Goal: Information Seeking & Learning: Learn about a topic

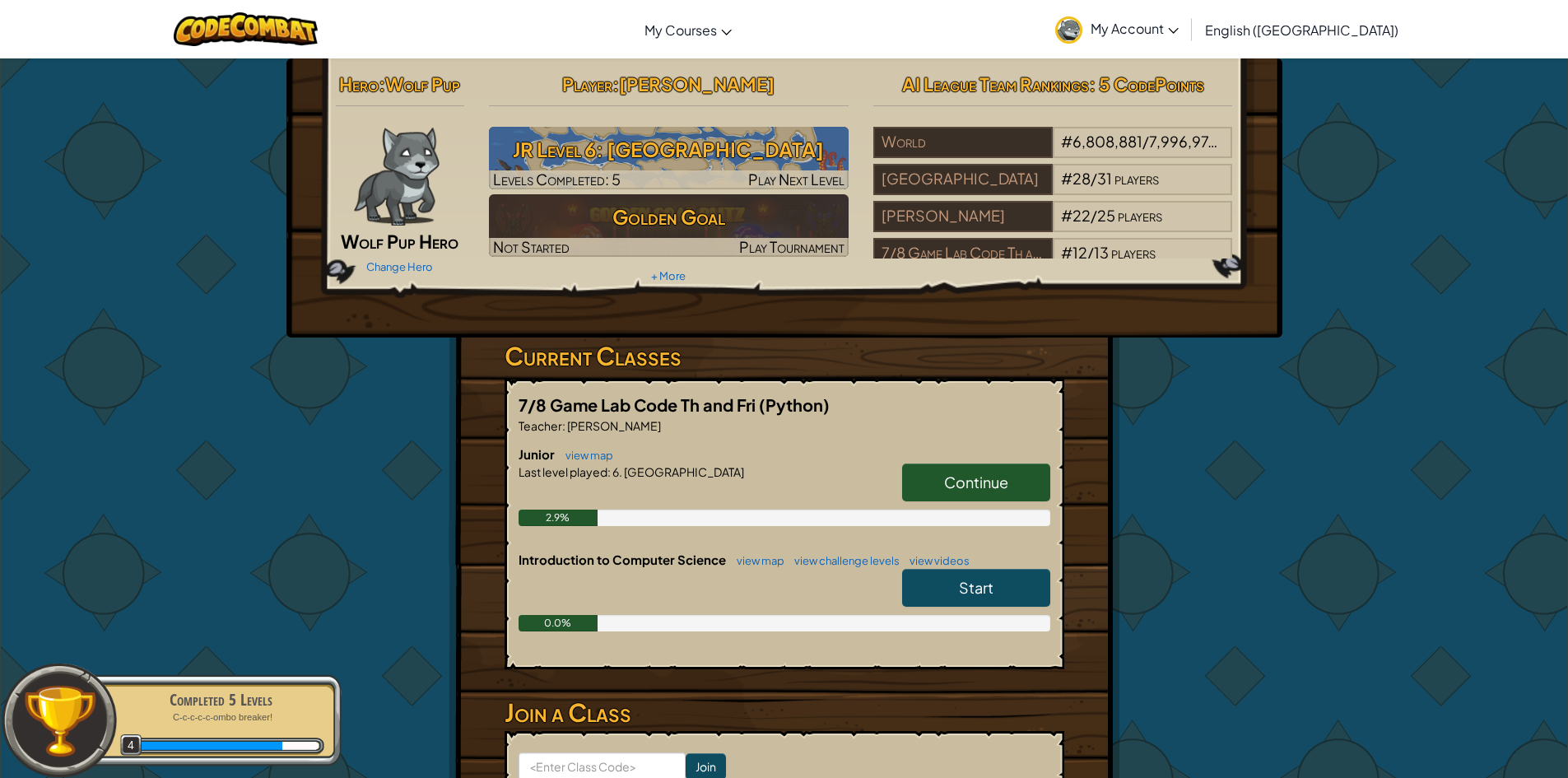
click at [933, 477] on link "Continue" at bounding box center [976, 483] width 149 height 38
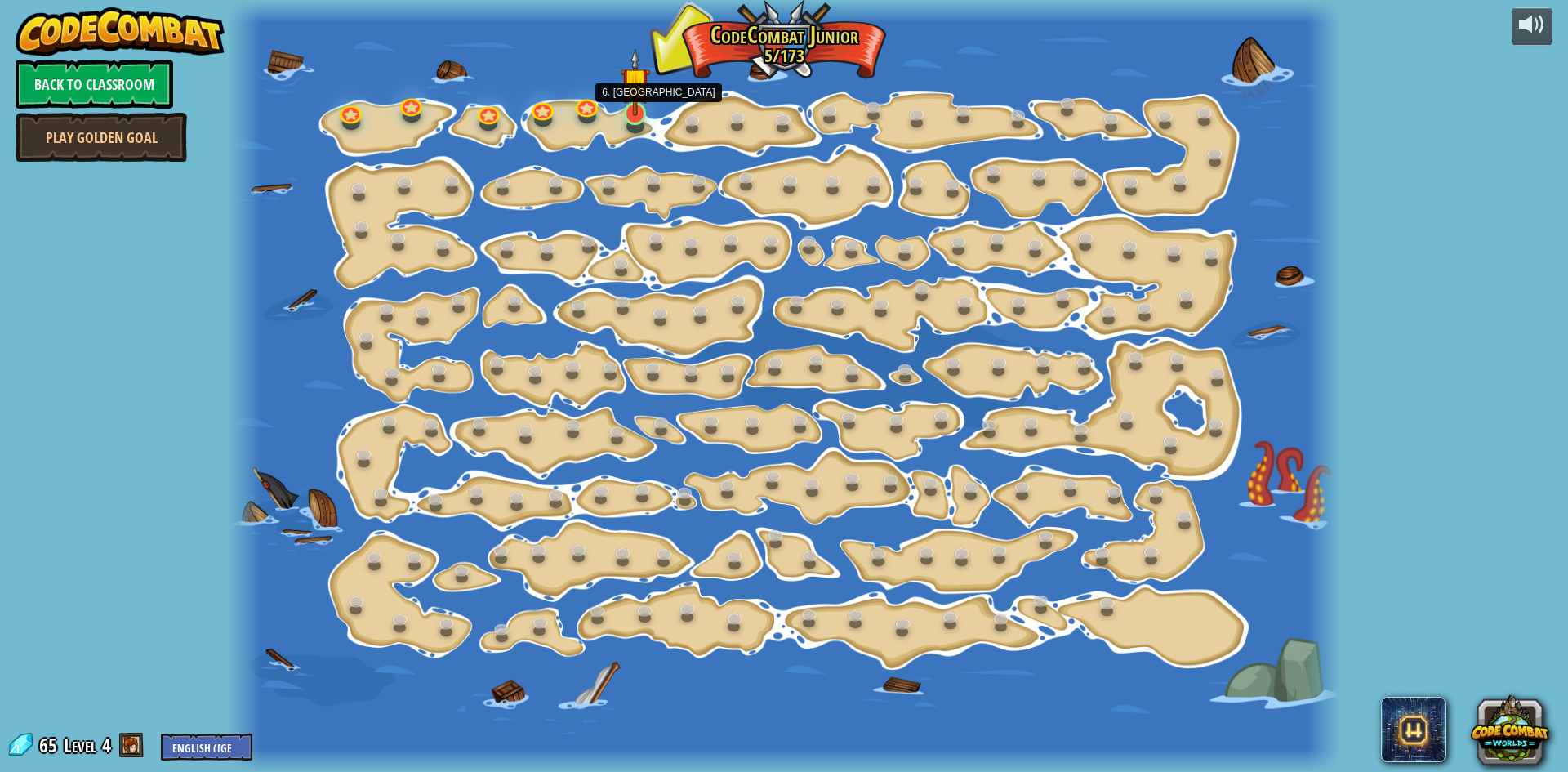
click at [629, 102] on img at bounding box center [635, 82] width 30 height 67
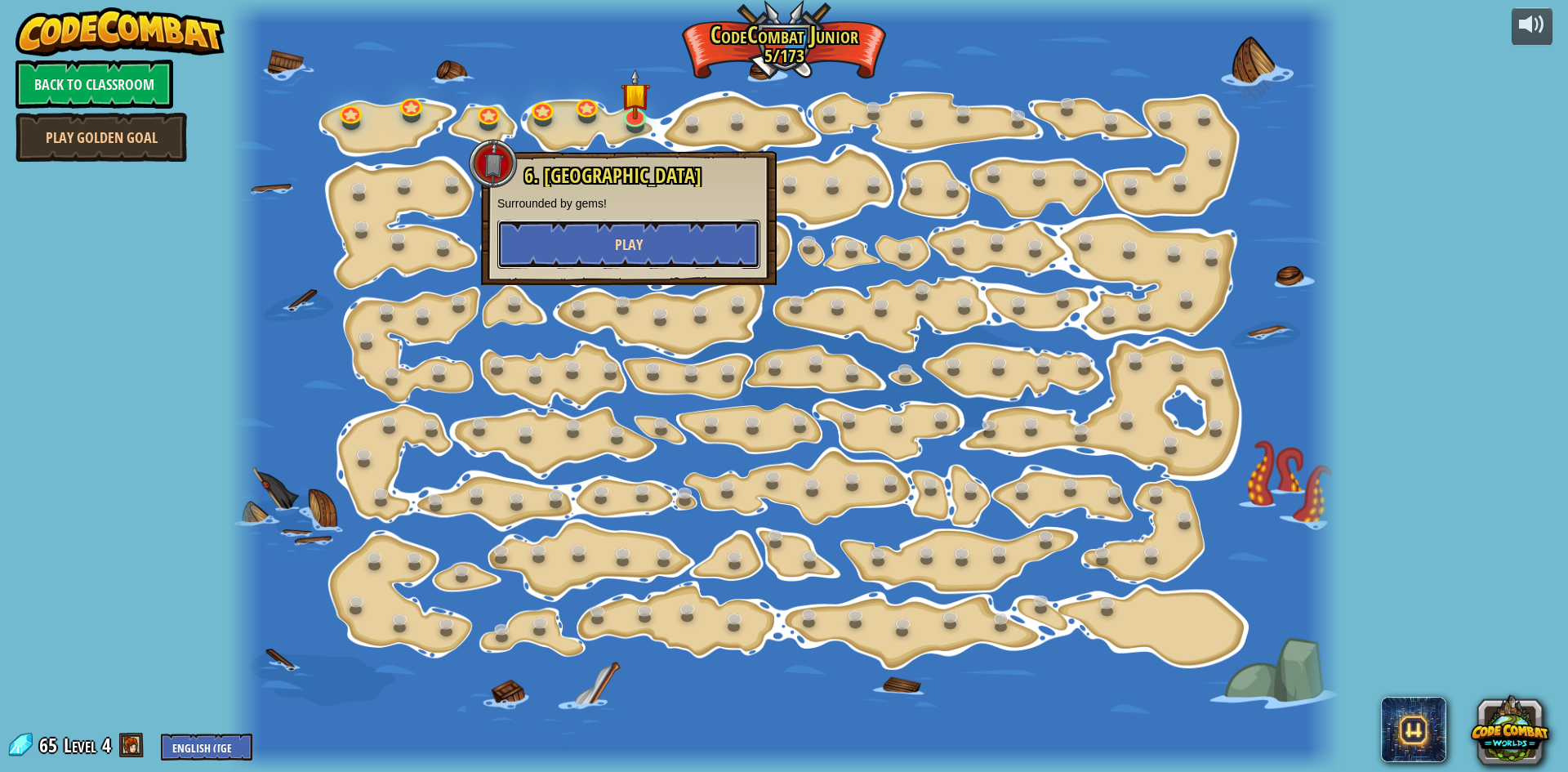
click at [654, 234] on button "Play" at bounding box center [628, 244] width 263 height 49
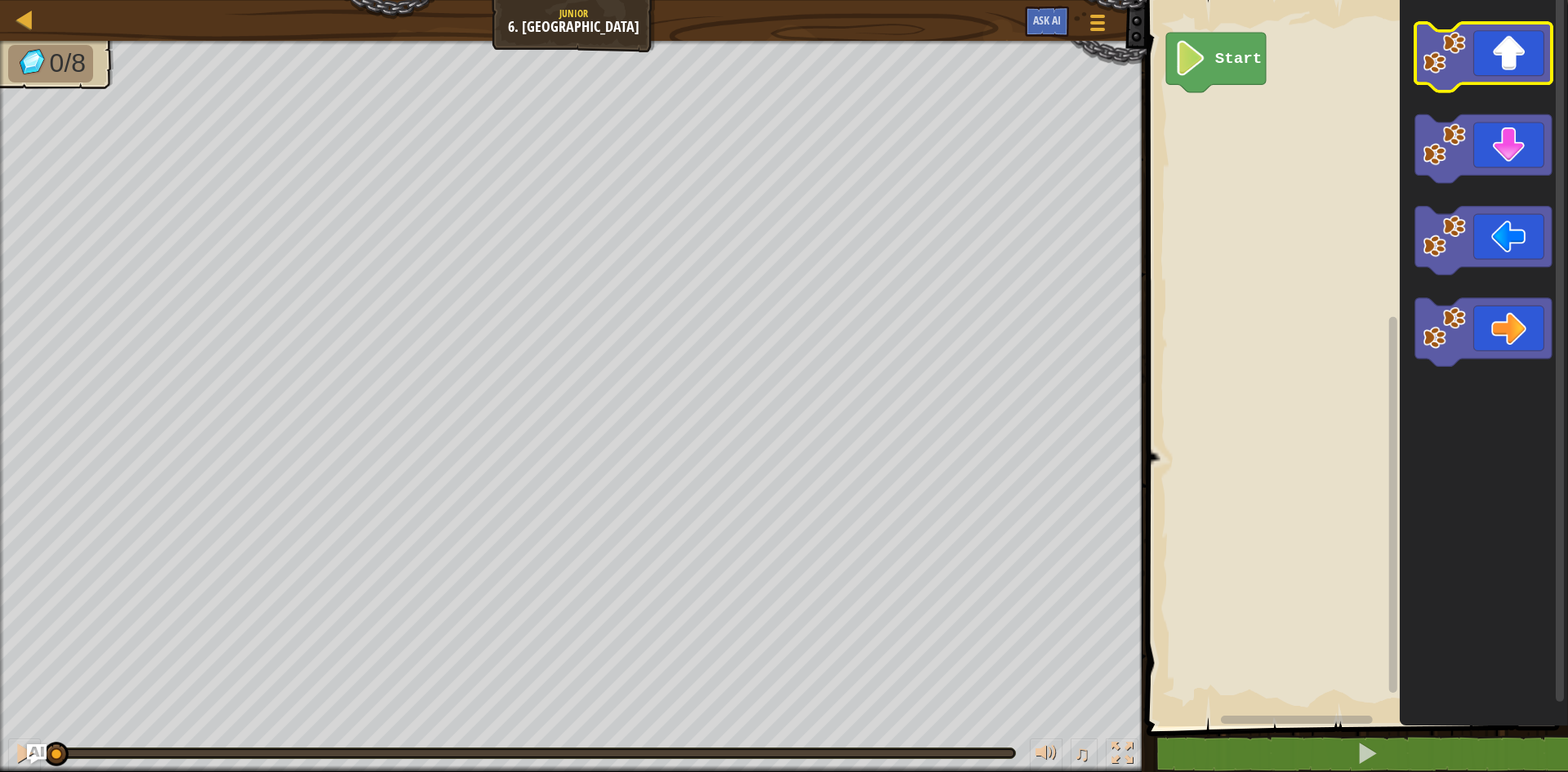
click at [1474, 63] on icon "Blockly Workspace" at bounding box center [1483, 57] width 137 height 68
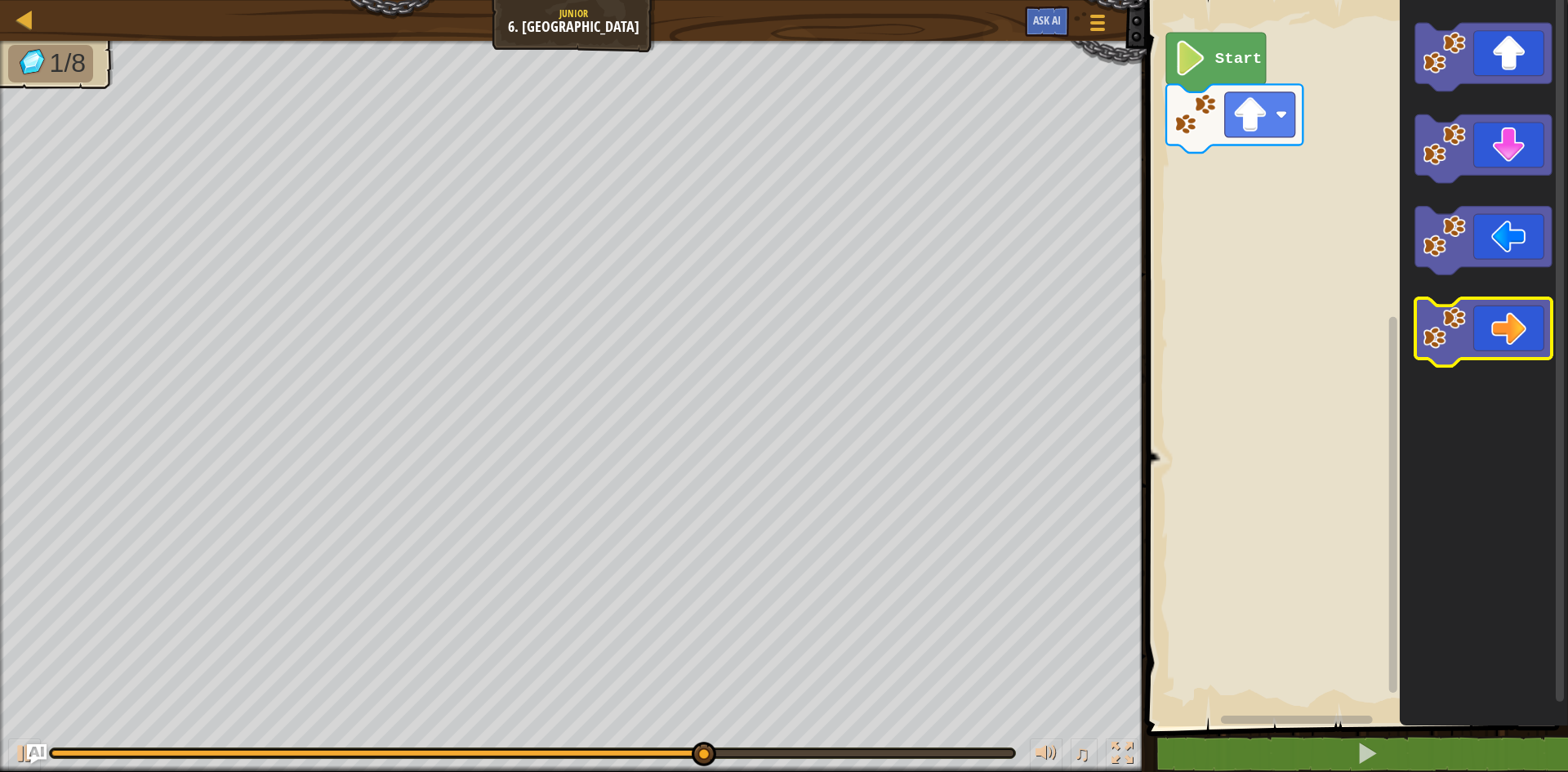
click at [1514, 340] on icon "Blockly Workspace" at bounding box center [1483, 332] width 137 height 68
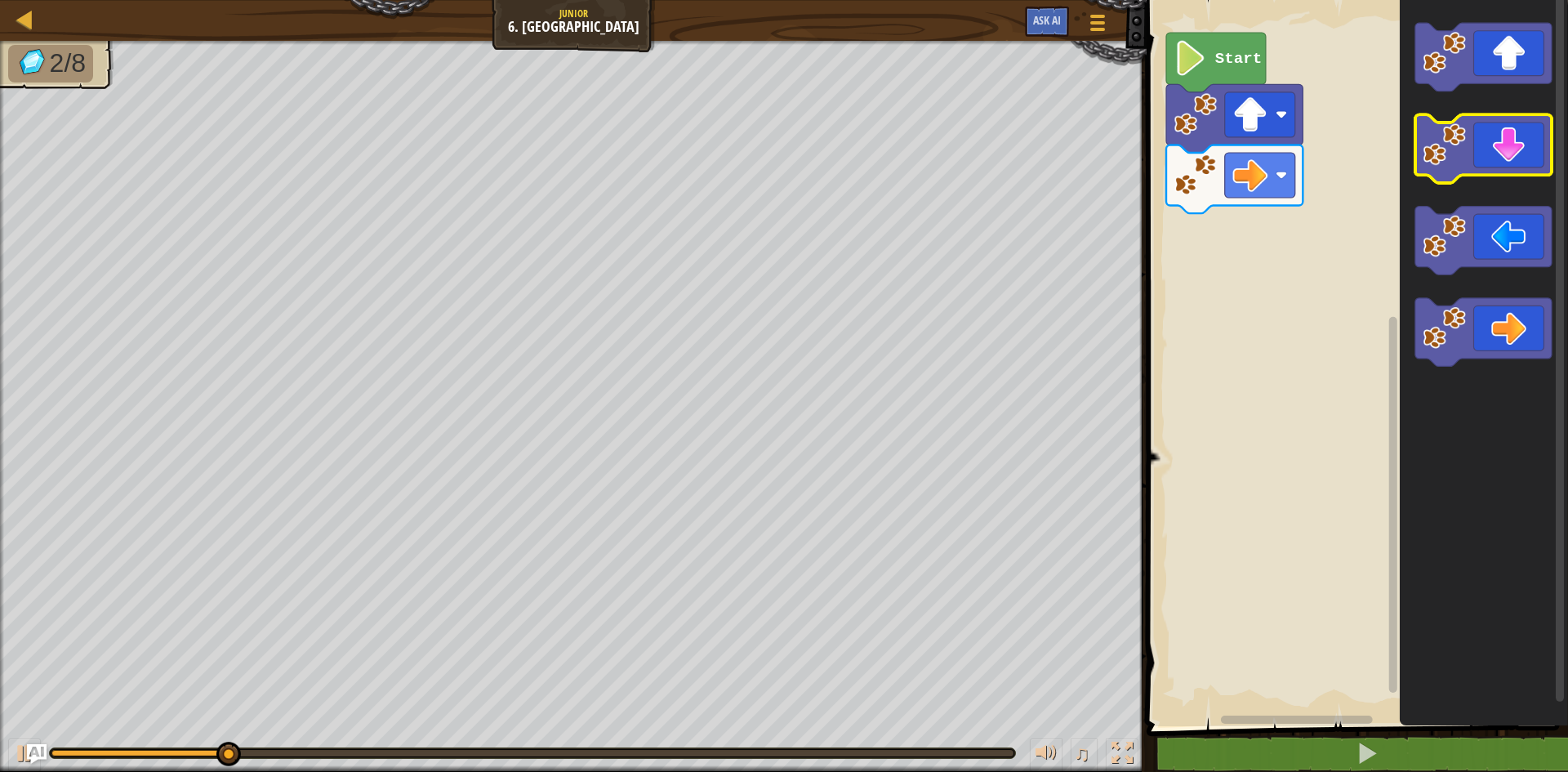
click at [1493, 154] on icon "Blockly Workspace" at bounding box center [1483, 149] width 137 height 68
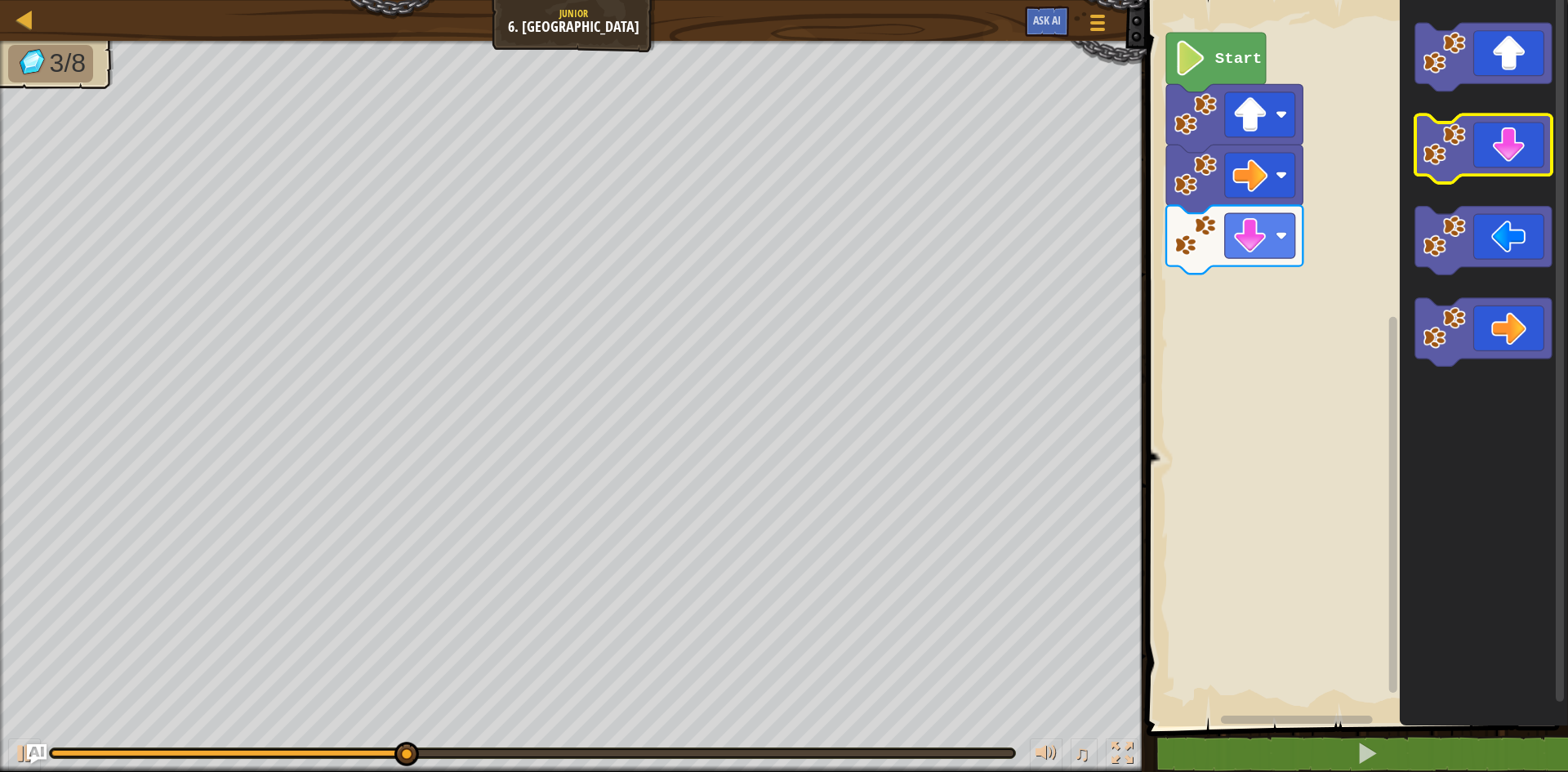
click at [1440, 151] on image "Blockly Workspace" at bounding box center [1444, 145] width 44 height 44
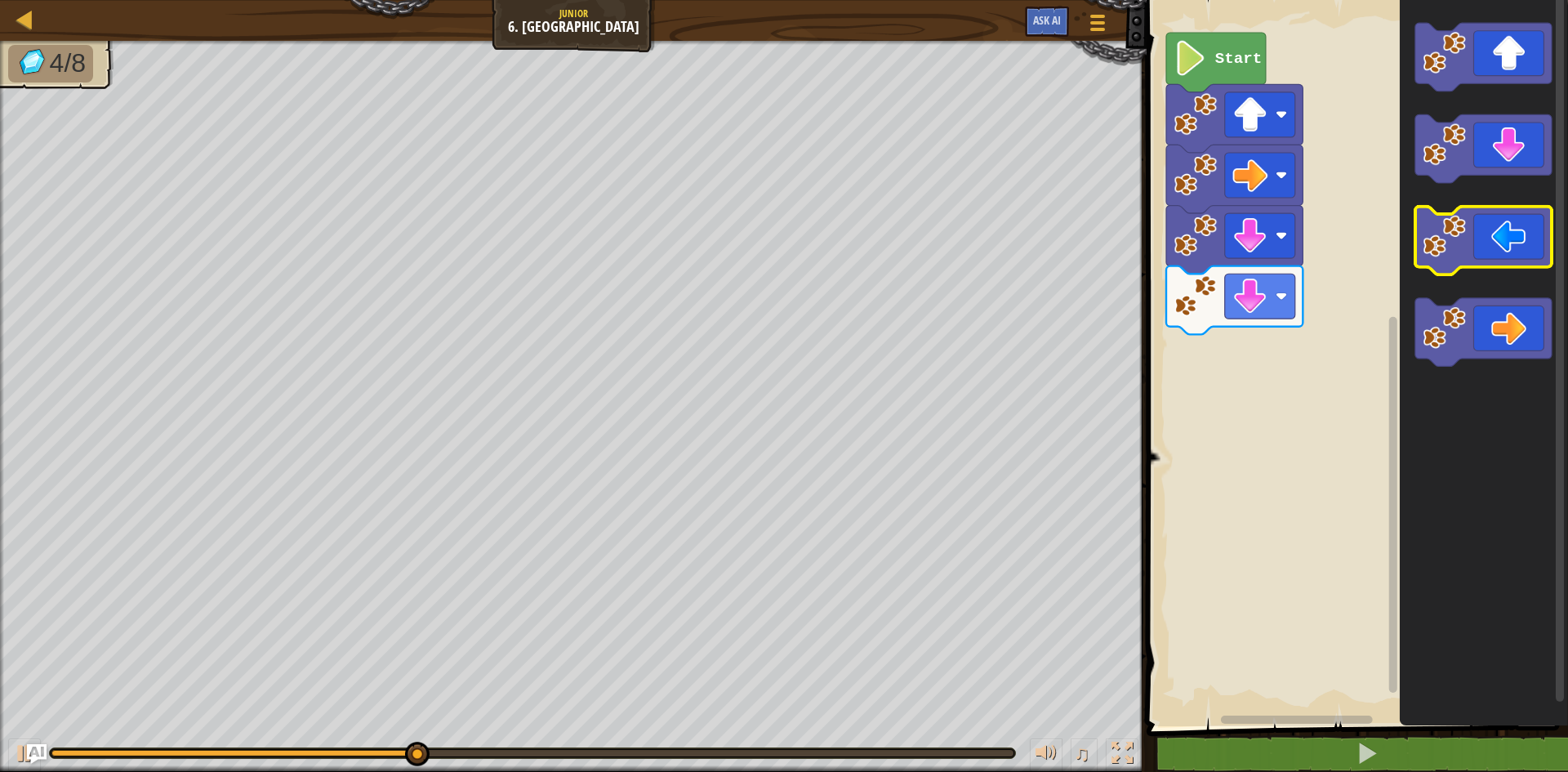
click at [1466, 240] on image "Blockly Workspace" at bounding box center [1444, 236] width 44 height 44
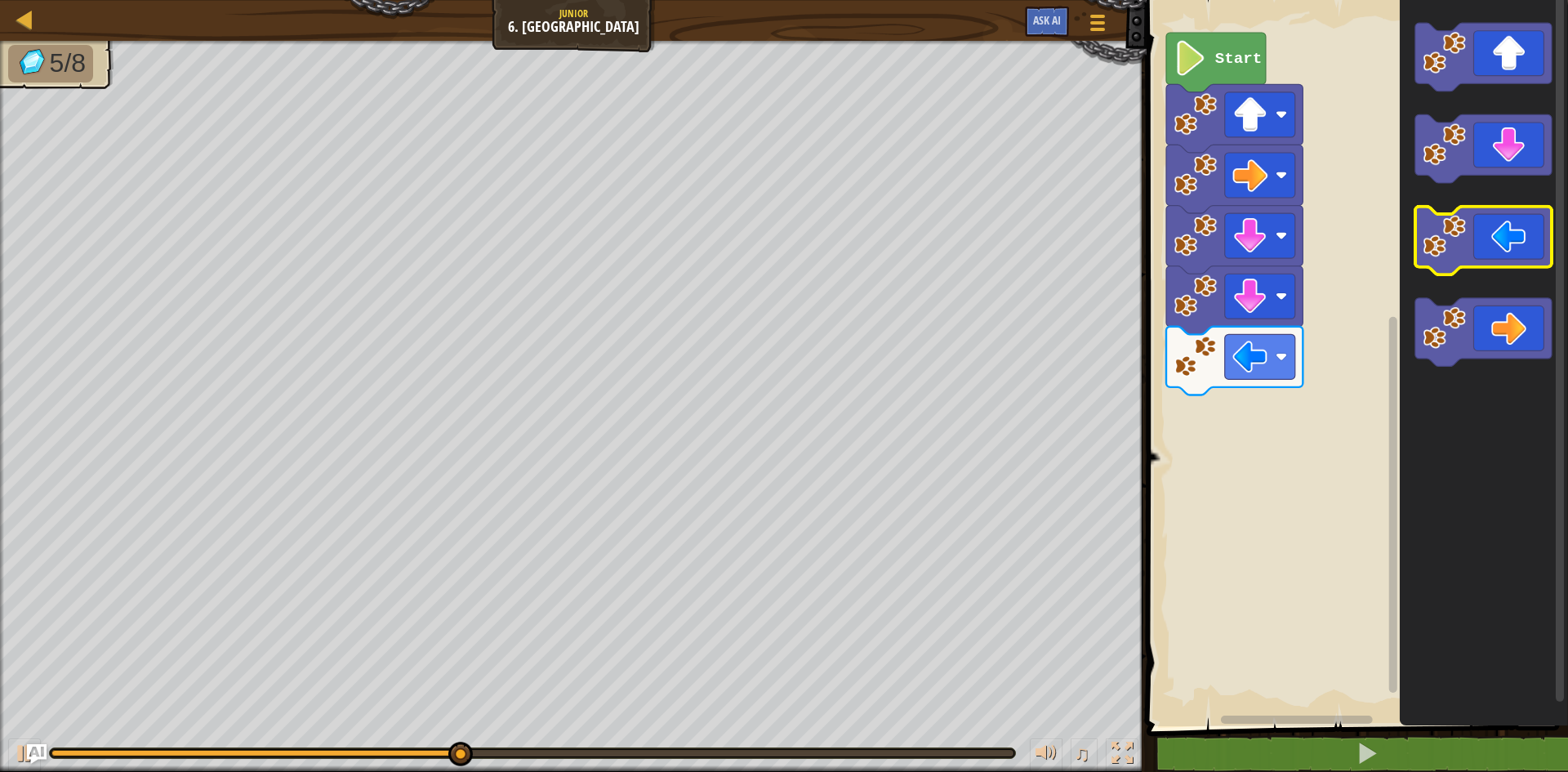
click at [1466, 240] on image "Blockly Workspace" at bounding box center [1444, 236] width 44 height 44
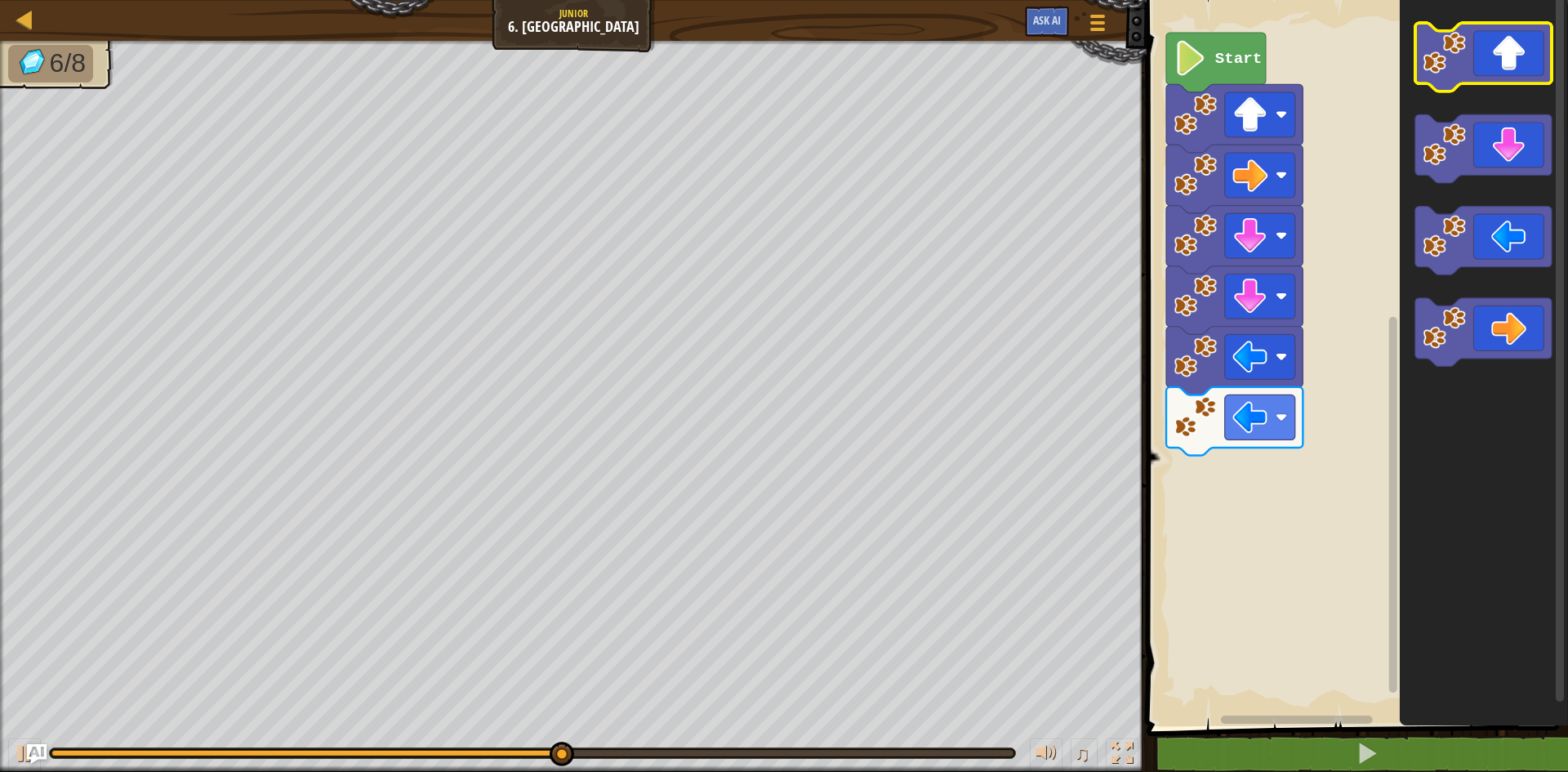
click at [1469, 53] on icon "Blockly Workspace" at bounding box center [1483, 57] width 137 height 68
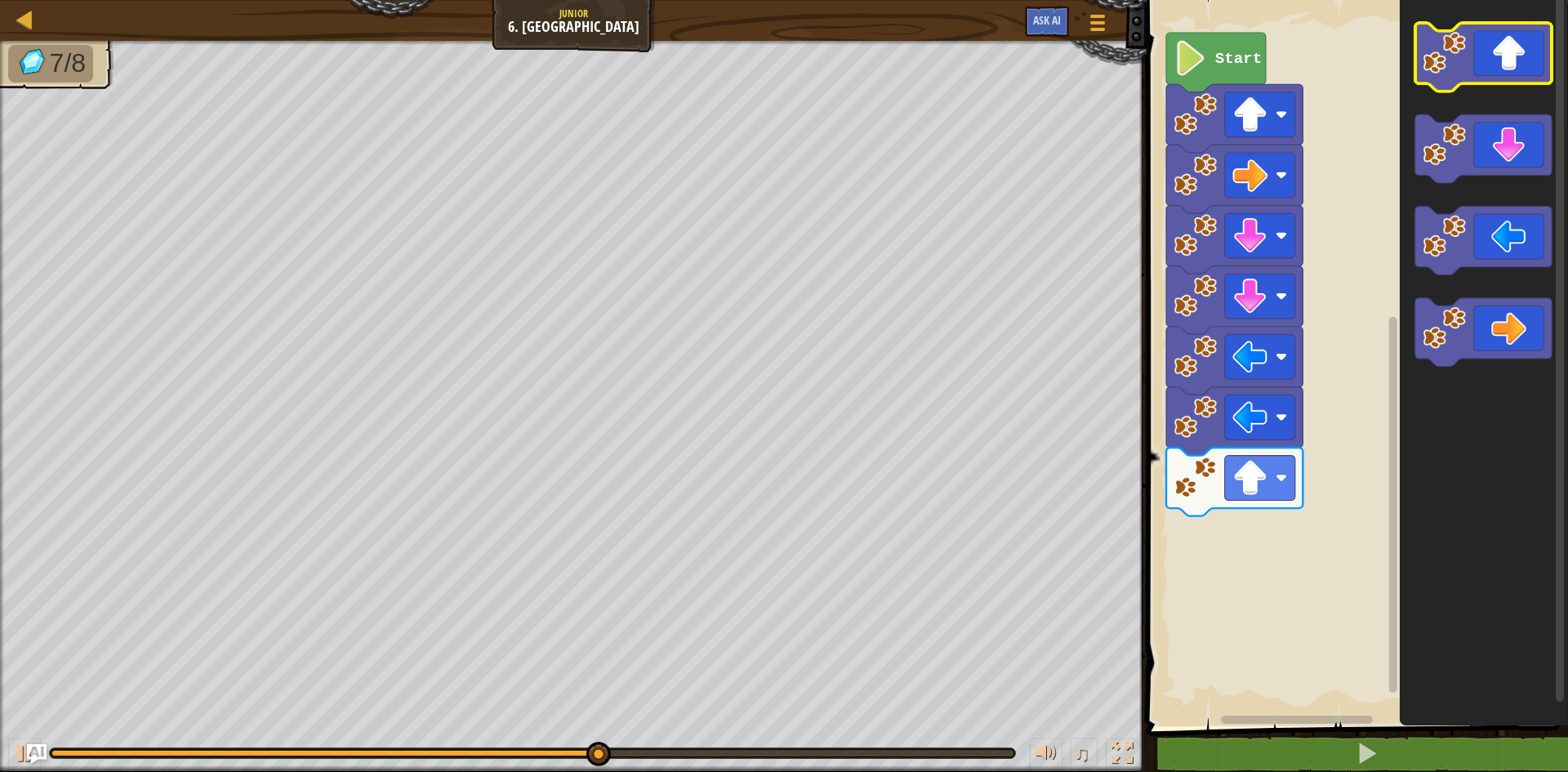
click at [1469, 53] on icon "Blockly Workspace" at bounding box center [1483, 57] width 137 height 68
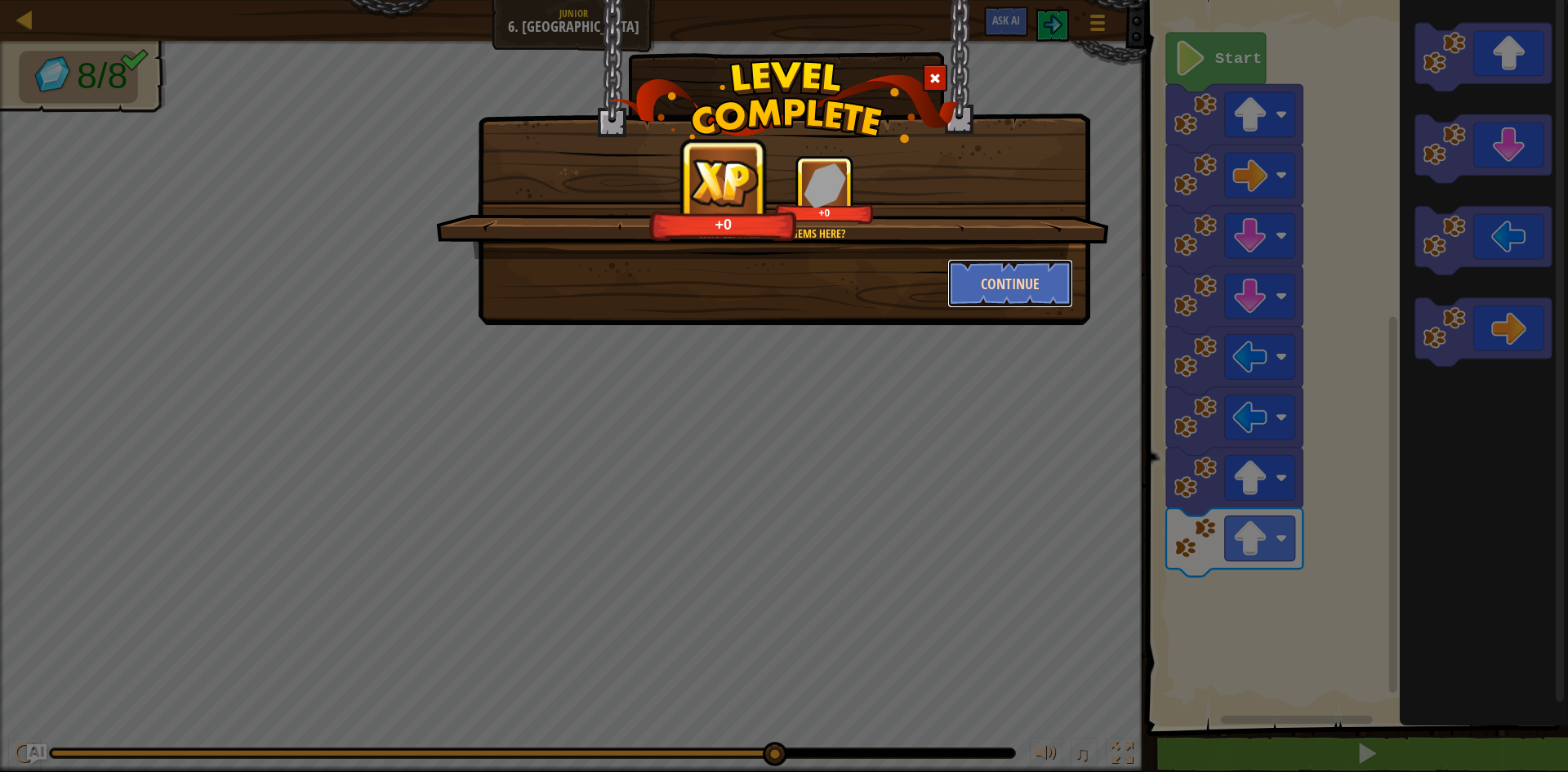
click at [1023, 284] on button "Continue" at bounding box center [1011, 283] width 127 height 49
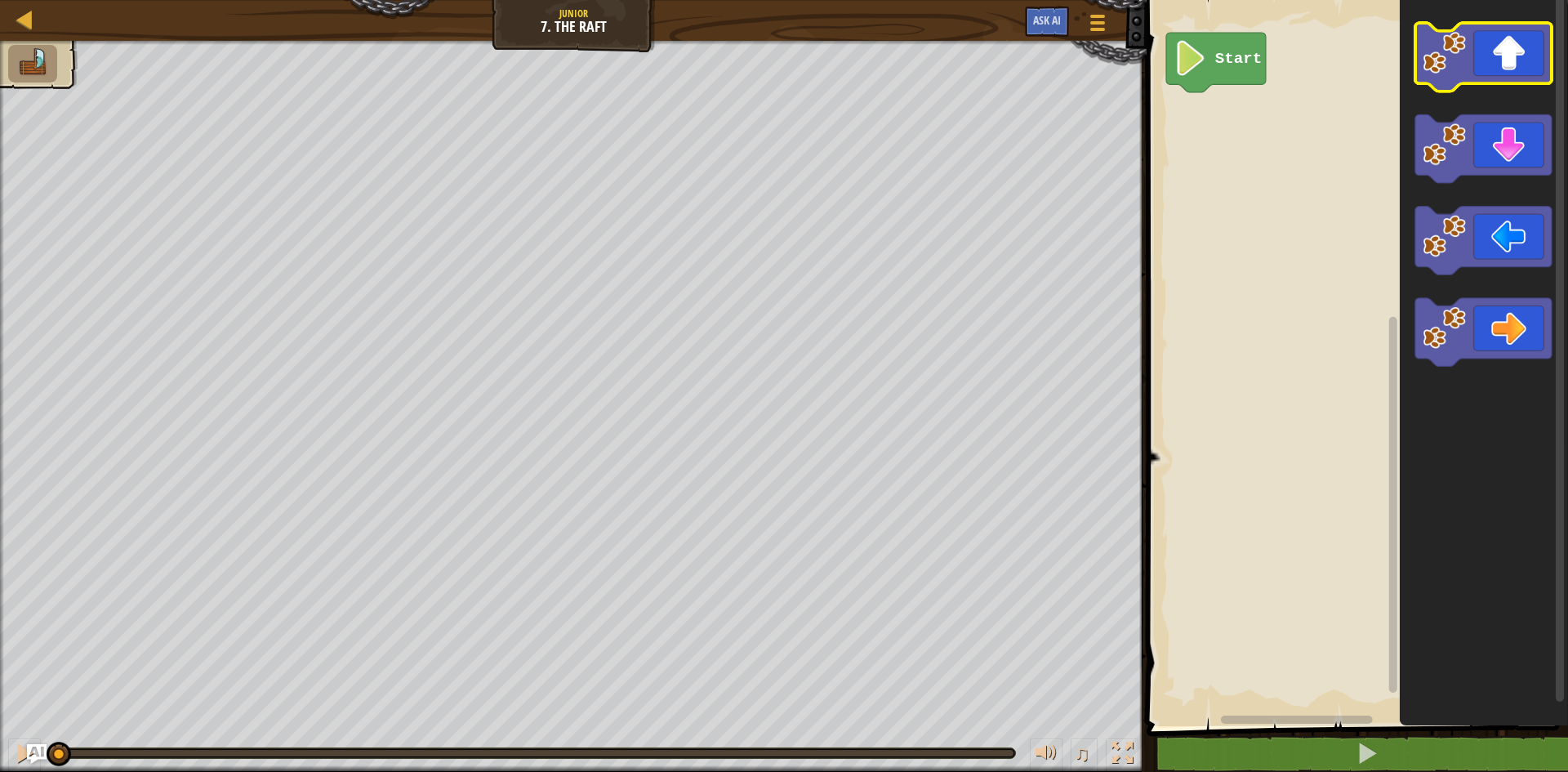
click at [1519, 71] on icon "Blockly Workspace" at bounding box center [1483, 57] width 137 height 68
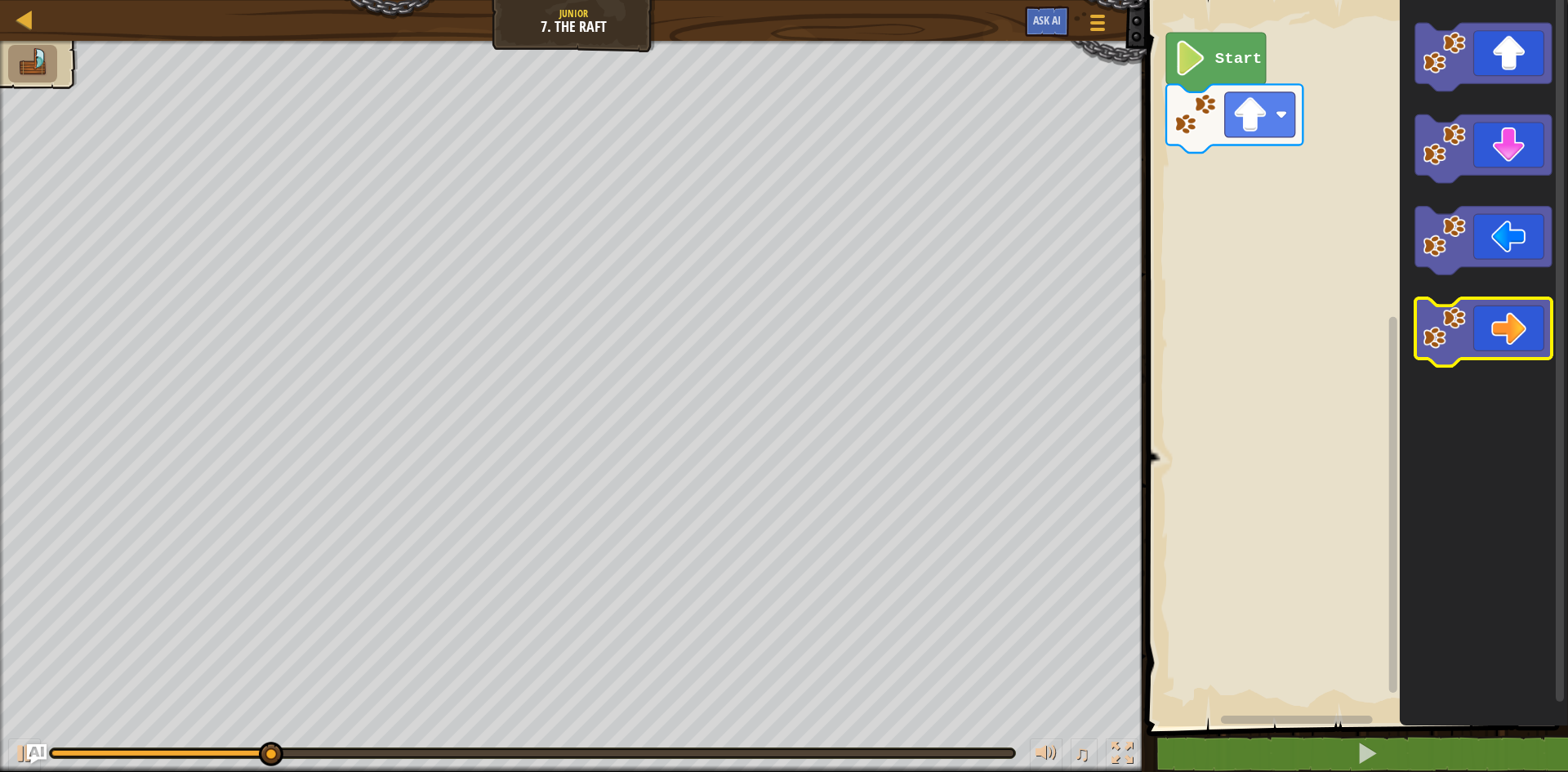
click at [1485, 348] on icon "Blockly Workspace" at bounding box center [1483, 332] width 137 height 68
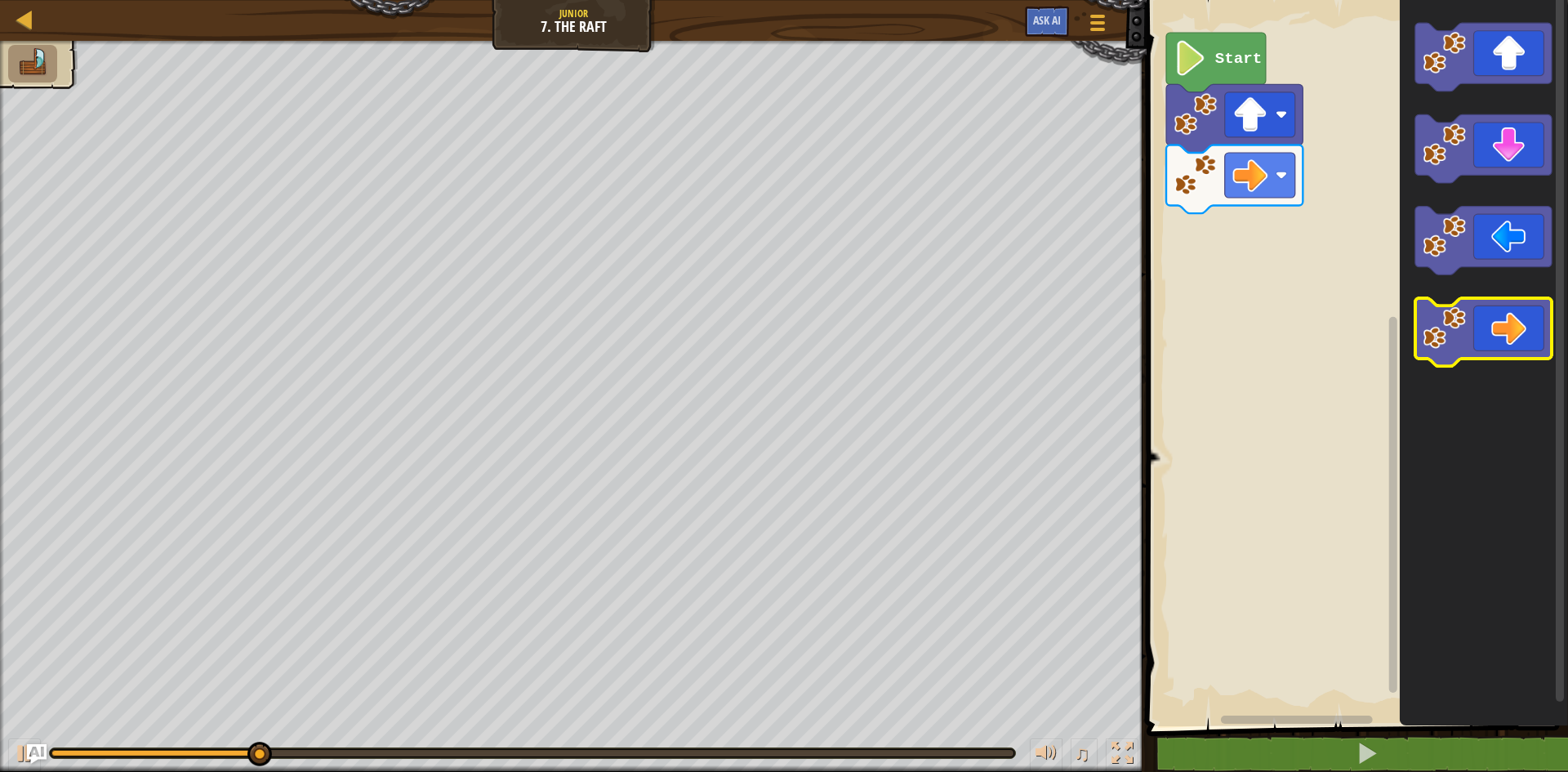
click at [1485, 348] on icon "Blockly Workspace" at bounding box center [1483, 332] width 137 height 68
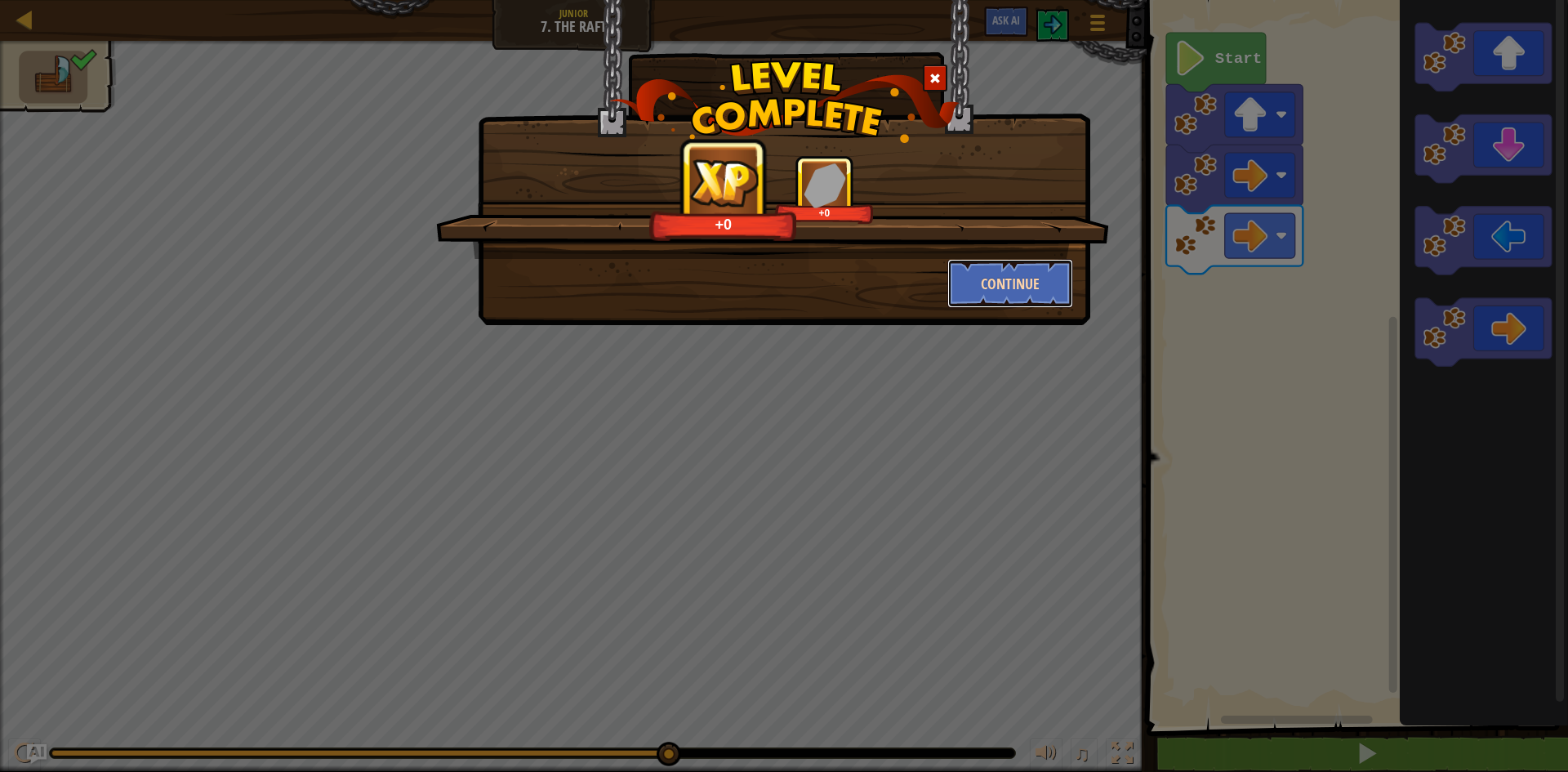
click at [1002, 283] on button "Continue" at bounding box center [1011, 283] width 127 height 49
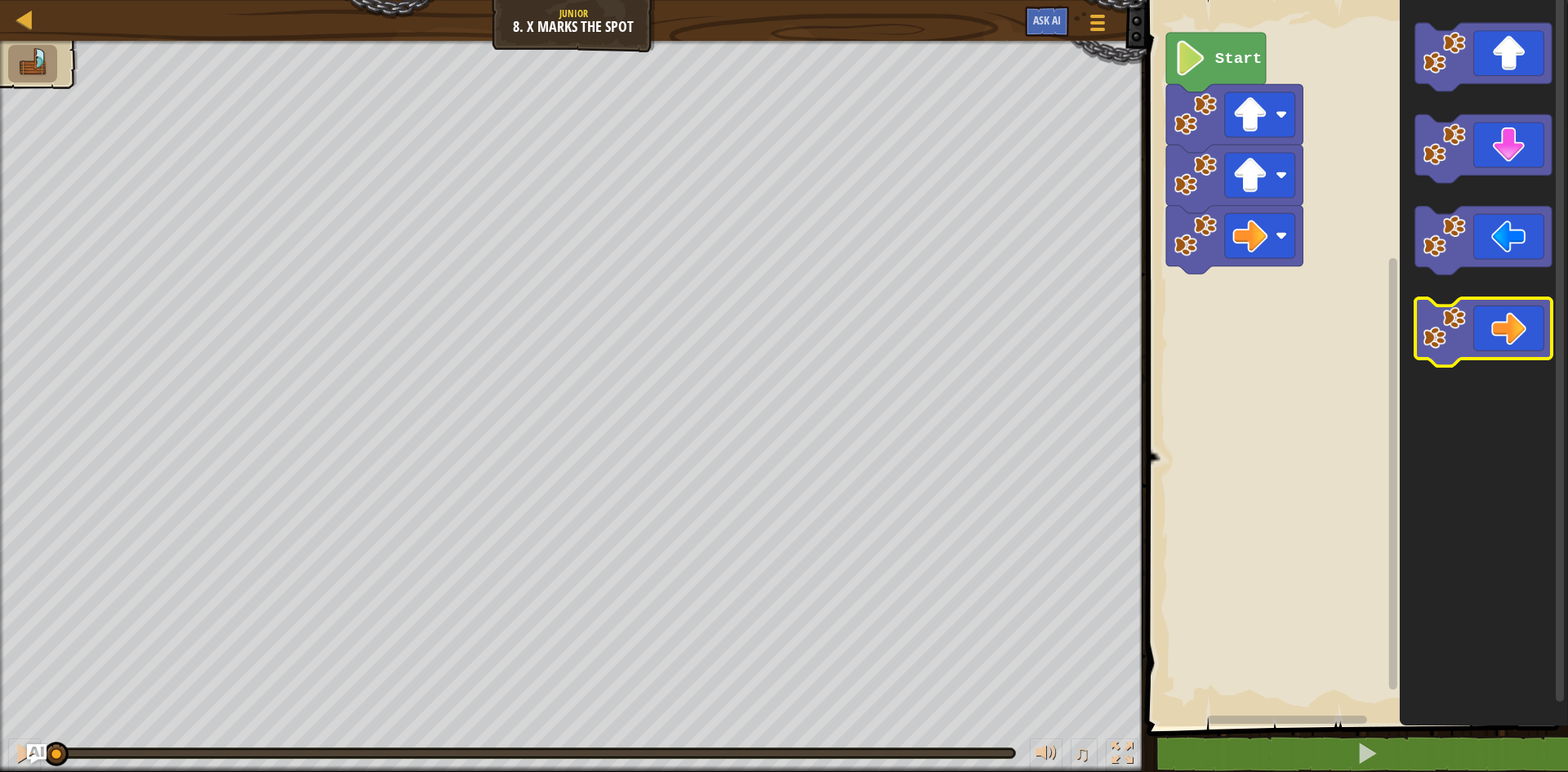
click at [1541, 333] on icon "Blockly Workspace" at bounding box center [1483, 332] width 137 height 68
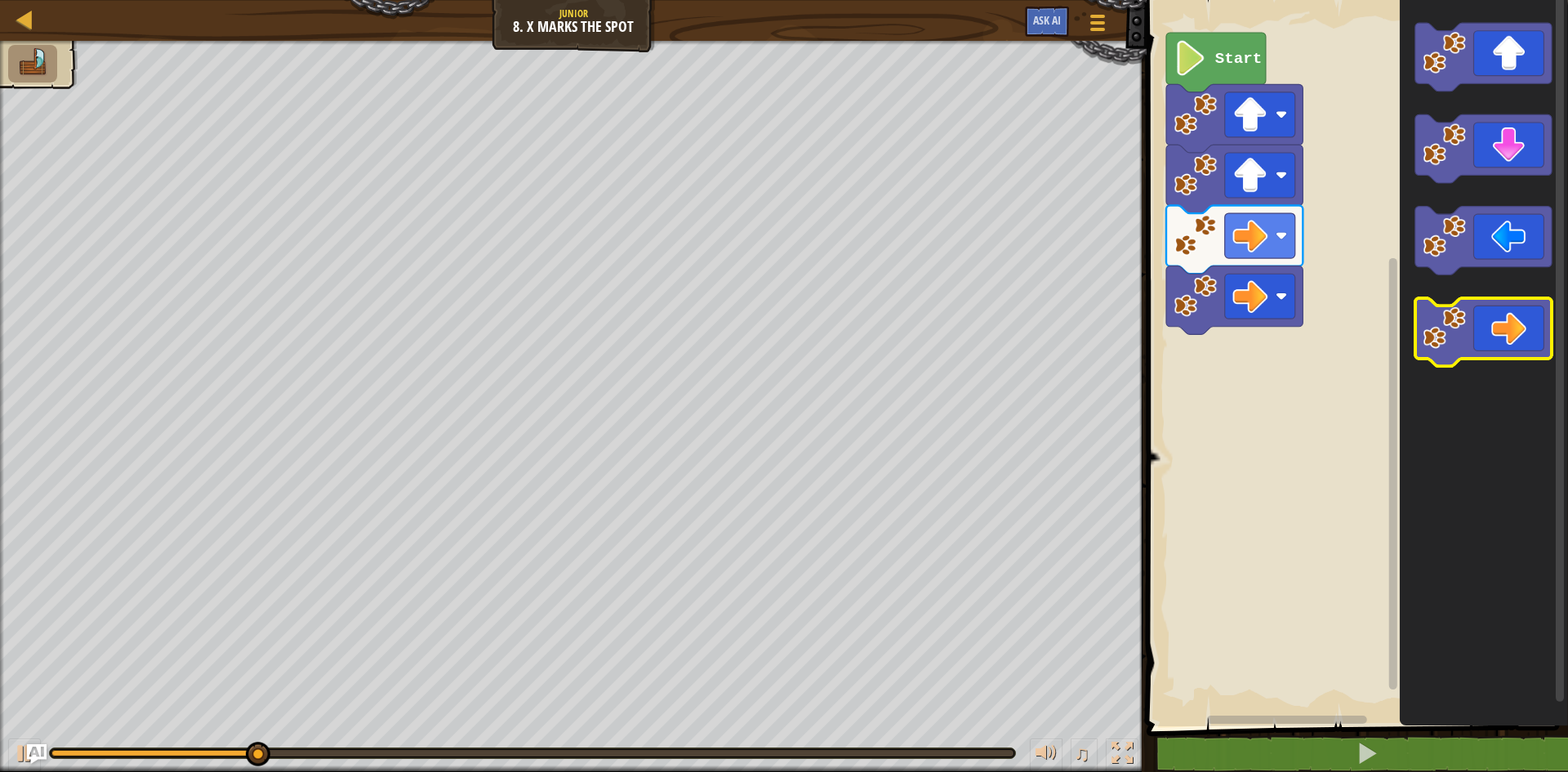
click at [1513, 335] on icon "Blockly Workspace" at bounding box center [1483, 332] width 137 height 68
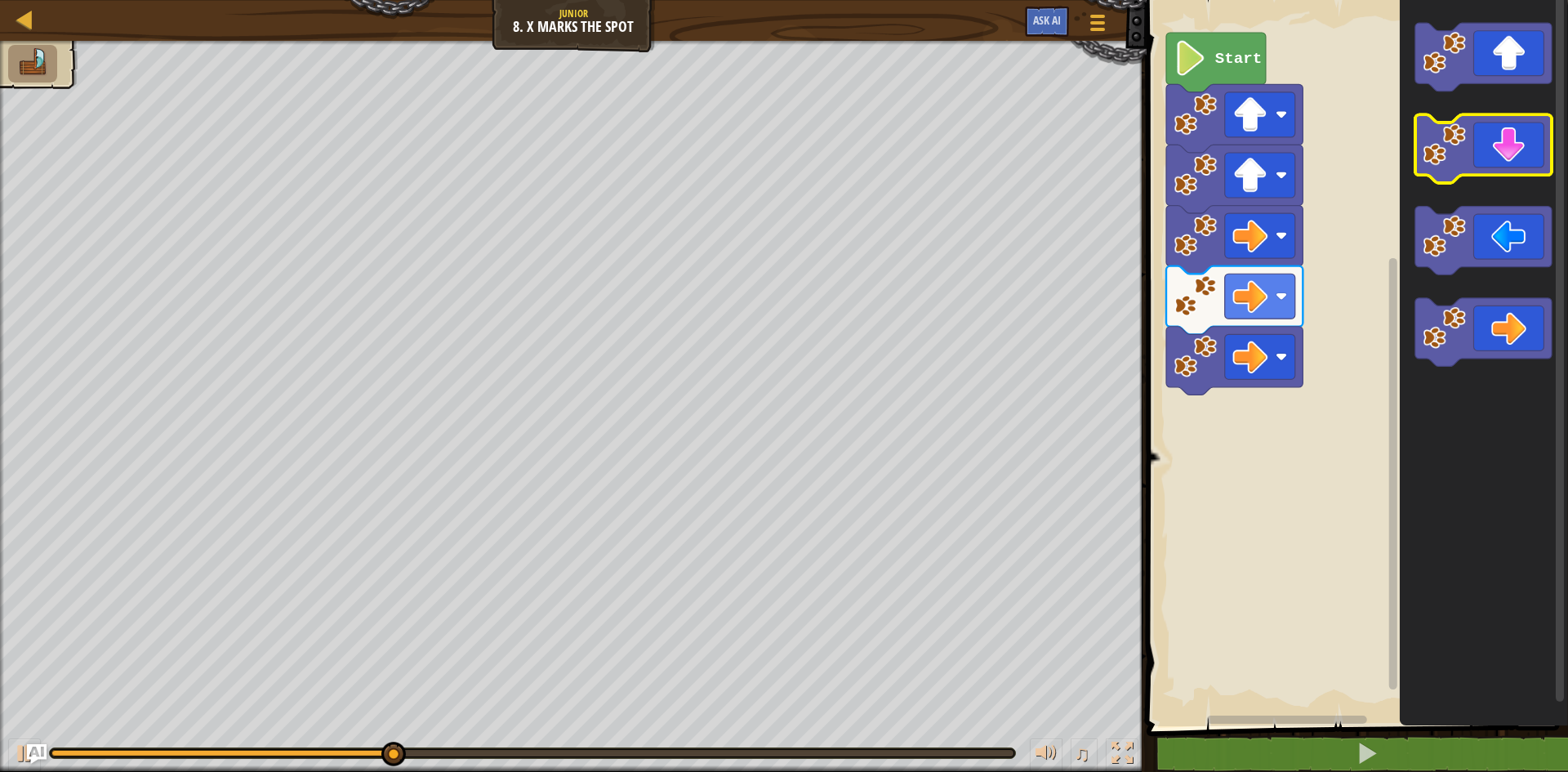
click at [1481, 142] on icon "Blockly Workspace" at bounding box center [1483, 149] width 137 height 68
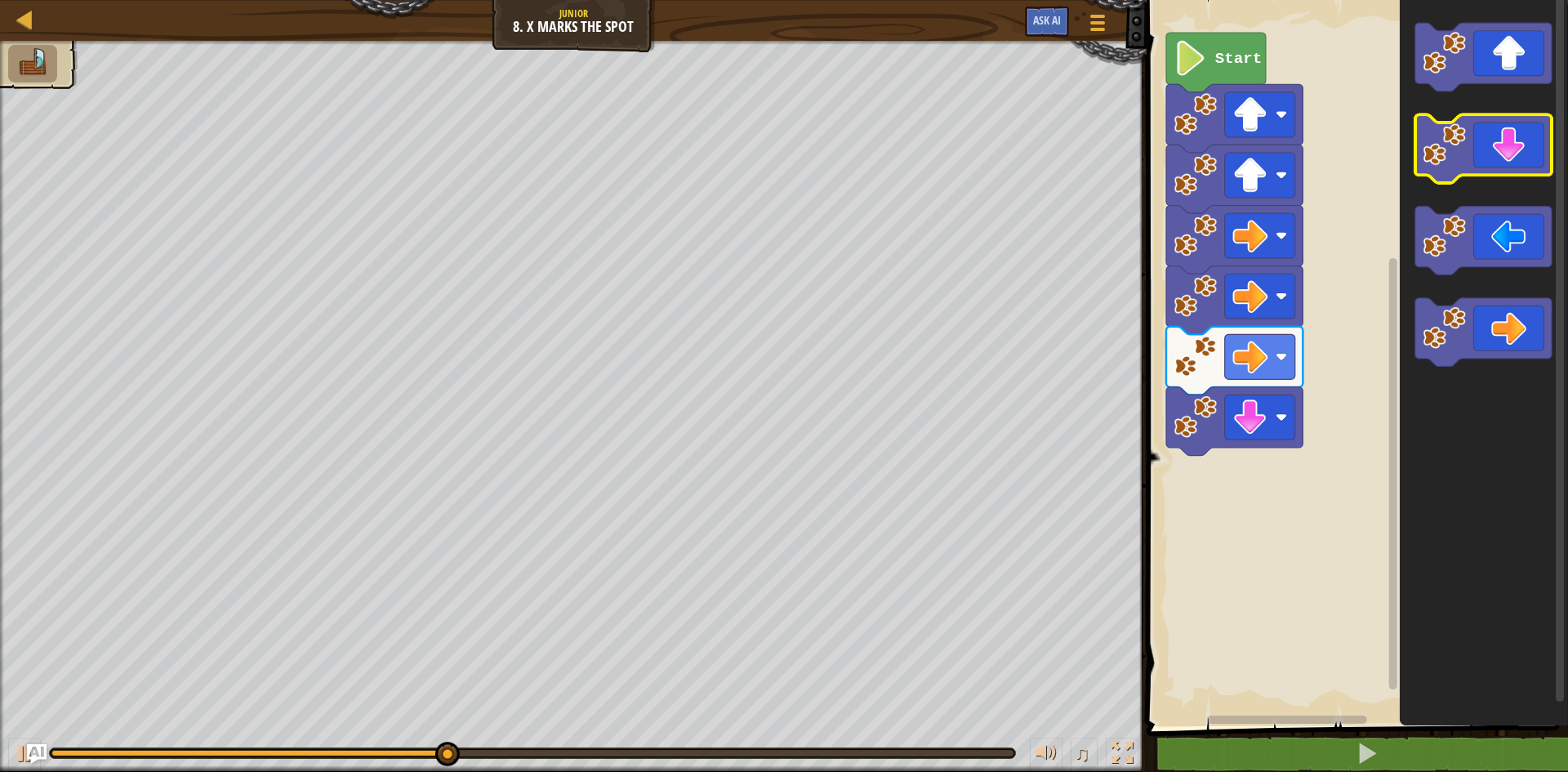
click at [1481, 142] on icon "Blockly Workspace" at bounding box center [1483, 149] width 137 height 68
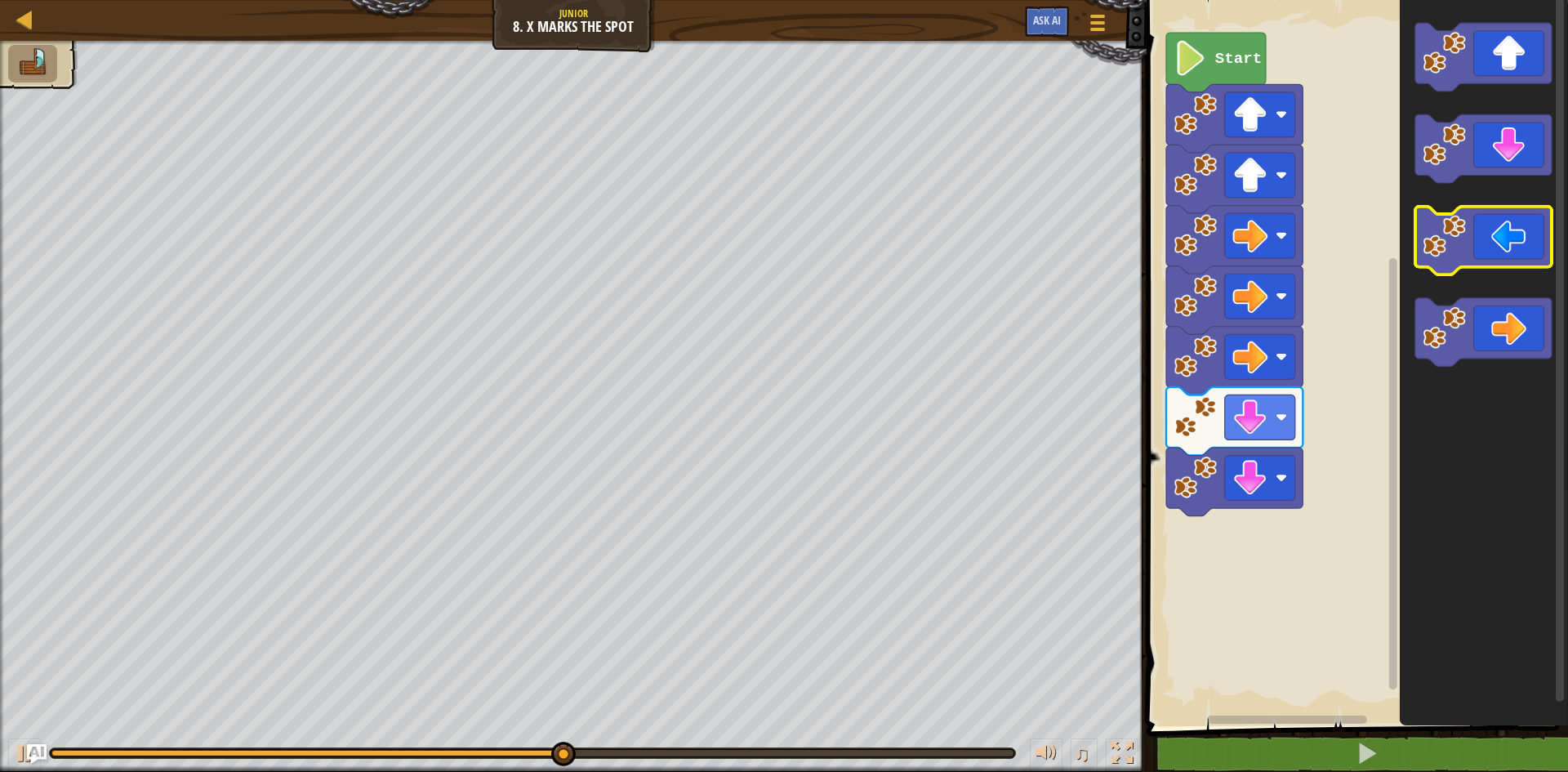
click at [1459, 254] on image "Blockly Workspace" at bounding box center [1444, 236] width 44 height 44
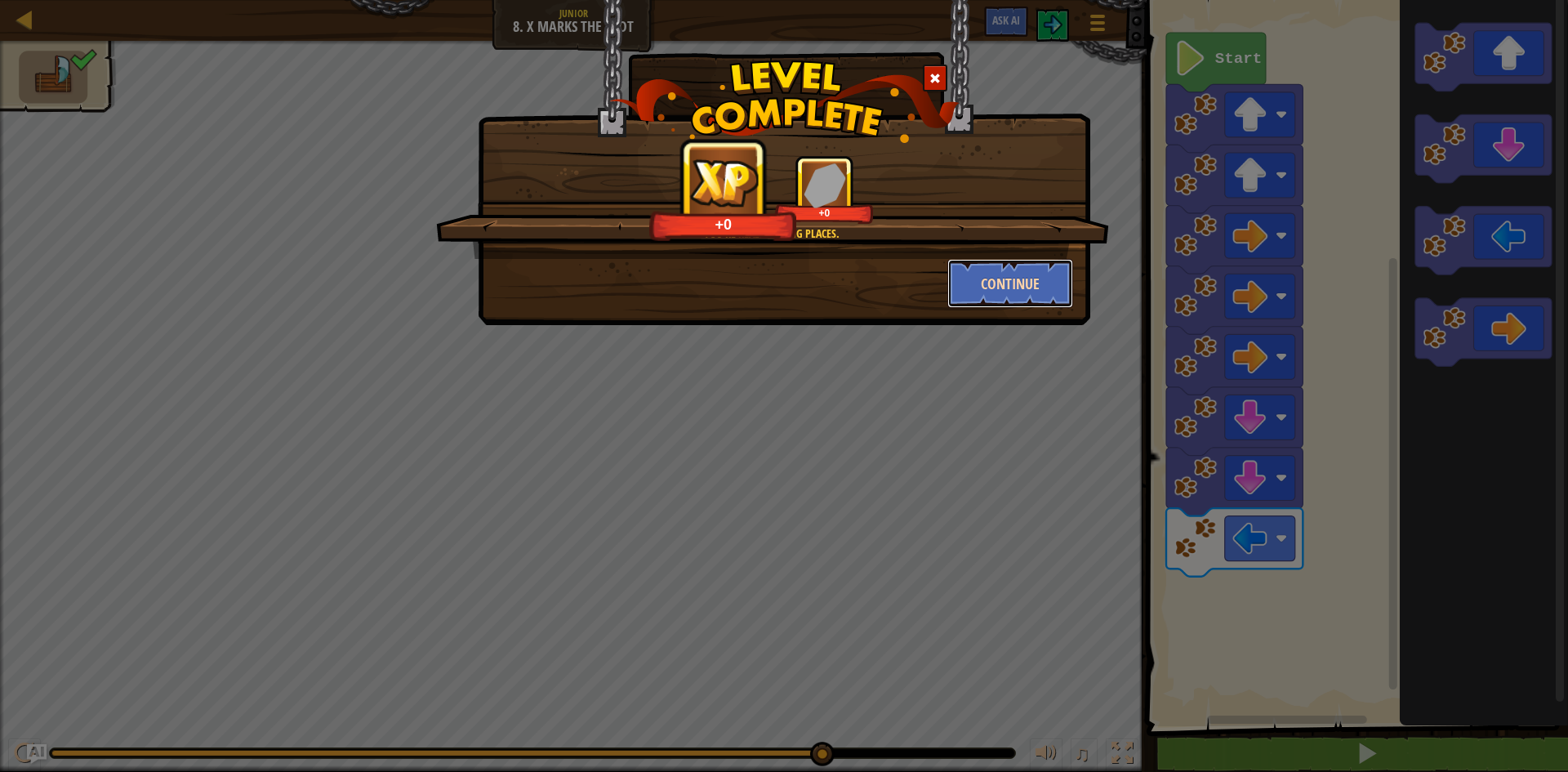
click at [1054, 277] on button "Continue" at bounding box center [1011, 283] width 127 height 49
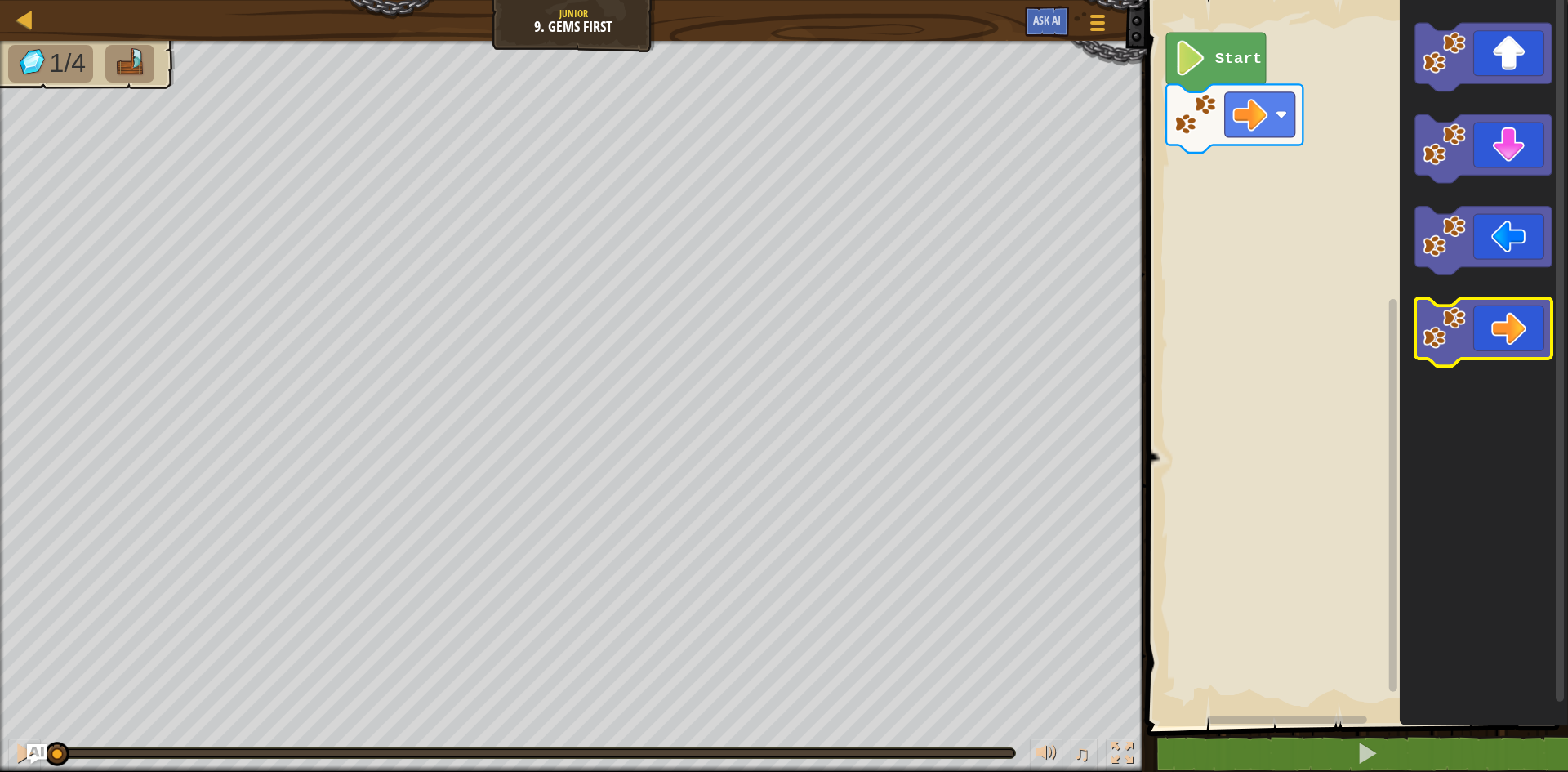
click at [1509, 332] on icon "Blockly Workspace" at bounding box center [1483, 332] width 137 height 68
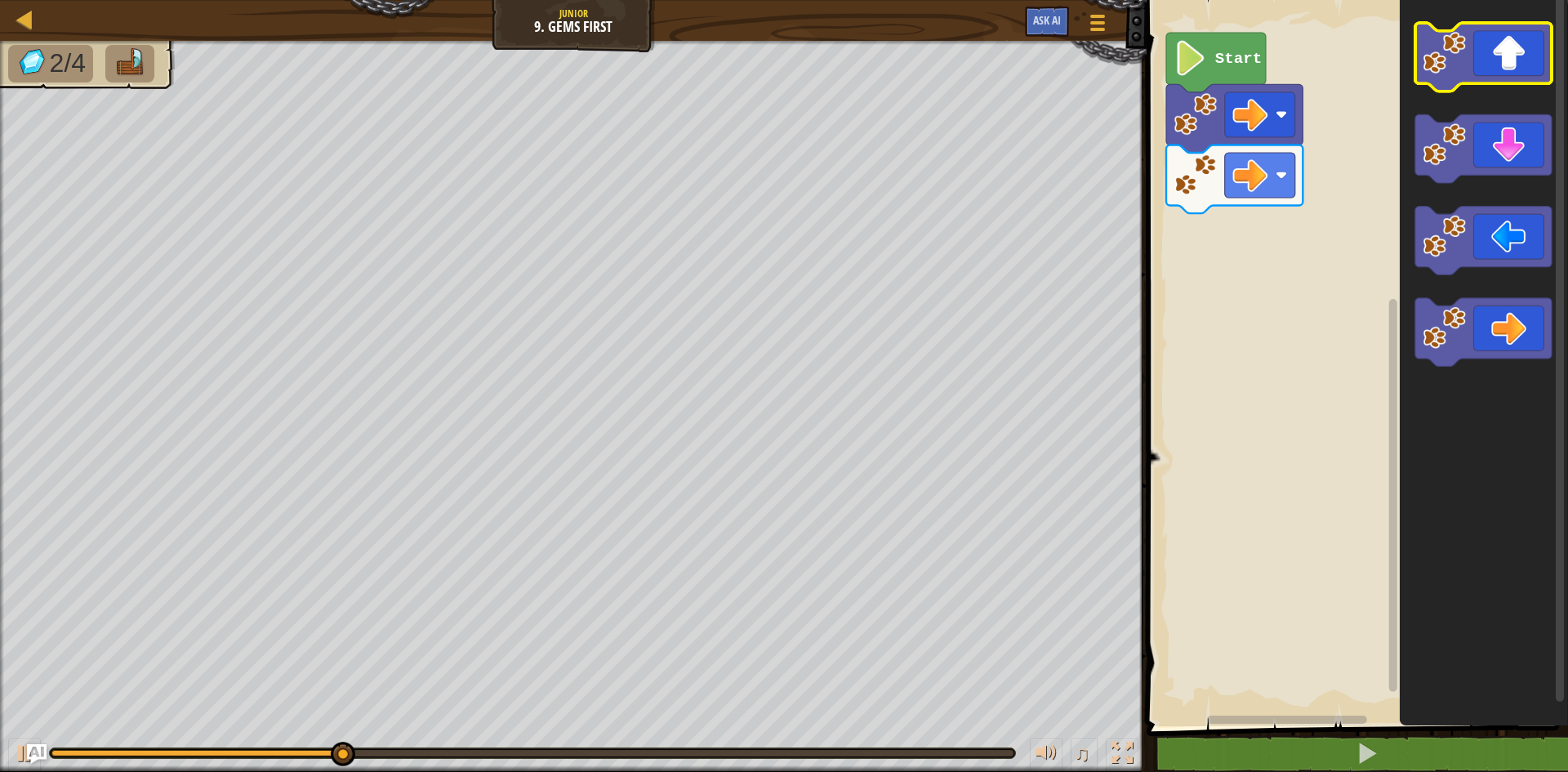
click at [1459, 67] on image "Blockly Workspace" at bounding box center [1444, 53] width 44 height 44
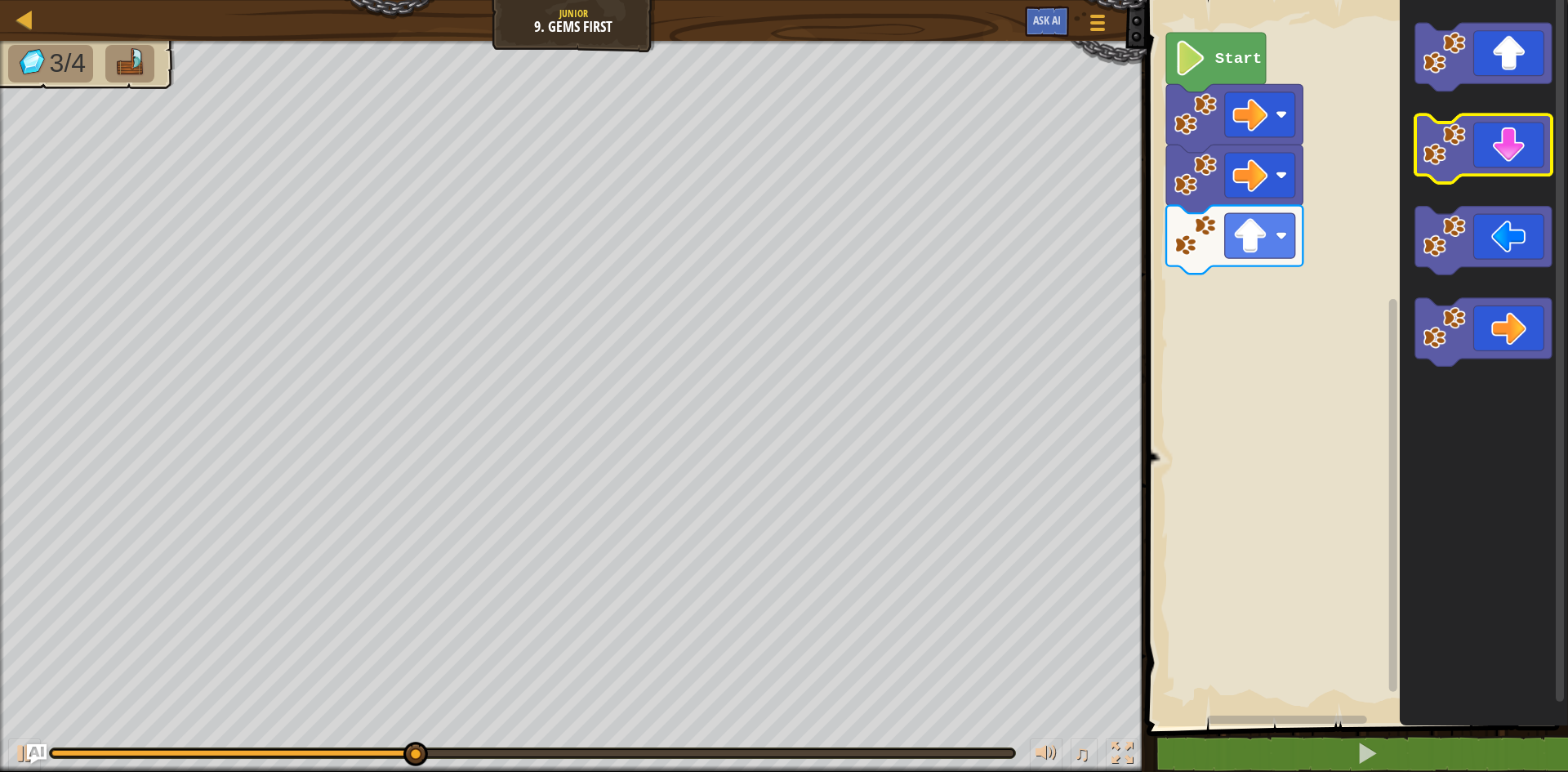
click at [1495, 163] on icon "Blockly Workspace" at bounding box center [1483, 149] width 137 height 68
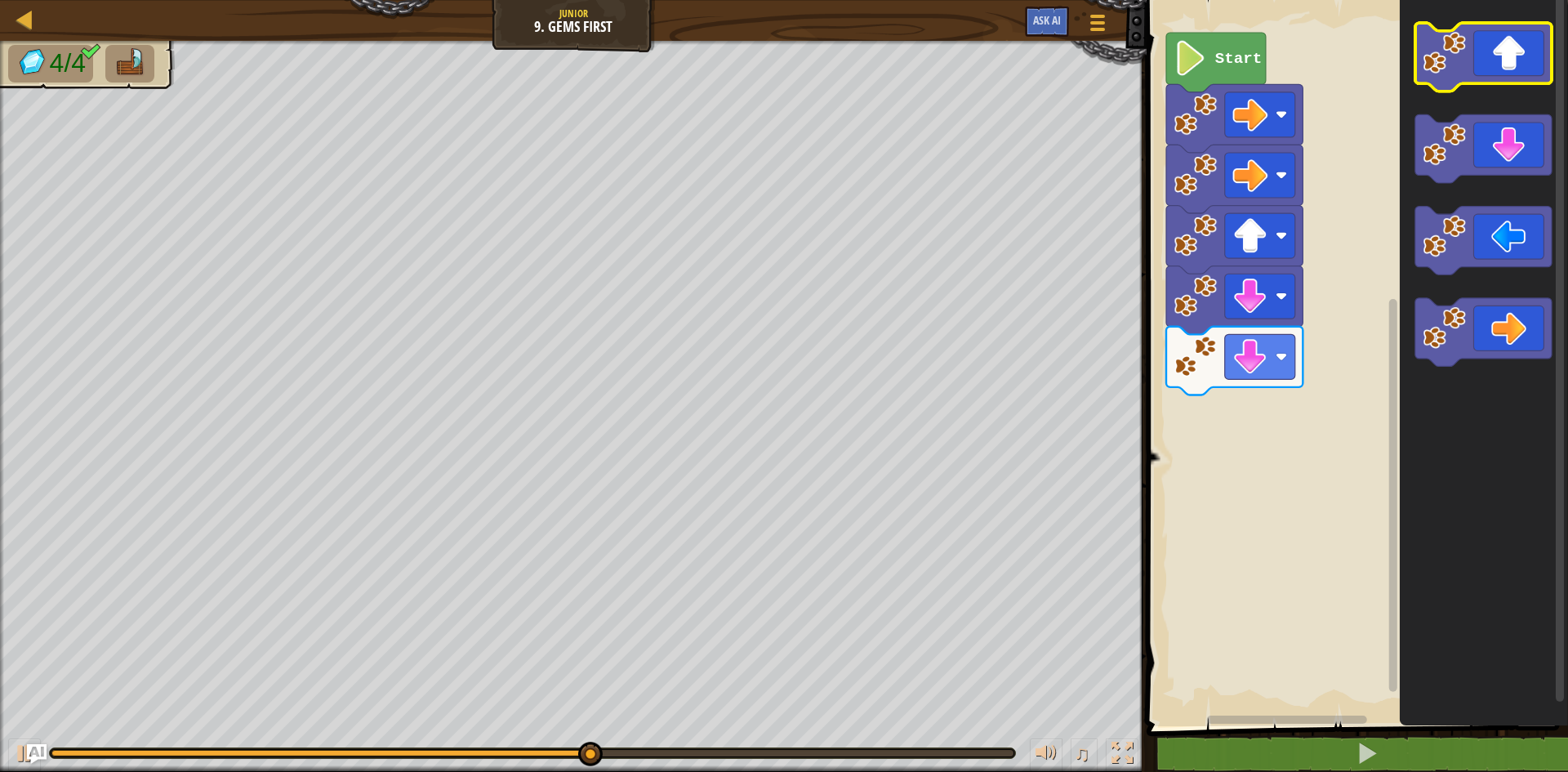
click at [1489, 67] on icon "Blockly Workspace" at bounding box center [1483, 57] width 137 height 68
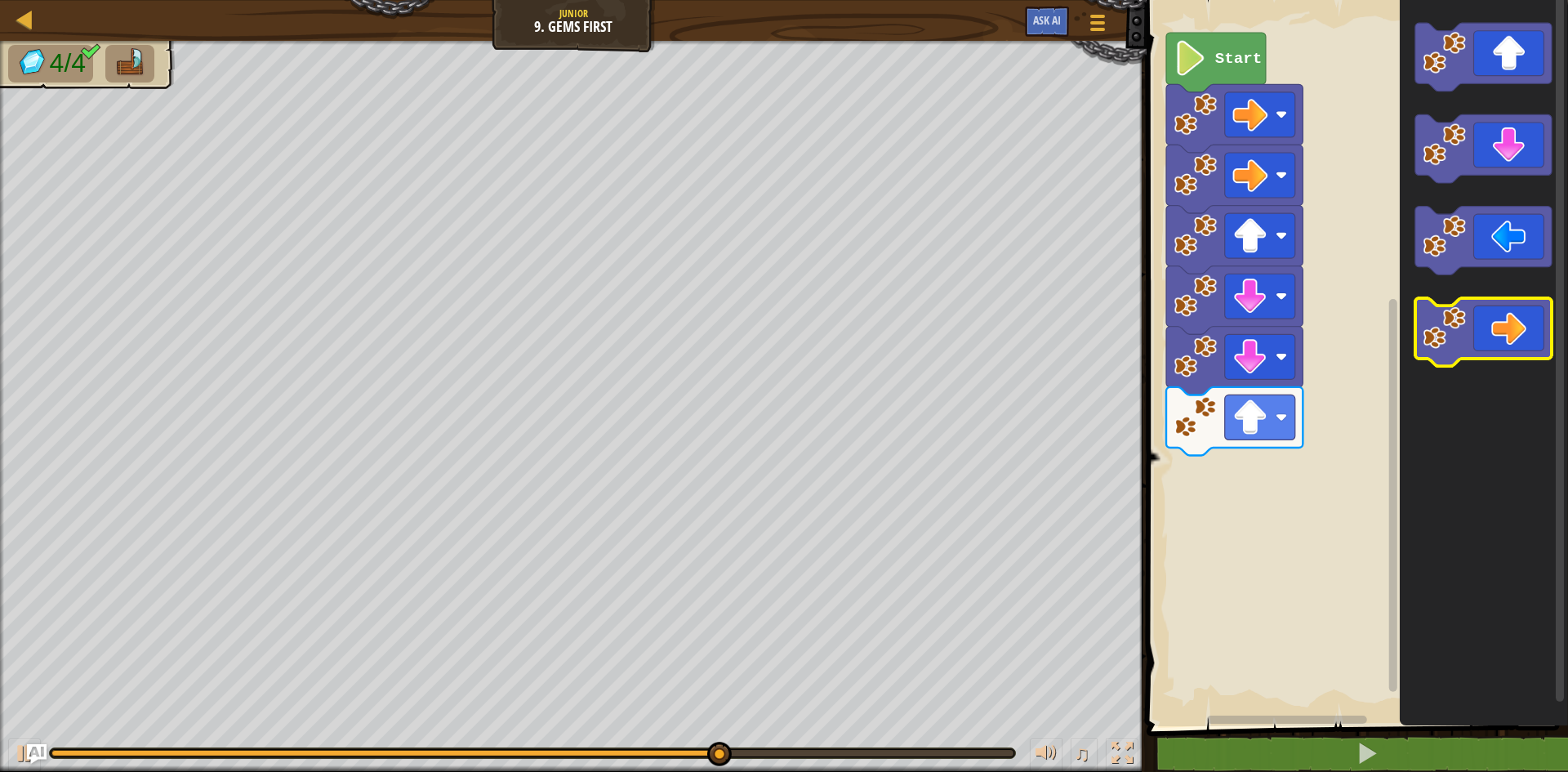
click at [1511, 348] on icon "Blockly Workspace" at bounding box center [1483, 332] width 137 height 68
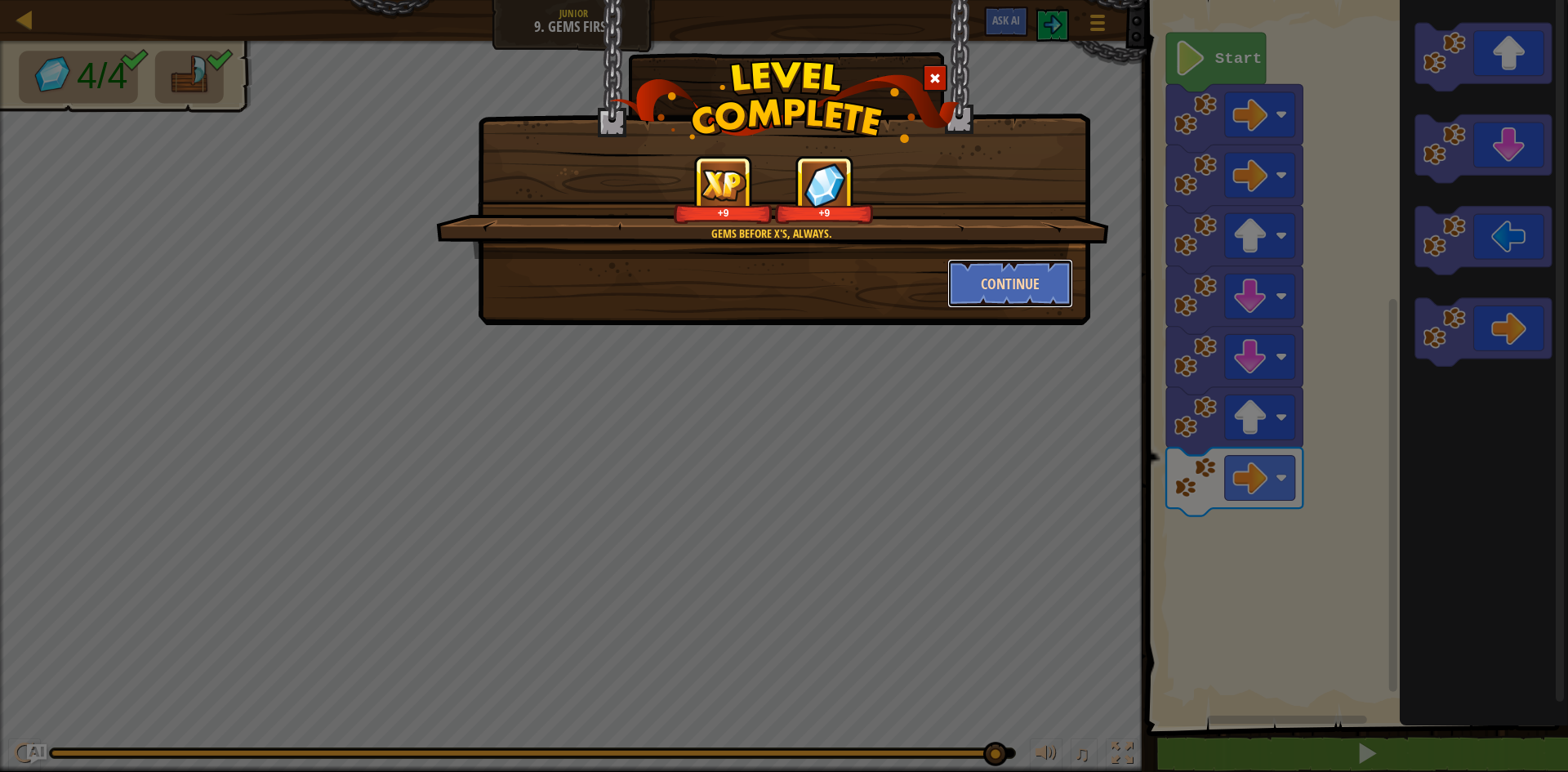
click at [1040, 300] on button "Continue" at bounding box center [1011, 283] width 127 height 49
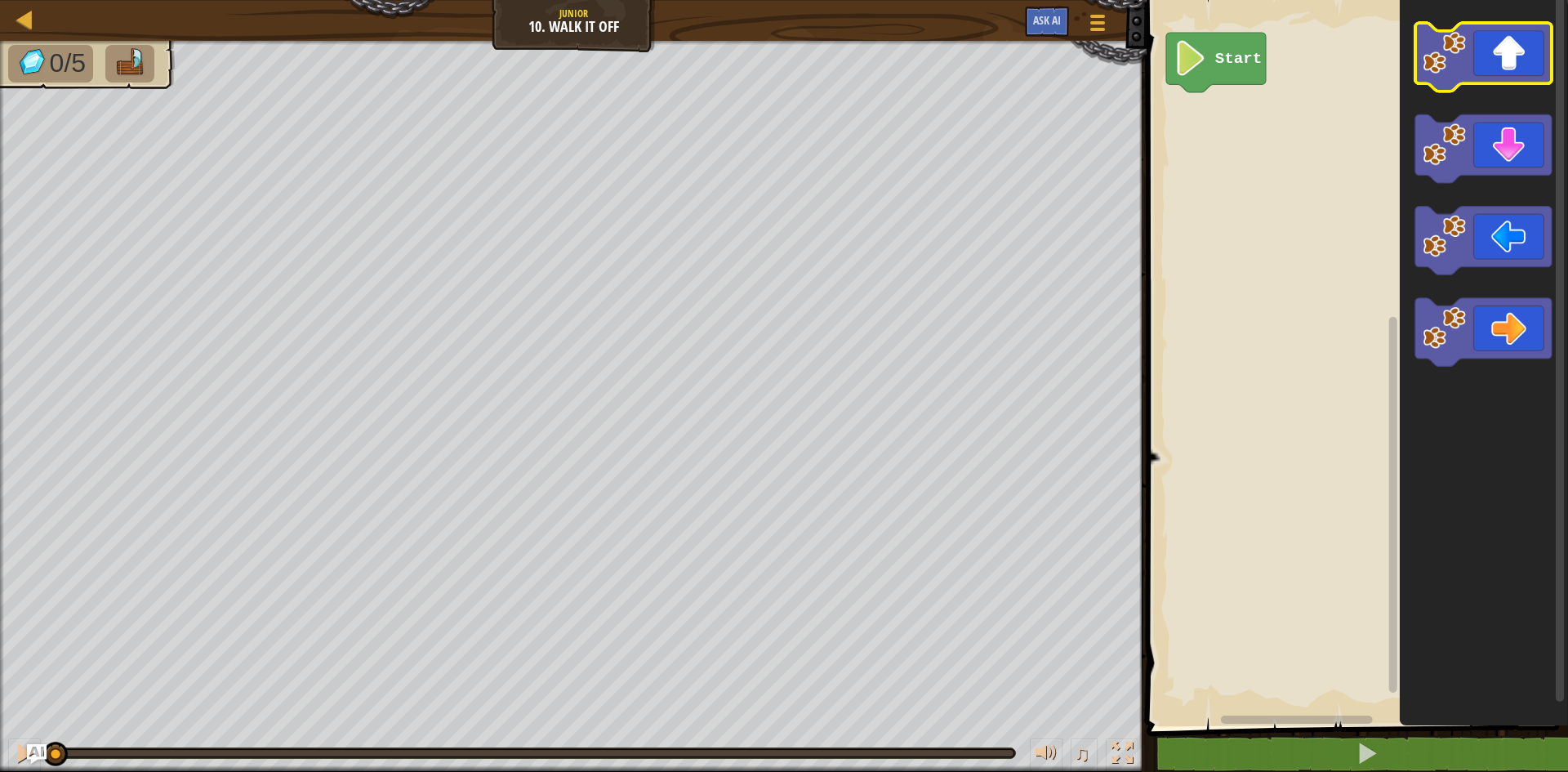
click at [1468, 62] on icon "Blockly Workspace" at bounding box center [1483, 57] width 137 height 68
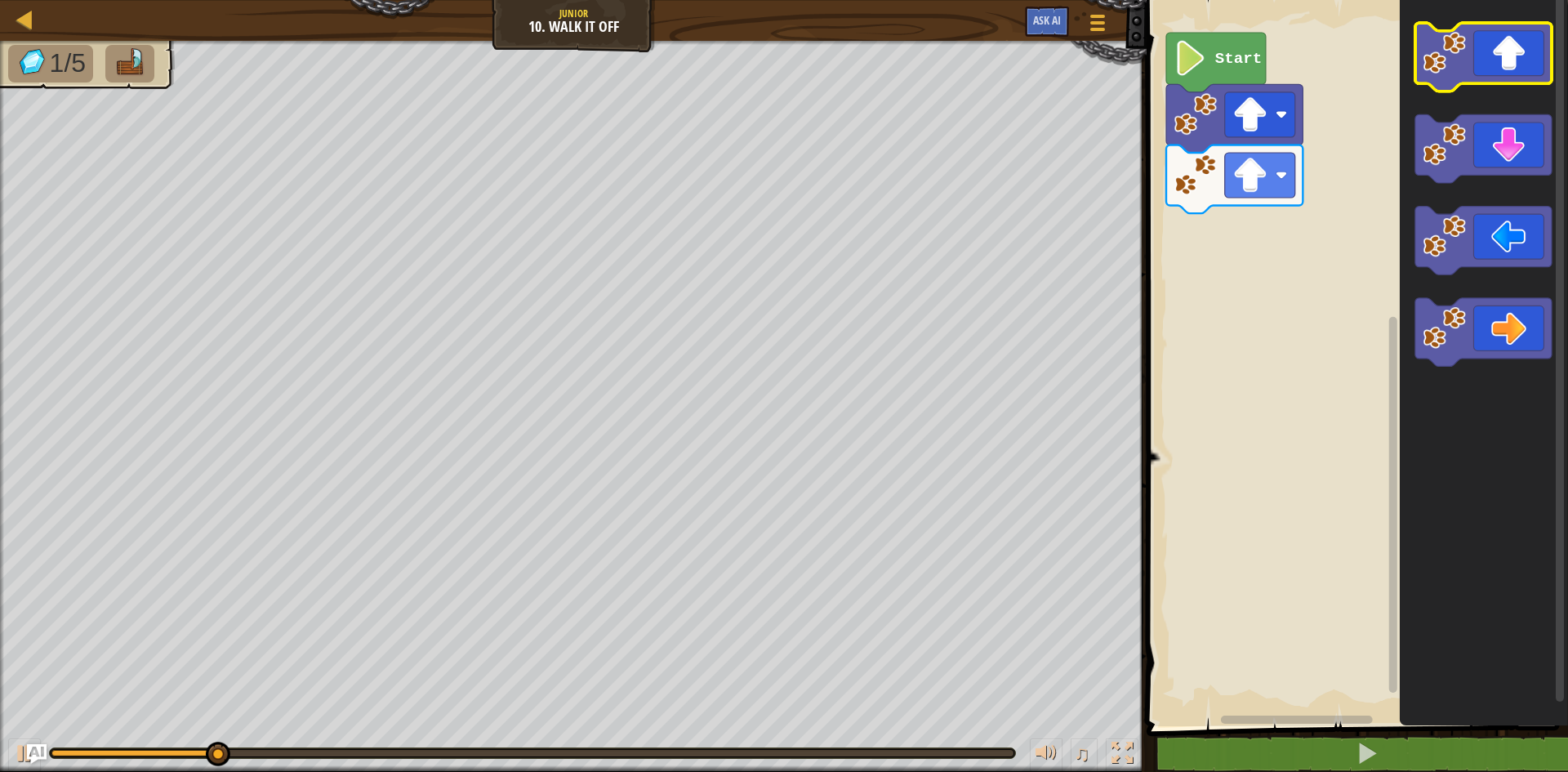
click at [1468, 62] on icon "Blockly Workspace" at bounding box center [1483, 57] width 137 height 68
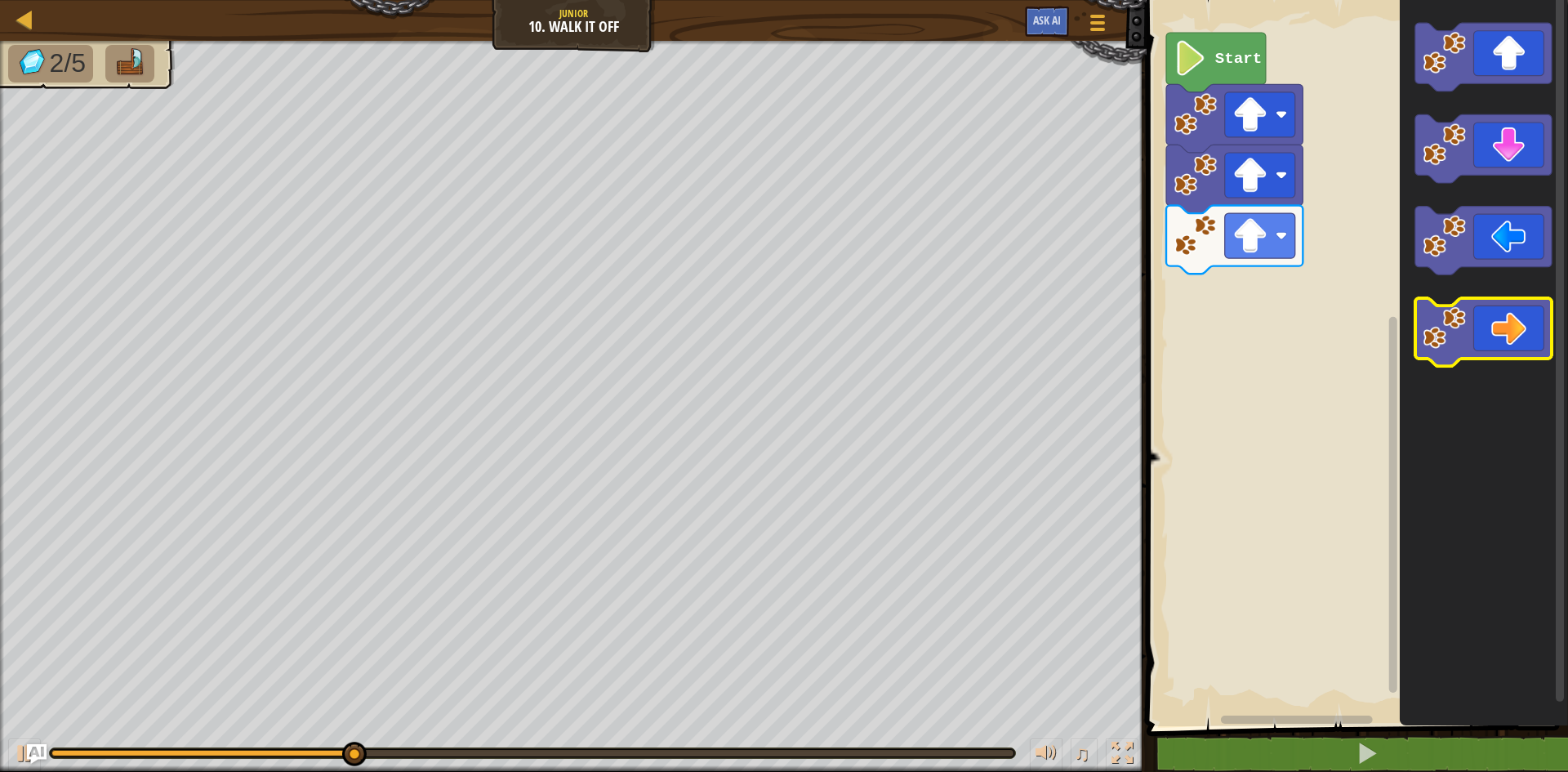
click at [1465, 324] on image "Blockly Workspace" at bounding box center [1444, 328] width 44 height 44
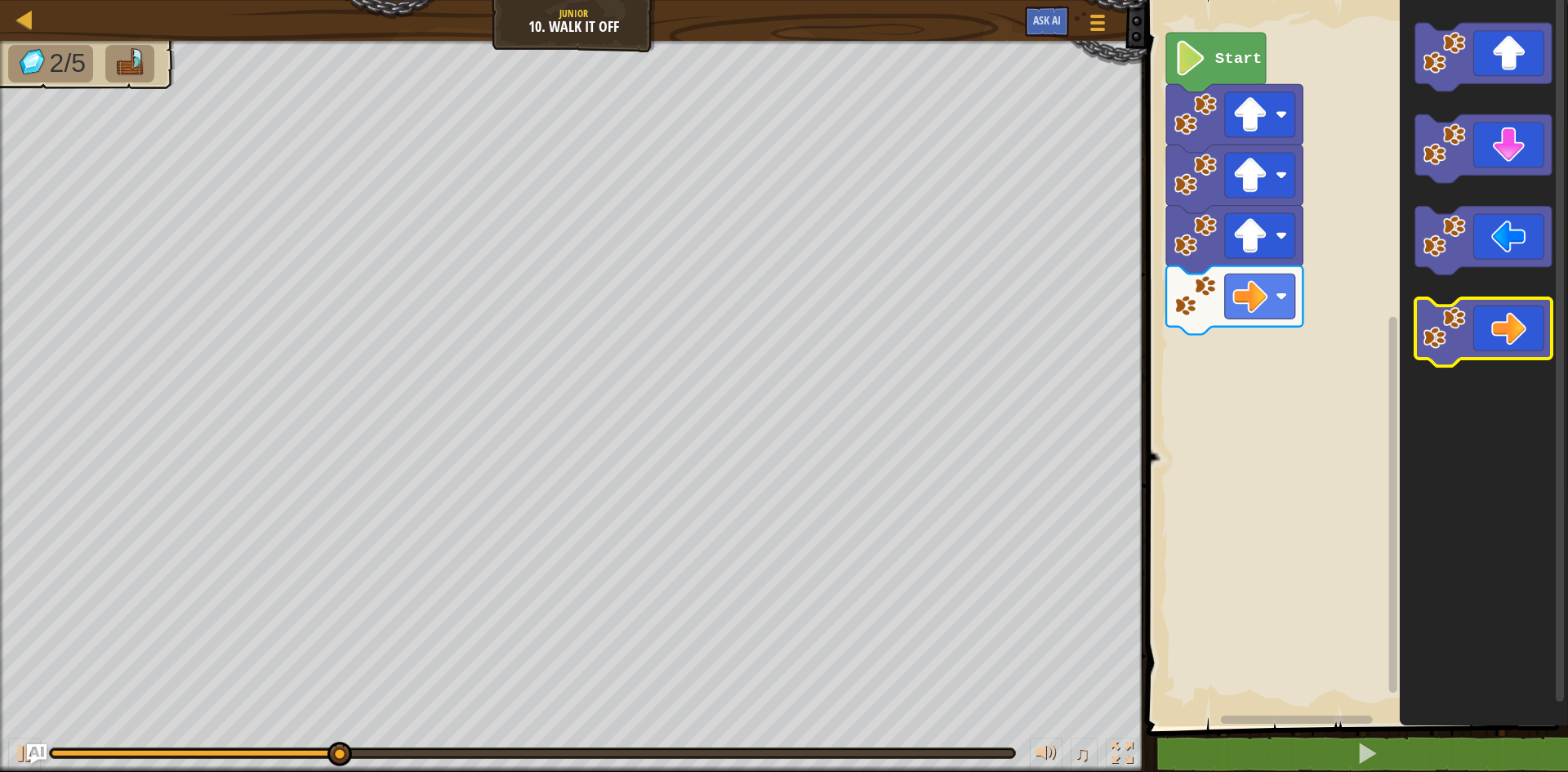
click at [1465, 324] on image "Blockly Workspace" at bounding box center [1444, 328] width 44 height 44
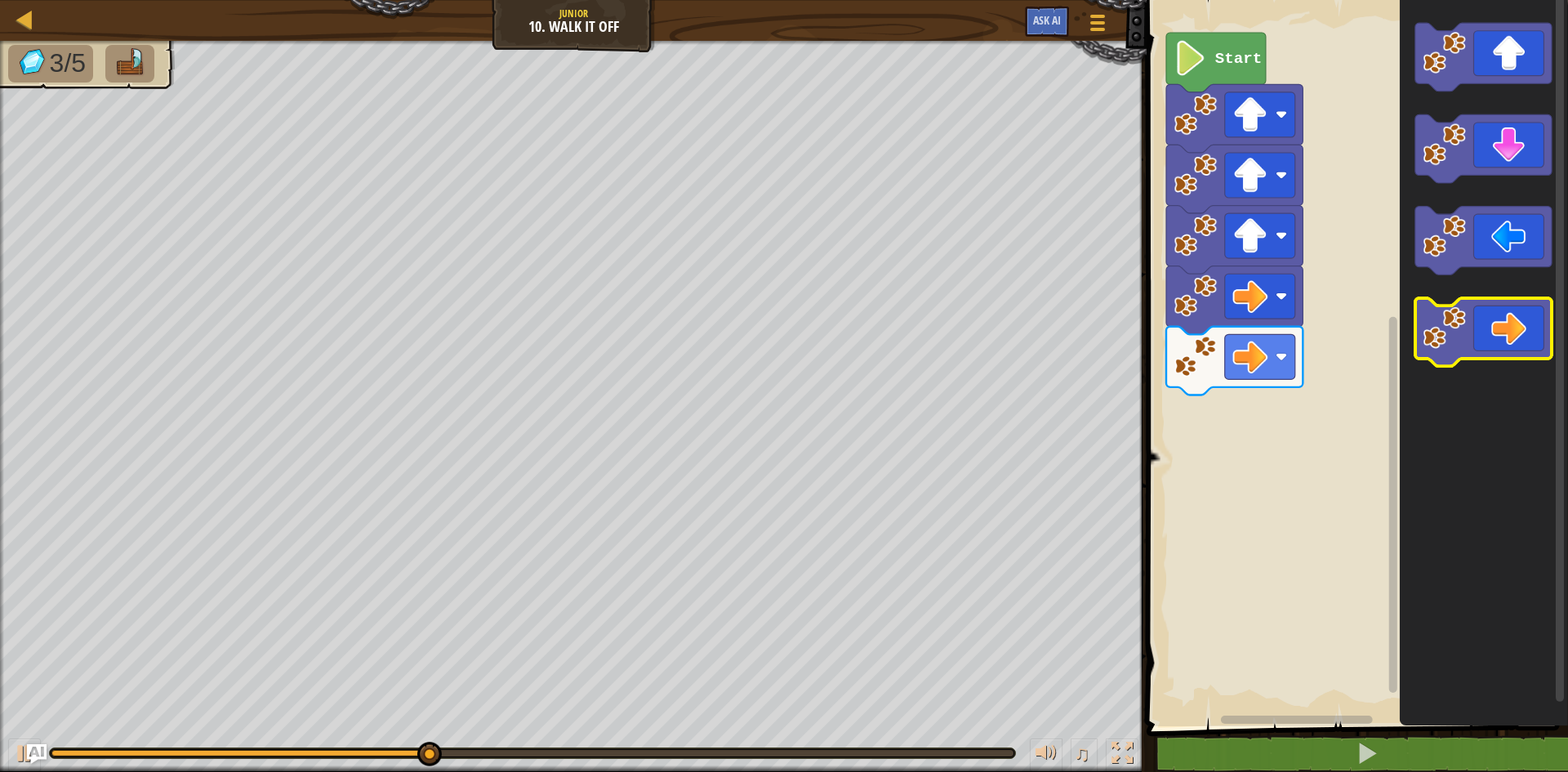
click at [1465, 324] on image "Blockly Workspace" at bounding box center [1444, 328] width 44 height 44
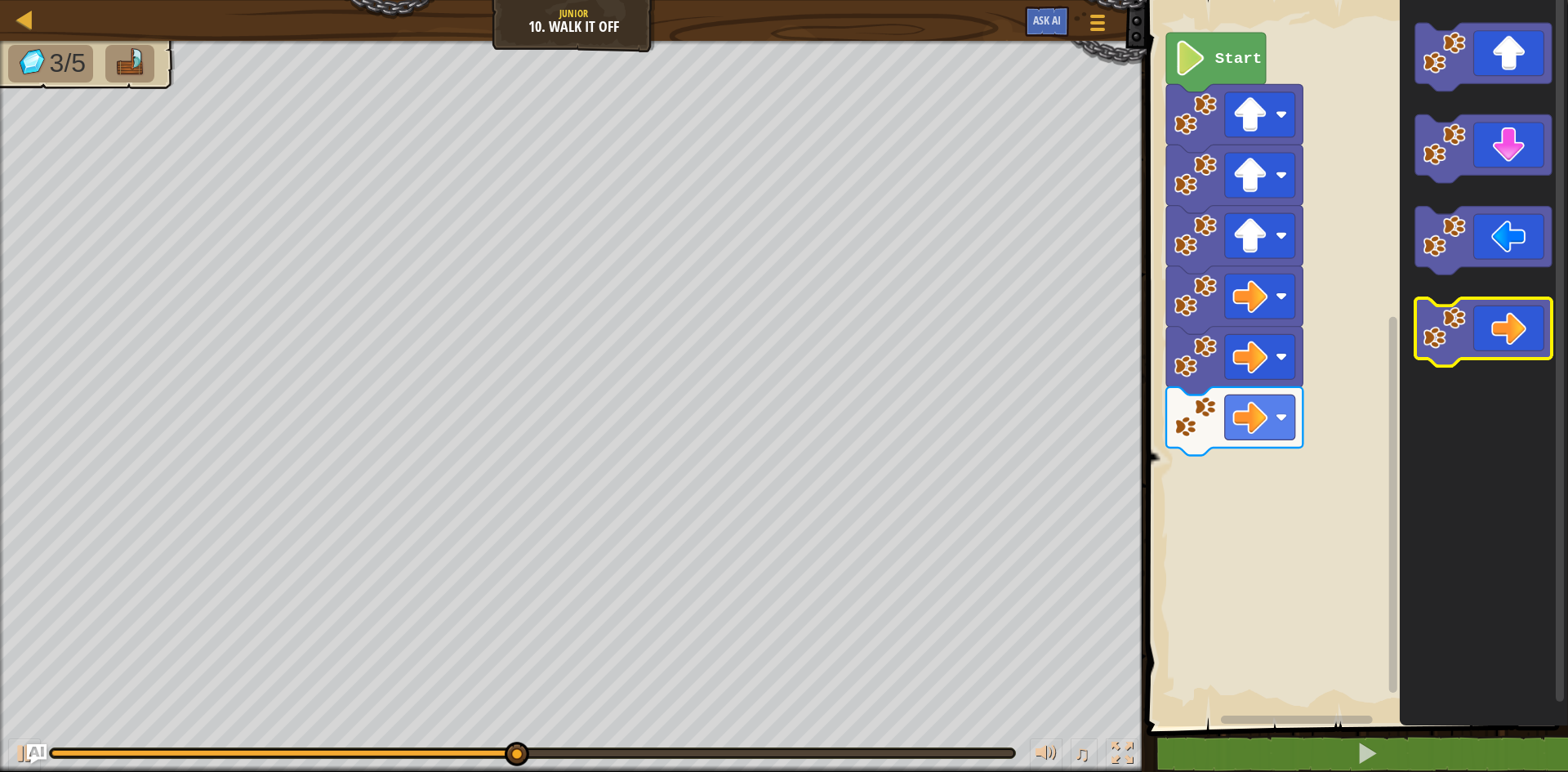
click at [1465, 324] on image "Blockly Workspace" at bounding box center [1444, 328] width 44 height 44
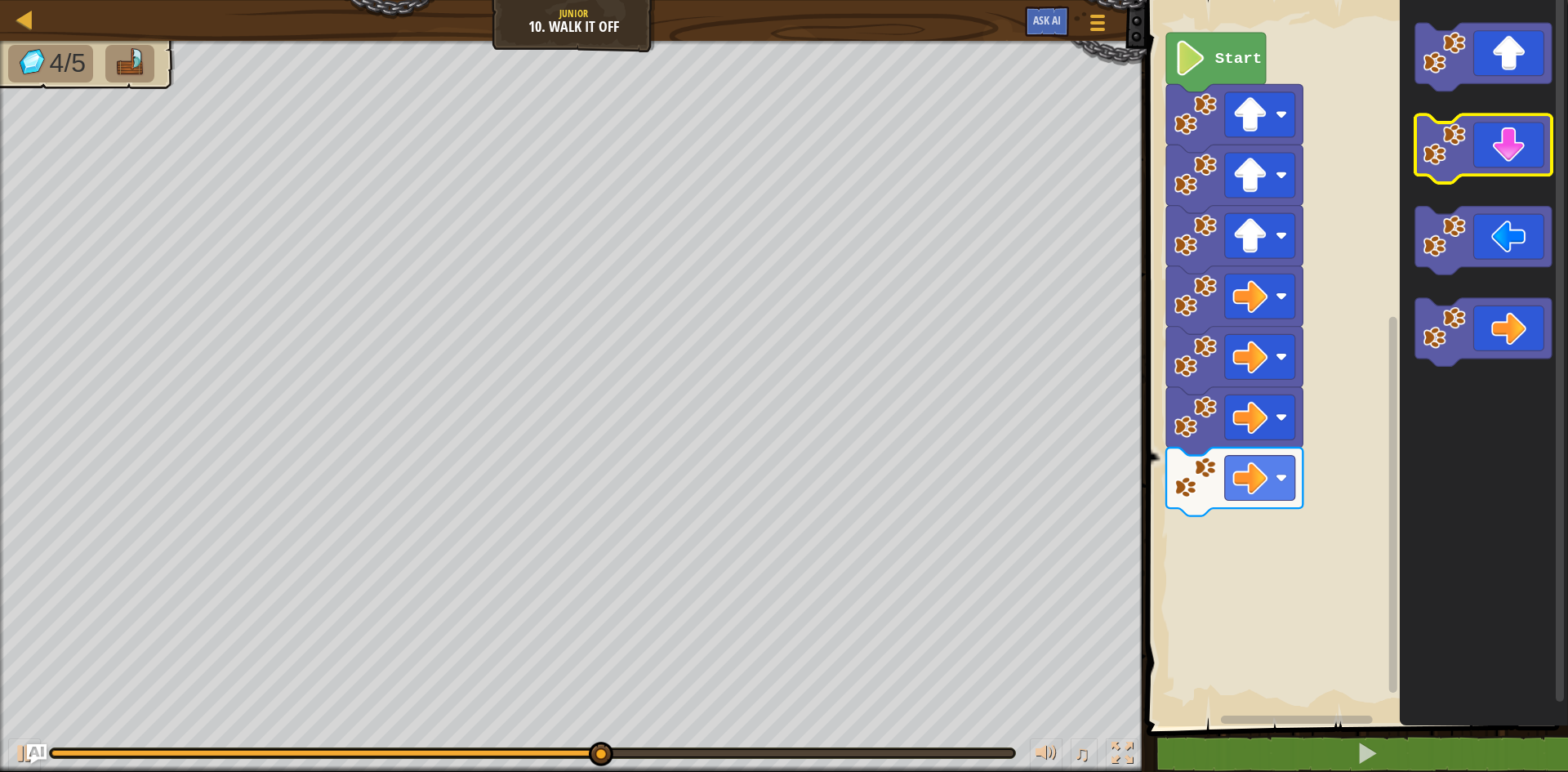
click at [1454, 135] on image "Blockly Workspace" at bounding box center [1444, 145] width 44 height 44
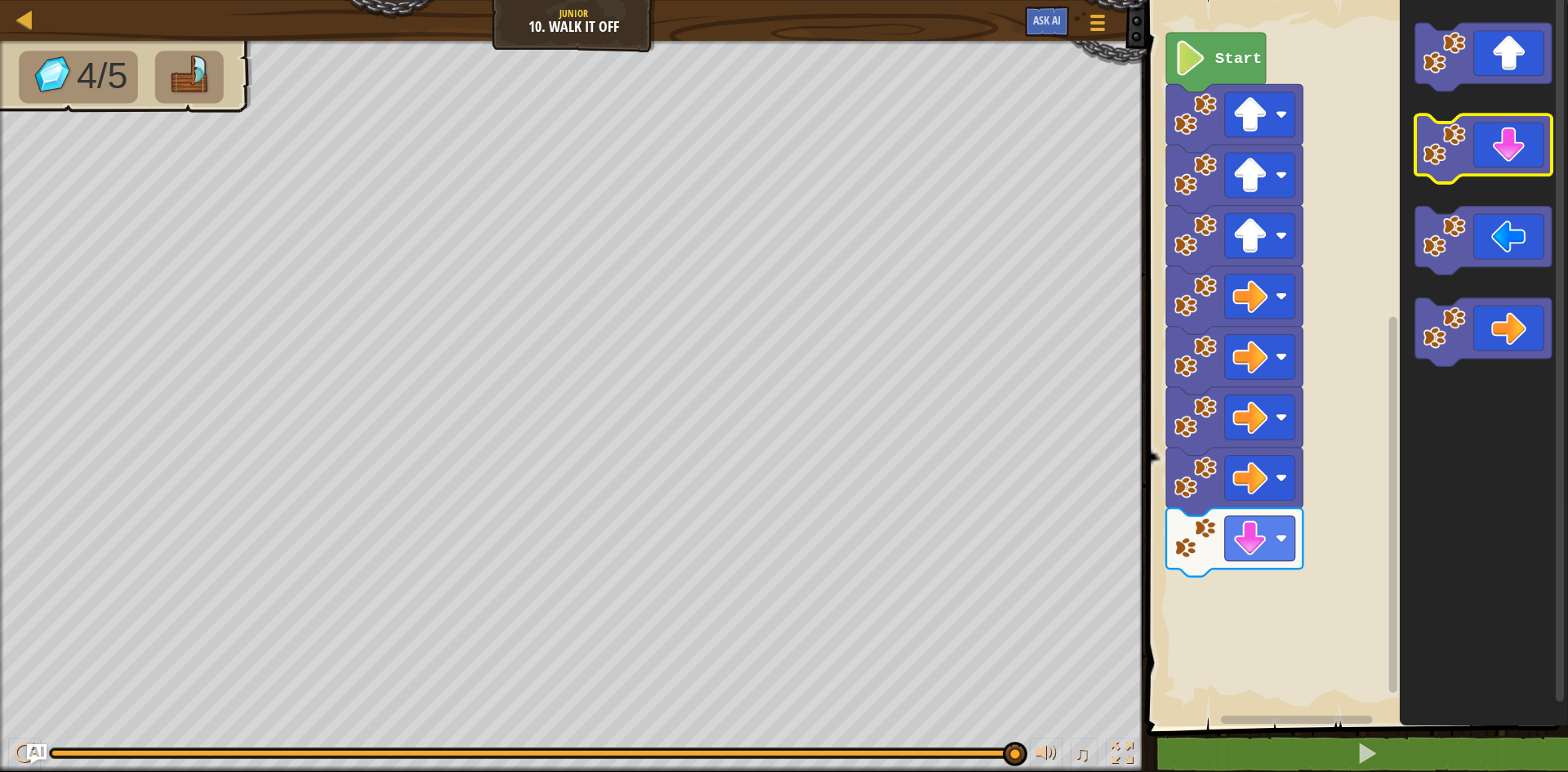
click at [1454, 135] on image "Blockly Workspace" at bounding box center [1444, 145] width 44 height 44
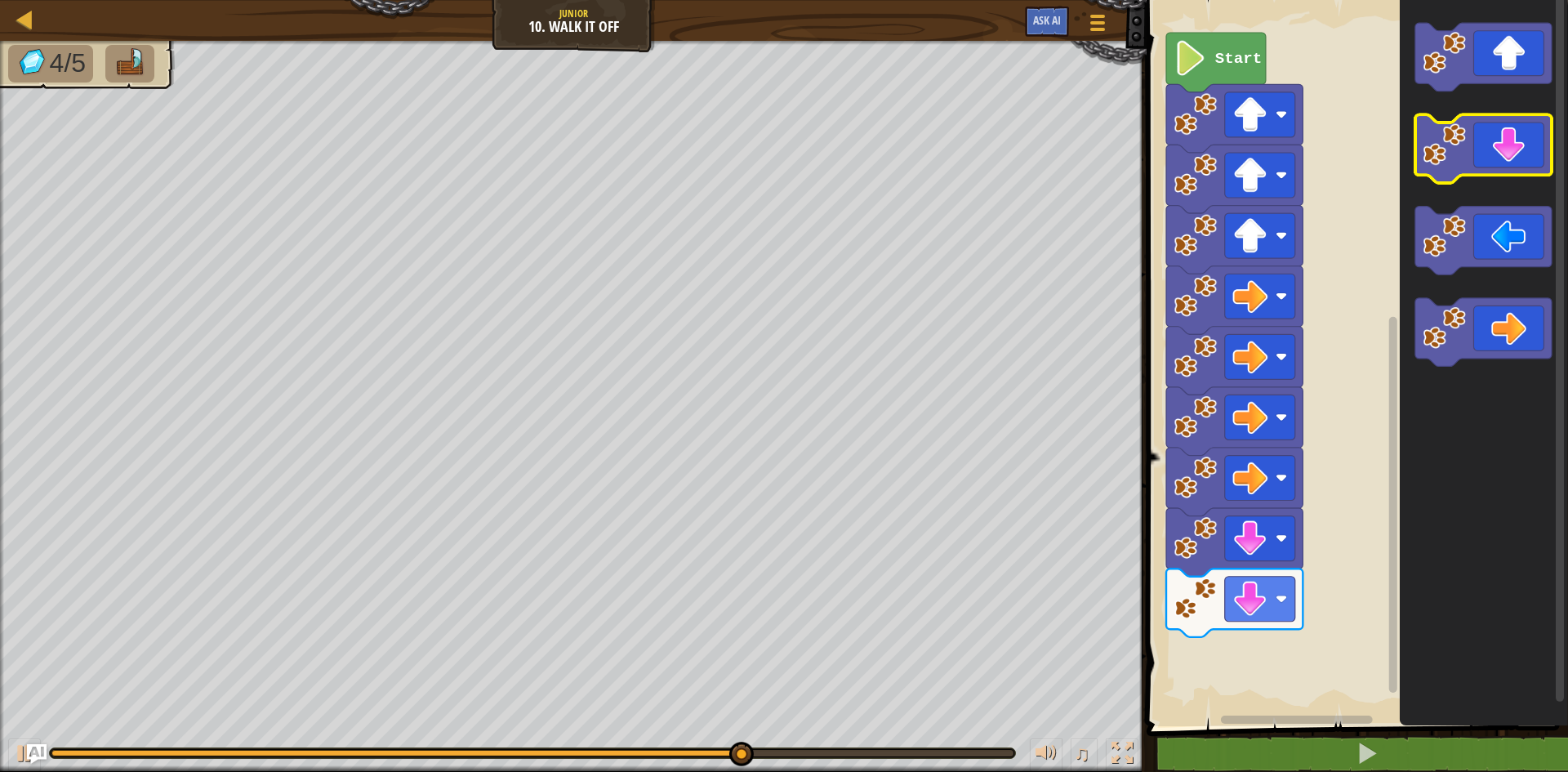
click at [1454, 135] on image "Blockly Workspace" at bounding box center [1444, 145] width 44 height 44
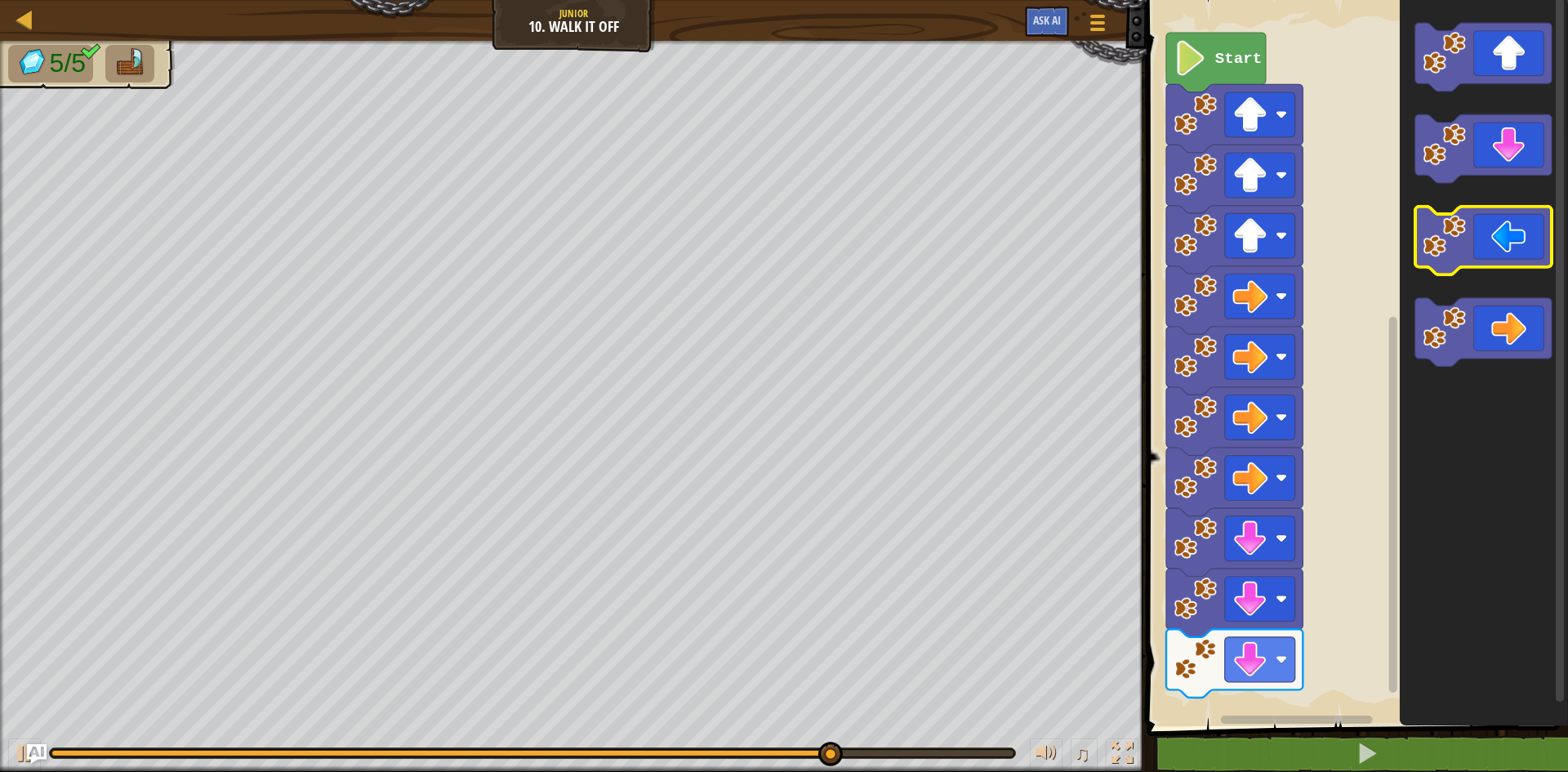
click at [1491, 248] on icon "Blockly Workspace" at bounding box center [1483, 240] width 137 height 68
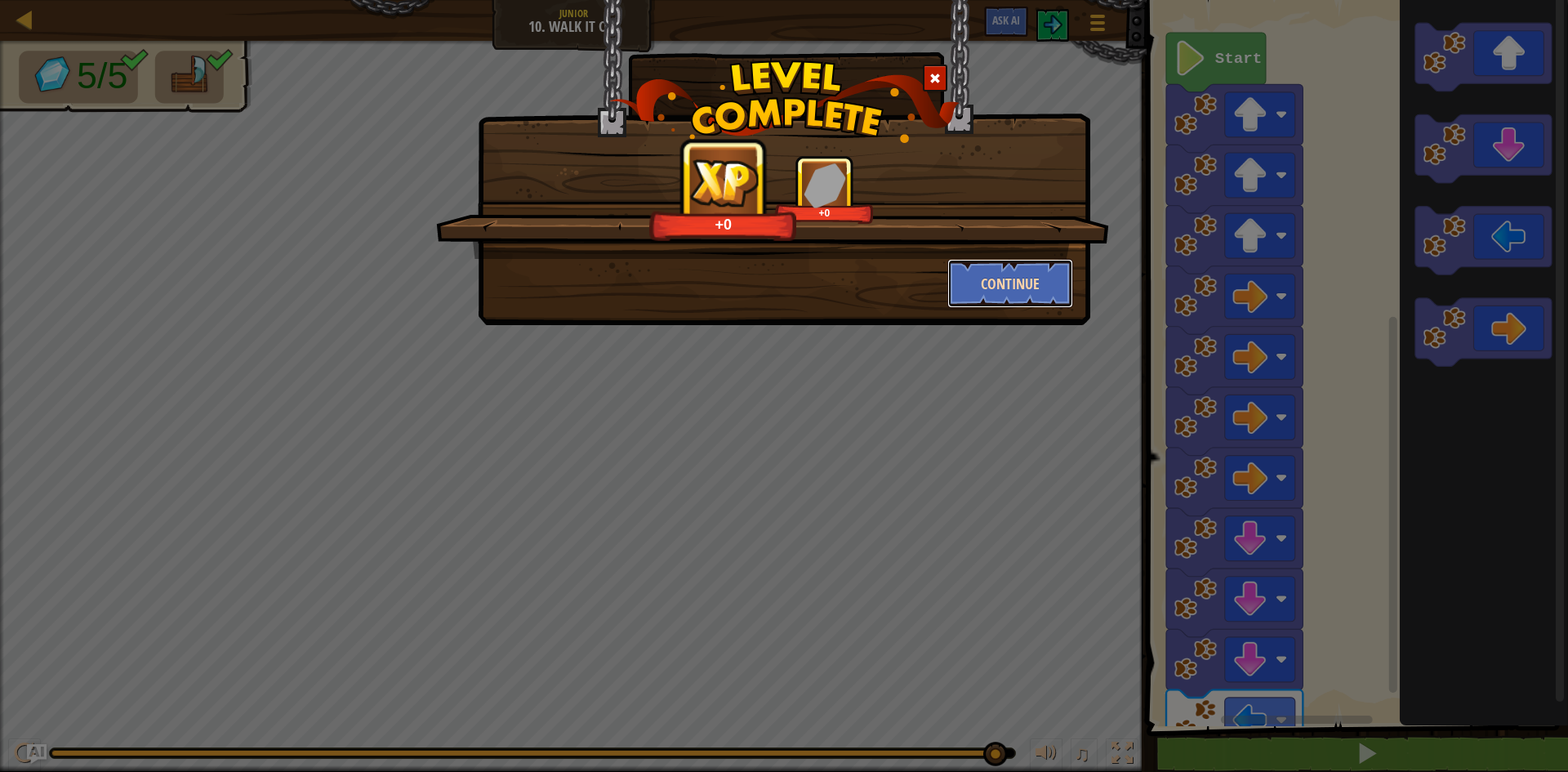
click at [978, 276] on button "Continue" at bounding box center [1011, 283] width 127 height 49
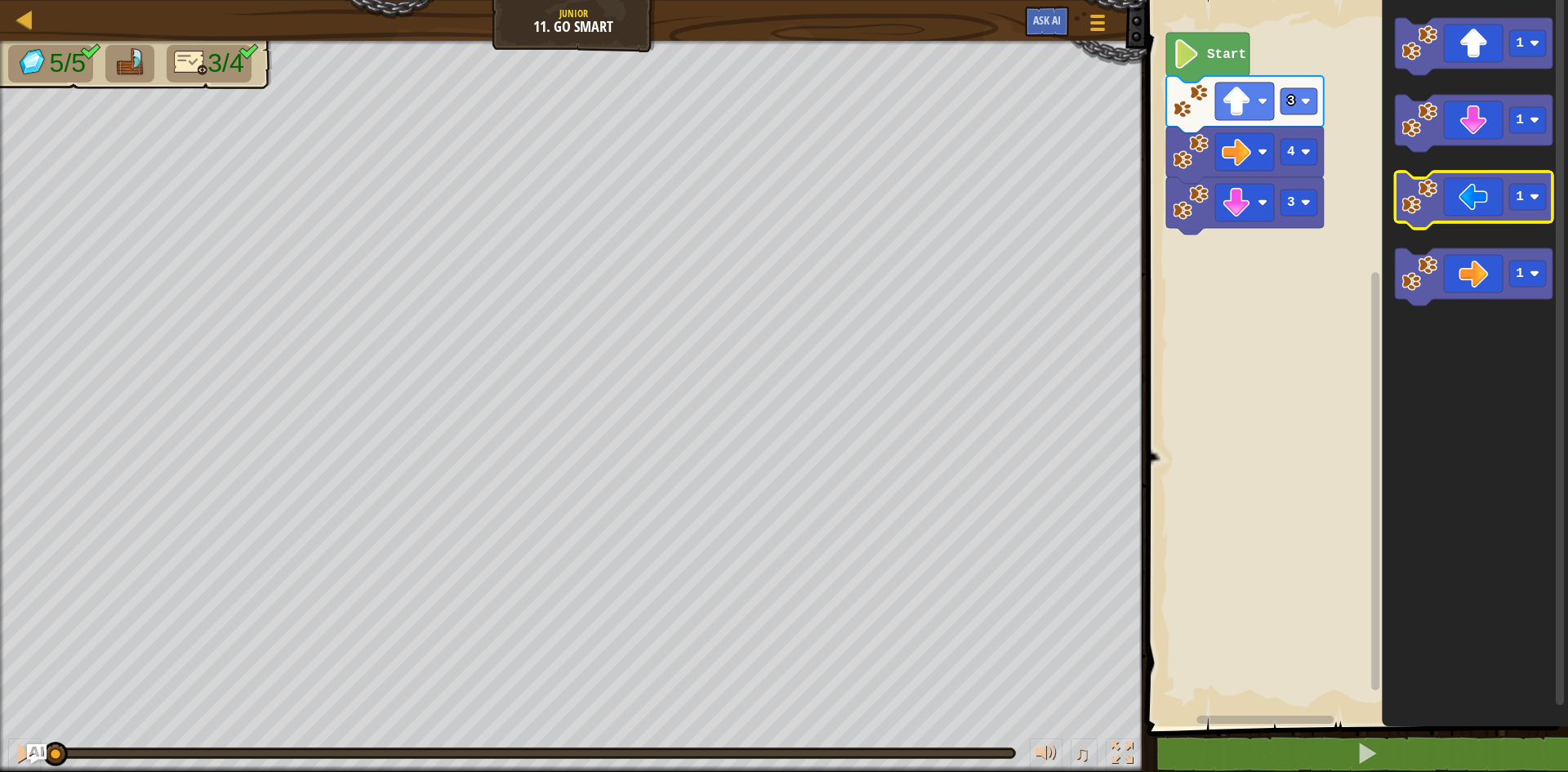
click at [1477, 214] on icon "Blockly Workspace" at bounding box center [1473, 199] width 157 height 57
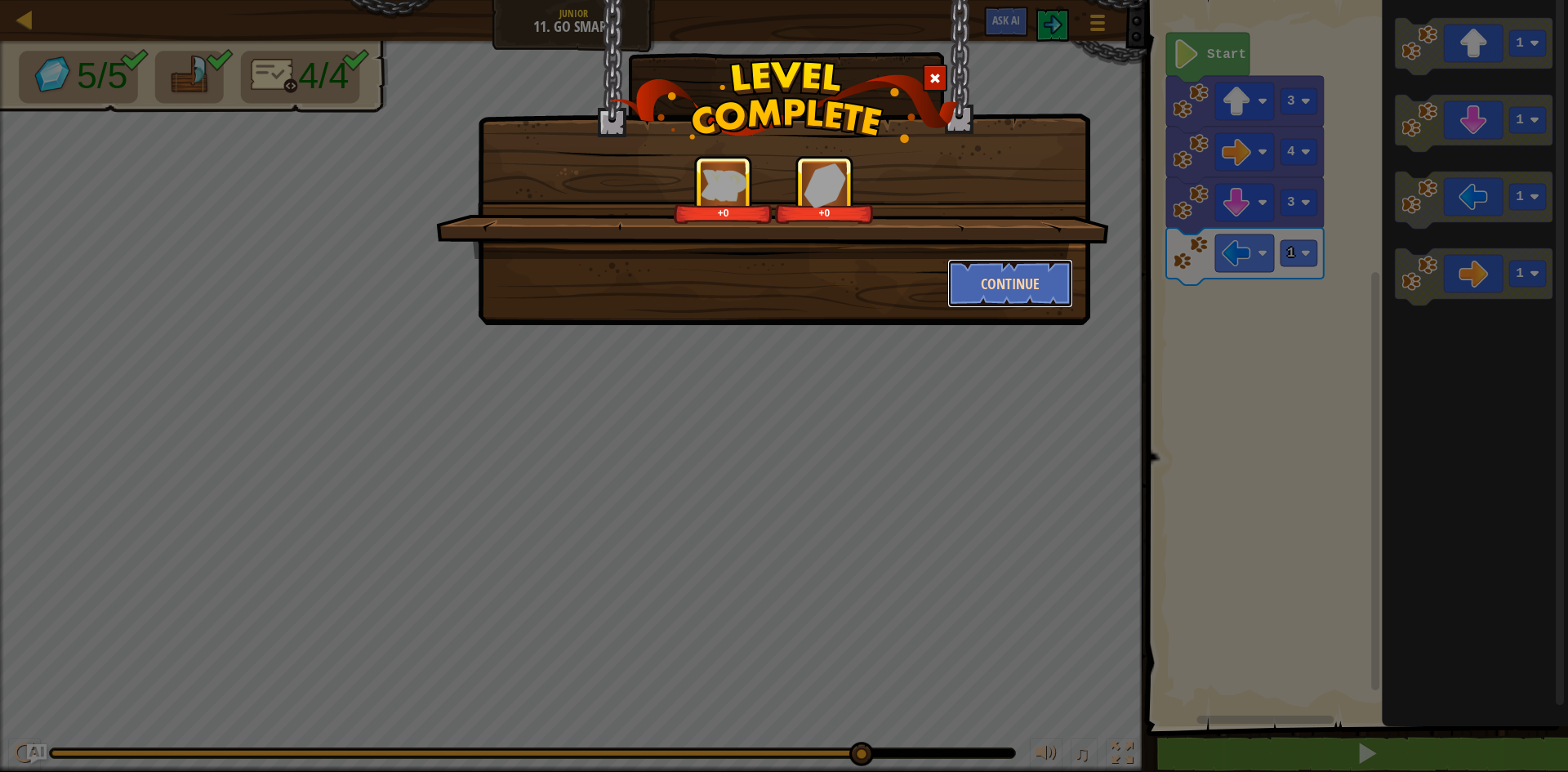
click at [984, 274] on button "Continue" at bounding box center [1011, 283] width 127 height 49
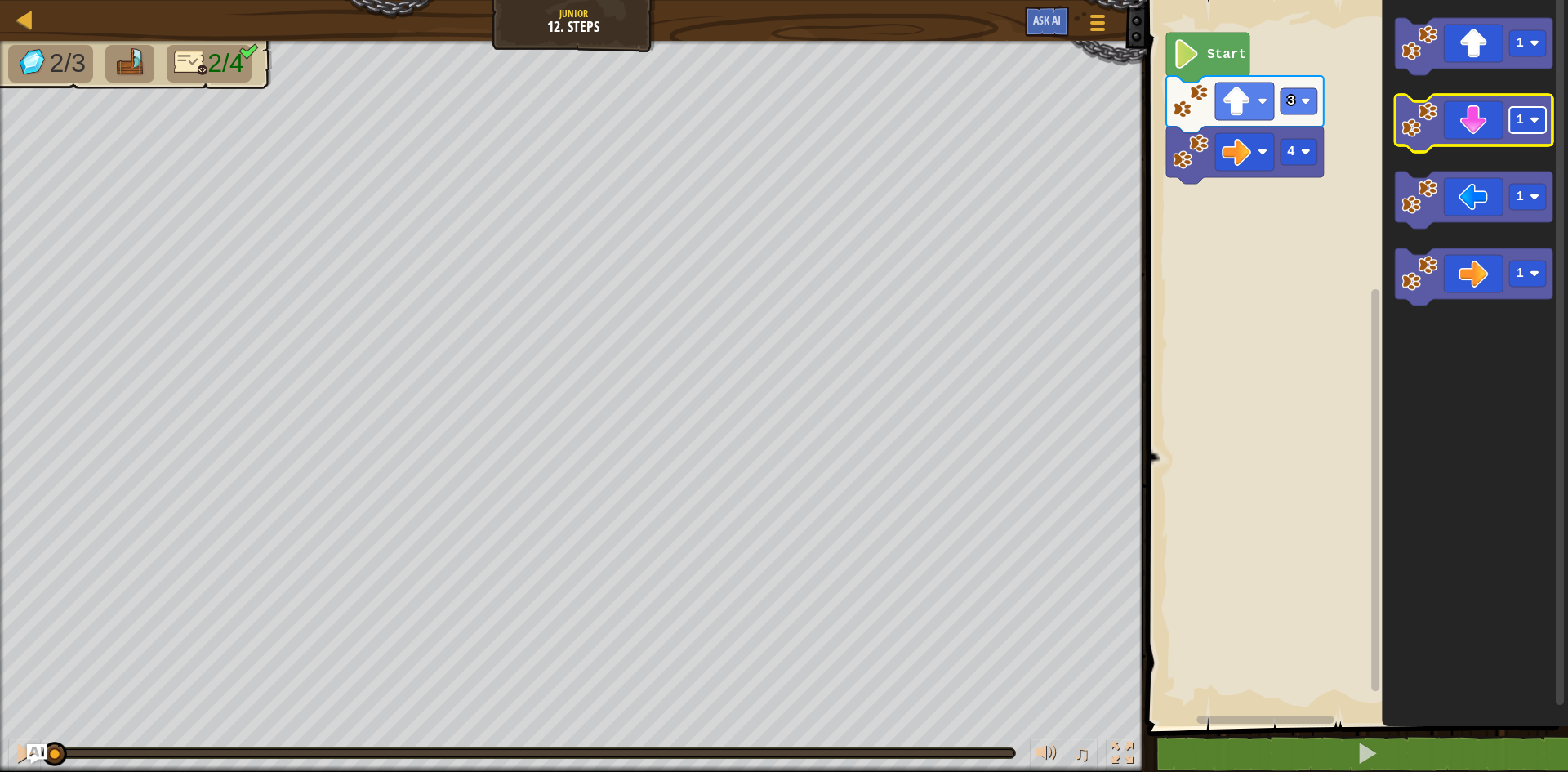
click at [1527, 124] on rect "Blockly Workspace" at bounding box center [1527, 120] width 37 height 26
click at [1474, 115] on icon "Blockly Workspace" at bounding box center [1473, 123] width 157 height 57
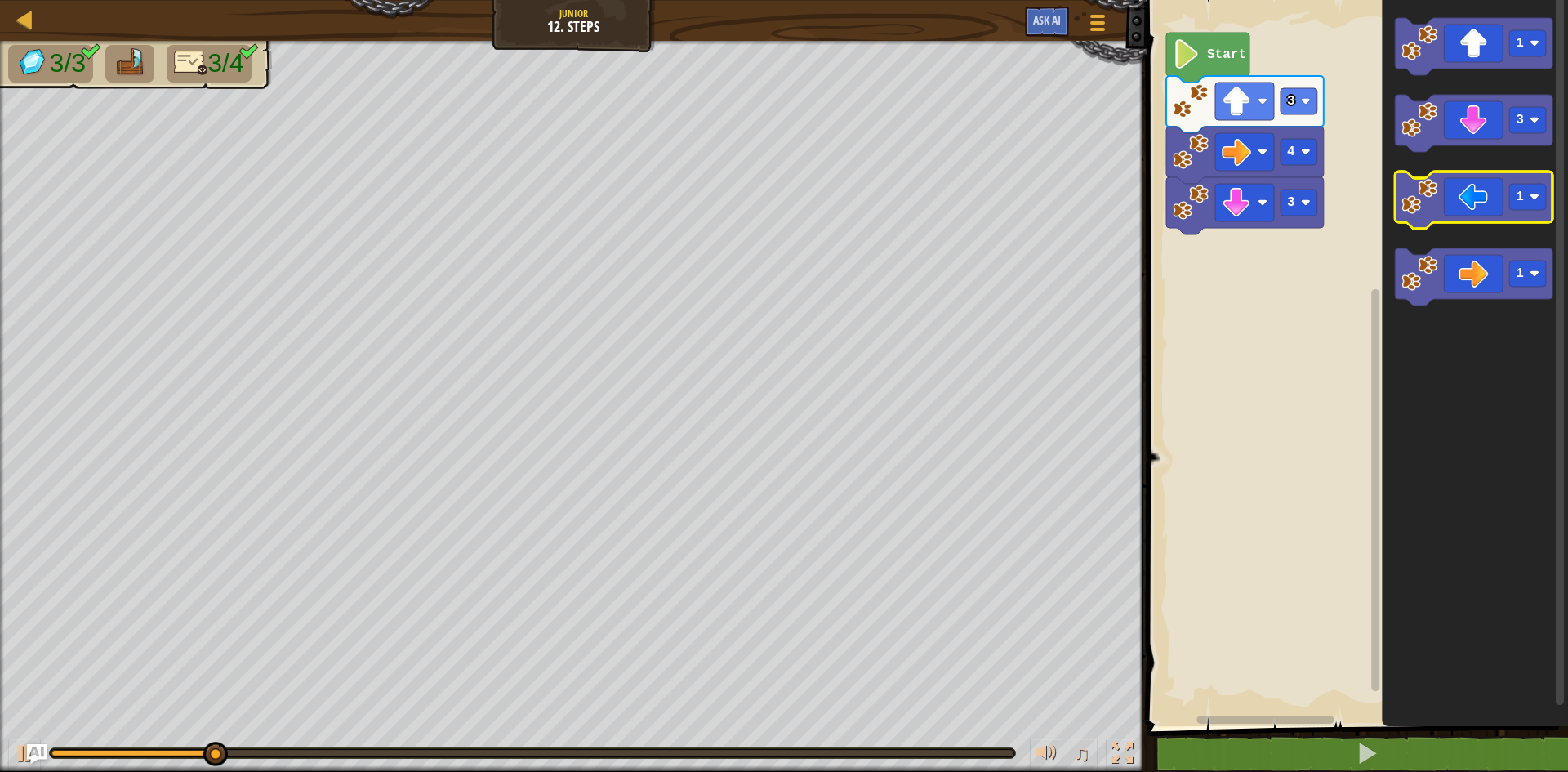
click at [1471, 207] on icon "Blockly Workspace" at bounding box center [1473, 199] width 157 height 57
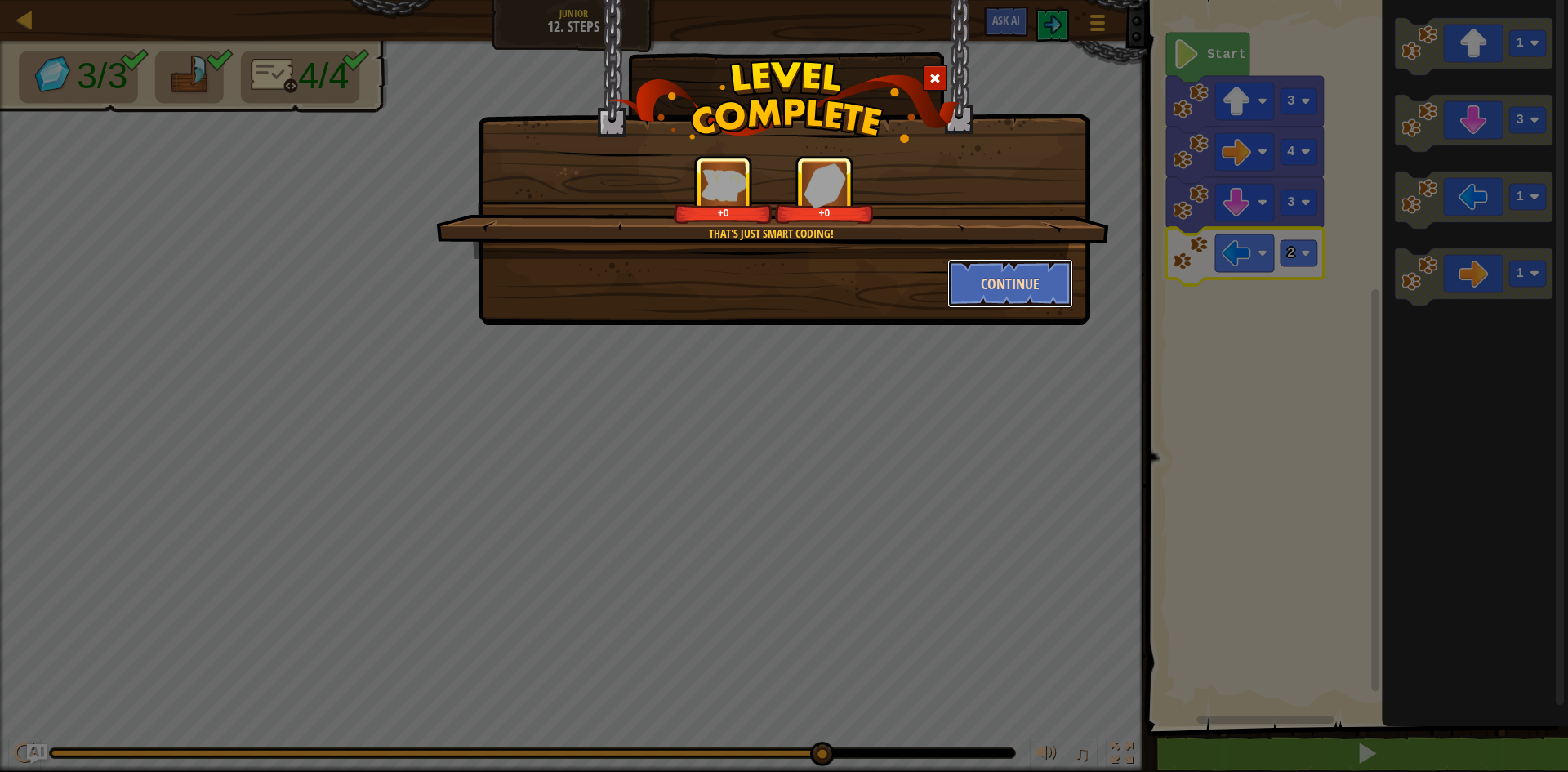
click at [1020, 277] on button "Continue" at bounding box center [1011, 283] width 127 height 49
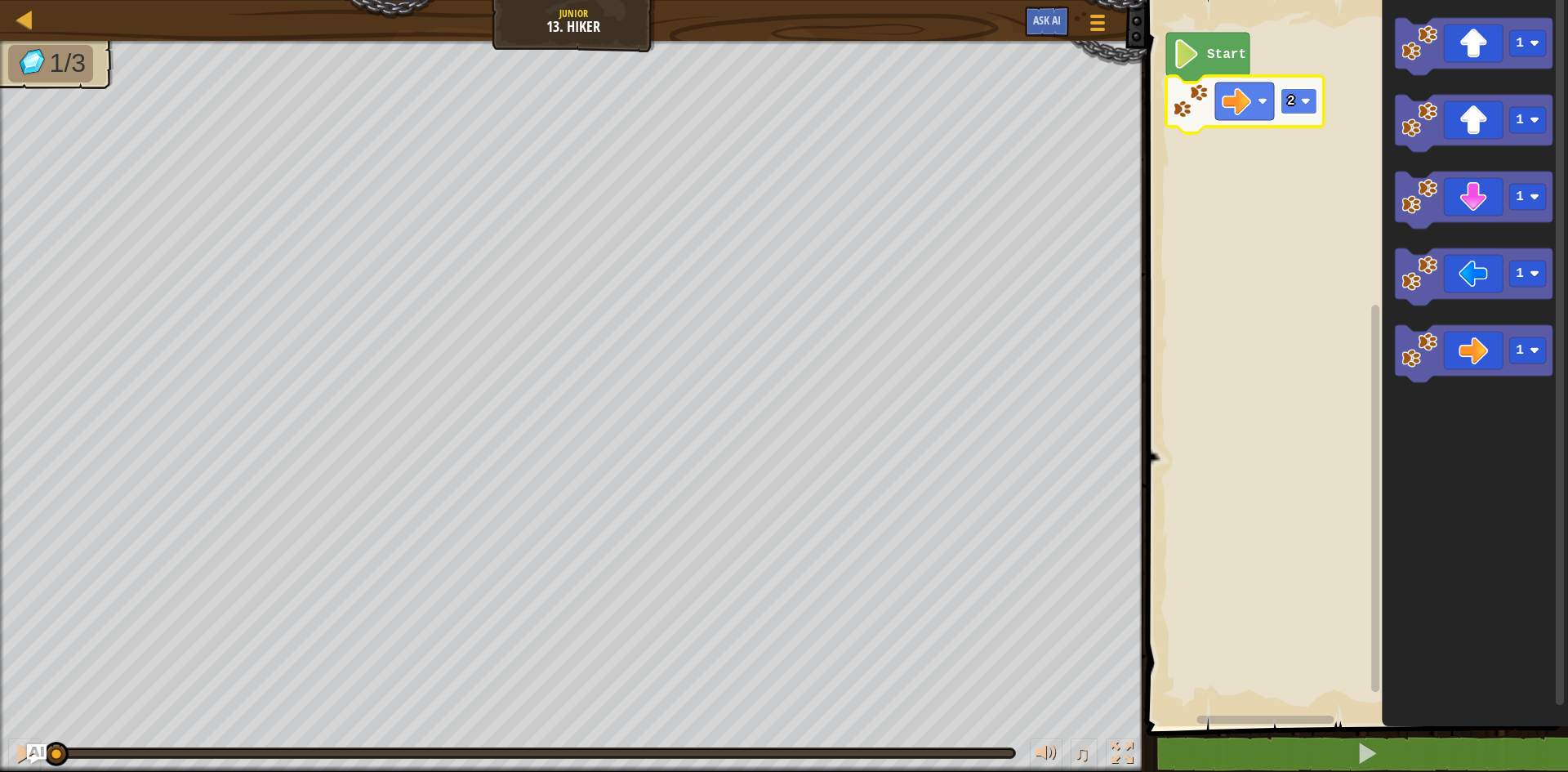
click at [1304, 110] on rect "Blockly Workspace" at bounding box center [1299, 101] width 37 height 26
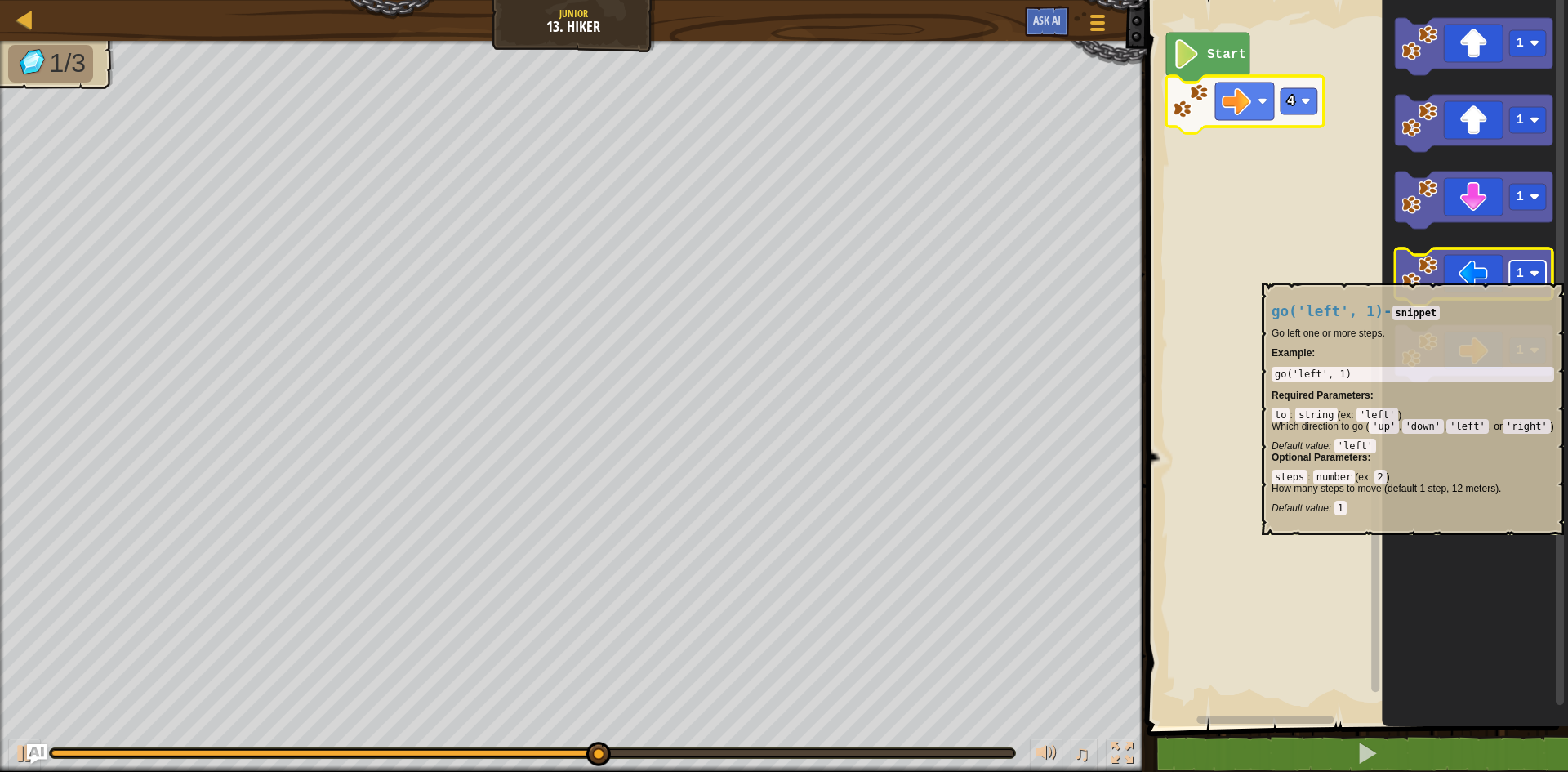
click at [1536, 274] on image "Blockly Workspace" at bounding box center [1534, 273] width 10 height 10
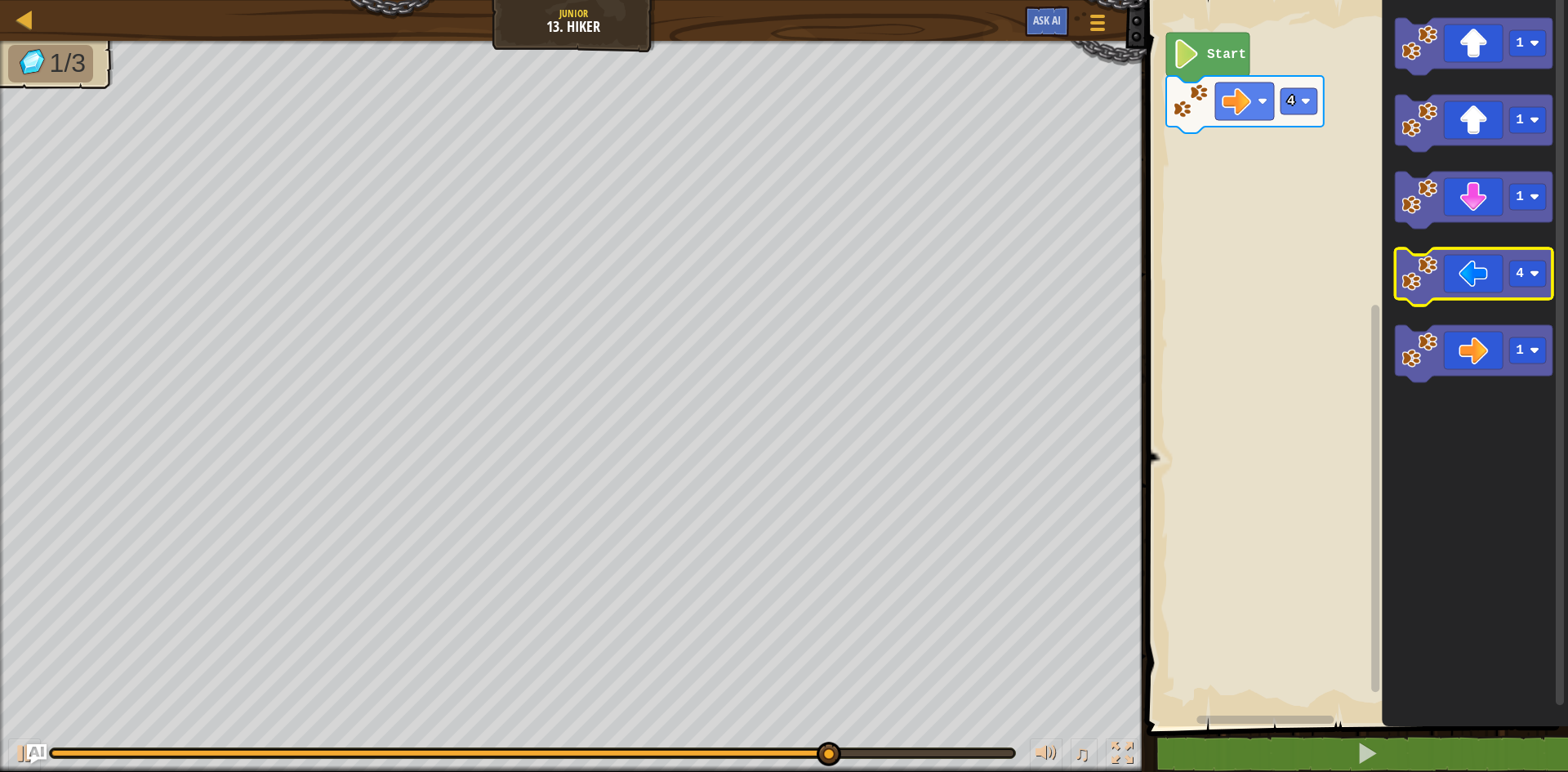
click at [1449, 264] on icon "Blockly Workspace" at bounding box center [1473, 277] width 157 height 57
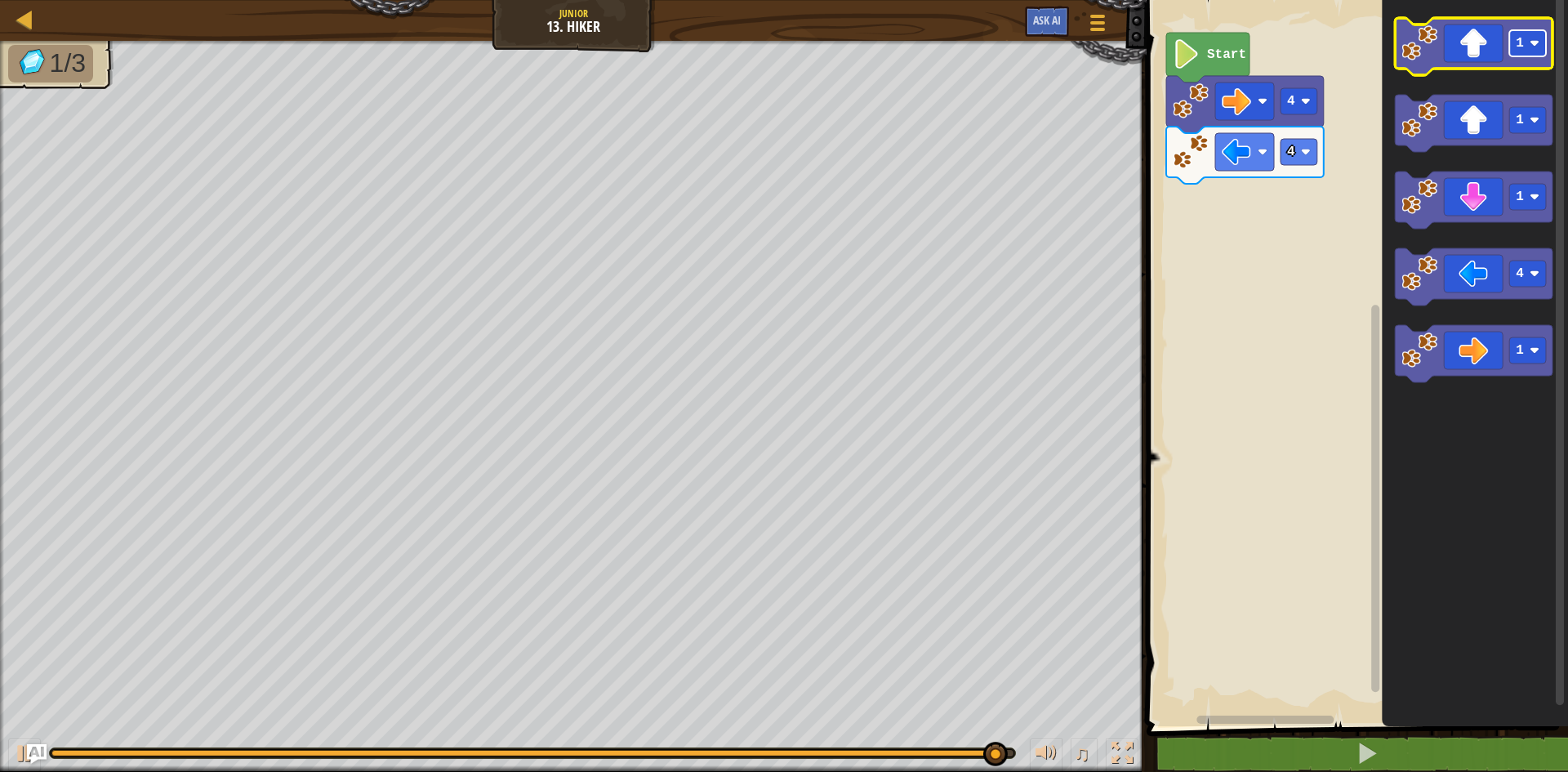
click at [1517, 49] on text "1" at bounding box center [1519, 44] width 8 height 15
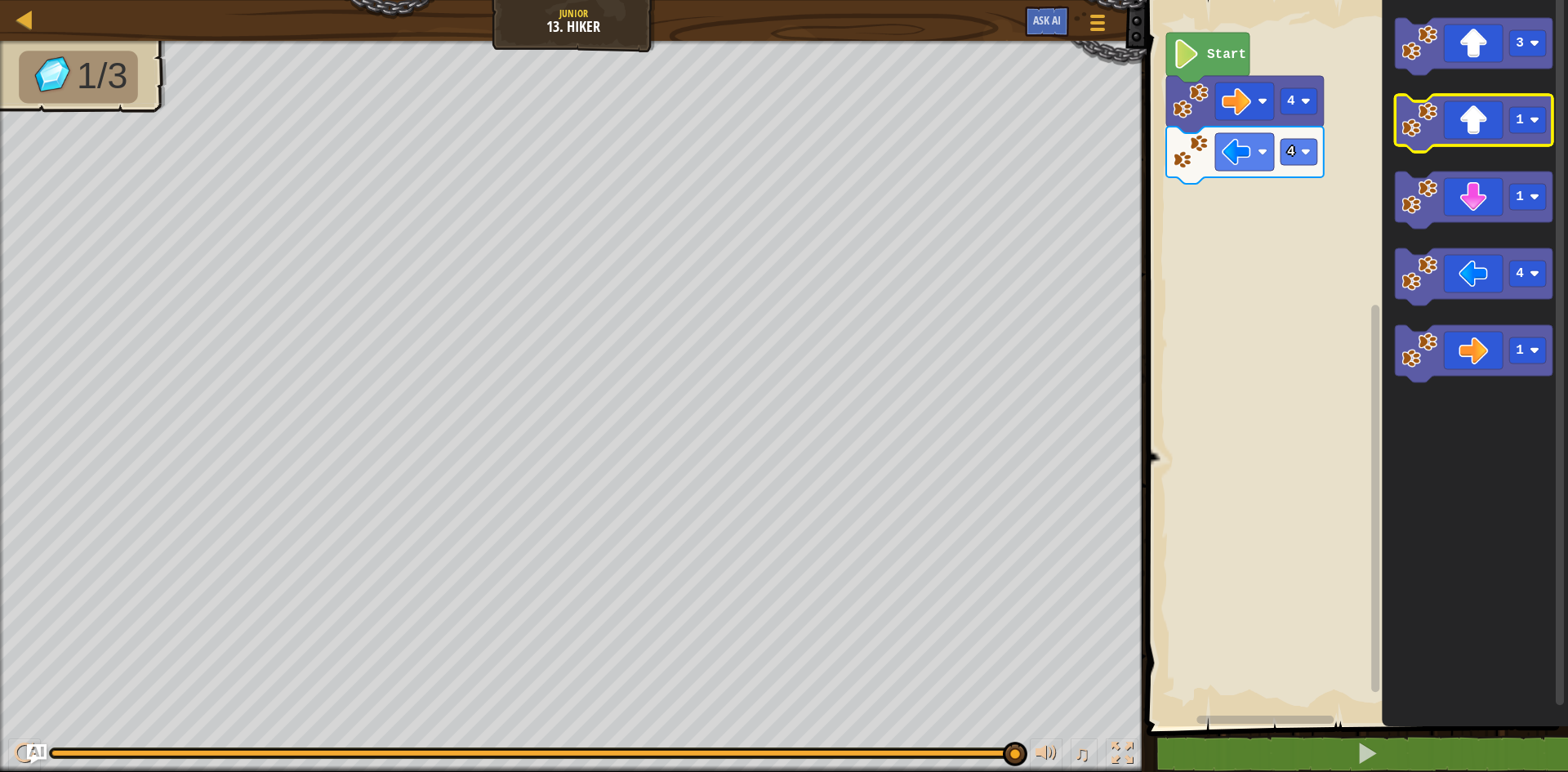
click at [1518, 118] on text "1" at bounding box center [1519, 120] width 8 height 15
click at [1445, 109] on icon "Blockly Workspace" at bounding box center [1473, 123] width 157 height 57
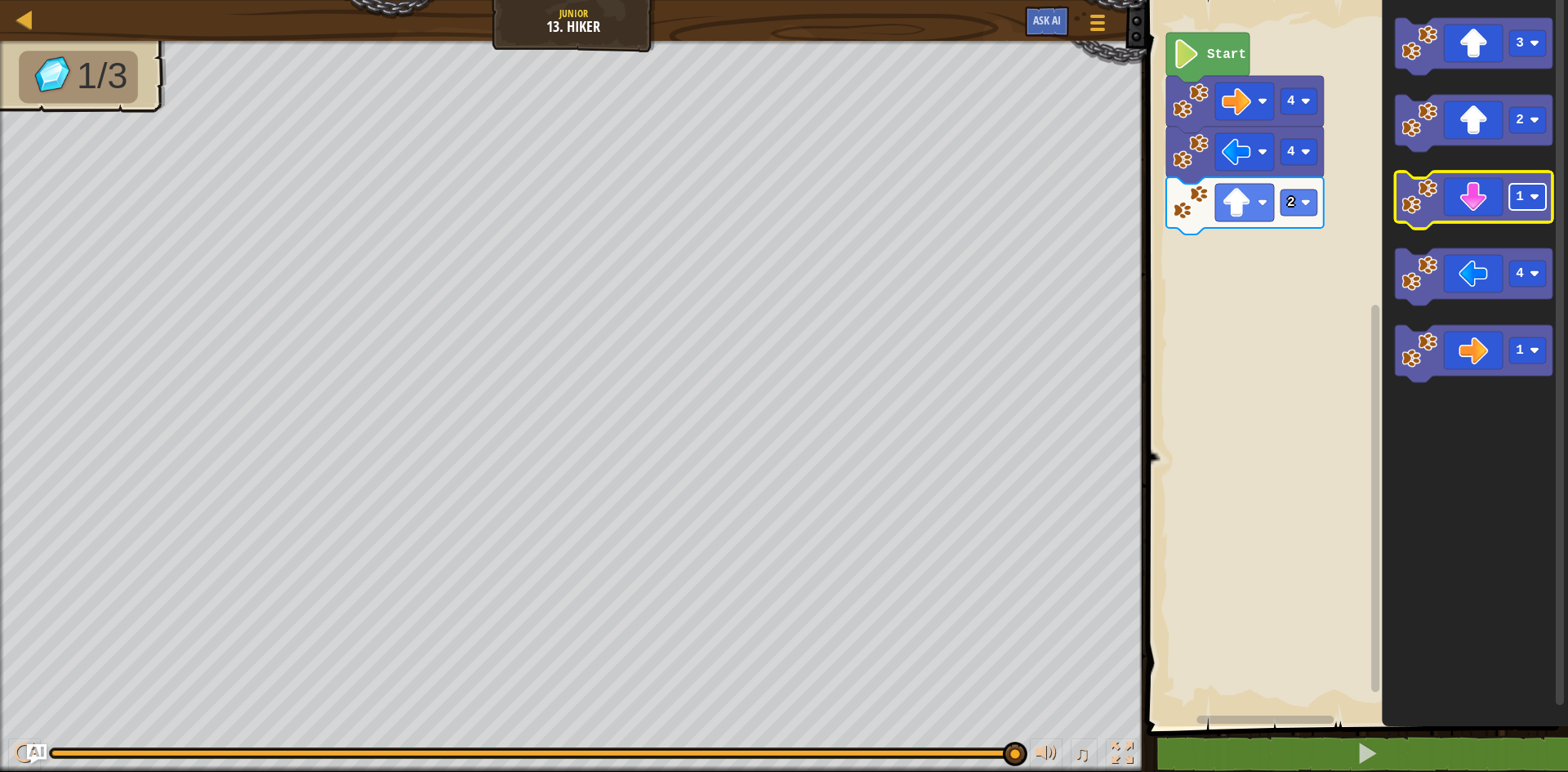
click at [1526, 192] on rect "Blockly Workspace" at bounding box center [1527, 197] width 37 height 26
click at [1481, 201] on icon "Blockly Workspace" at bounding box center [1473, 199] width 157 height 57
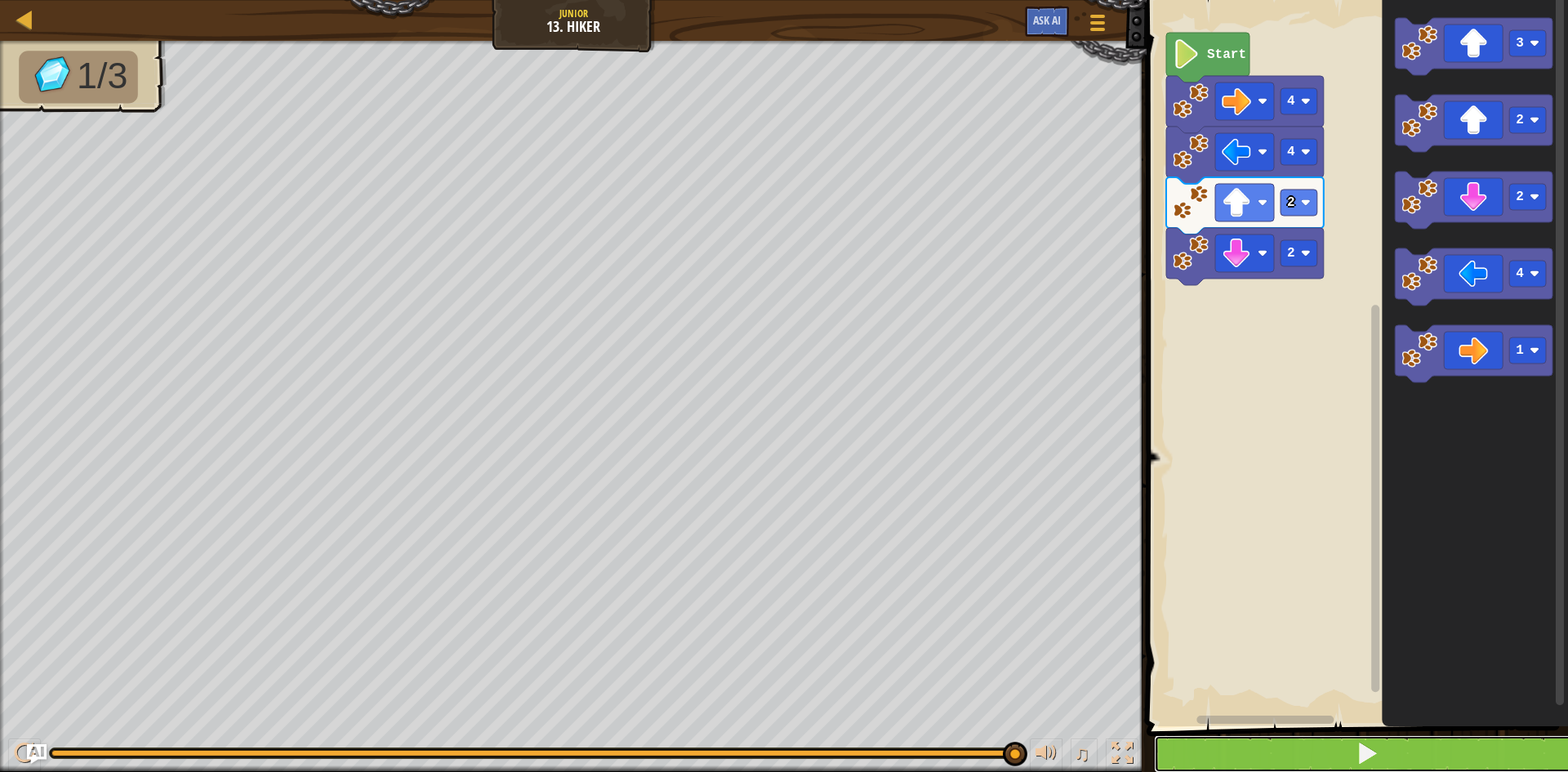
click at [1290, 741] on button at bounding box center [1367, 754] width 426 height 38
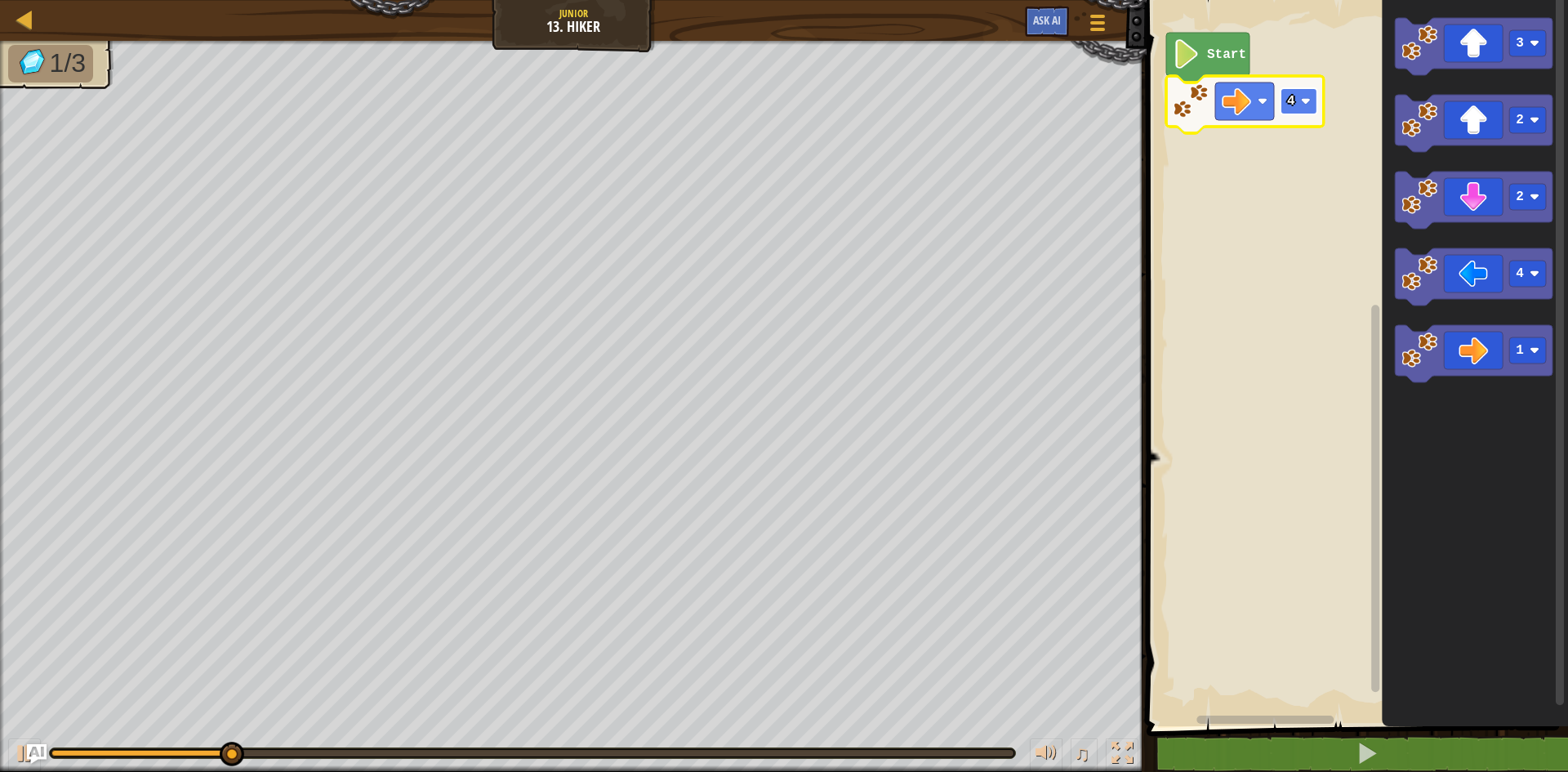
click at [1295, 103] on rect "Blockly Workspace" at bounding box center [1299, 101] width 37 height 26
click at [1093, 18] on div at bounding box center [1097, 22] width 22 height 24
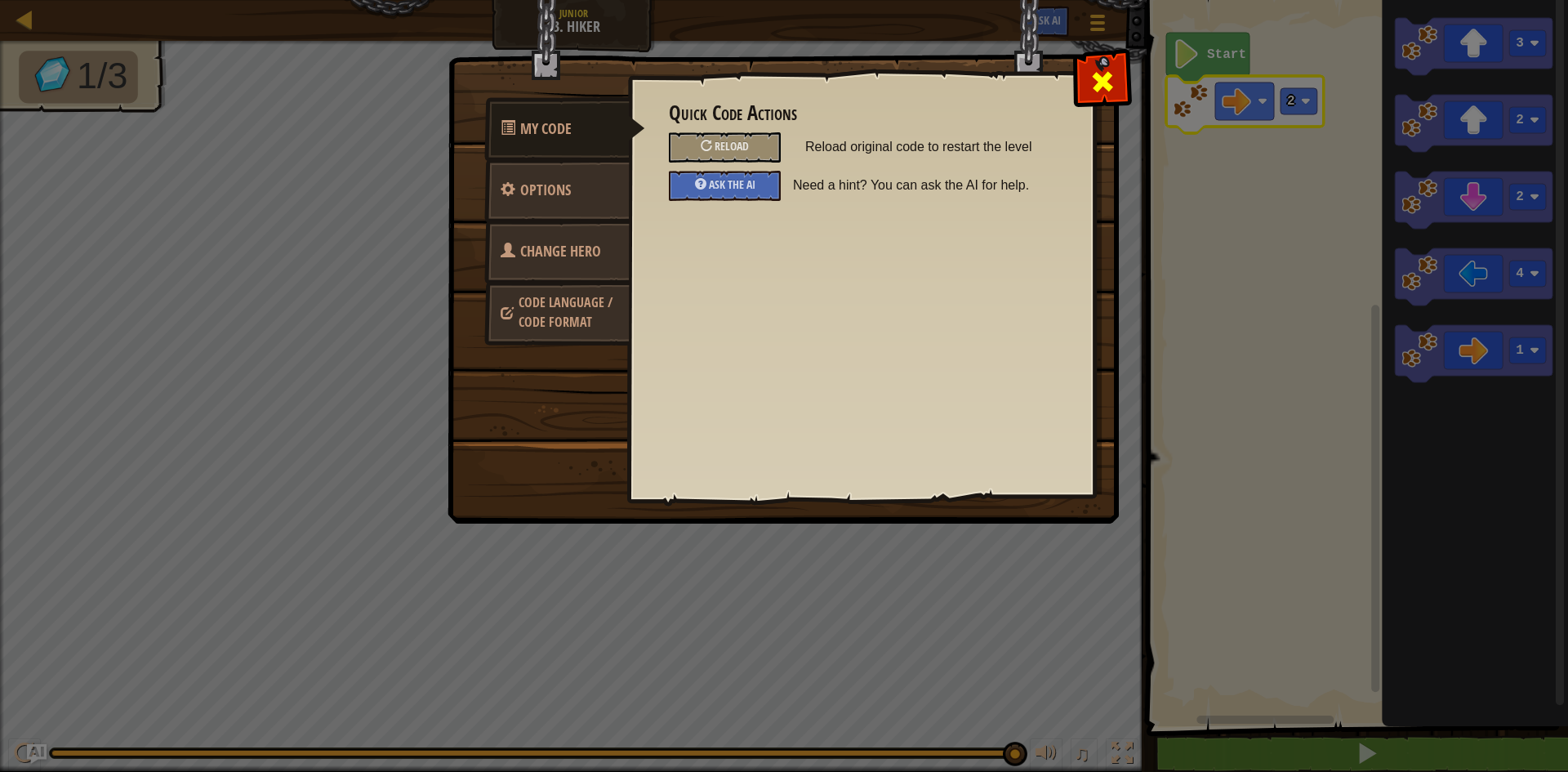
click at [1093, 68] on span at bounding box center [1102, 81] width 26 height 26
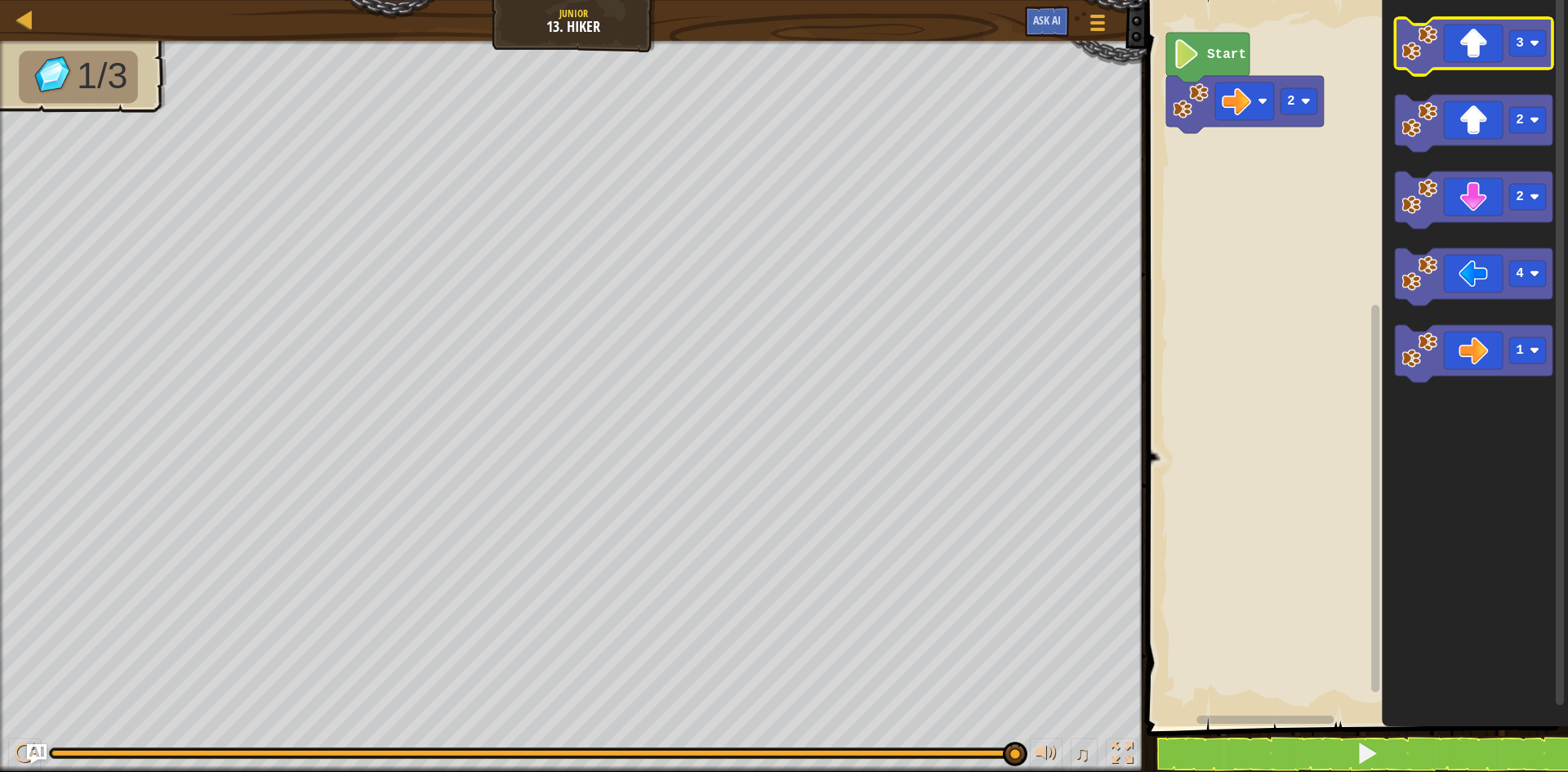
click at [1436, 36] on image "Blockly Workspace" at bounding box center [1419, 44] width 36 height 36
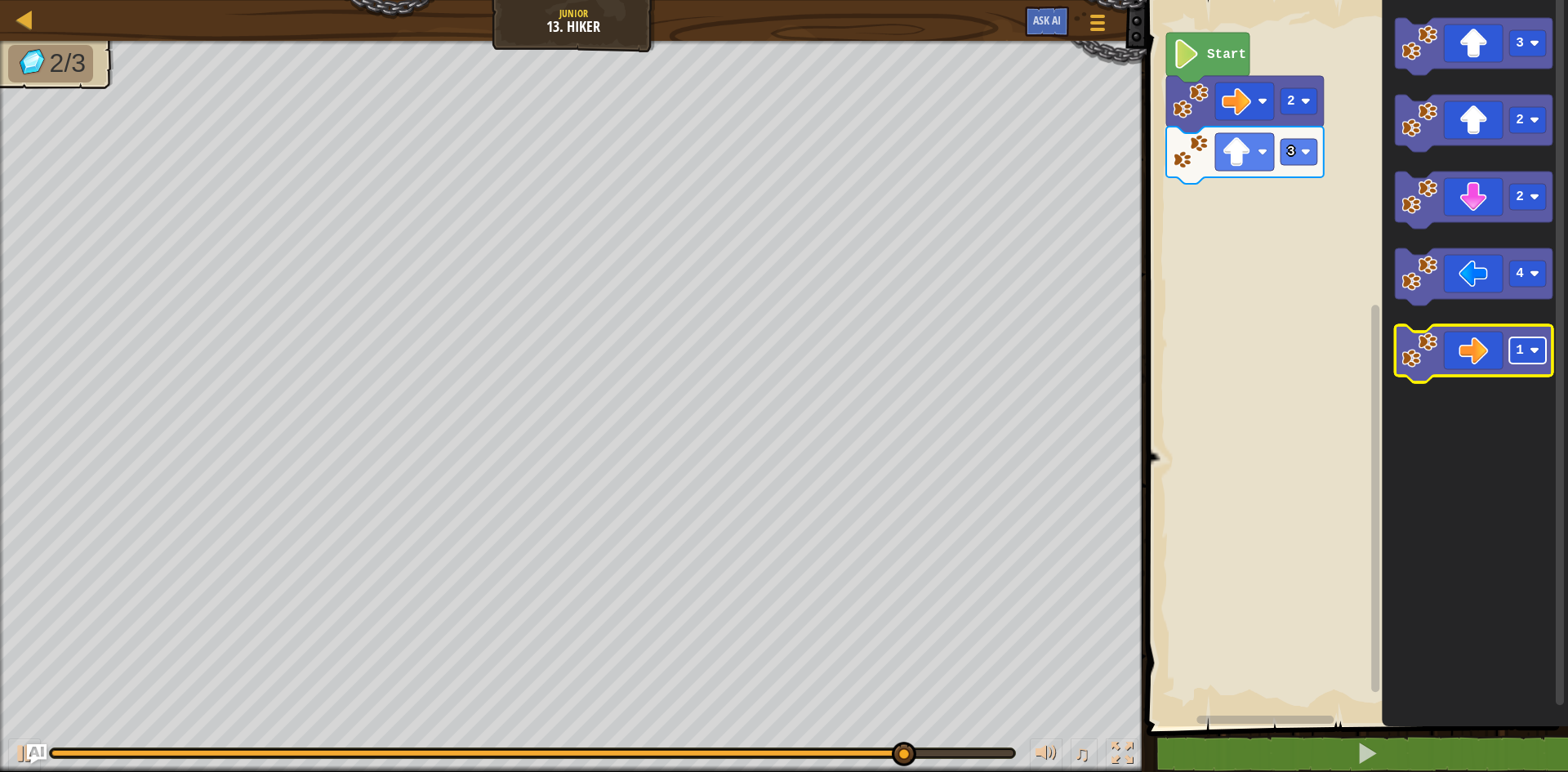
click at [1526, 359] on rect "Blockly Workspace" at bounding box center [1527, 351] width 37 height 26
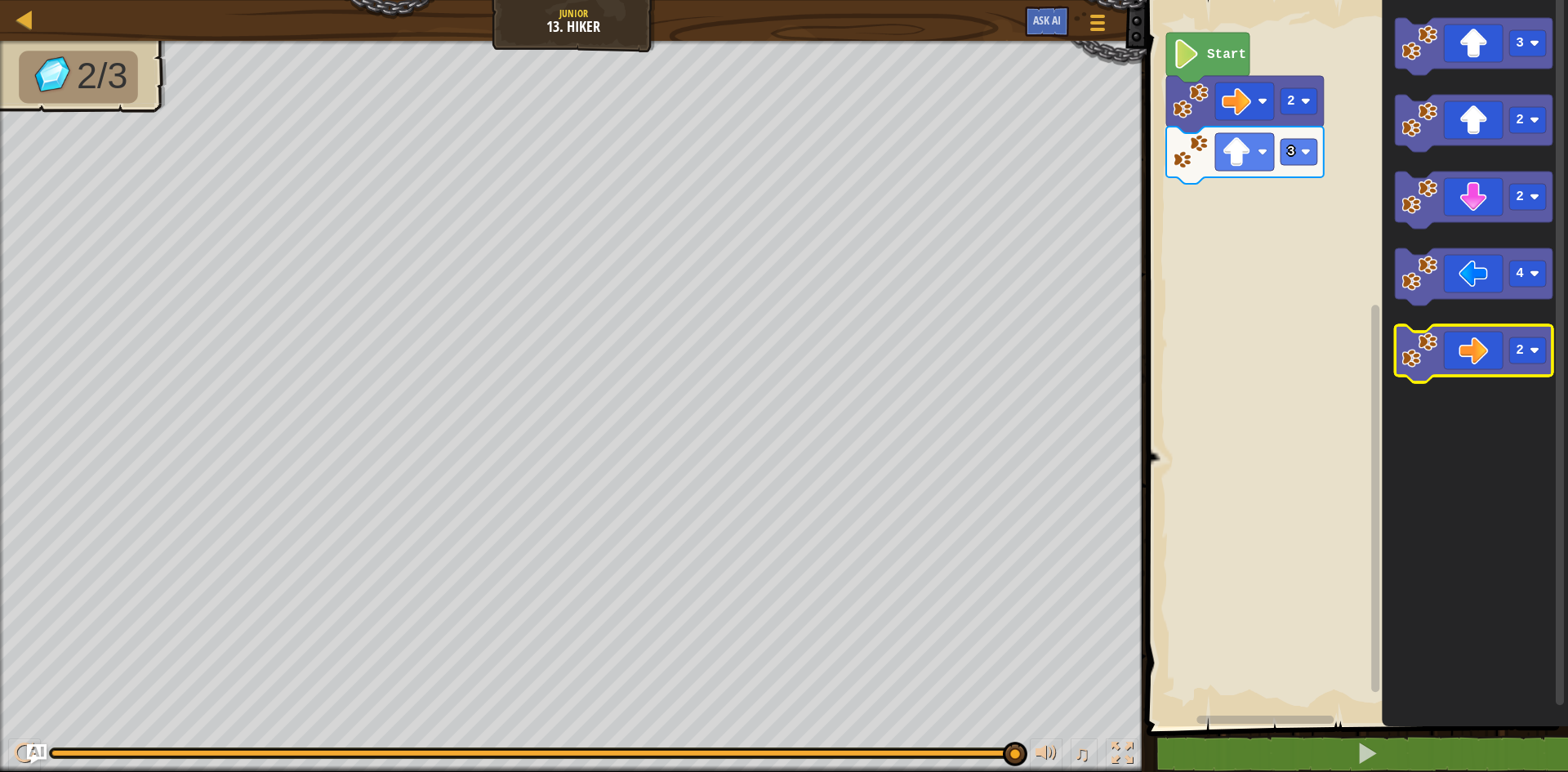
click at [1467, 351] on icon "Blockly Workspace" at bounding box center [1473, 353] width 157 height 57
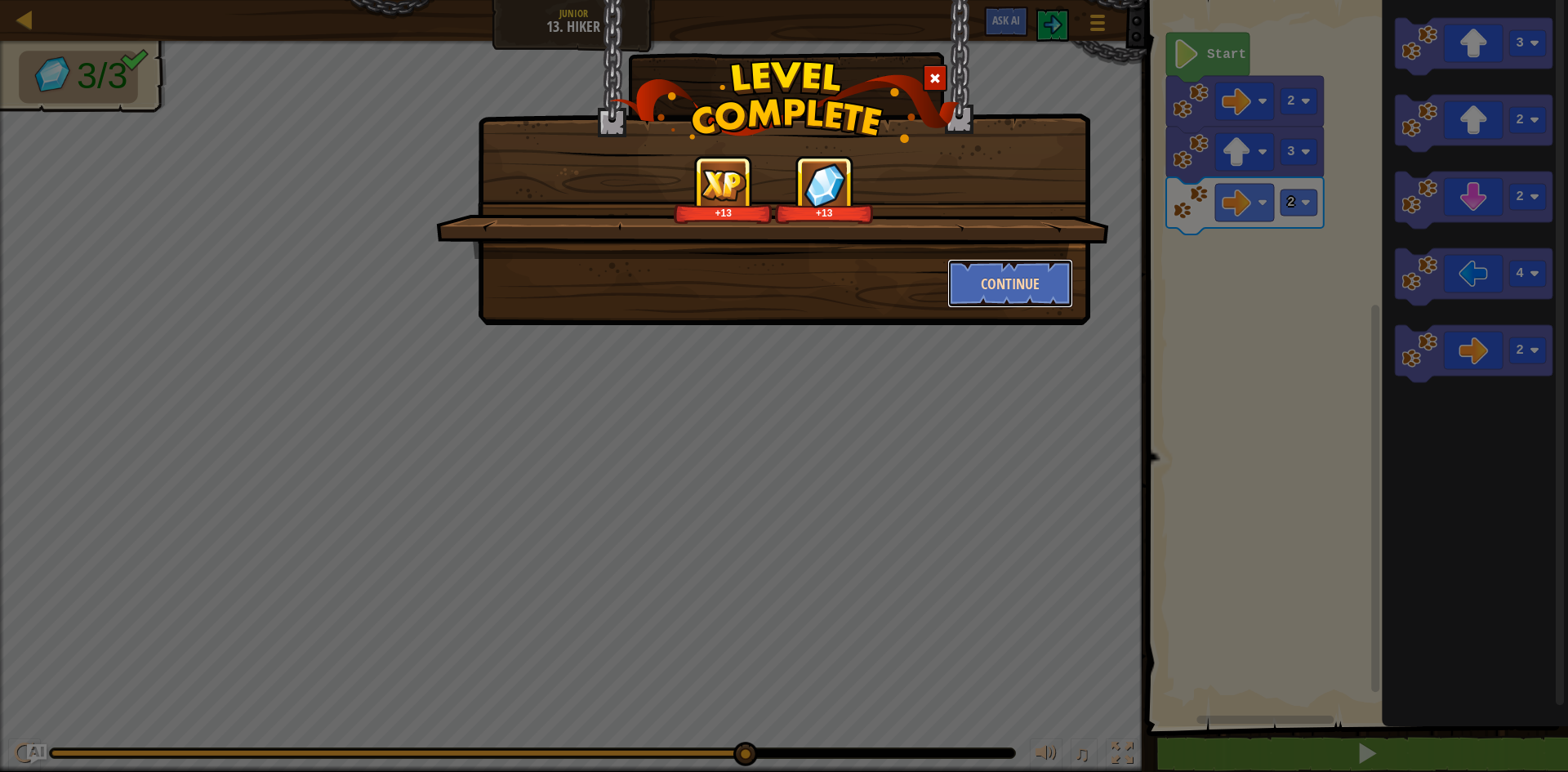
click at [994, 277] on button "Continue" at bounding box center [1011, 283] width 127 height 49
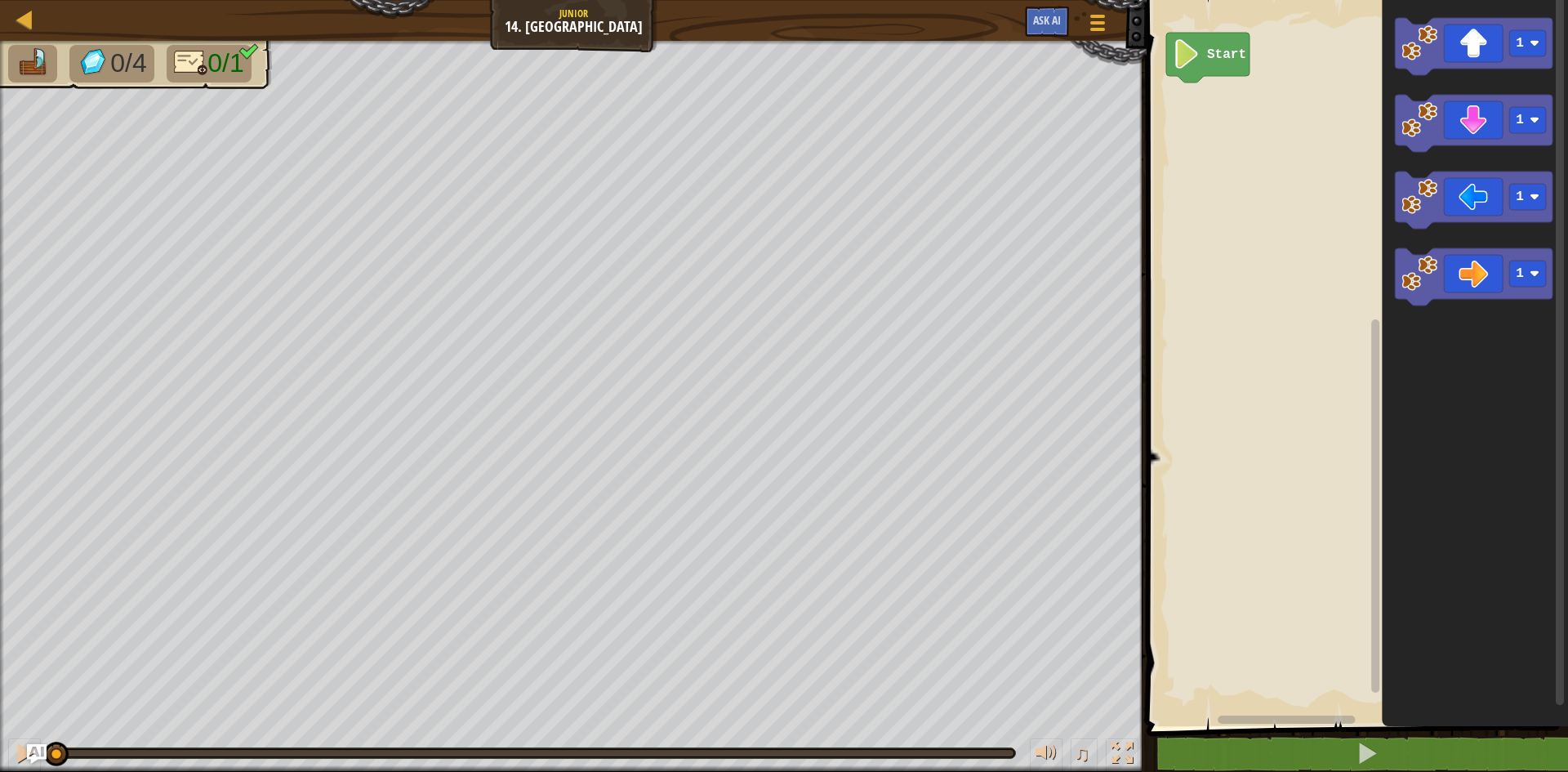
click at [1271, 191] on rect "Blockly Workspace" at bounding box center [1355, 359] width 426 height 734
click at [1528, 283] on rect "Blockly Workspace" at bounding box center [1527, 273] width 37 height 26
click at [1466, 262] on icon "Blockly Workspace" at bounding box center [1473, 277] width 157 height 57
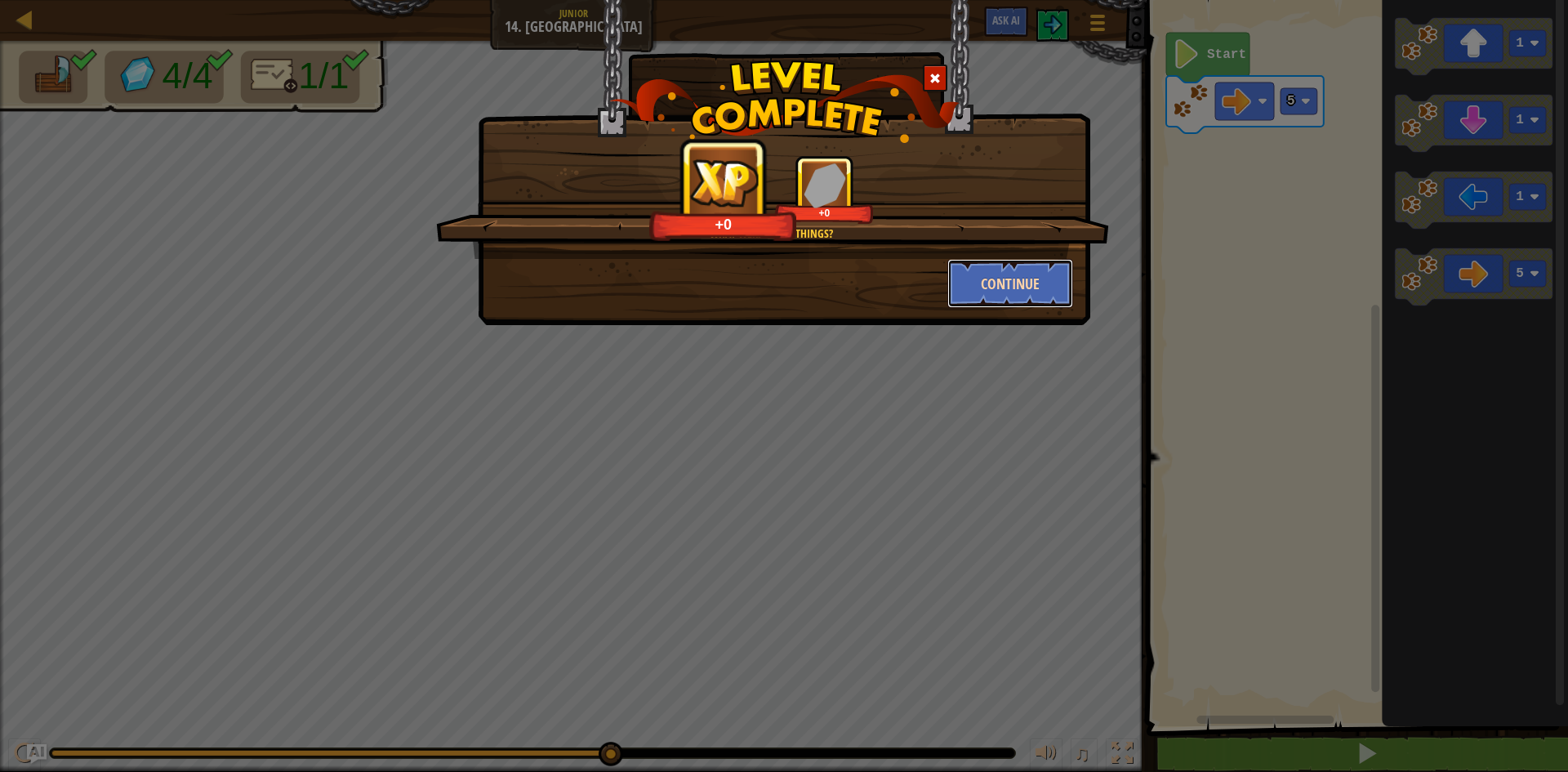
click at [993, 278] on button "Continue" at bounding box center [1011, 283] width 127 height 49
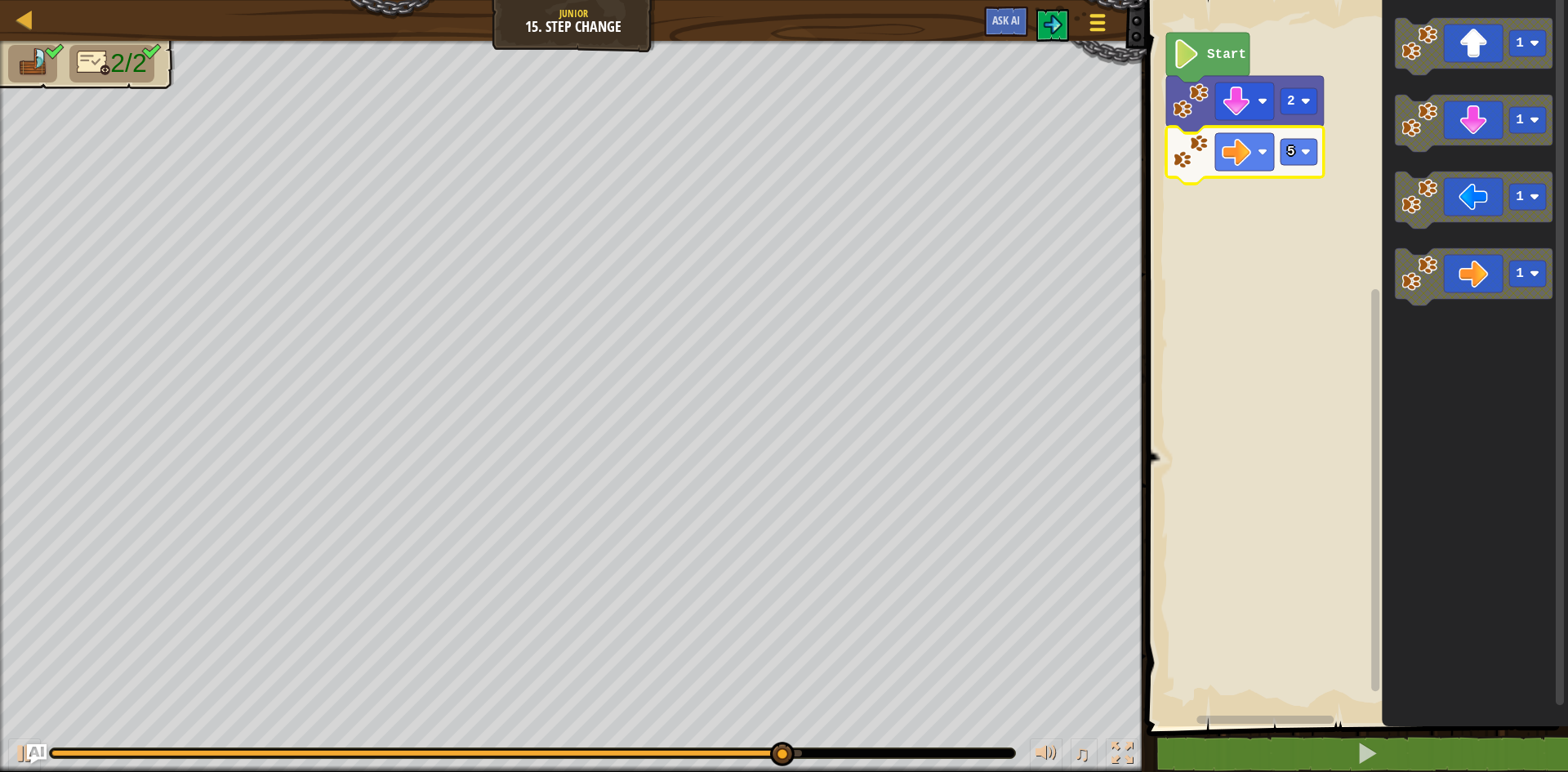
click at [1095, 0] on body "Map Junior 15. Step Change Game Menu Ask AI 1 ההההההההההההההההההההההההההההההההה…" at bounding box center [784, 0] width 1568 height 0
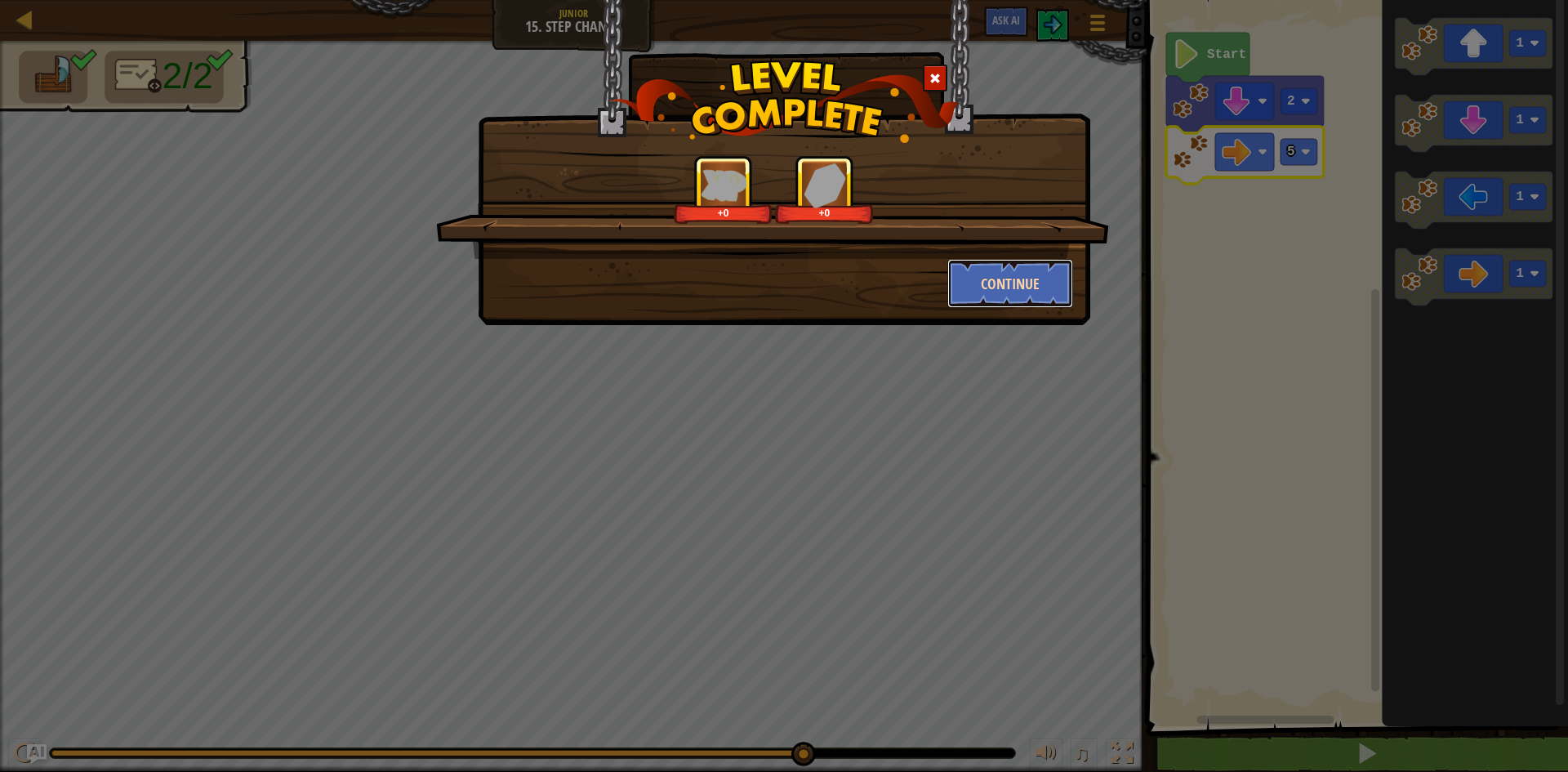
click at [978, 285] on button "Continue" at bounding box center [1011, 283] width 127 height 49
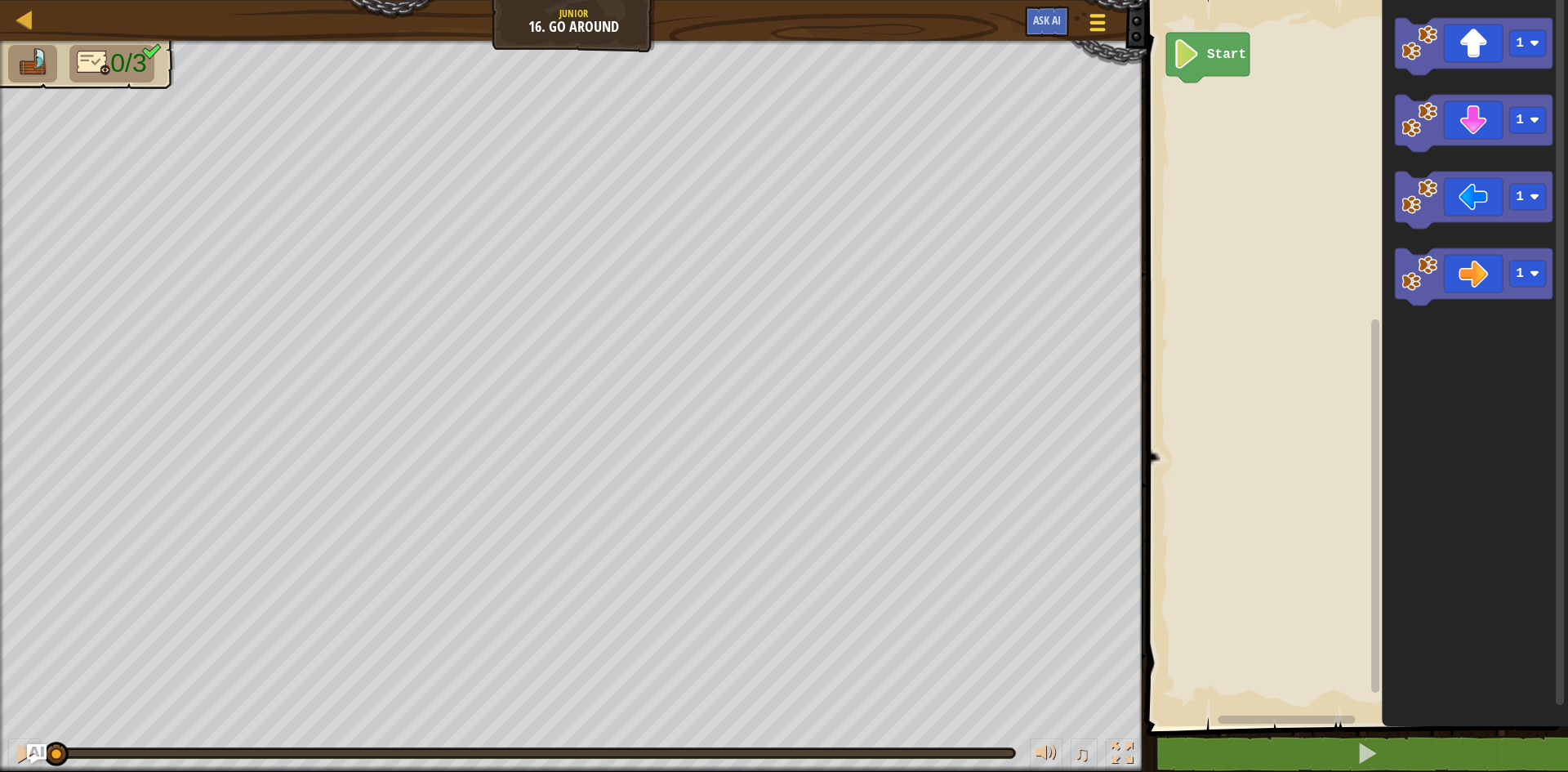
click at [1090, 21] on span at bounding box center [1097, 23] width 16 height 3
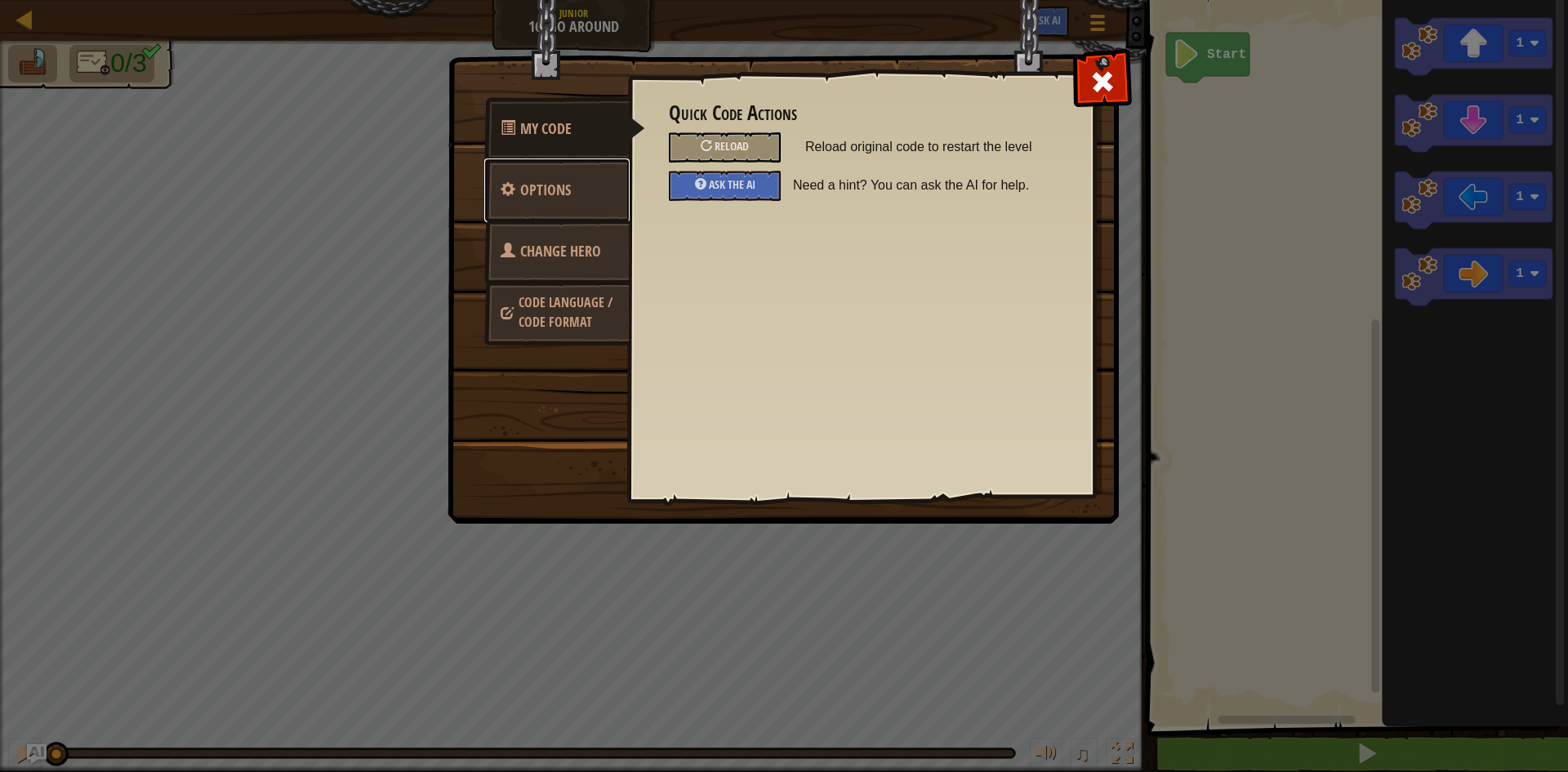
click at [507, 188] on span at bounding box center [508, 188] width 15 height 15
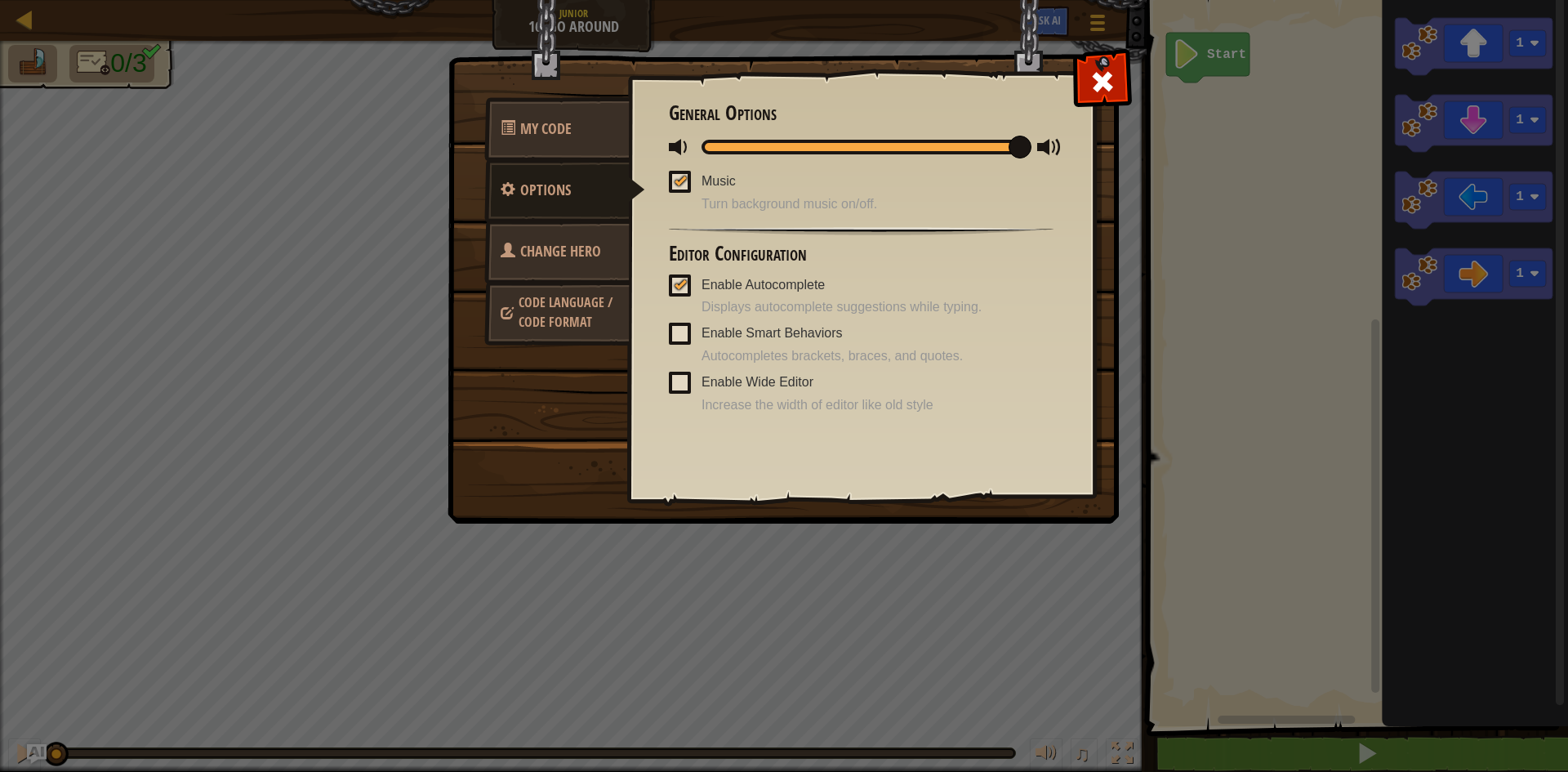
click at [593, 262] on link "Change Hero" at bounding box center [556, 251] width 146 height 63
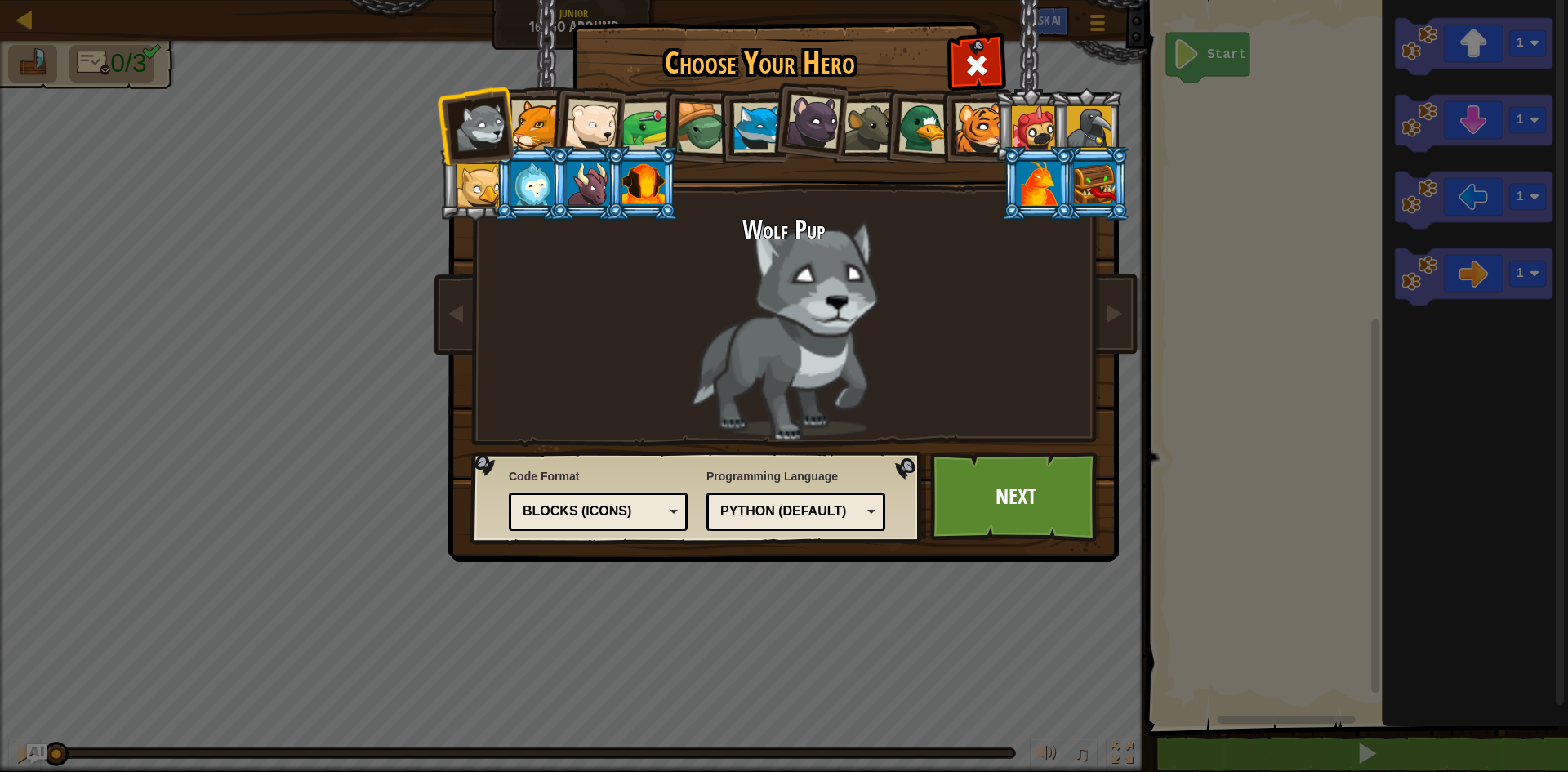
click at [487, 179] on div at bounding box center [479, 186] width 44 height 44
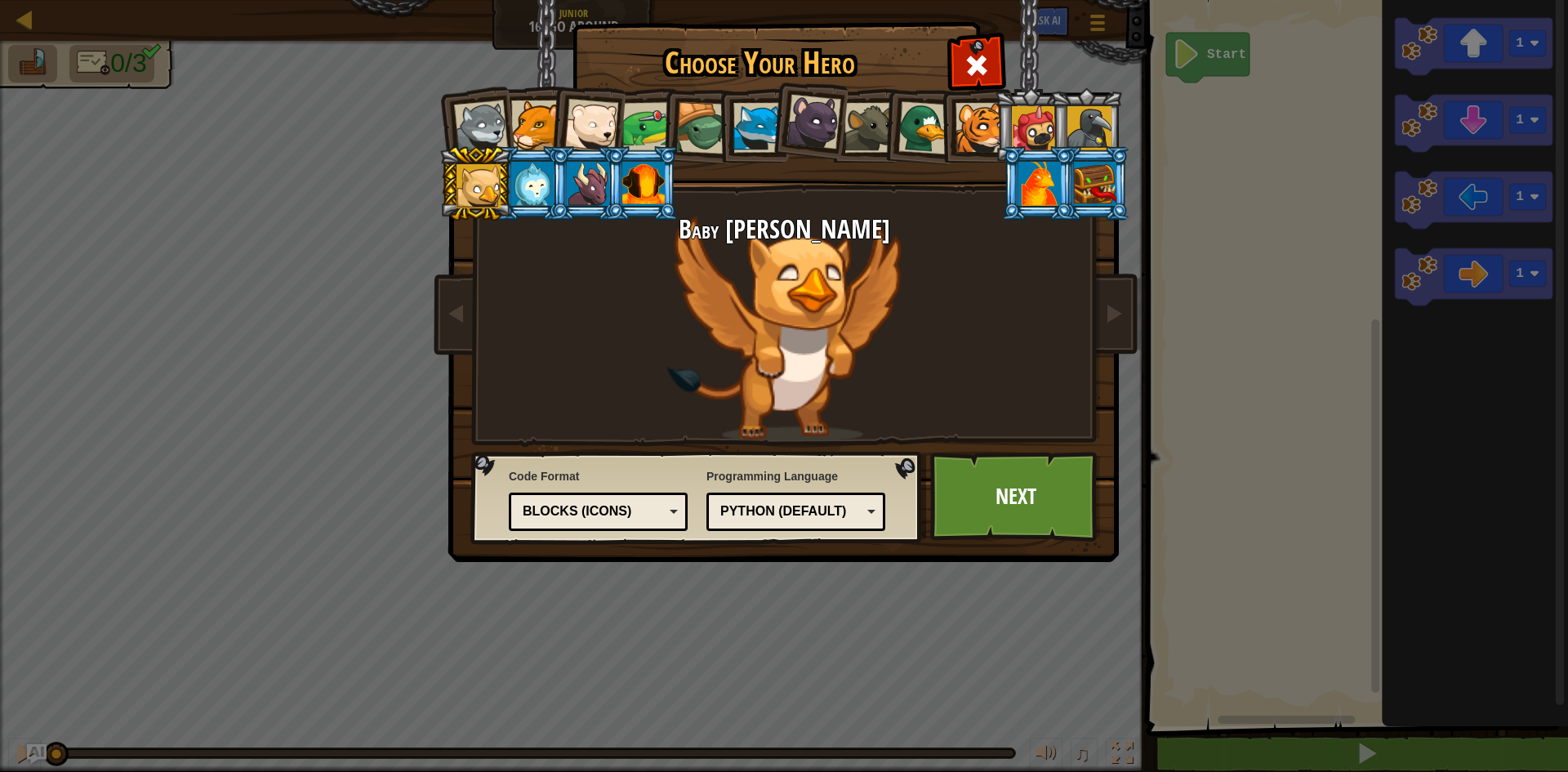
click at [1040, 123] on div at bounding box center [1034, 128] width 44 height 44
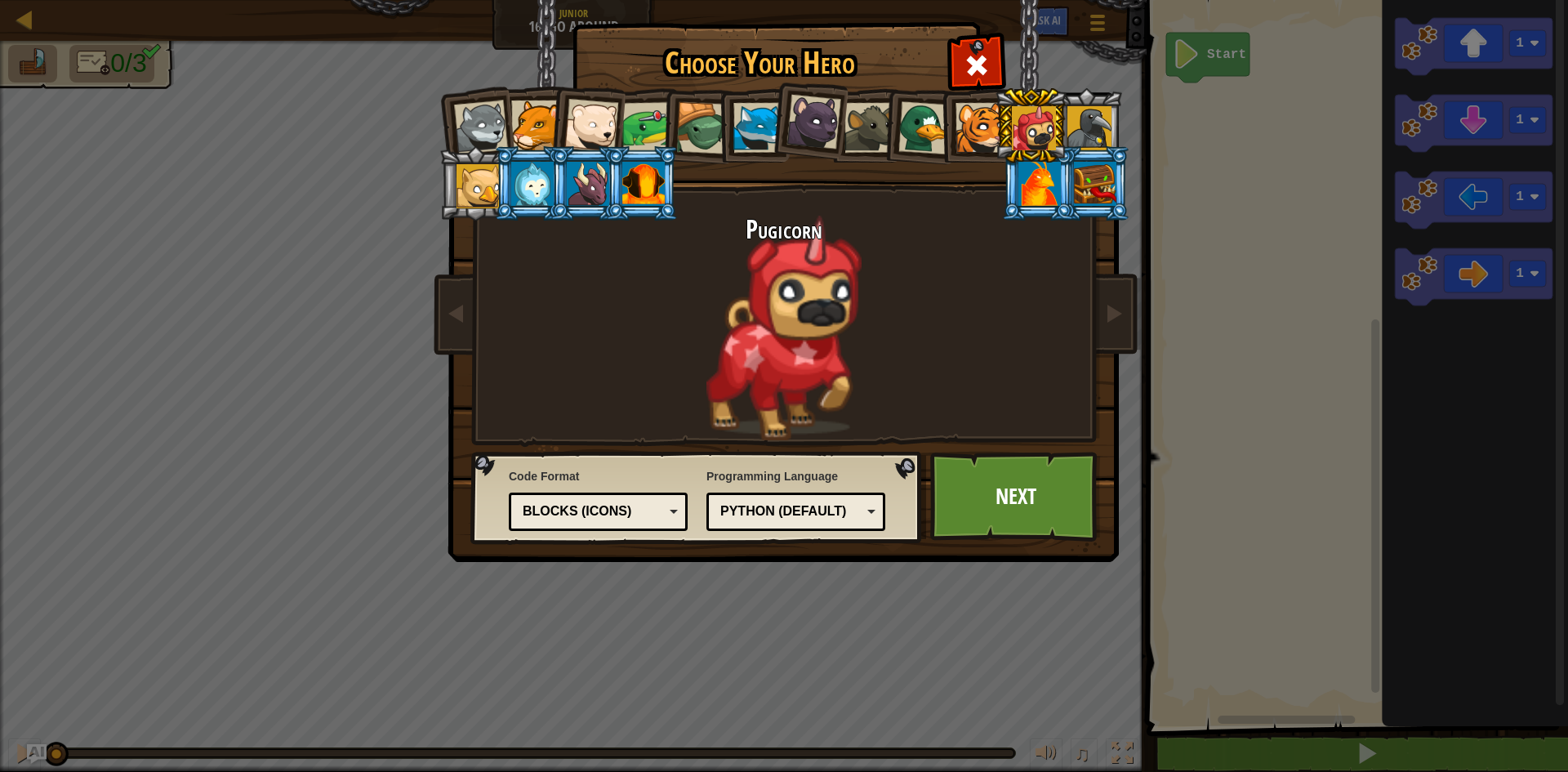
click at [1033, 188] on div at bounding box center [1040, 184] width 43 height 44
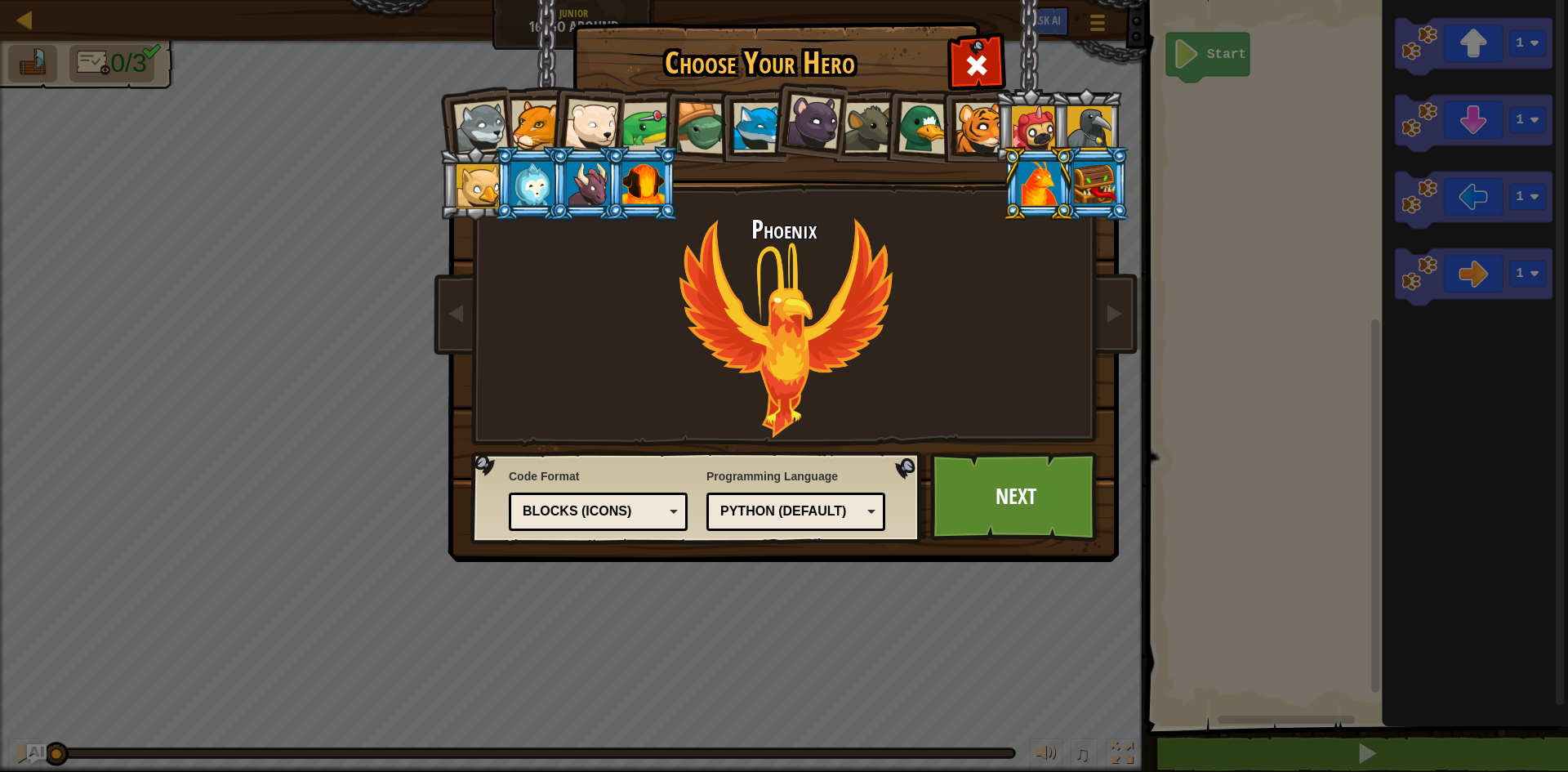
click at [1088, 181] on div at bounding box center [1096, 184] width 43 height 44
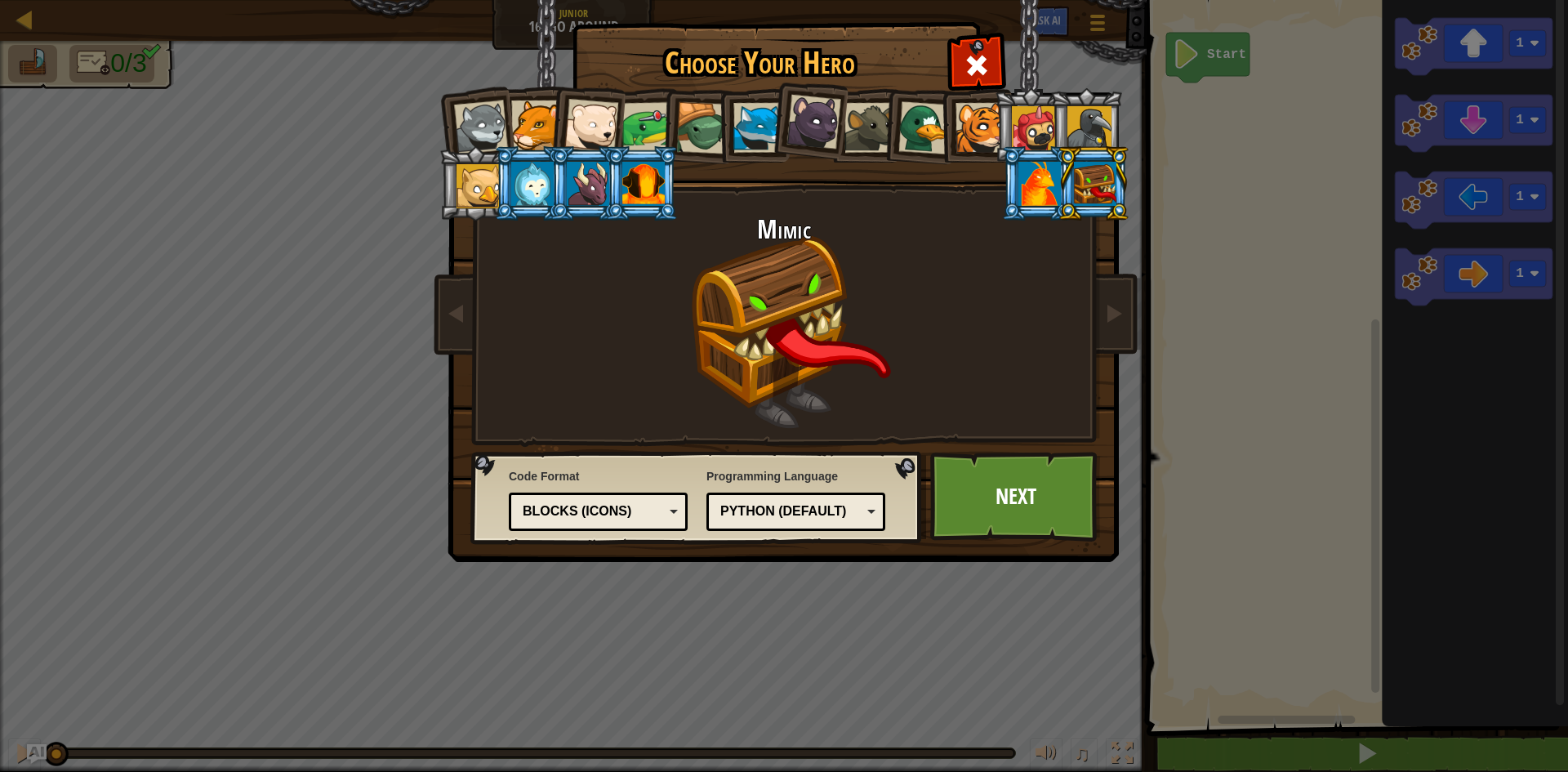
click at [1048, 181] on div at bounding box center [1040, 184] width 43 height 44
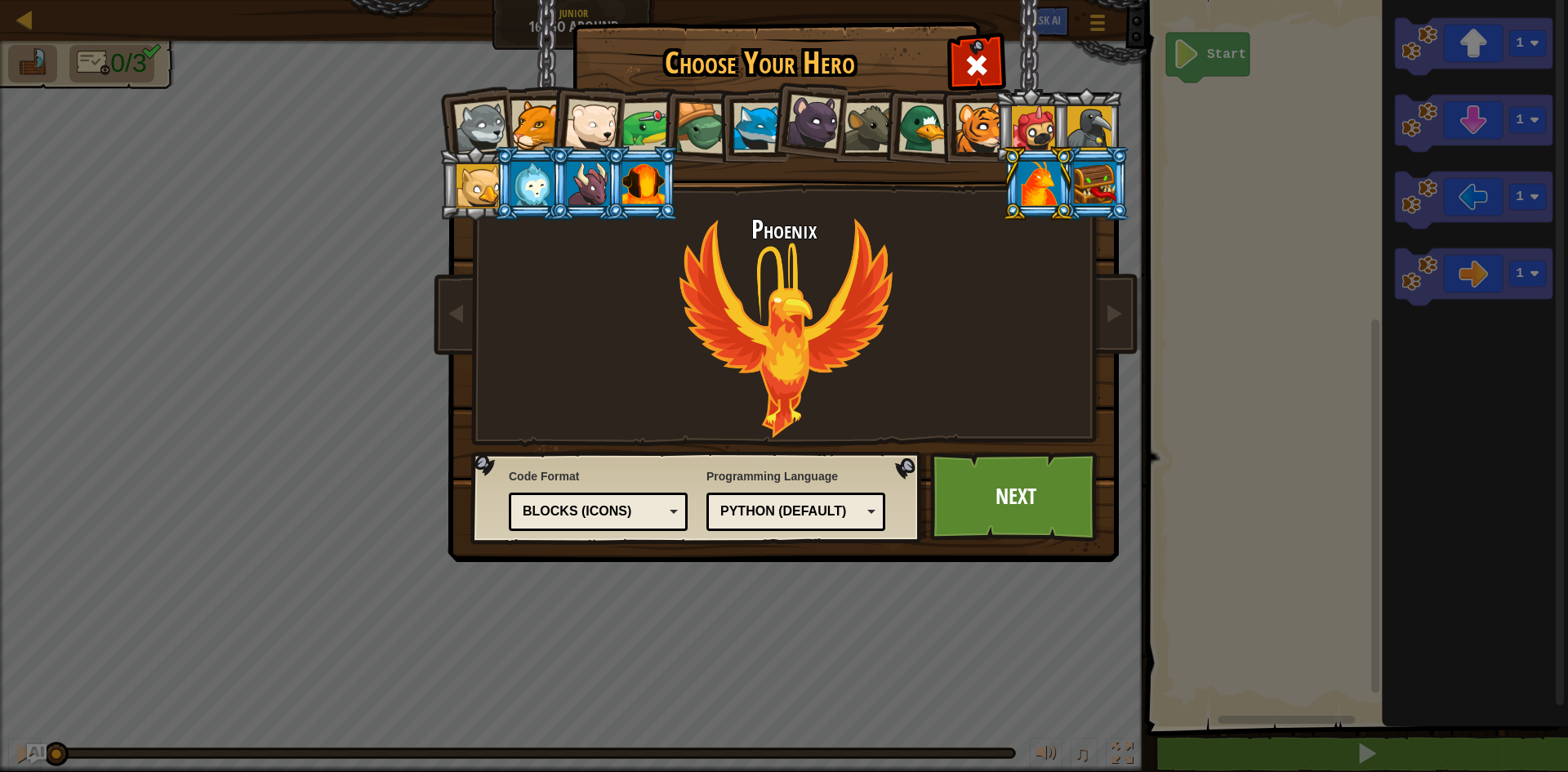
click at [1082, 122] on div at bounding box center [1090, 128] width 44 height 44
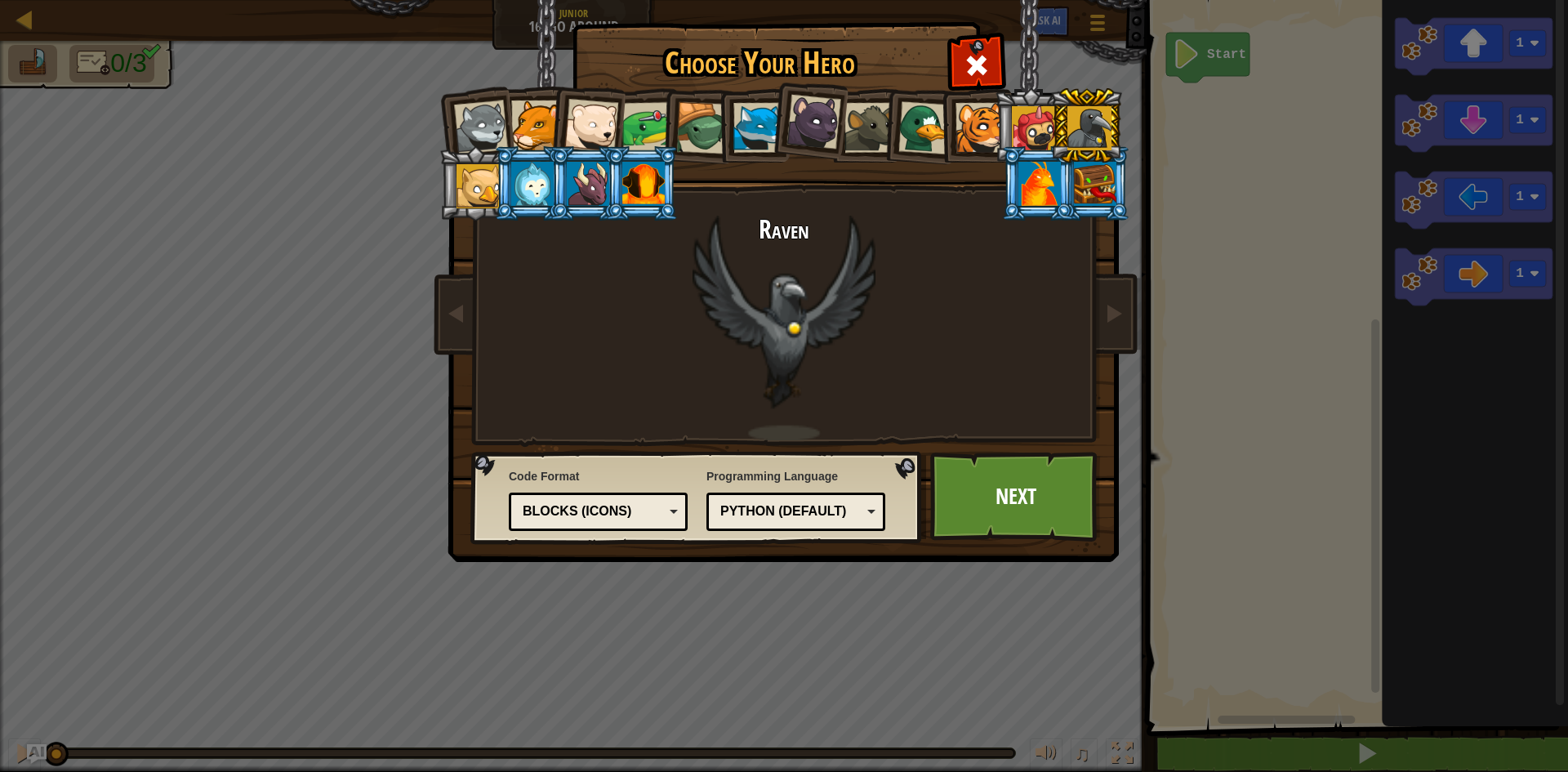
click at [1041, 195] on div at bounding box center [1040, 184] width 43 height 44
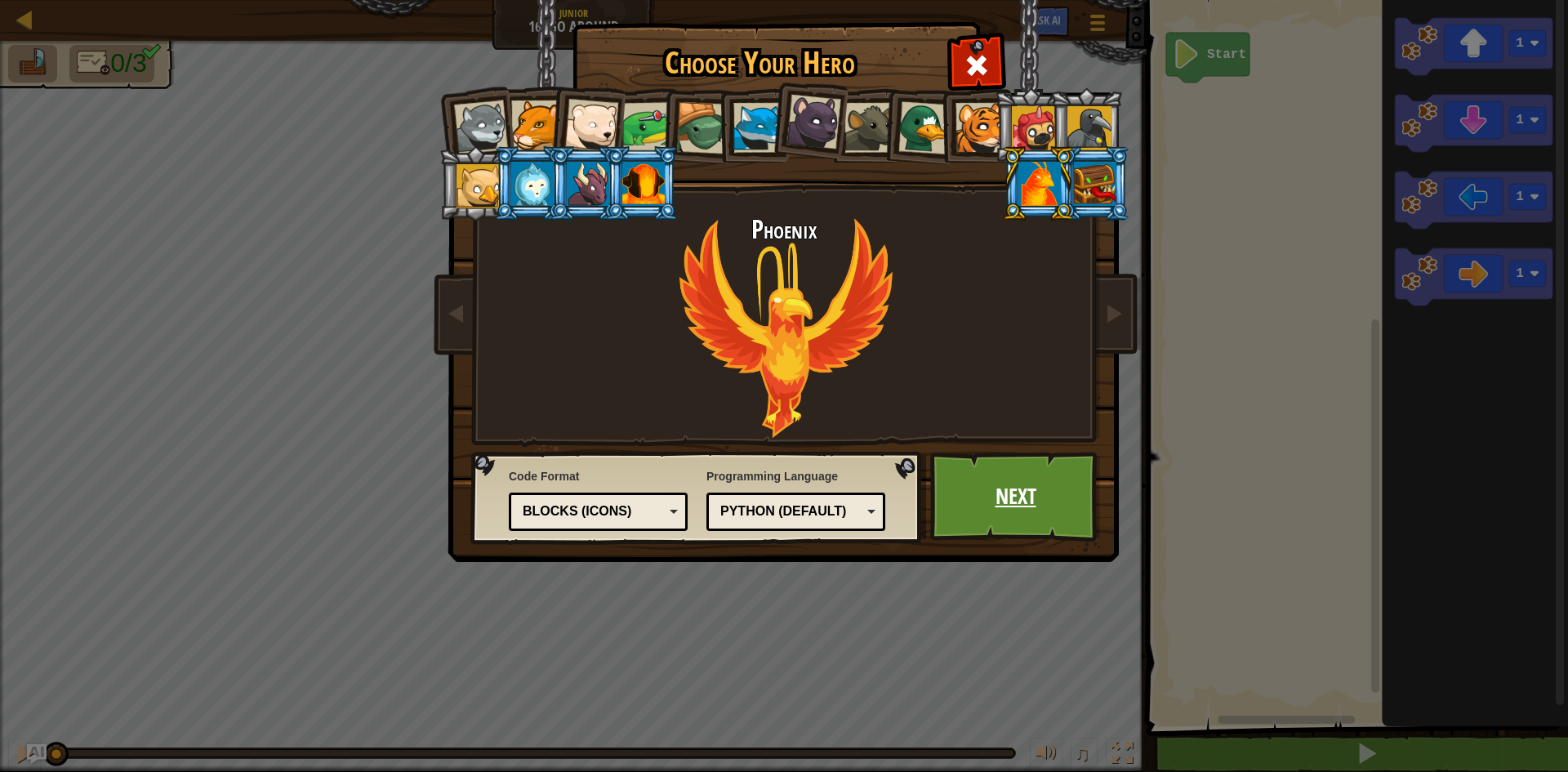
click at [1040, 503] on link "Next" at bounding box center [1015, 496] width 170 height 90
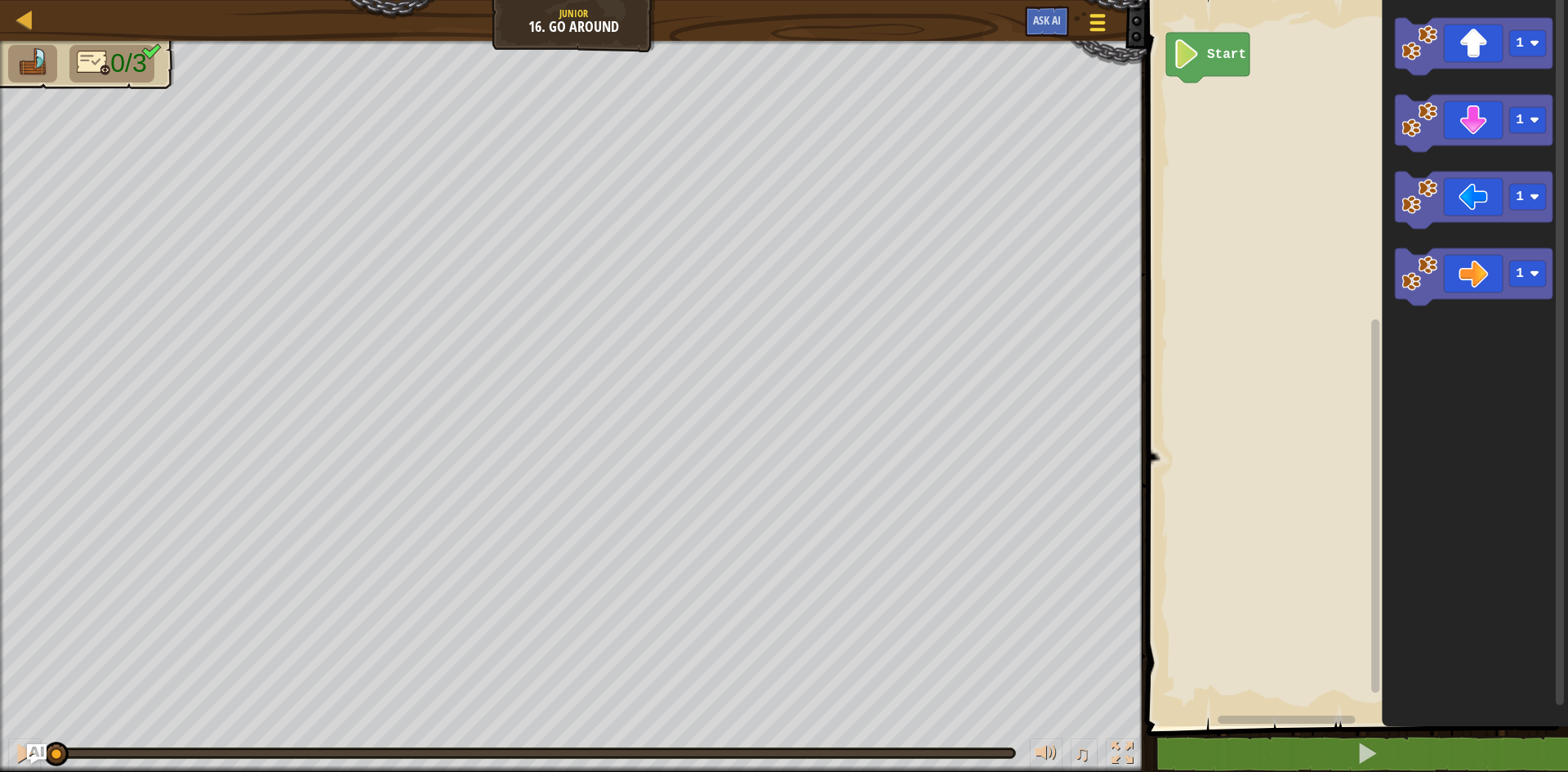
click at [1101, 23] on span at bounding box center [1097, 23] width 16 height 3
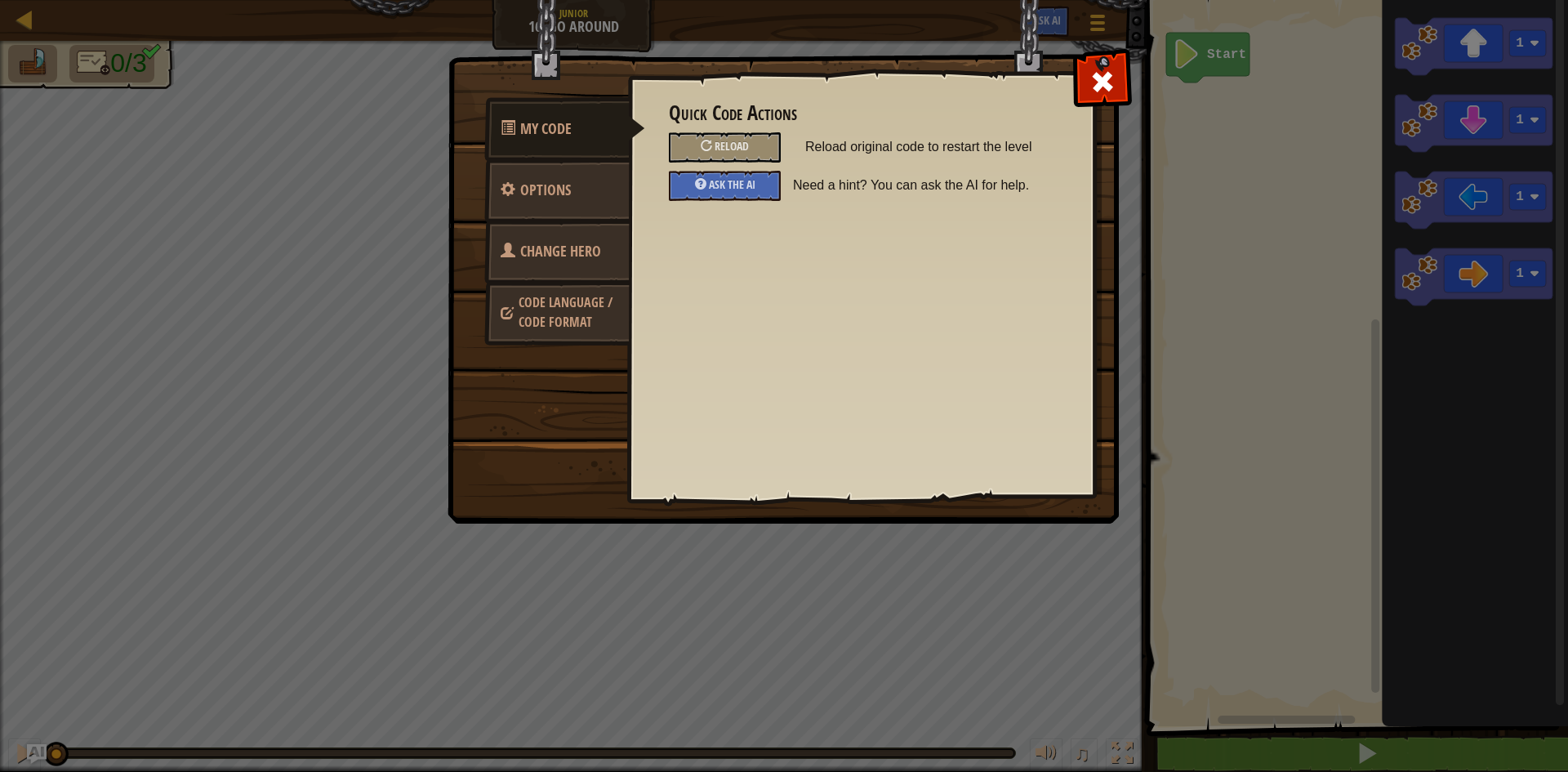
click at [554, 251] on span "Change Hero" at bounding box center [561, 251] width 81 height 21
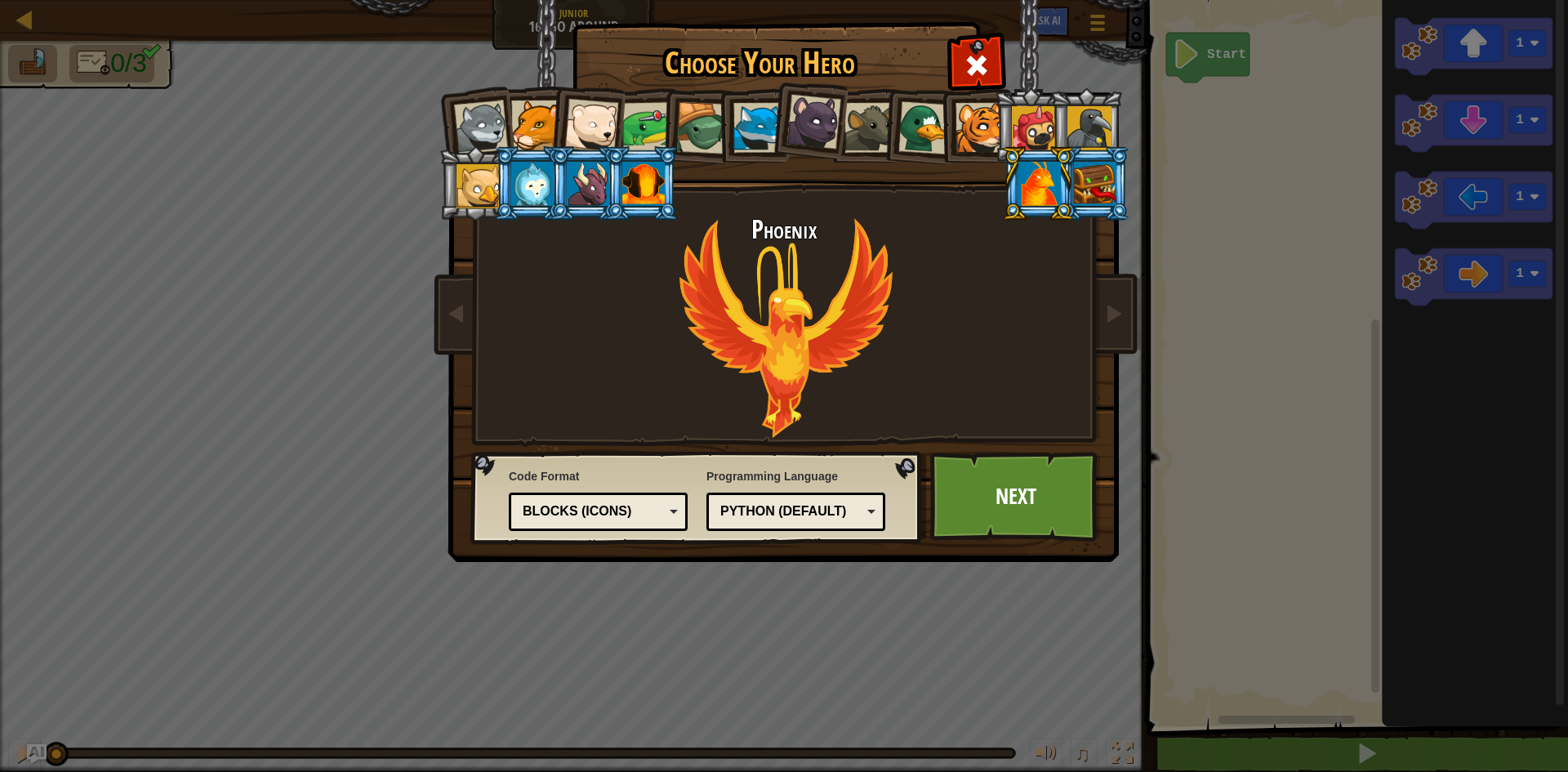
click at [490, 115] on div at bounding box center [481, 127] width 54 height 53
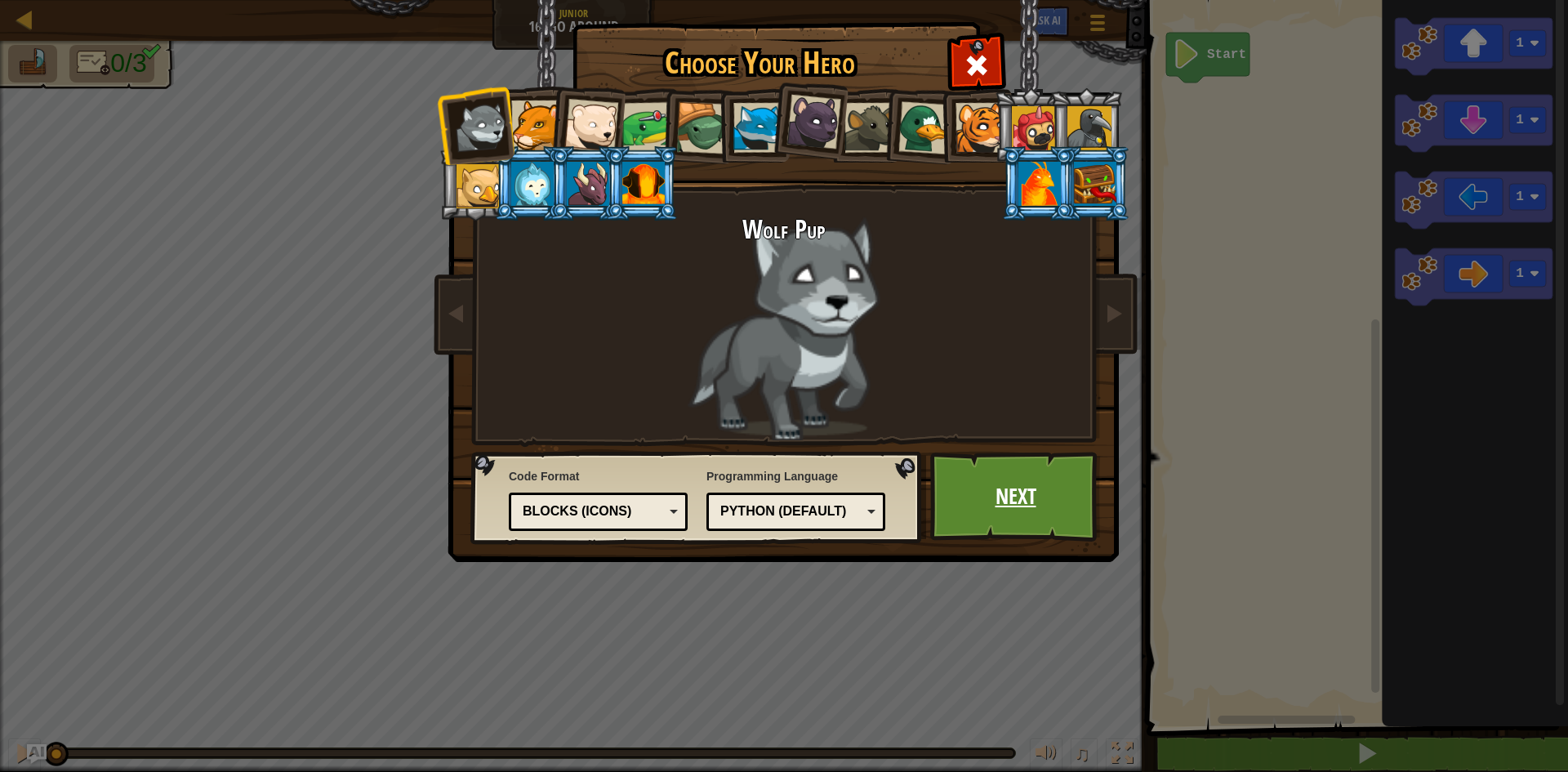
click at [975, 481] on link "Next" at bounding box center [1015, 496] width 170 height 90
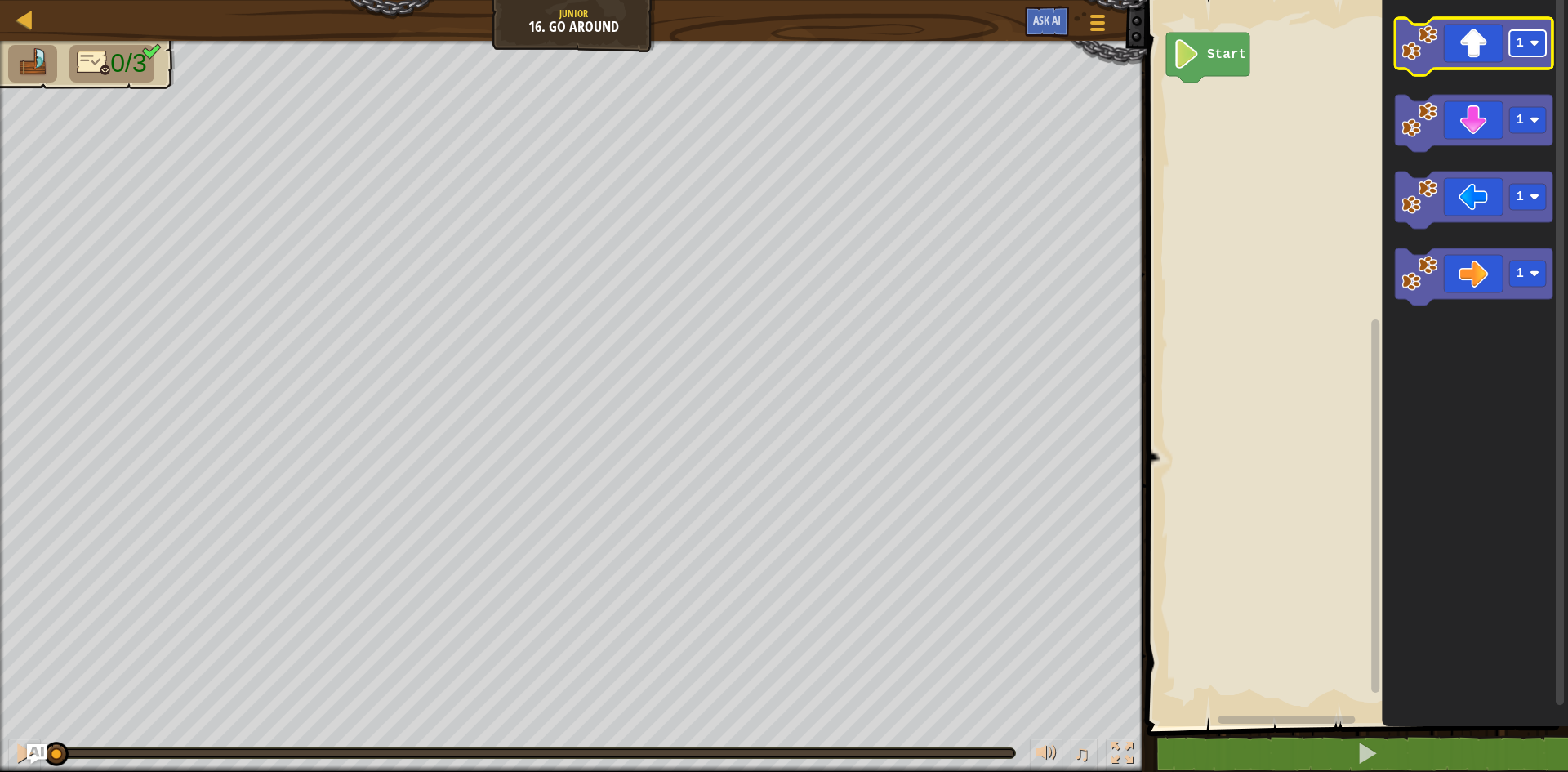
click at [1527, 49] on rect "Blockly Workspace" at bounding box center [1527, 44] width 37 height 26
click at [1438, 35] on icon "Blockly Workspace" at bounding box center [1473, 46] width 157 height 57
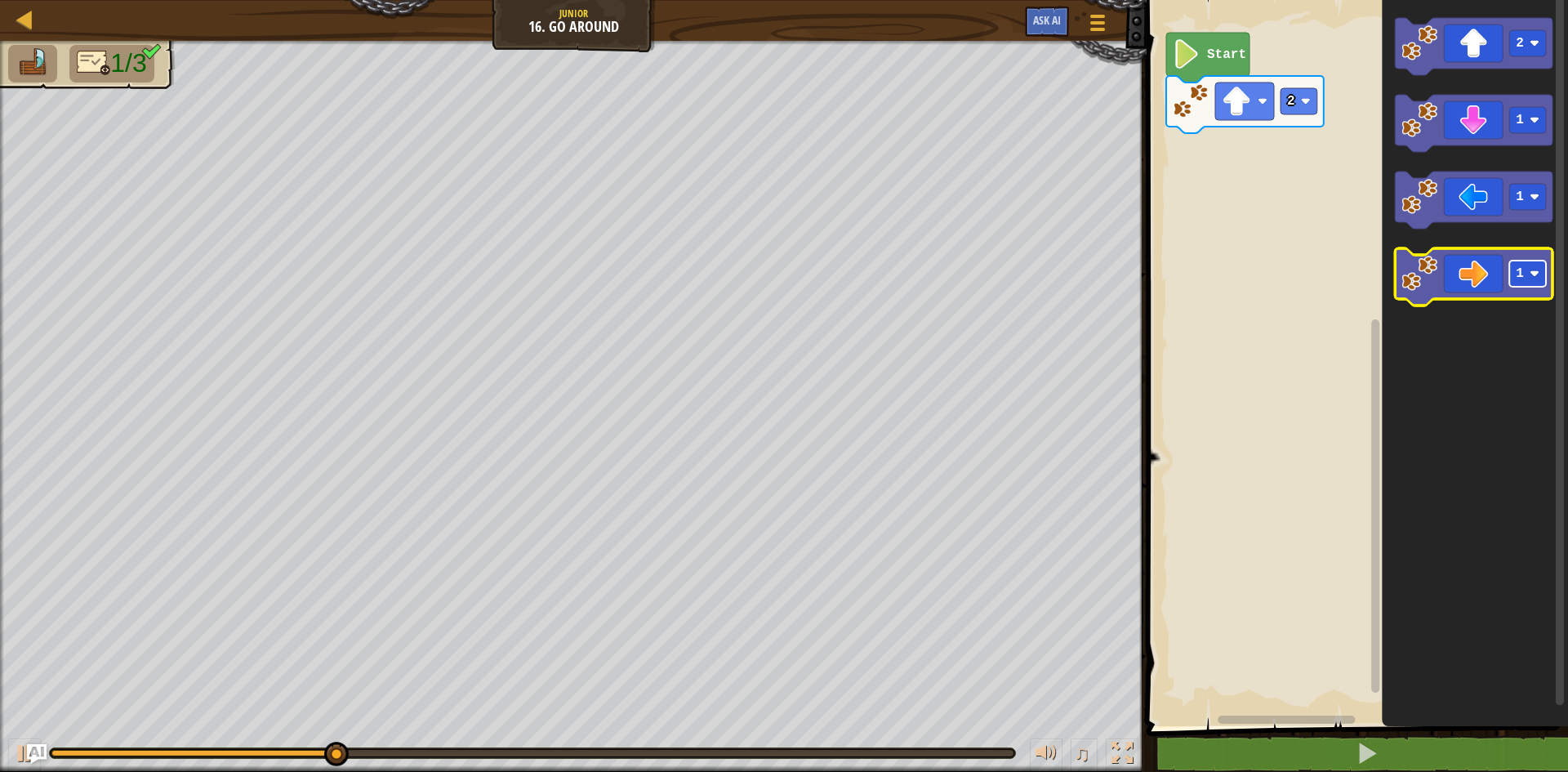
click at [1533, 281] on rect "Blockly Workspace" at bounding box center [1527, 273] width 37 height 26
click at [1440, 262] on icon "Blockly Workspace" at bounding box center [1473, 277] width 157 height 57
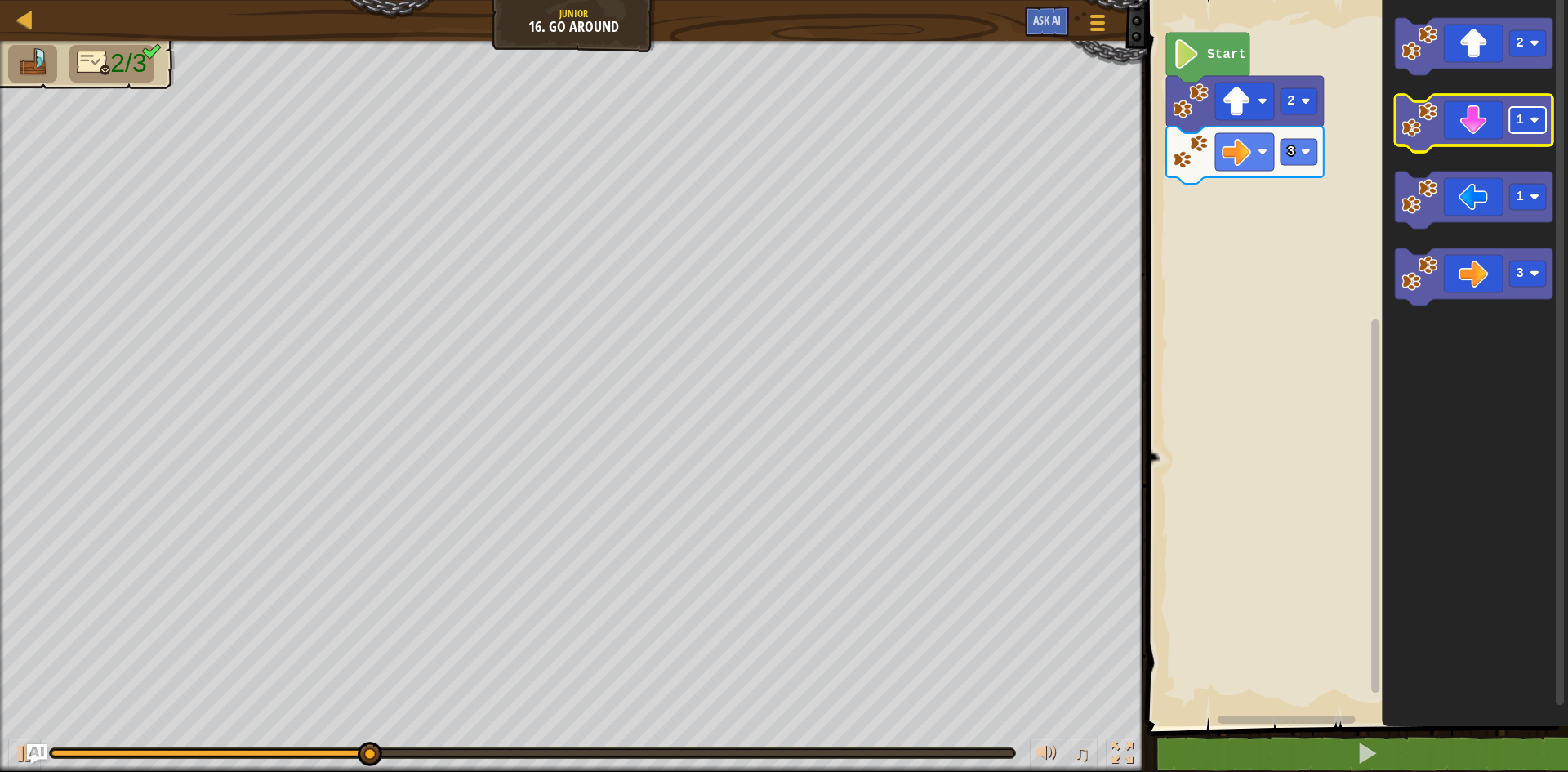
click at [1526, 124] on rect "Blockly Workspace" at bounding box center [1527, 120] width 37 height 26
click at [1464, 127] on icon "Blockly Workspace" at bounding box center [1473, 123] width 157 height 57
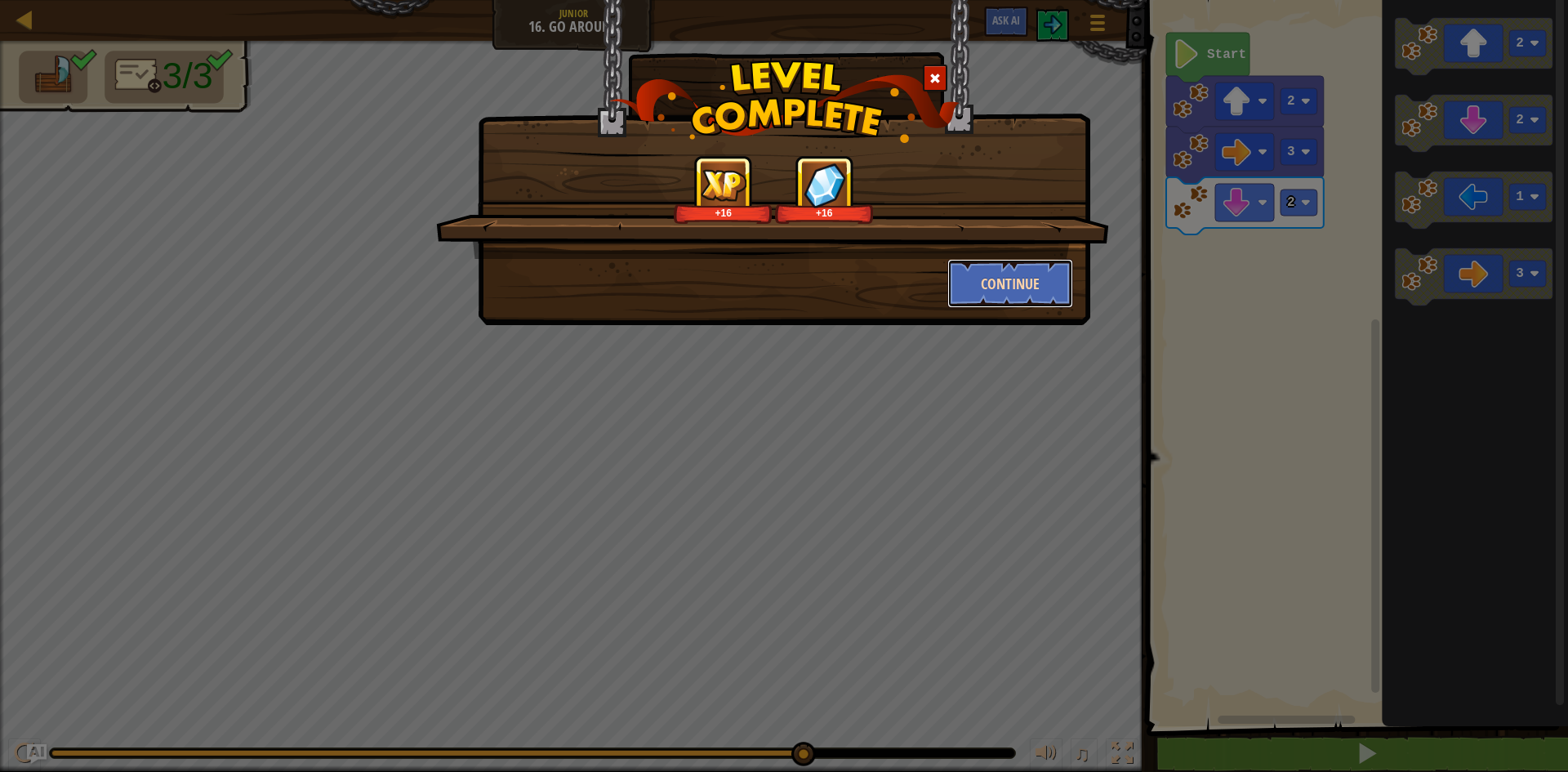
click at [995, 286] on button "Continue" at bounding box center [1011, 283] width 127 height 49
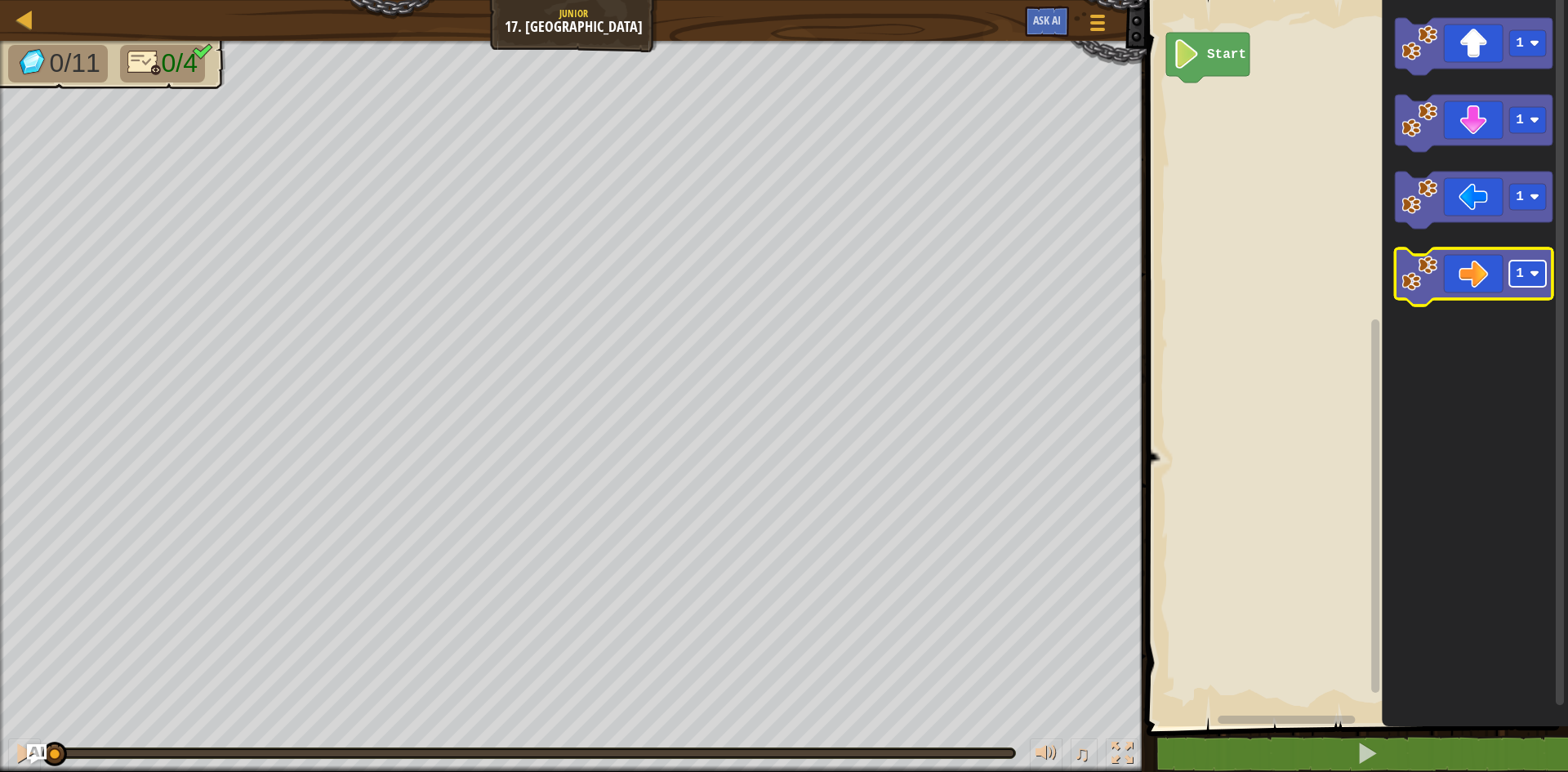
click at [1528, 267] on rect "Blockly Workspace" at bounding box center [1527, 273] width 37 height 26
click at [1440, 263] on icon "Blockly Workspace" at bounding box center [1473, 277] width 157 height 57
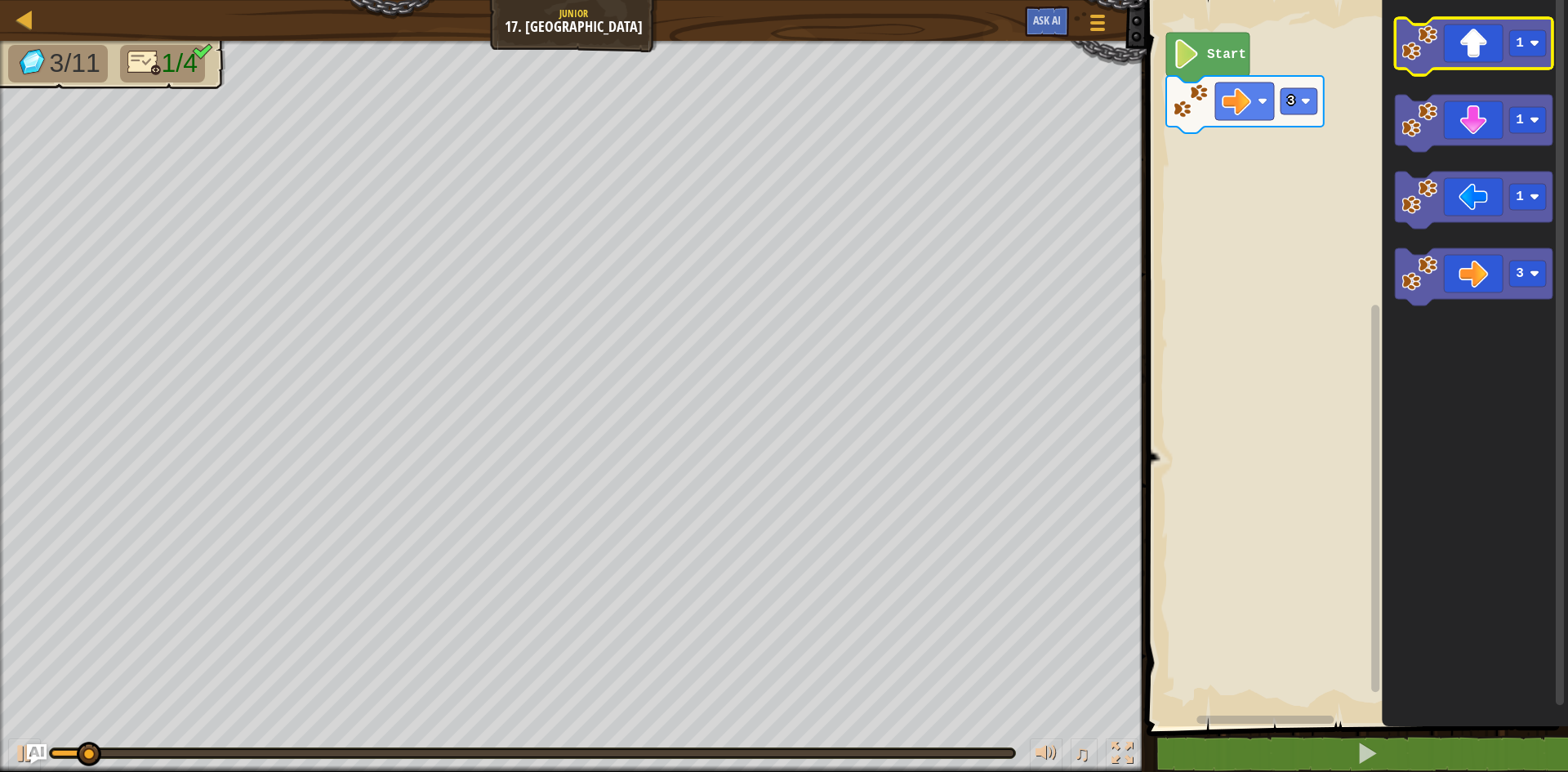
click at [1534, 57] on icon "Blockly Workspace" at bounding box center [1473, 46] width 157 height 57
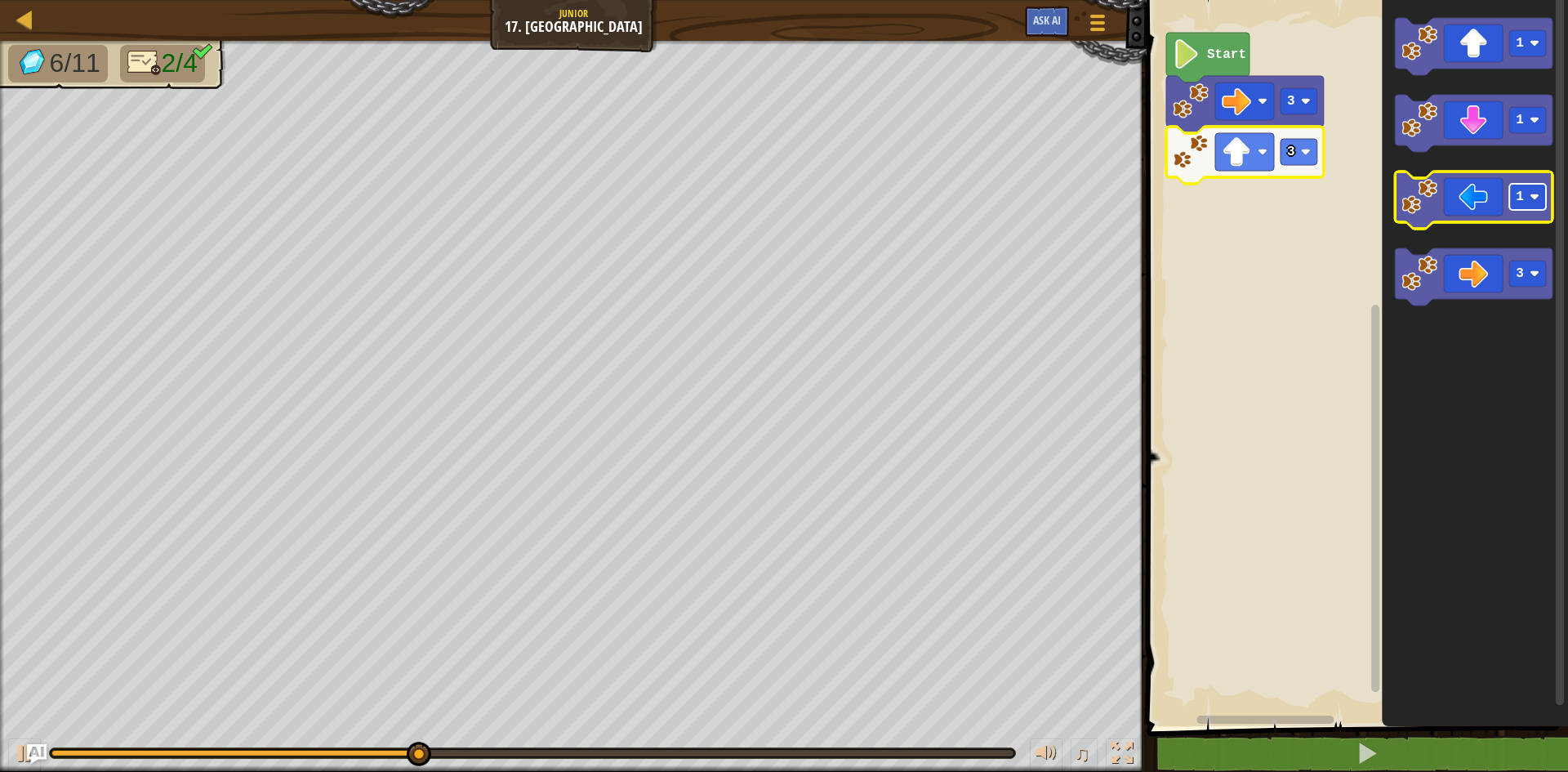
click at [1530, 199] on image "Blockly Workspace" at bounding box center [1534, 197] width 10 height 10
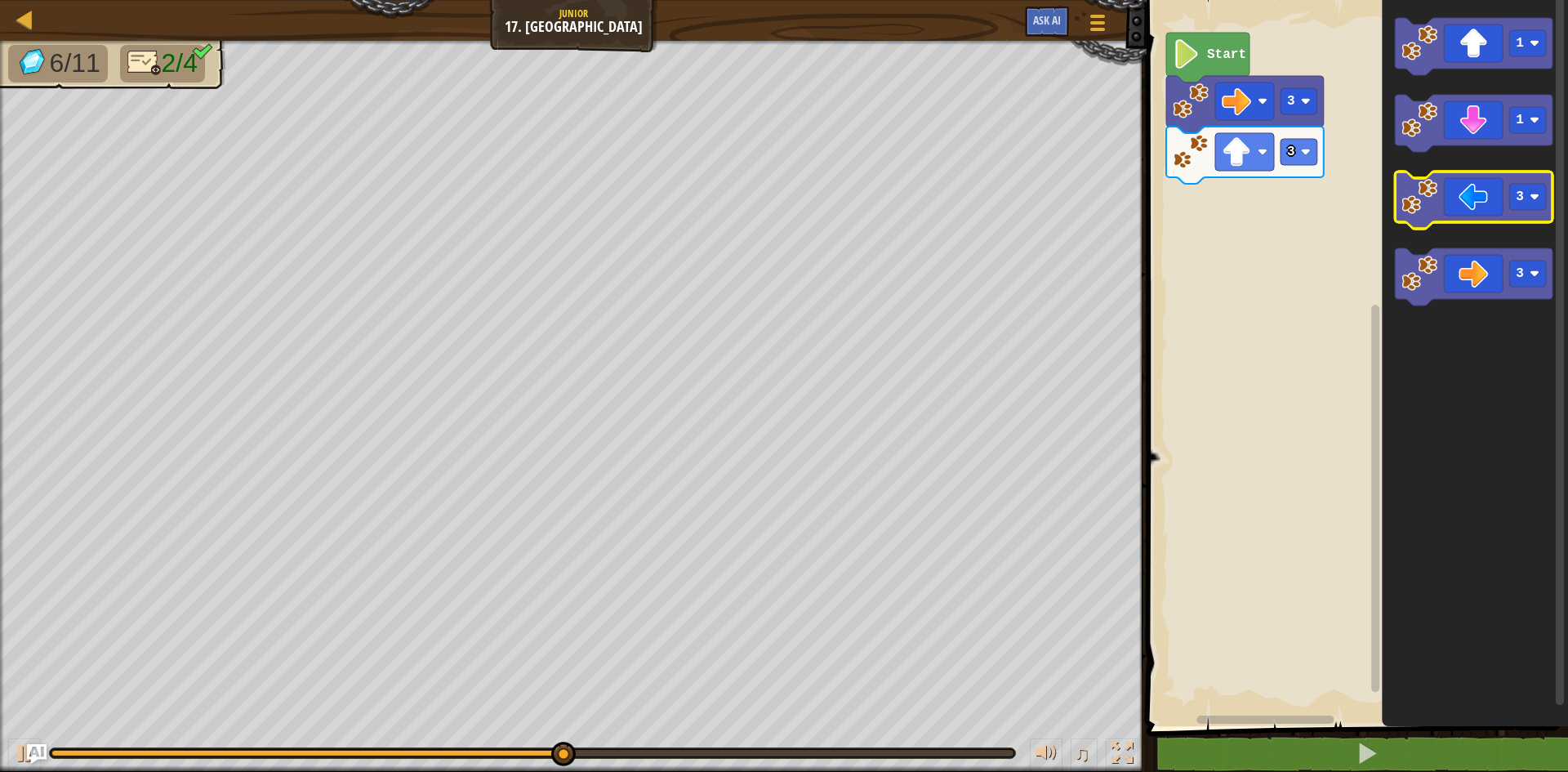
click at [1466, 189] on icon "Blockly Workspace" at bounding box center [1473, 199] width 157 height 57
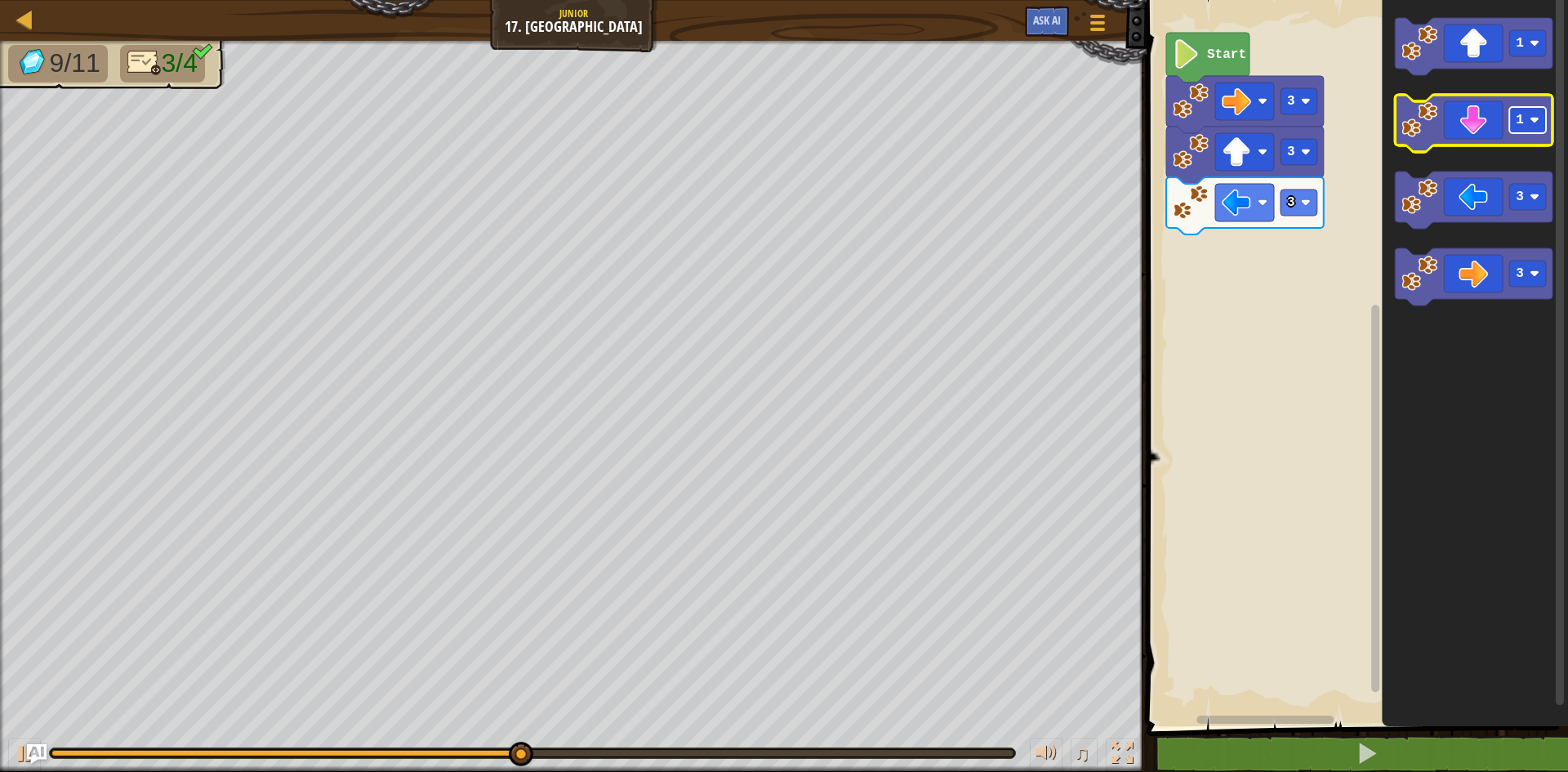
click at [1522, 119] on text "1" at bounding box center [1519, 120] width 8 height 15
click at [1446, 126] on icon "Blockly Workspace" at bounding box center [1473, 123] width 157 height 57
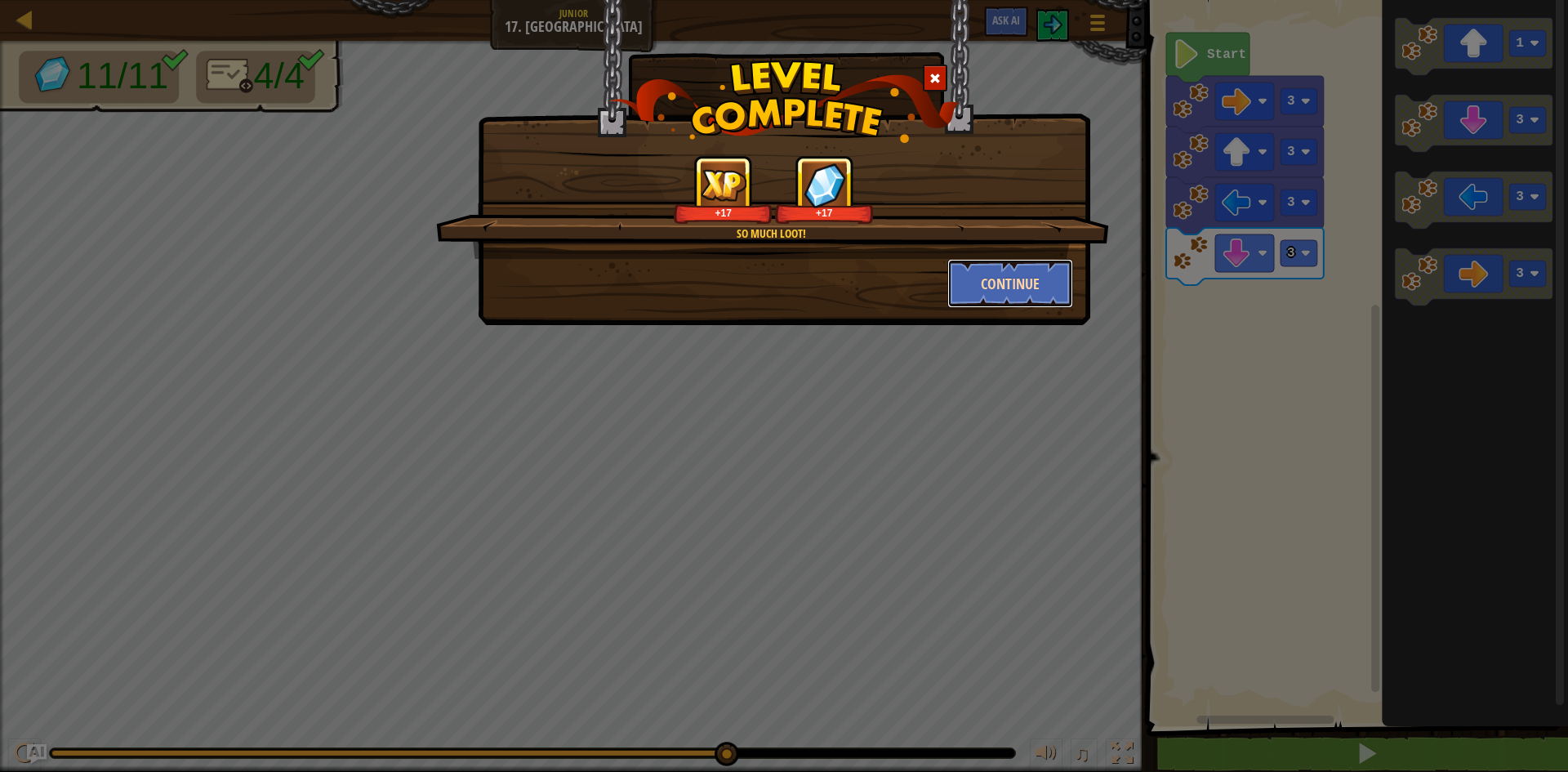
click at [1003, 272] on button "Continue" at bounding box center [1011, 283] width 127 height 49
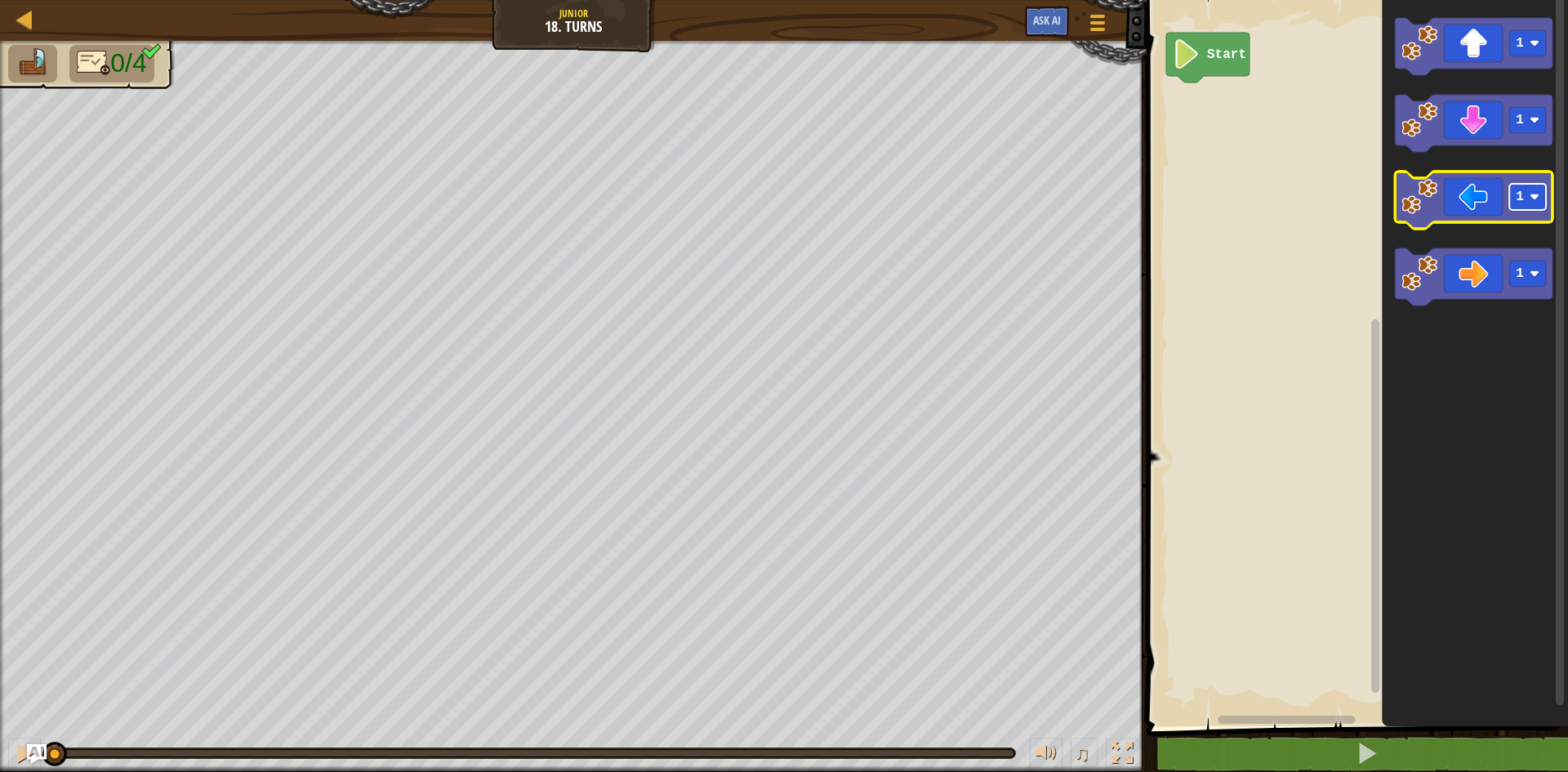
click at [1519, 196] on text "1" at bounding box center [1519, 197] width 8 height 15
click at [1449, 205] on icon "Blockly Workspace" at bounding box center [1473, 199] width 157 height 57
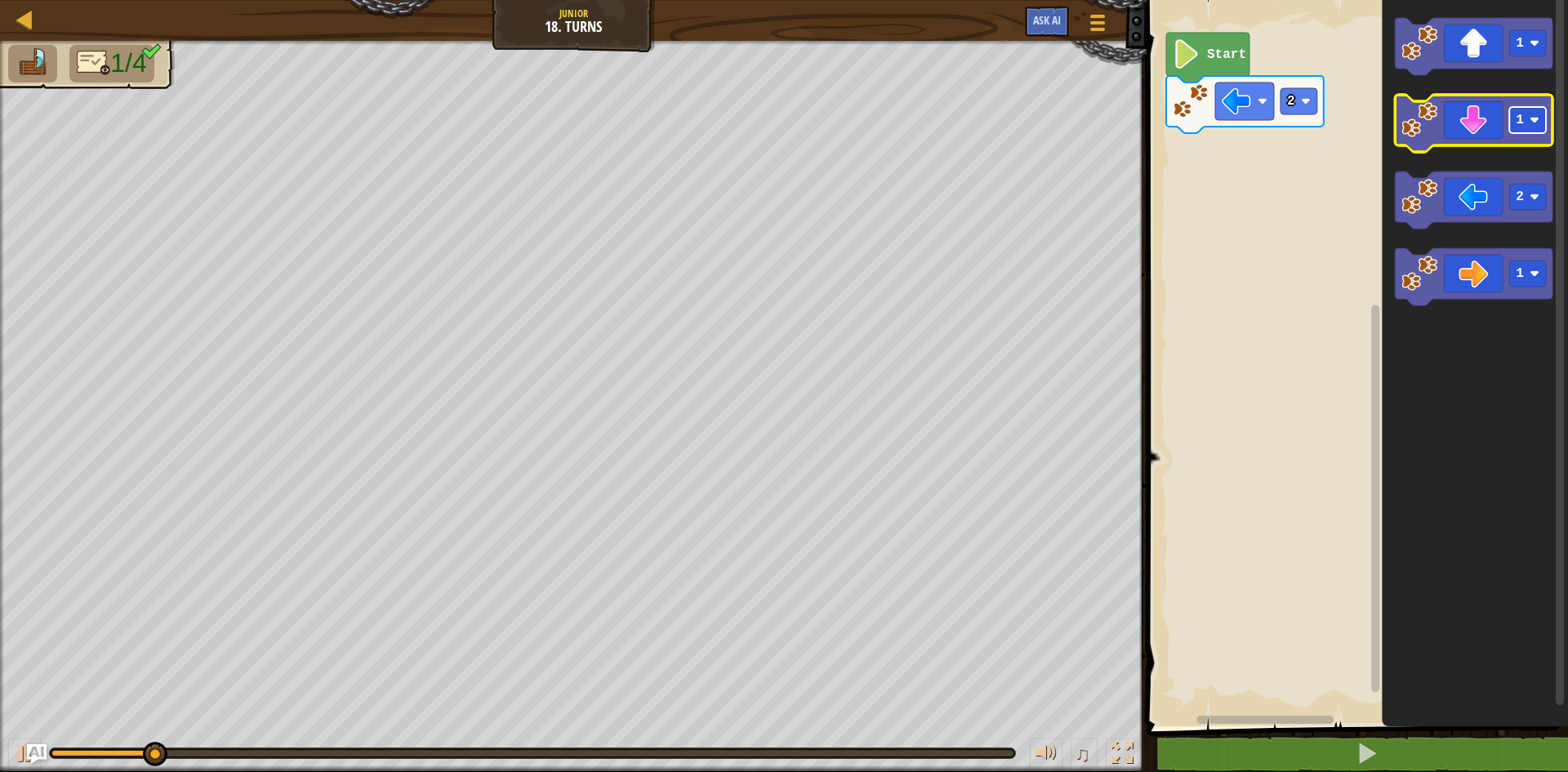
click at [1517, 124] on text "1" at bounding box center [1519, 120] width 8 height 15
click at [1474, 143] on icon "Blockly Workspace" at bounding box center [1473, 123] width 157 height 57
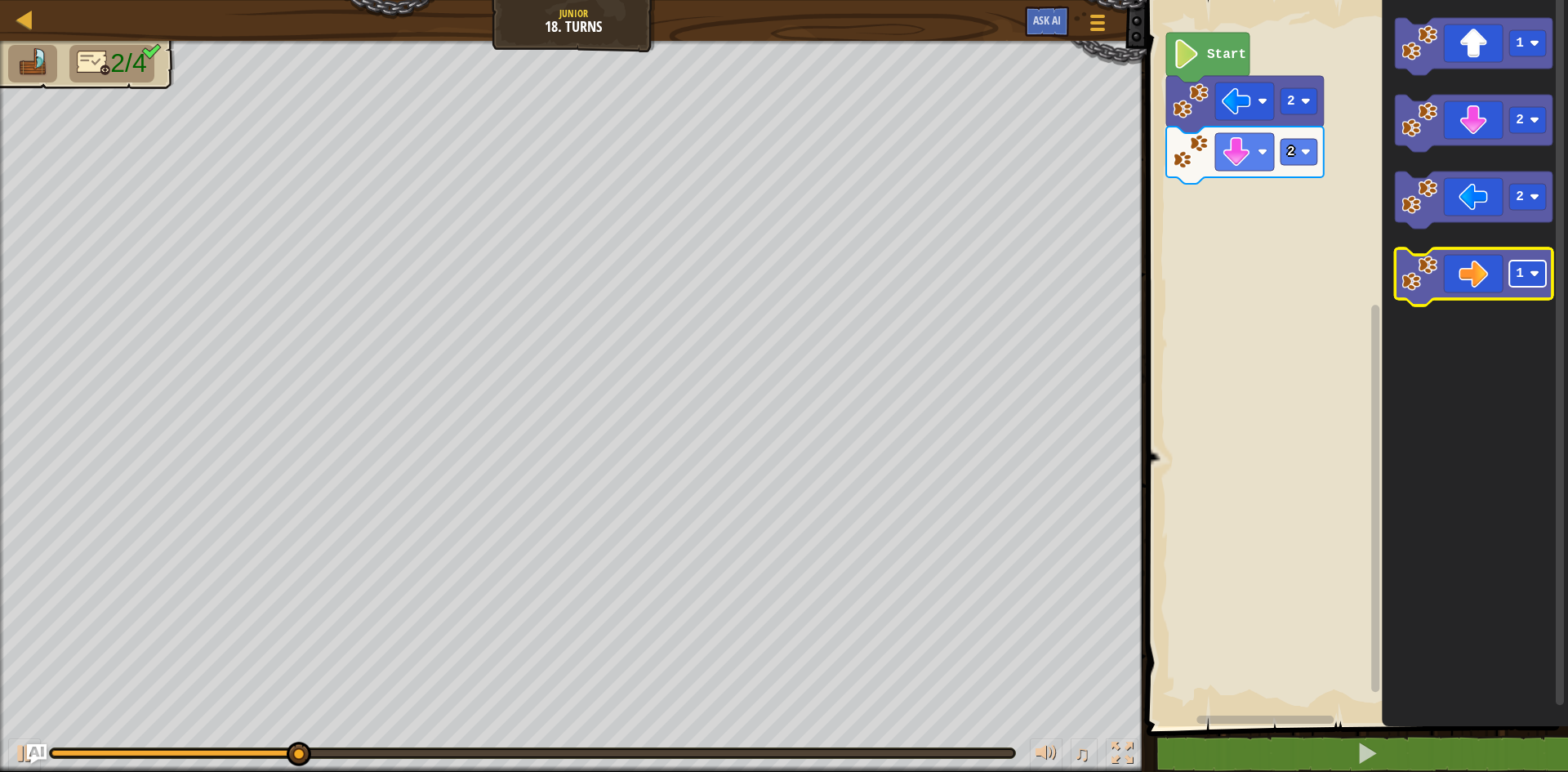
click at [1527, 265] on rect "Blockly Workspace" at bounding box center [1527, 273] width 37 height 26
click at [1463, 249] on icon "Blockly Workspace" at bounding box center [1473, 277] width 157 height 57
click at [1463, 264] on icon "Blockly Workspace" at bounding box center [1473, 277] width 157 height 57
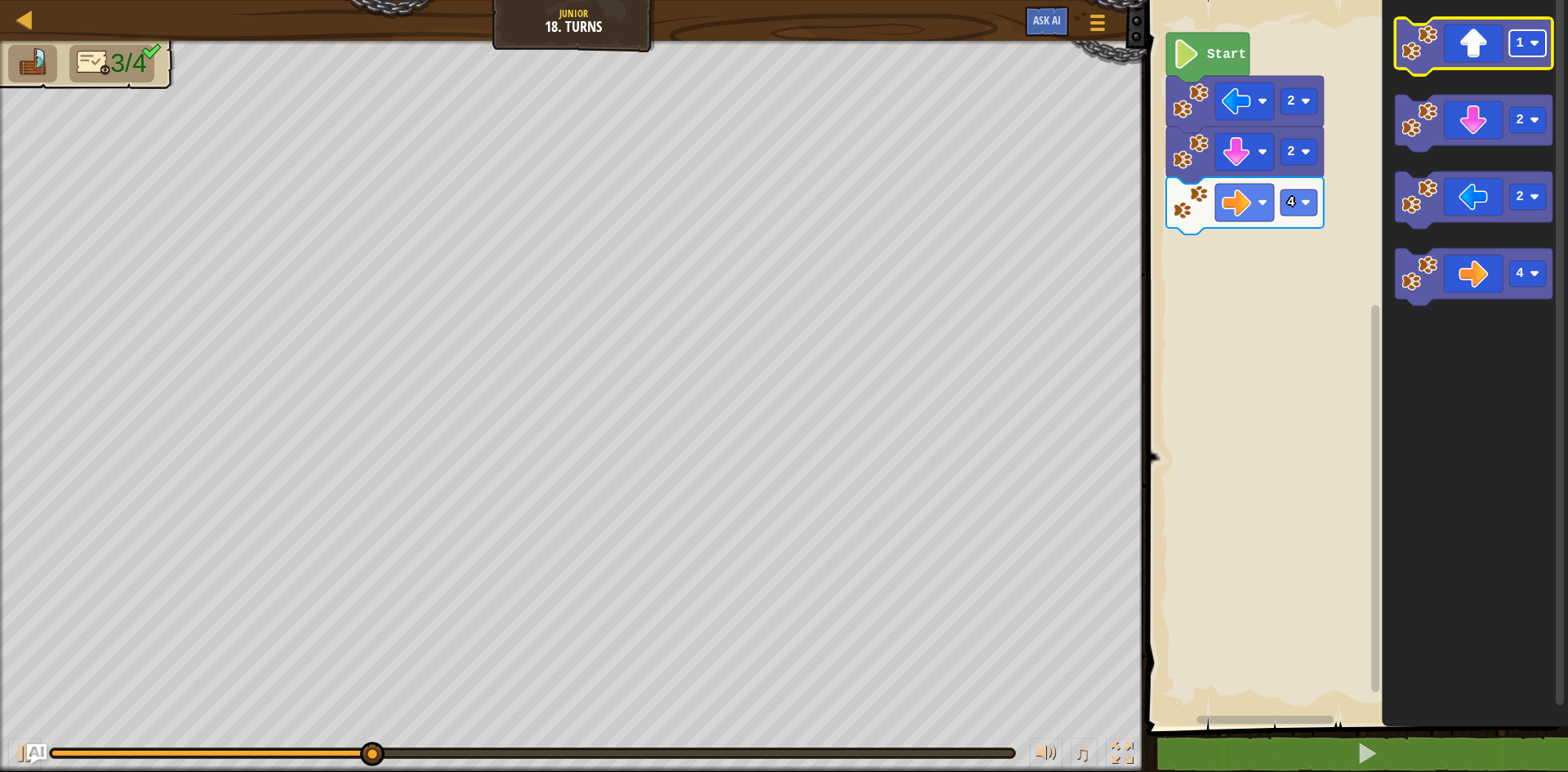
click at [1538, 44] on image "Blockly Workspace" at bounding box center [1534, 44] width 10 height 10
click at [1473, 53] on icon "Blockly Workspace" at bounding box center [1473, 46] width 157 height 57
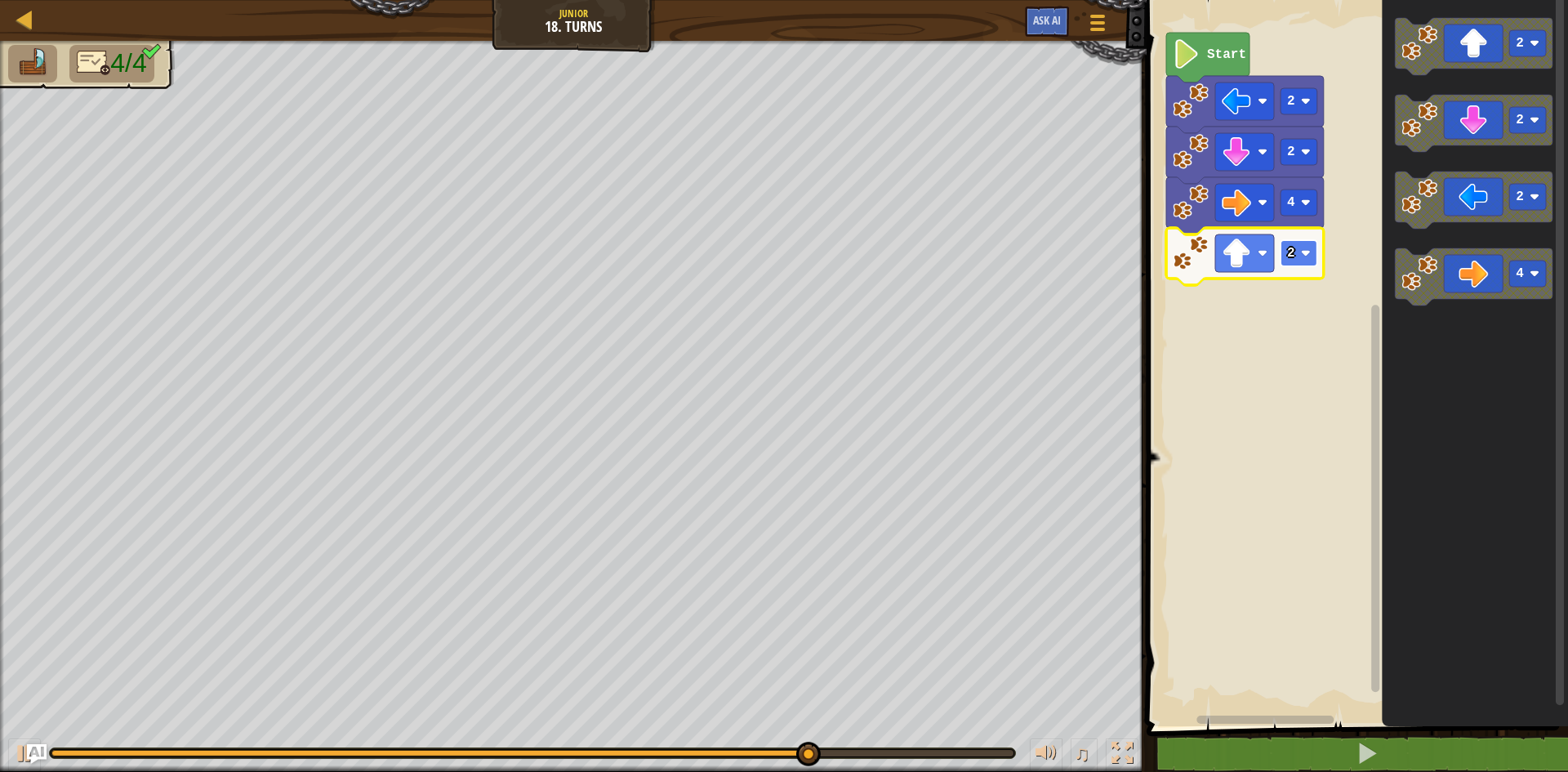
click at [1308, 250] on image "Blockly Workspace" at bounding box center [1305, 253] width 10 height 10
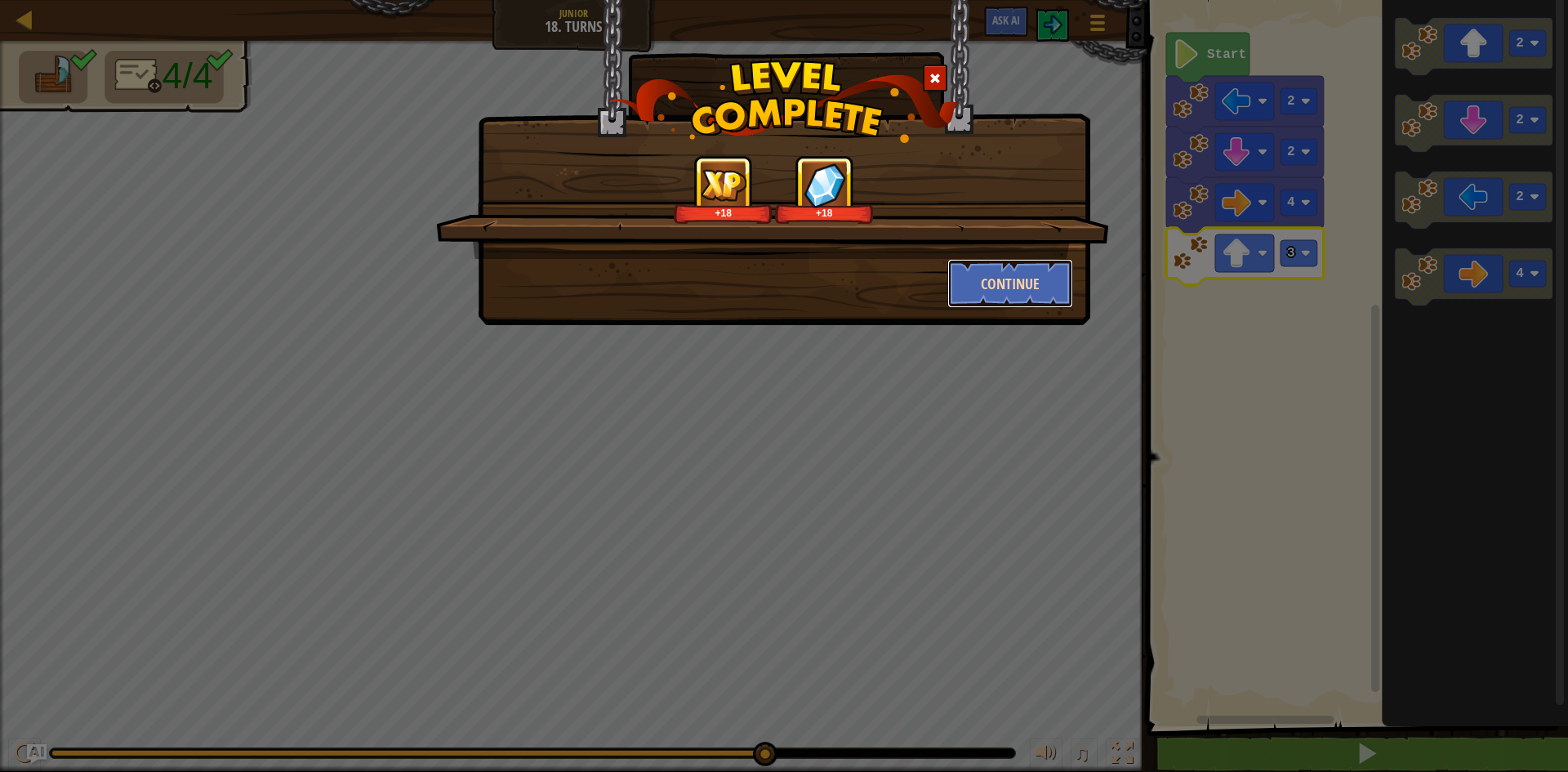
click at [1036, 281] on button "Continue" at bounding box center [1011, 283] width 127 height 49
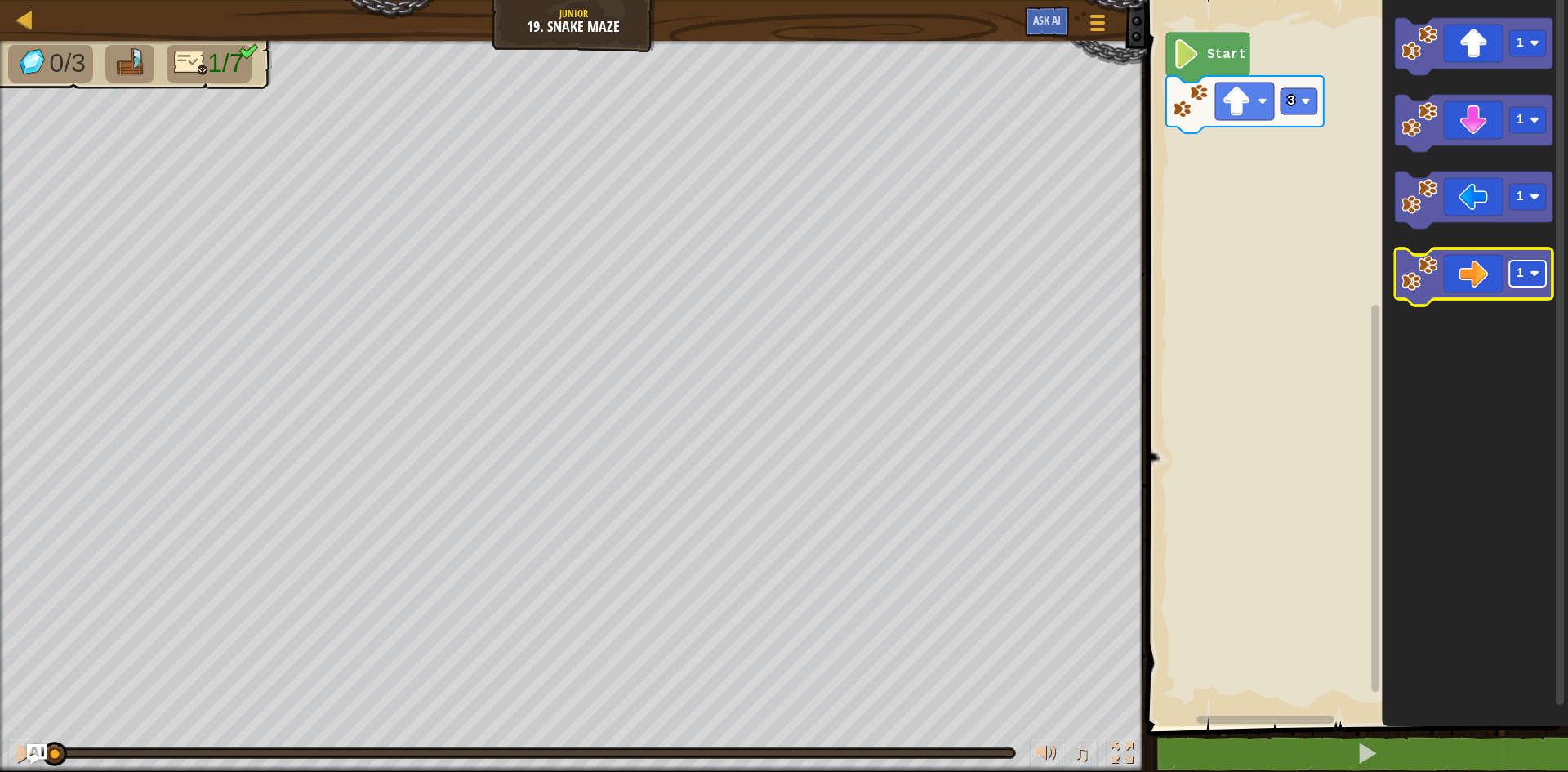
click at [1529, 269] on rect "Blockly Workspace" at bounding box center [1527, 273] width 37 height 26
click at [1425, 271] on image "Blockly Workspace" at bounding box center [1419, 274] width 36 height 36
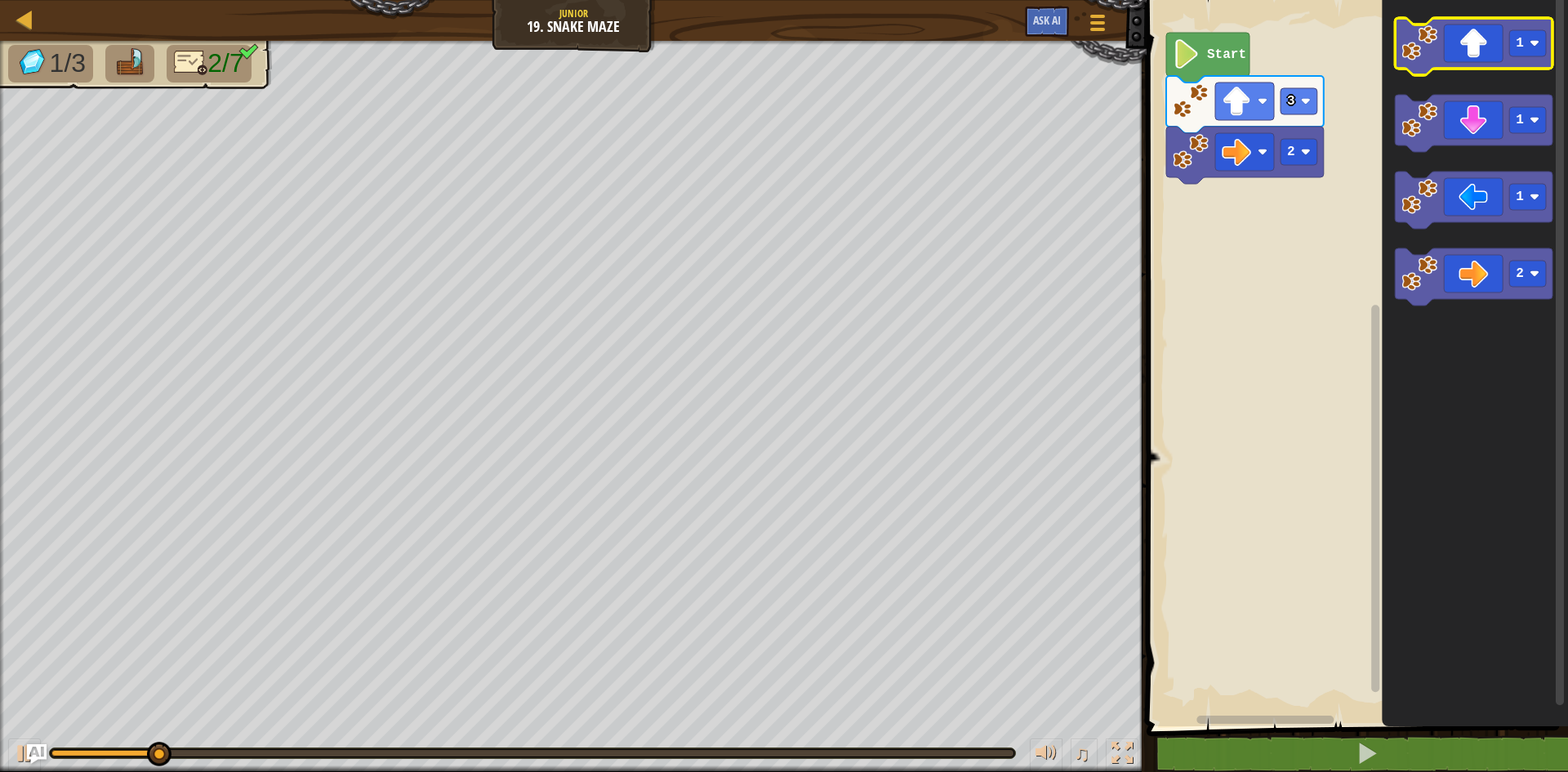
click at [1452, 53] on icon "Blockly Workspace" at bounding box center [1473, 46] width 157 height 57
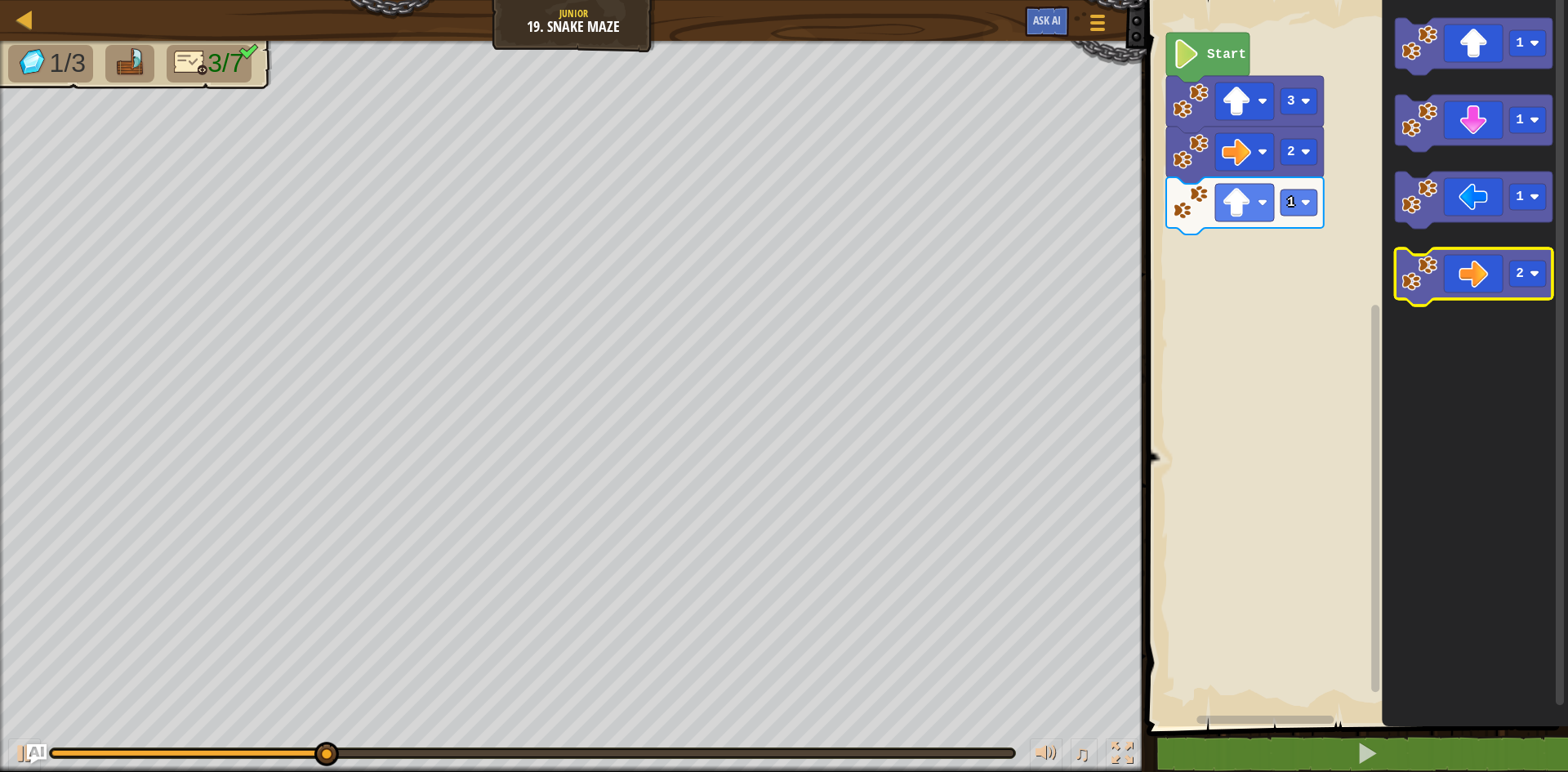
click at [1487, 267] on icon "Blockly Workspace" at bounding box center [1473, 277] width 157 height 57
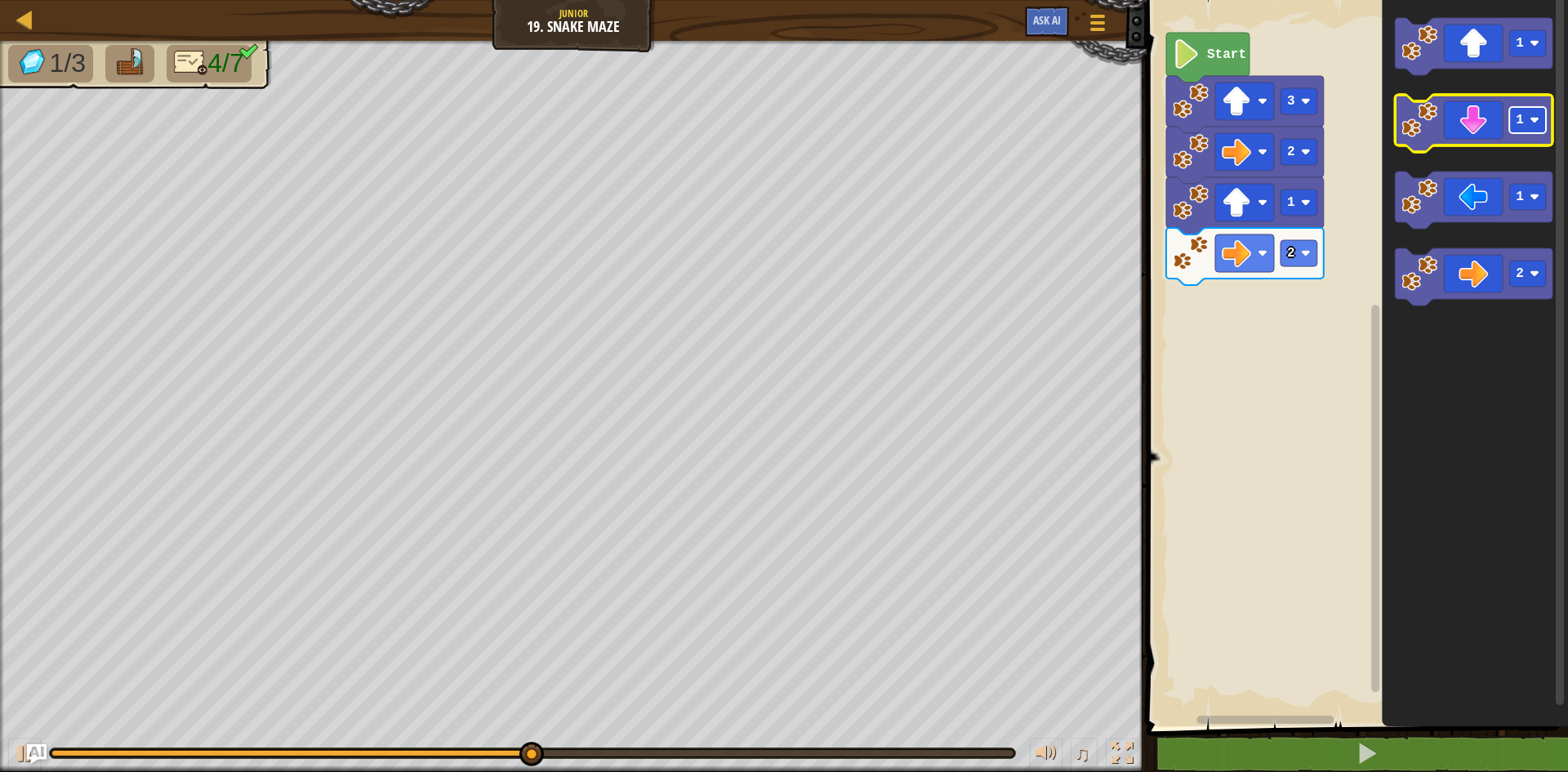
click at [1542, 131] on rect "Blockly Workspace" at bounding box center [1527, 120] width 37 height 26
click at [1463, 118] on icon "Blockly Workspace" at bounding box center [1473, 123] width 157 height 57
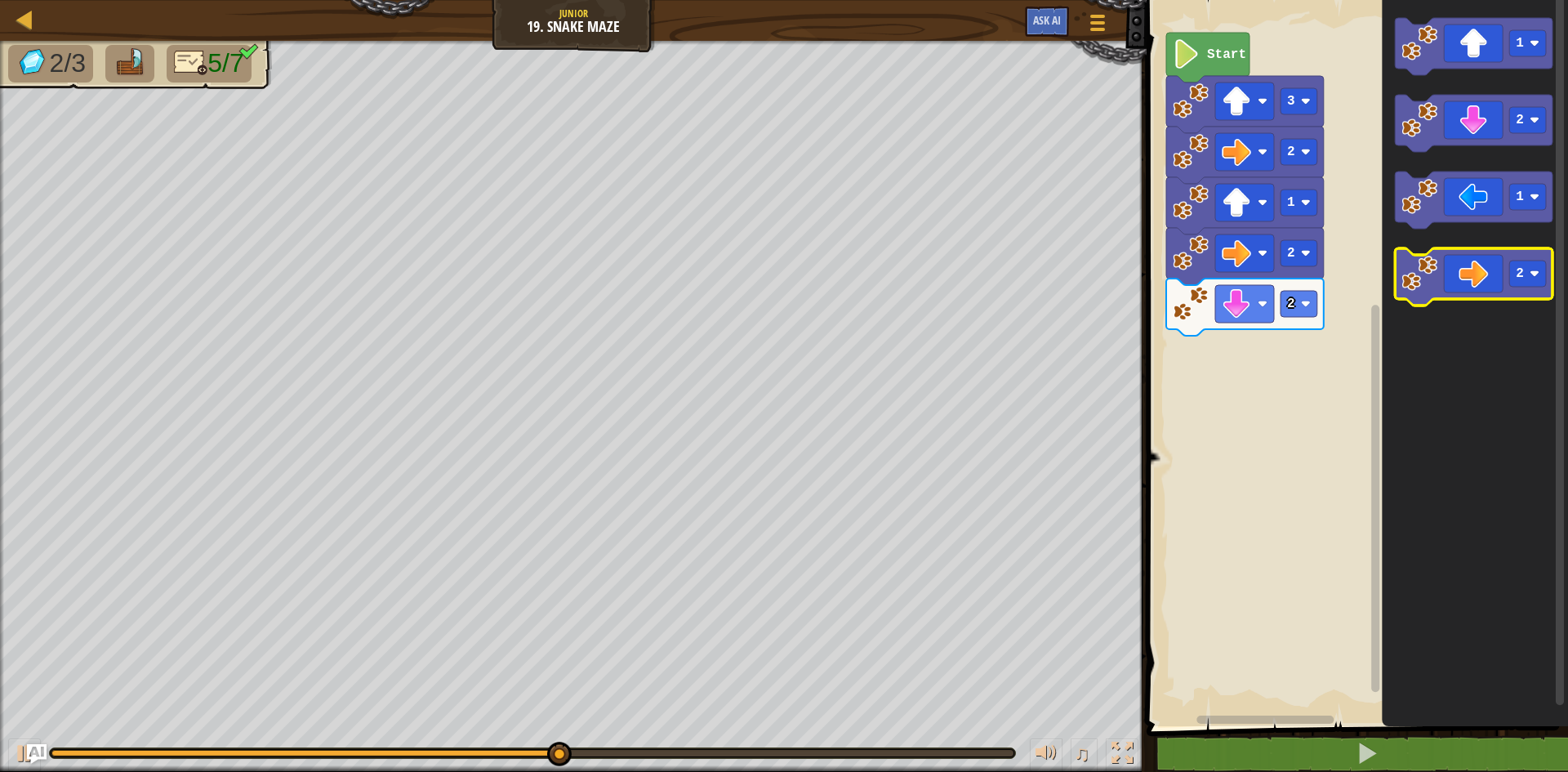
click at [1473, 267] on icon "Blockly Workspace" at bounding box center [1473, 277] width 157 height 57
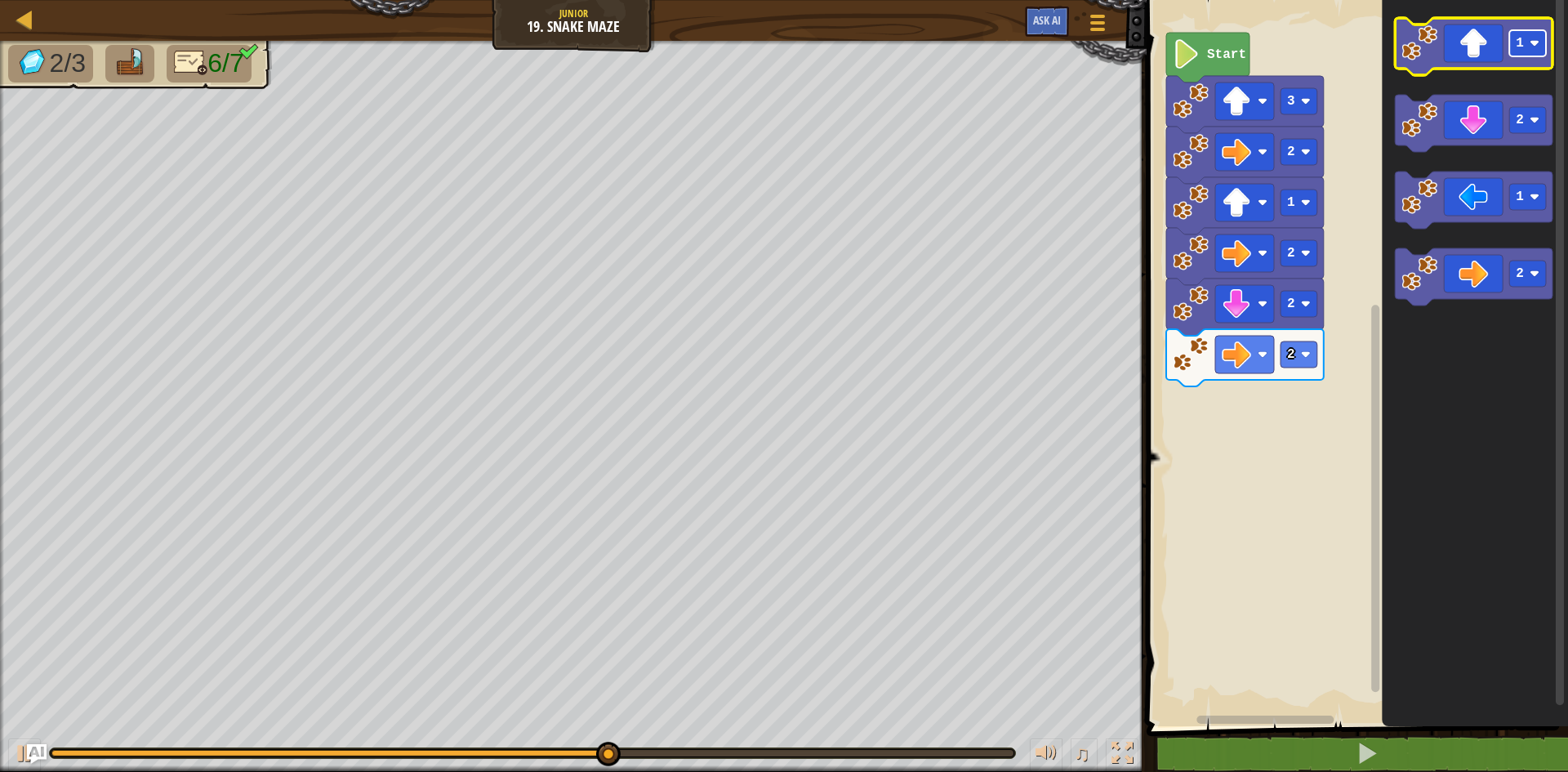
click at [1534, 35] on rect "Blockly Workspace" at bounding box center [1527, 44] width 37 height 26
click at [1521, 50] on text "3" at bounding box center [1519, 44] width 8 height 15
click at [1466, 50] on icon "Blockly Workspace" at bounding box center [1473, 46] width 157 height 57
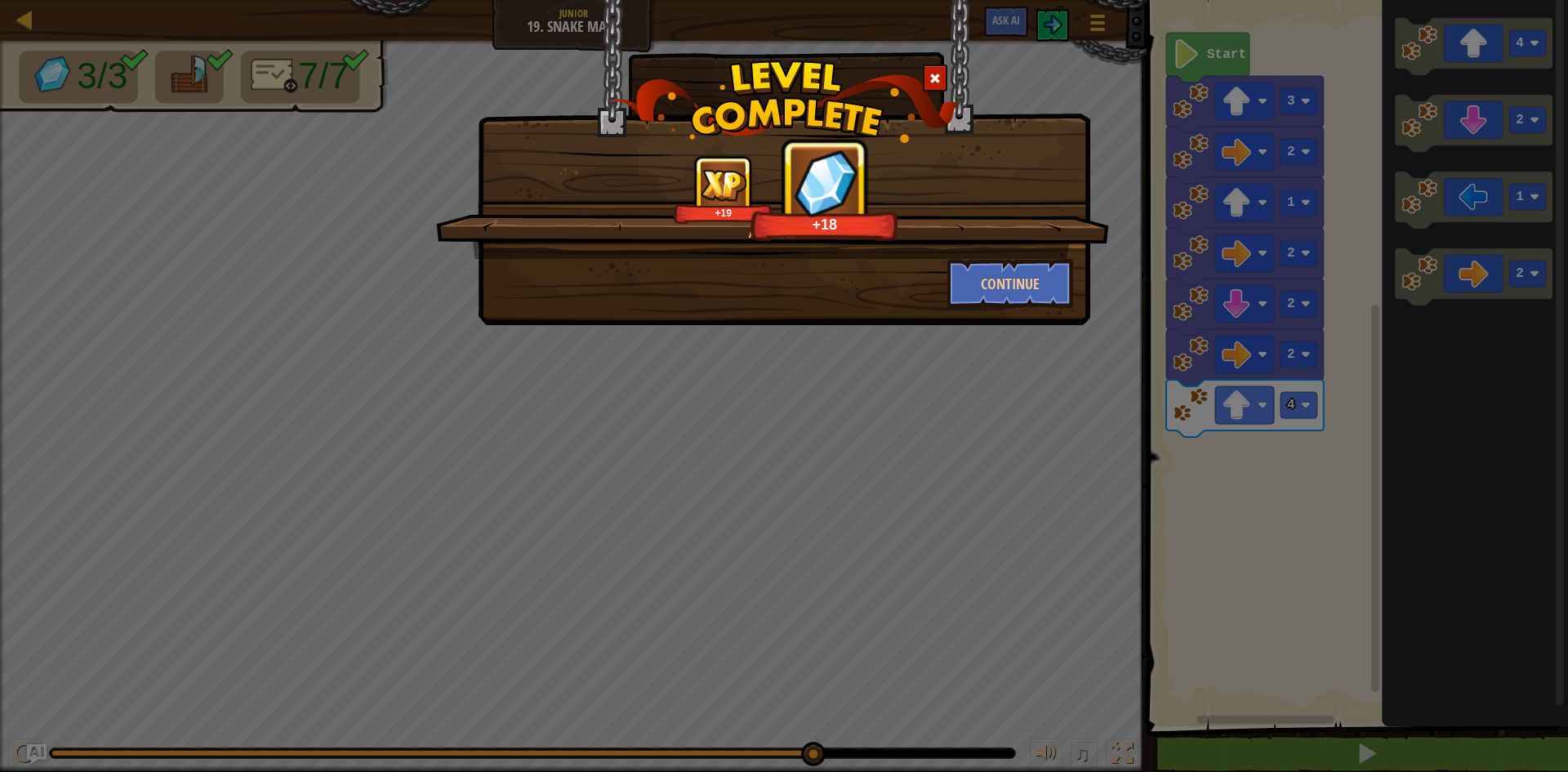
click at [1105, 20] on div "Amazing. +19 +18 Continue" at bounding box center [784, 386] width 1568 height 772
click at [1096, 21] on div "Amazing. +19 +19 Continue" at bounding box center [784, 386] width 1568 height 772
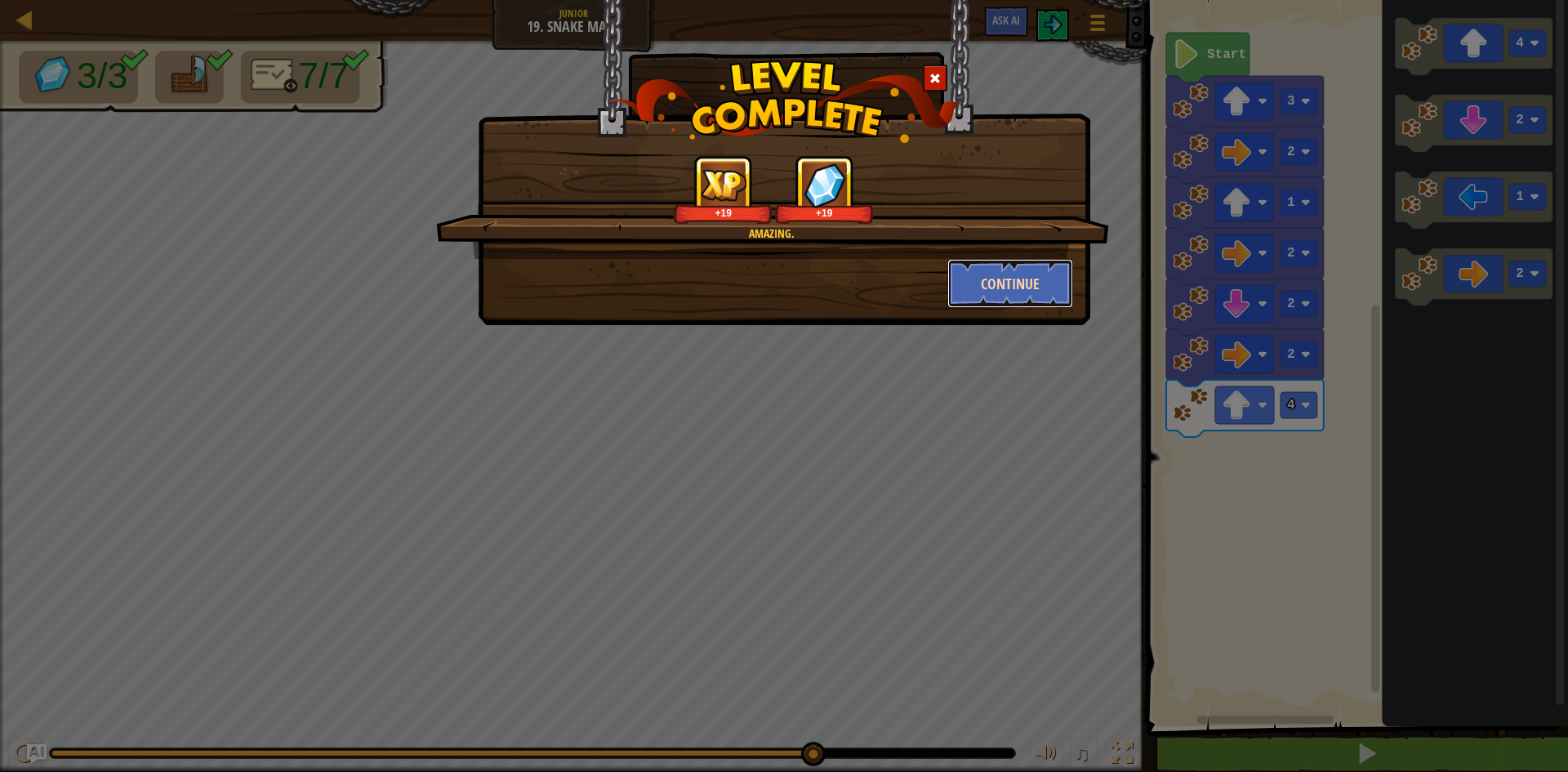
click at [1034, 283] on button "Continue" at bounding box center [1011, 283] width 127 height 49
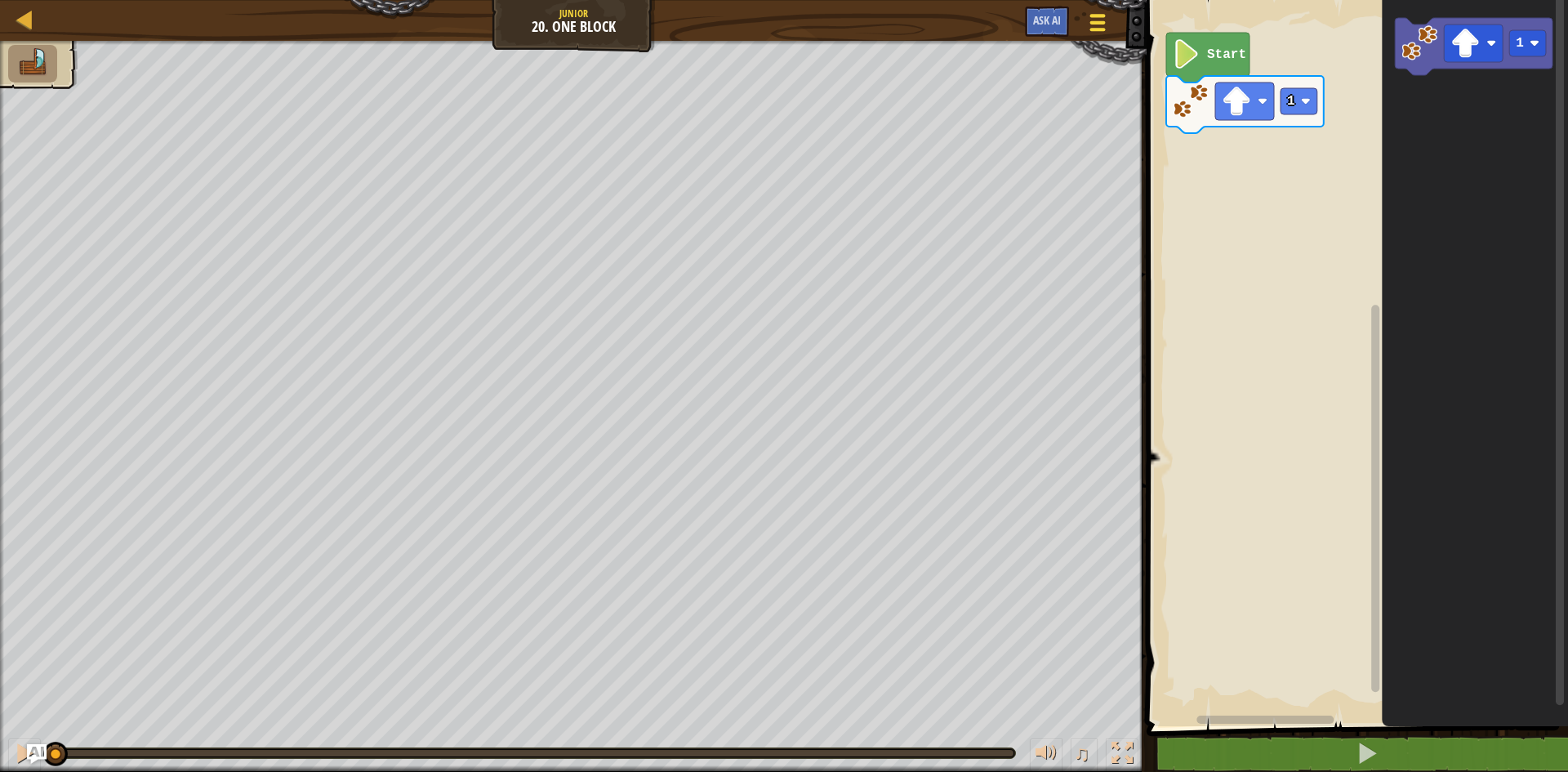
click at [1090, 26] on div at bounding box center [1097, 22] width 22 height 24
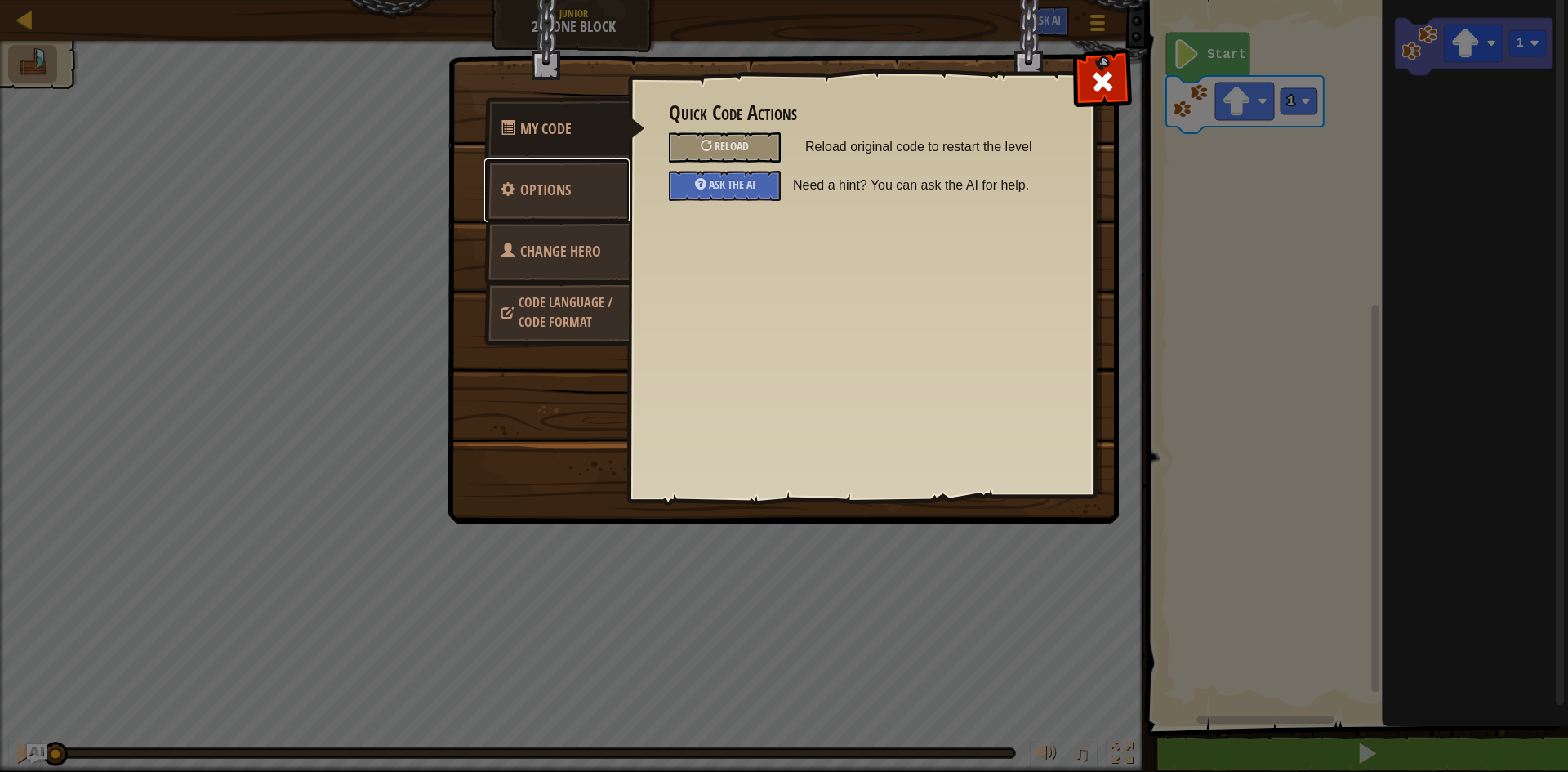
click at [574, 195] on link "Options" at bounding box center [556, 189] width 146 height 63
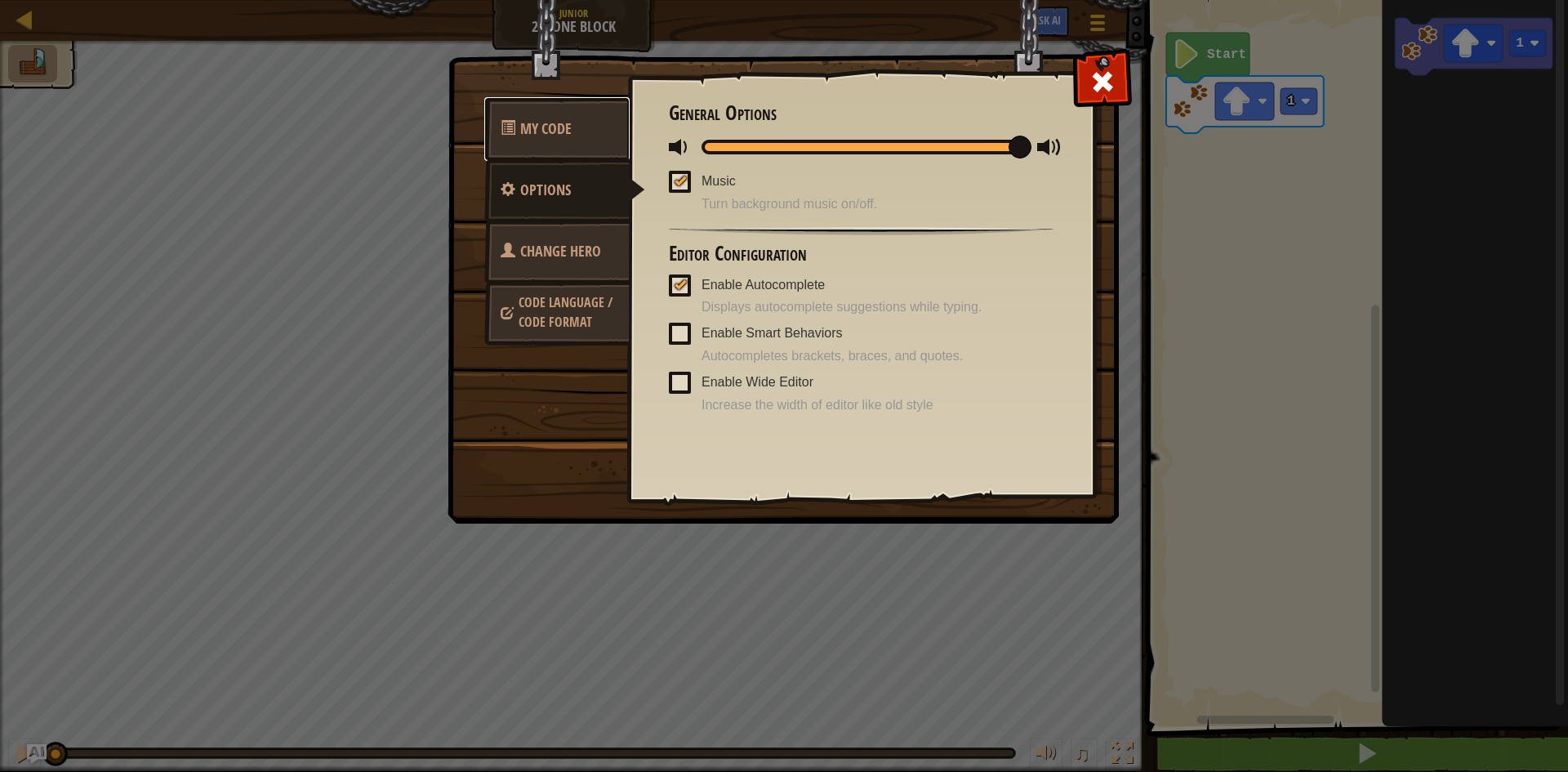
click at [551, 134] on span "My Code" at bounding box center [546, 128] width 52 height 21
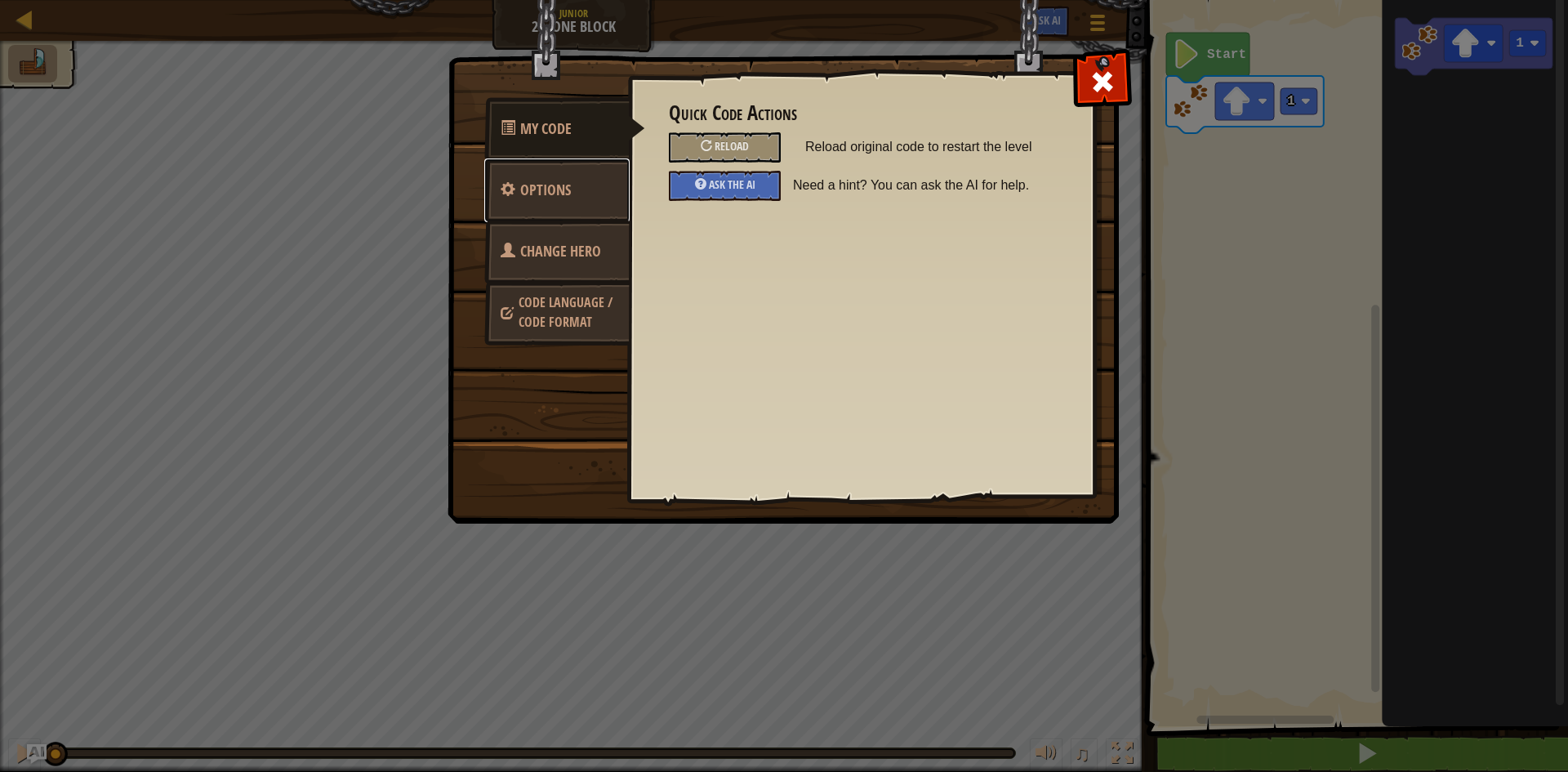
click at [567, 184] on span "Options" at bounding box center [546, 189] width 51 height 21
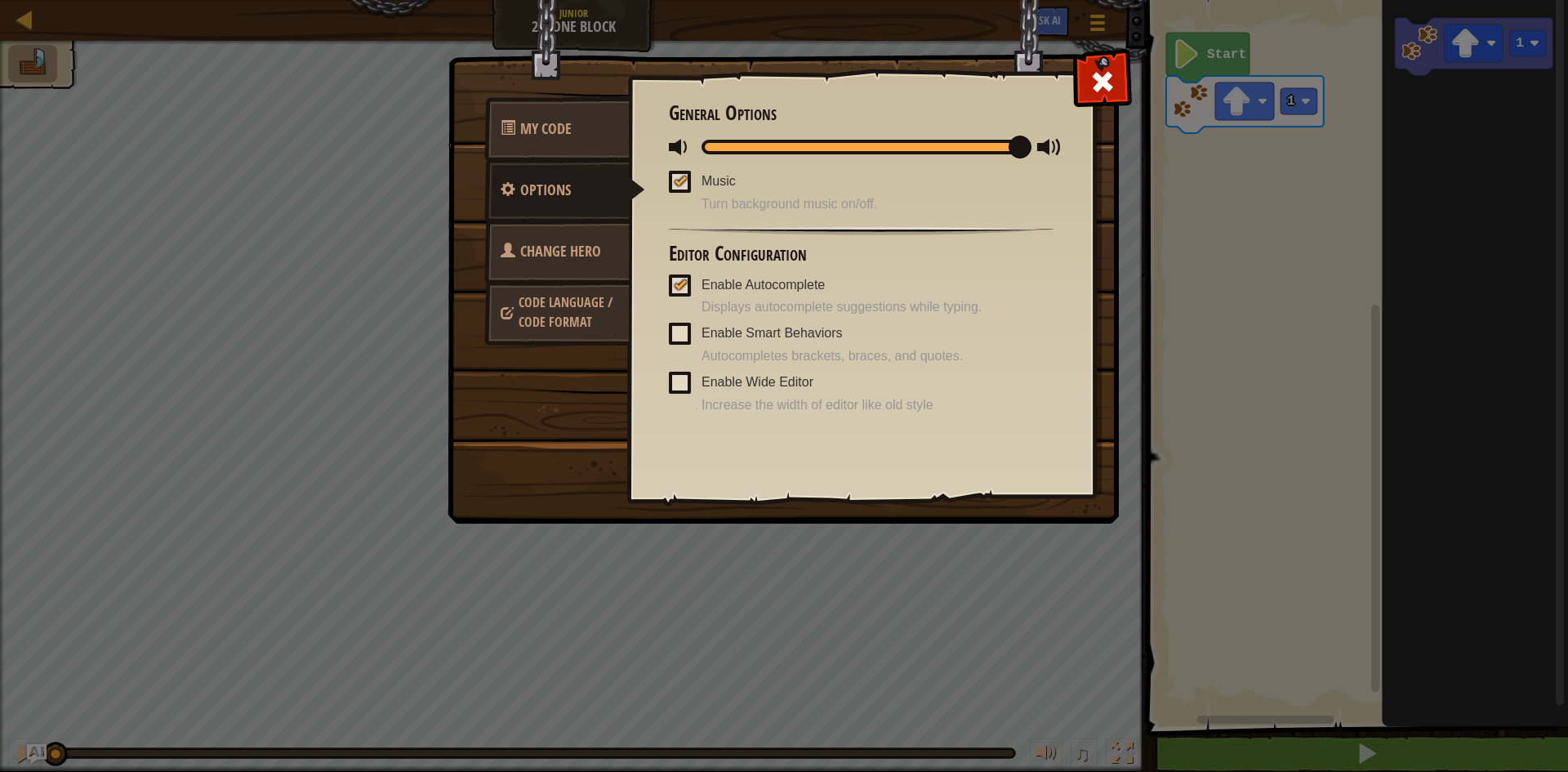
click at [576, 309] on span "Code Language / Code Format" at bounding box center [565, 312] width 94 height 38
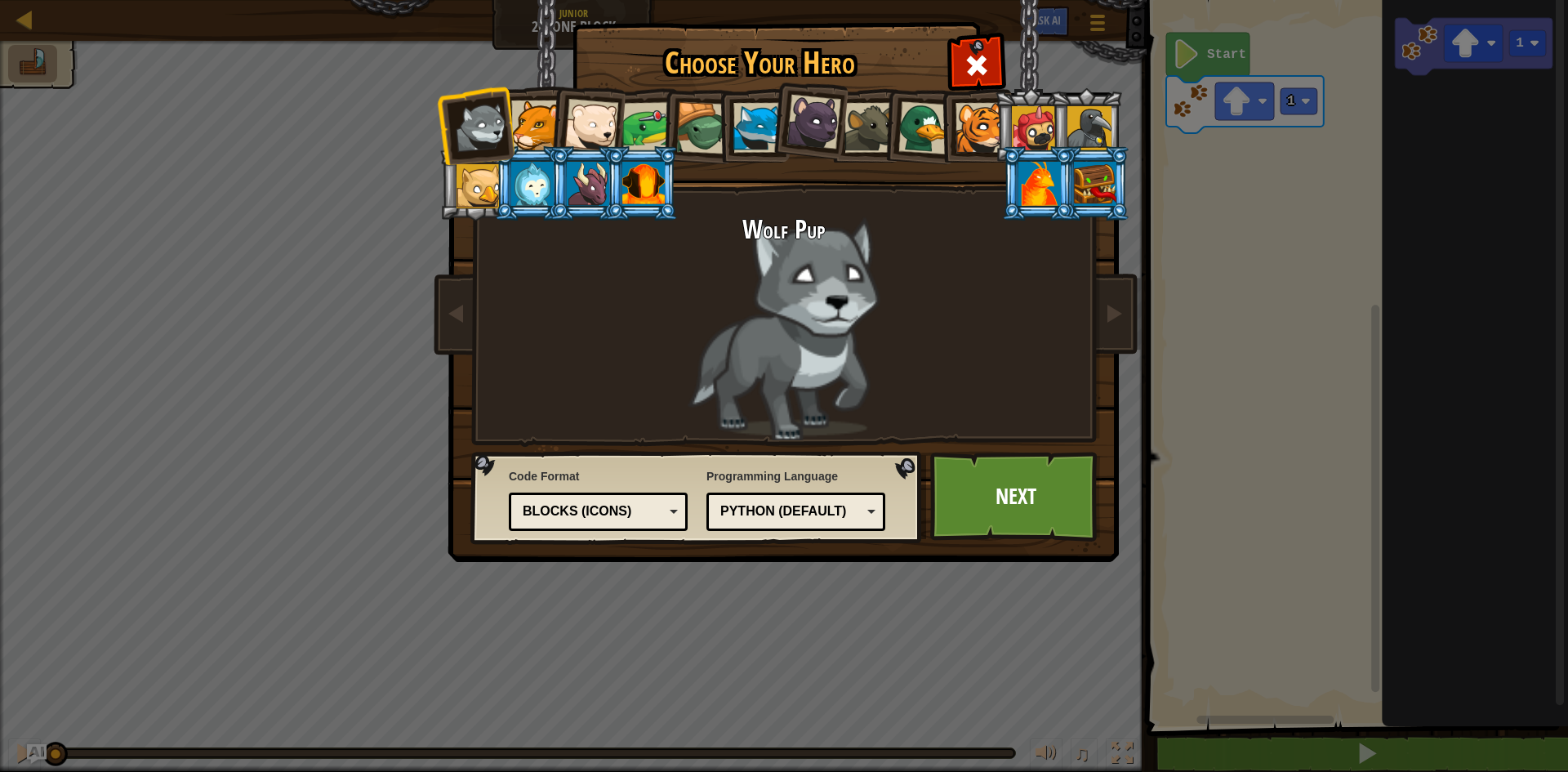
click at [650, 505] on div "Blocks (Icons)" at bounding box center [593, 511] width 142 height 19
click at [1019, 501] on link "Next" at bounding box center [1015, 496] width 170 height 90
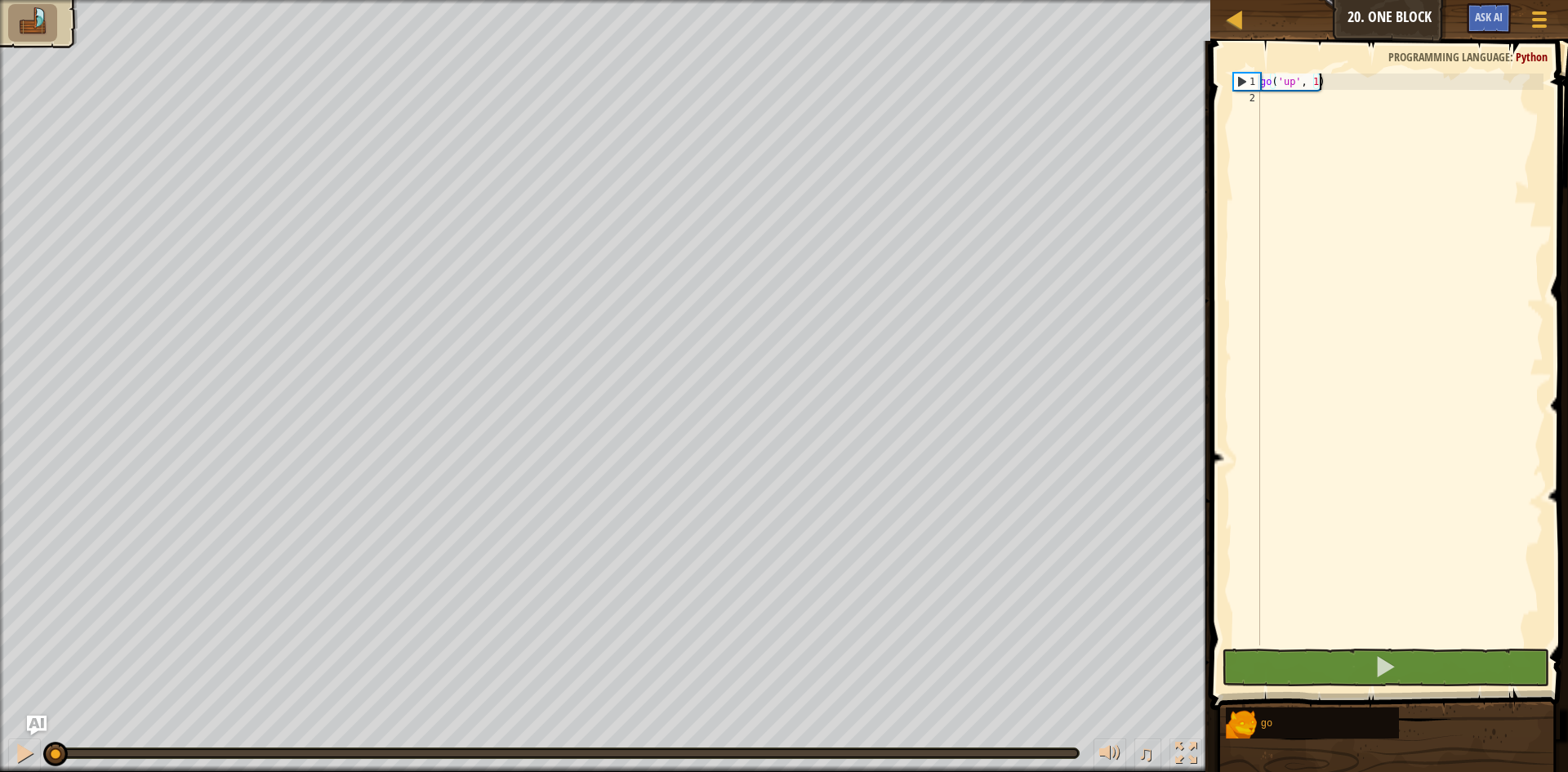
click at [1312, 81] on div "go ( 'up' , 1 )" at bounding box center [1400, 375] width 286 height 604
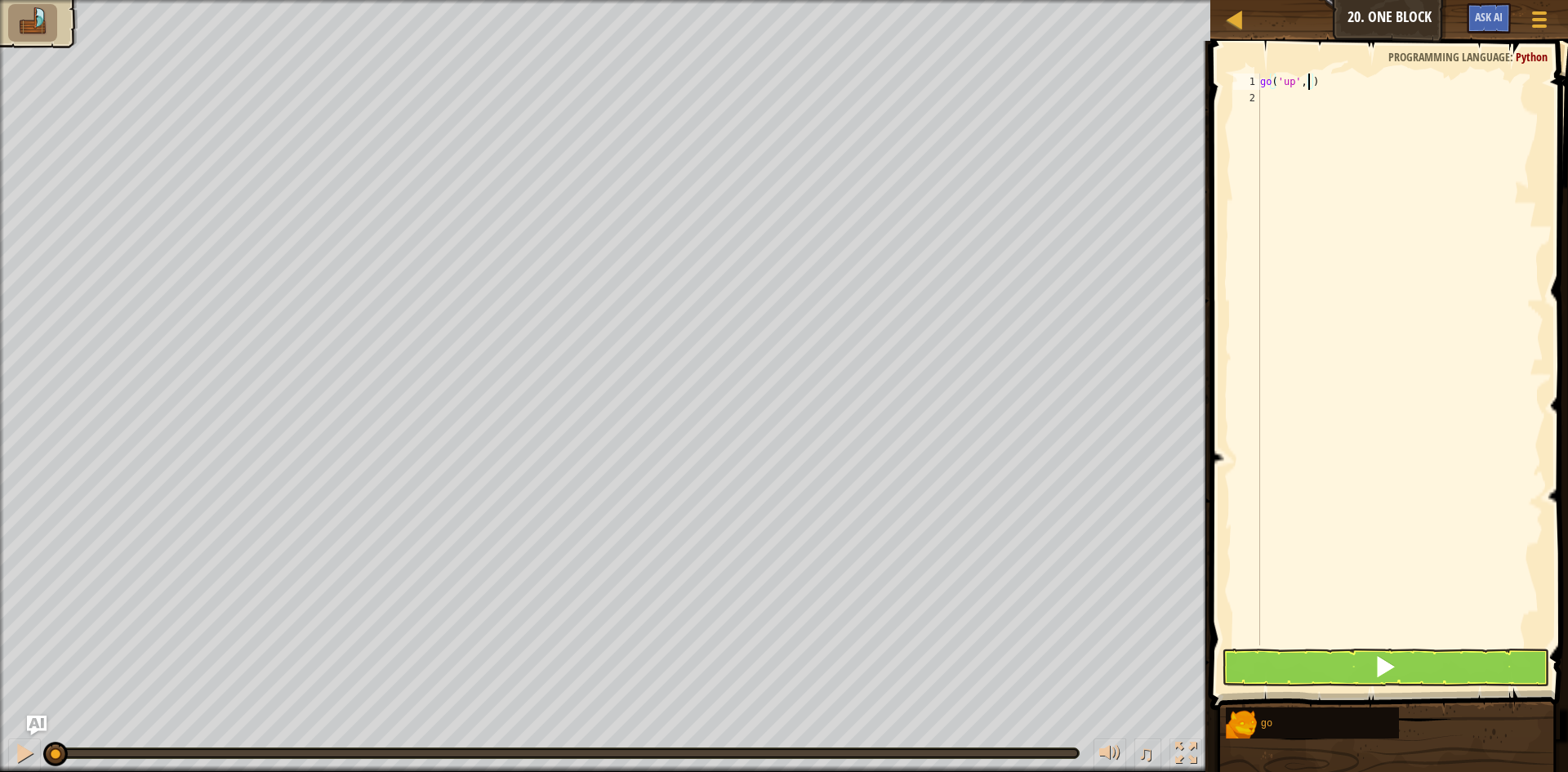
type textarea "go('up', 2)"
click at [1264, 100] on div "go ( 'up' , 2 )" at bounding box center [1400, 375] width 286 height 604
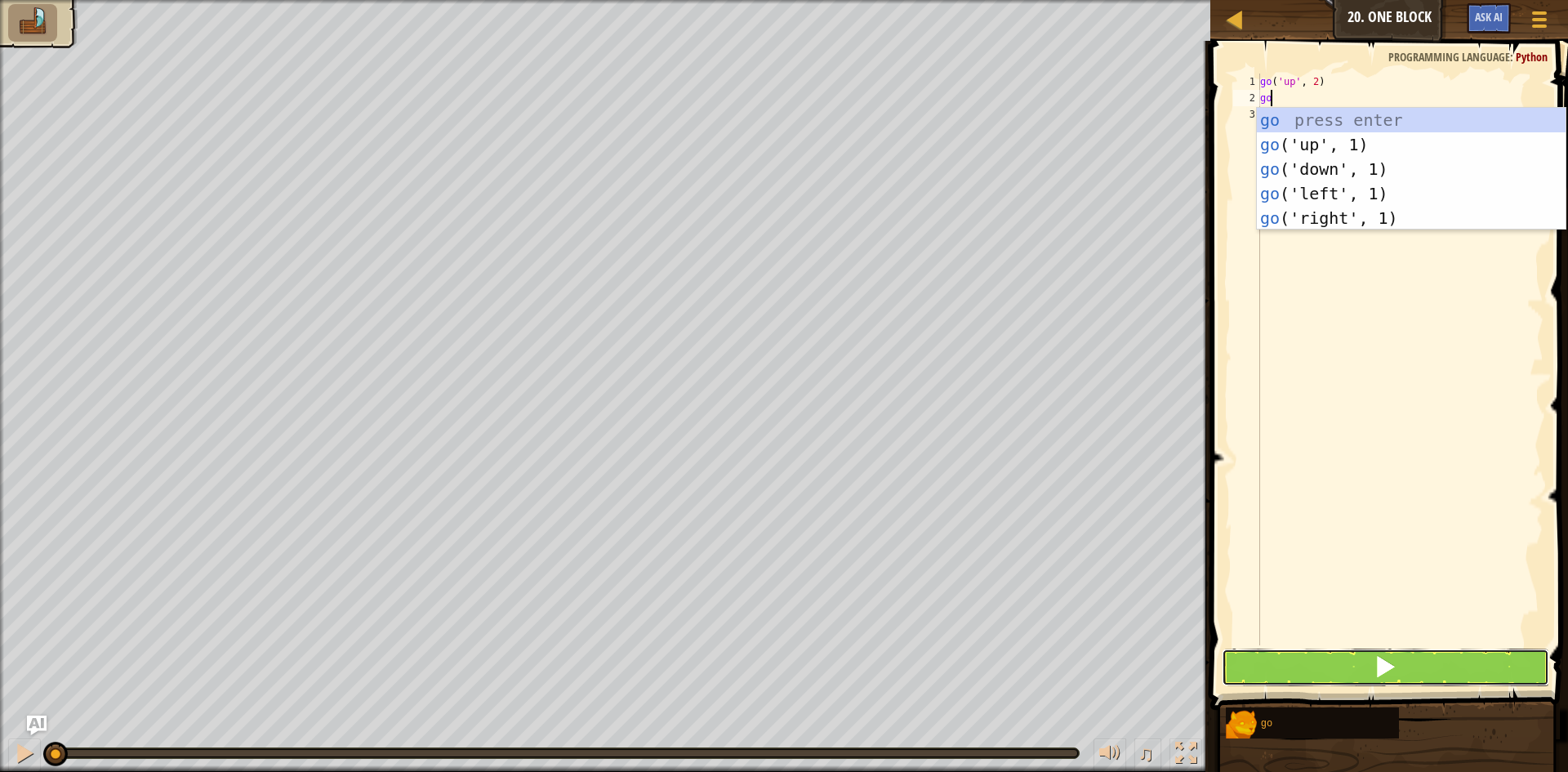
click at [1321, 672] on button at bounding box center [1385, 667] width 328 height 38
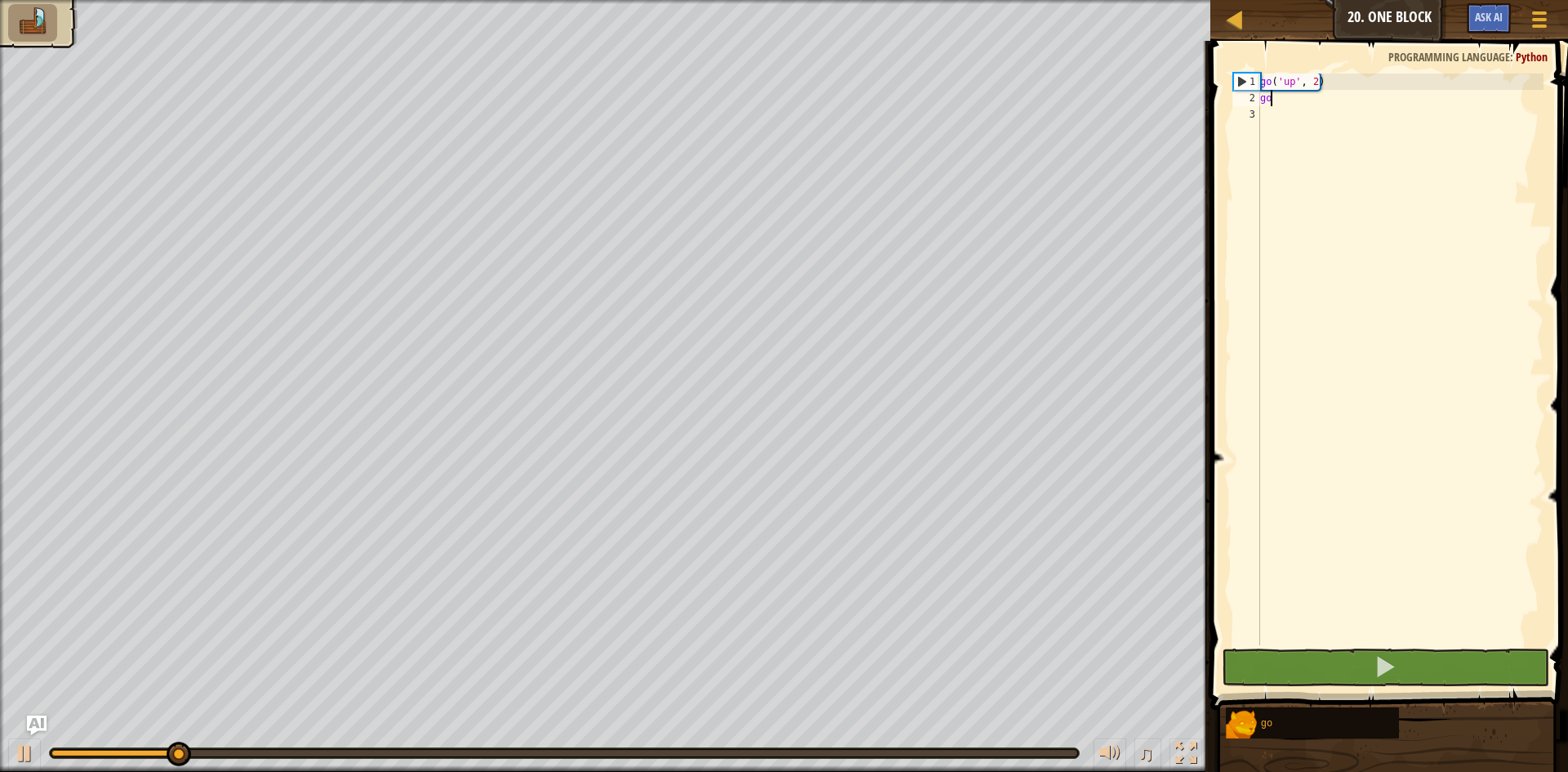
click at [1282, 100] on div "go ( 'up' , 2 ) go" at bounding box center [1400, 375] width 286 height 604
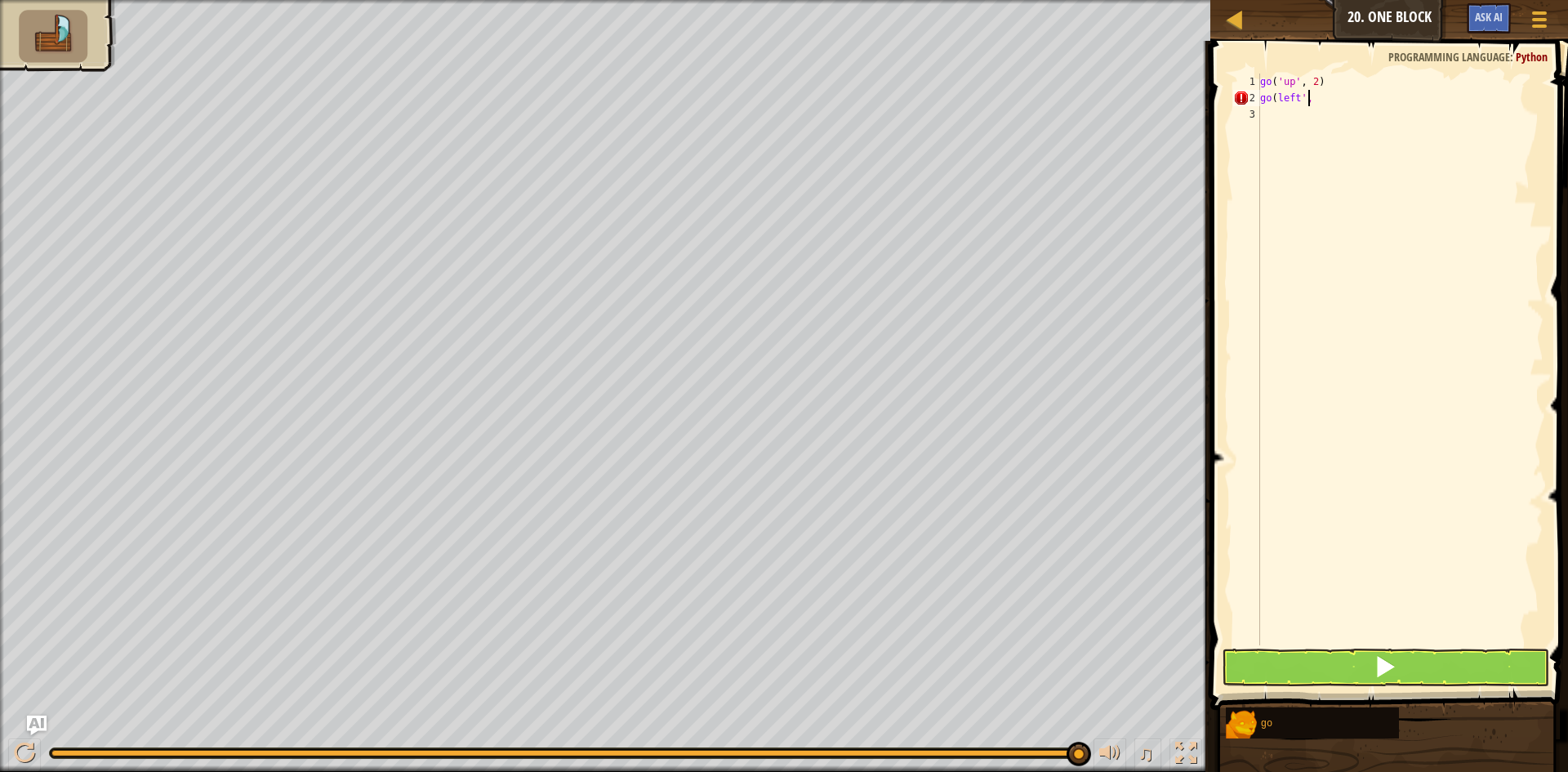
scroll to position [7, 3]
type textarea "go(left',3"
click at [1274, 120] on div "go ( 'up' , 2 ) go ( left ',3" at bounding box center [1400, 375] width 286 height 604
click at [1311, 96] on div "go ( 'up' , 2 ) go ( left ',3 go ( donw ',2)" at bounding box center [1400, 375] width 286 height 604
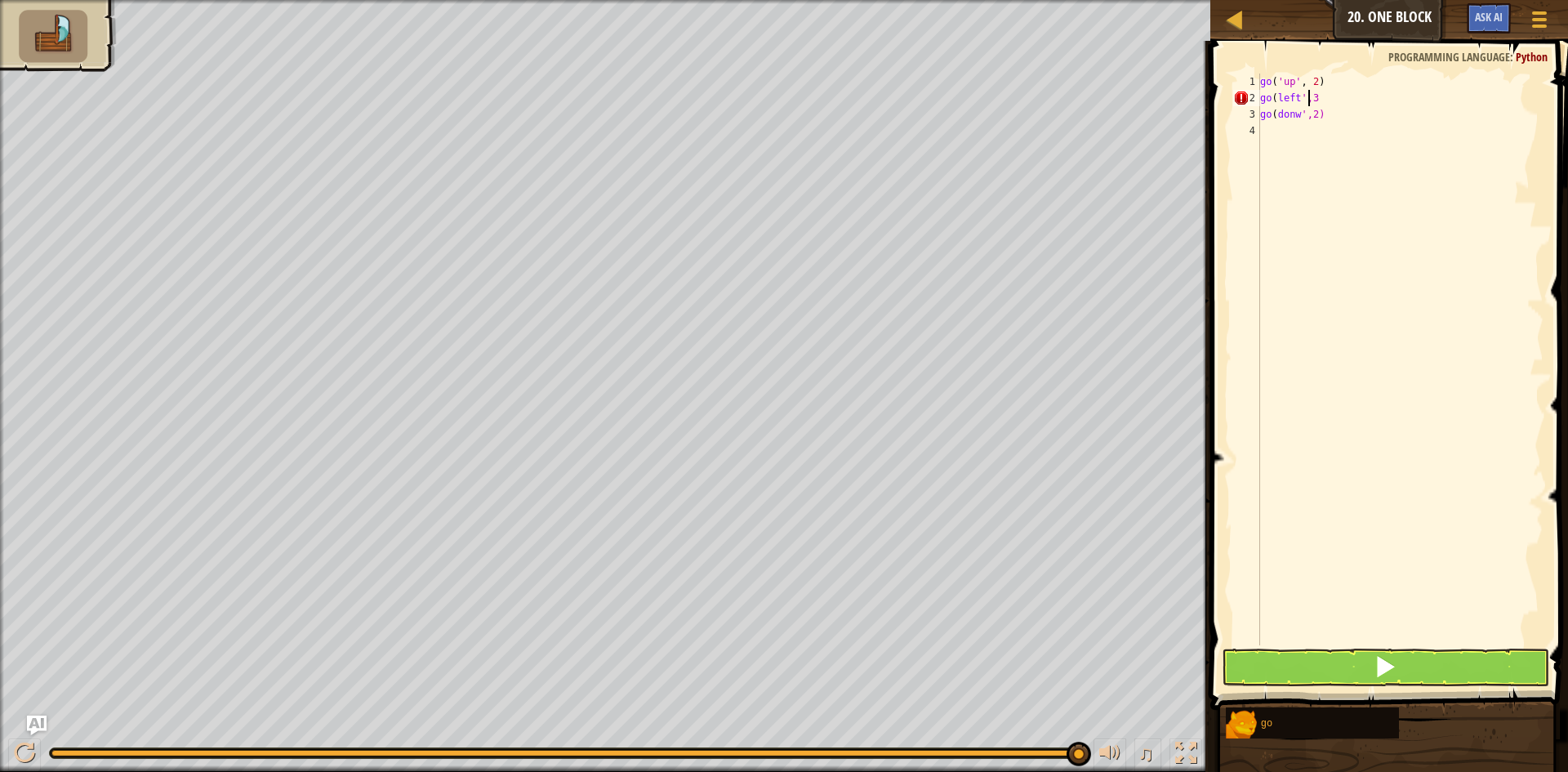
click at [1315, 96] on div "go ( 'up' , 2 ) go ( left ',3 go ( donw ',2)" at bounding box center [1400, 375] width 286 height 604
type textarea "go(left',3)"
click at [1271, 128] on div "go ( 'up' , 2 ) go ( left ',3) go ( donw ',2)" at bounding box center [1400, 375] width 286 height 604
type textarea "go(right"
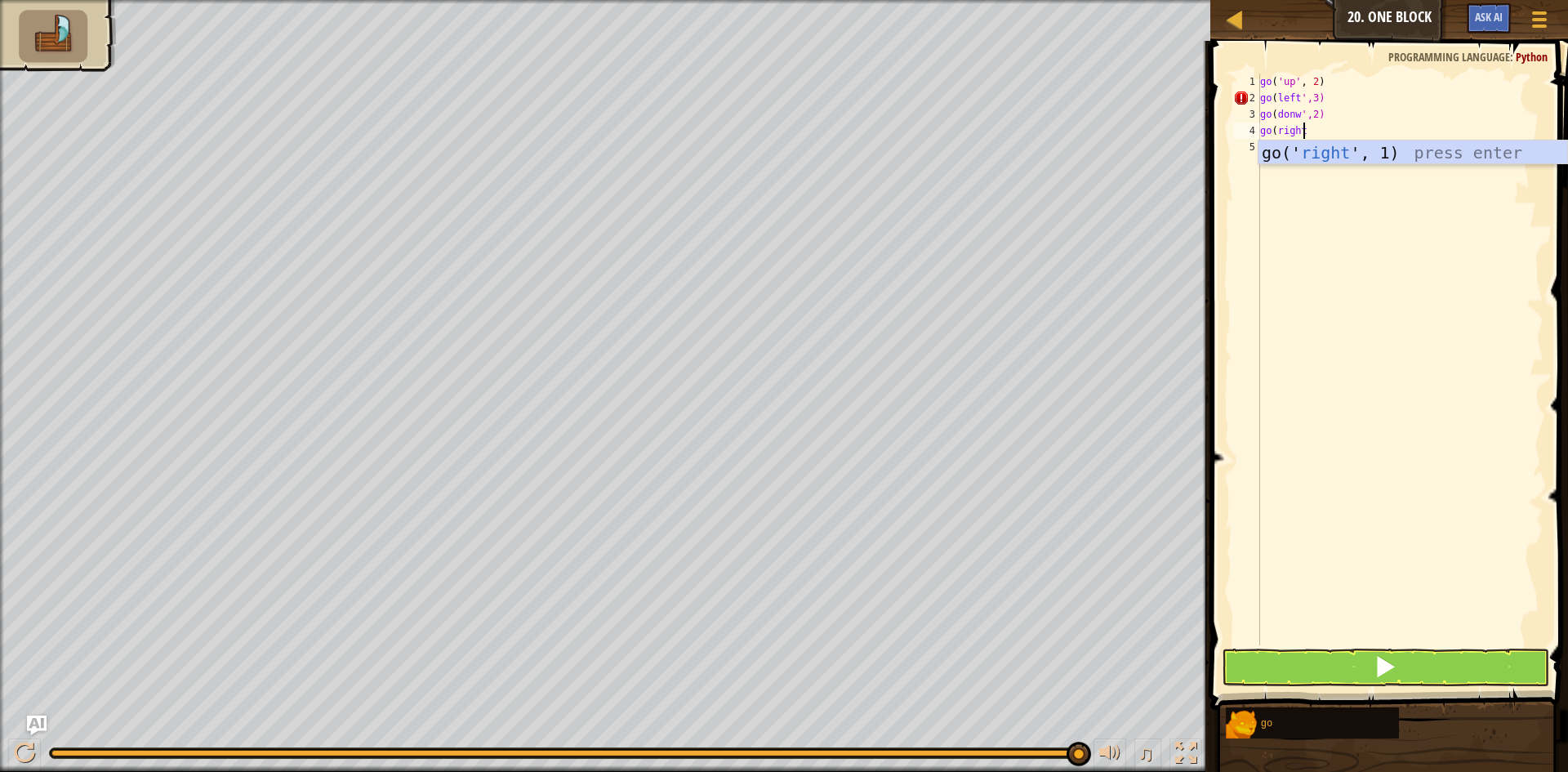
scroll to position [7, 0]
click at [1319, 658] on button at bounding box center [1385, 667] width 328 height 38
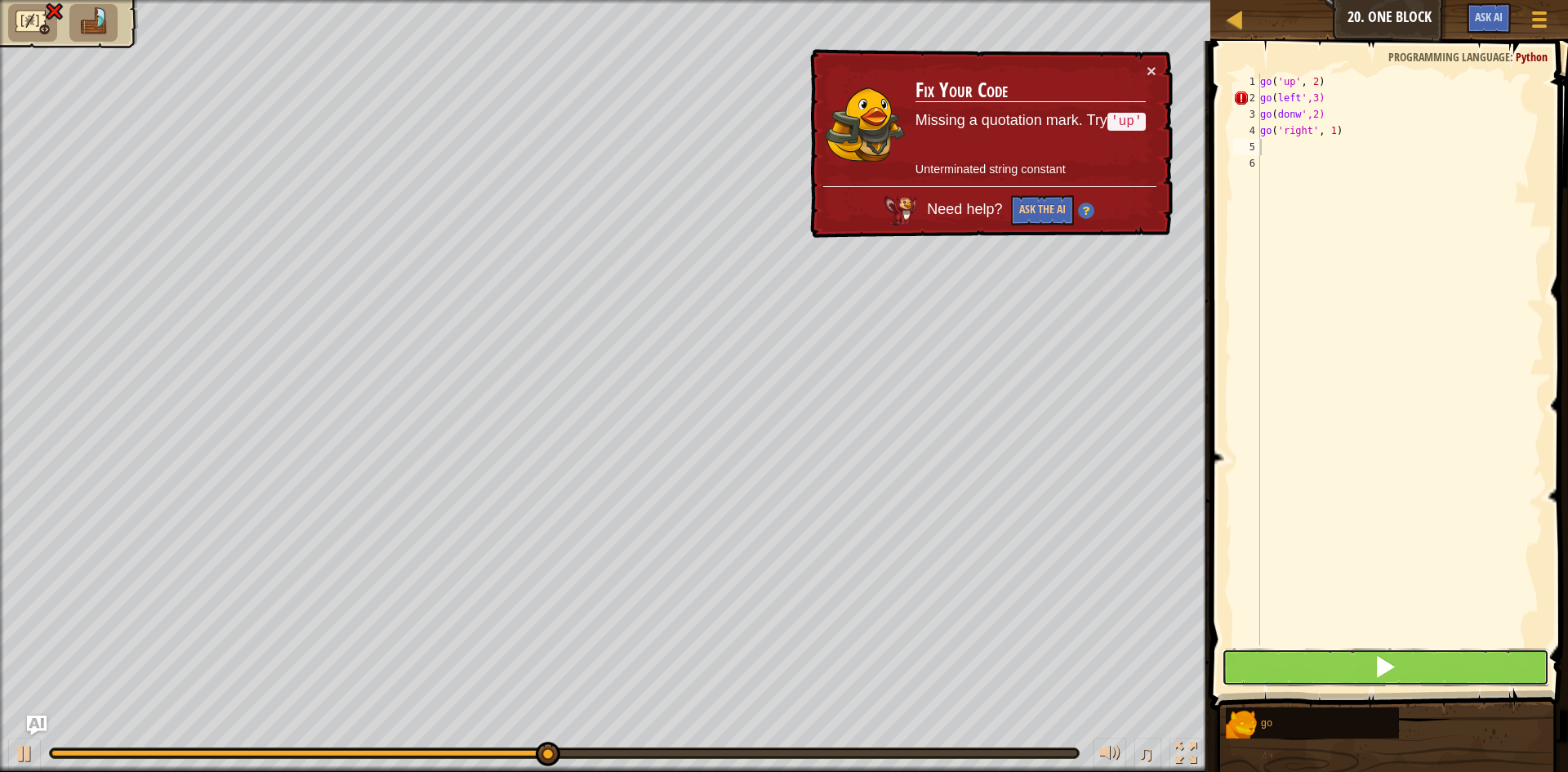
click at [1360, 657] on button at bounding box center [1385, 667] width 328 height 38
click at [1345, 670] on button at bounding box center [1385, 667] width 328 height 38
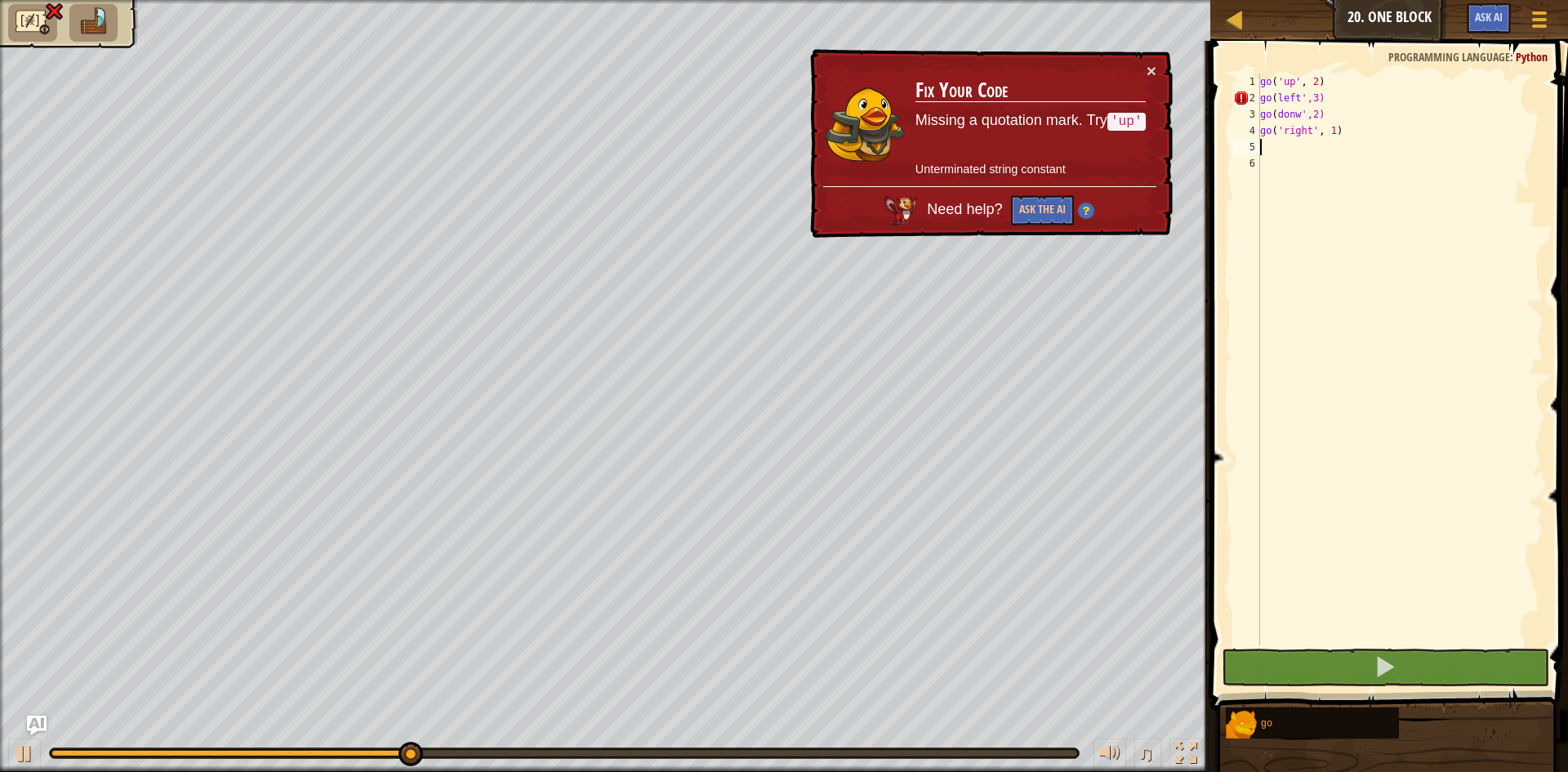
click at [1294, 98] on div "go ( 'up' , 2 ) go ( left ',3) go ( donw ',2) go ( 'right' , 1 )" at bounding box center [1400, 375] width 286 height 604
click at [1297, 100] on div "go ( 'up' , 2 ) go ( left ',3) go ( donw ',2) go ( 'right' , 1 )" at bounding box center [1400, 375] width 286 height 604
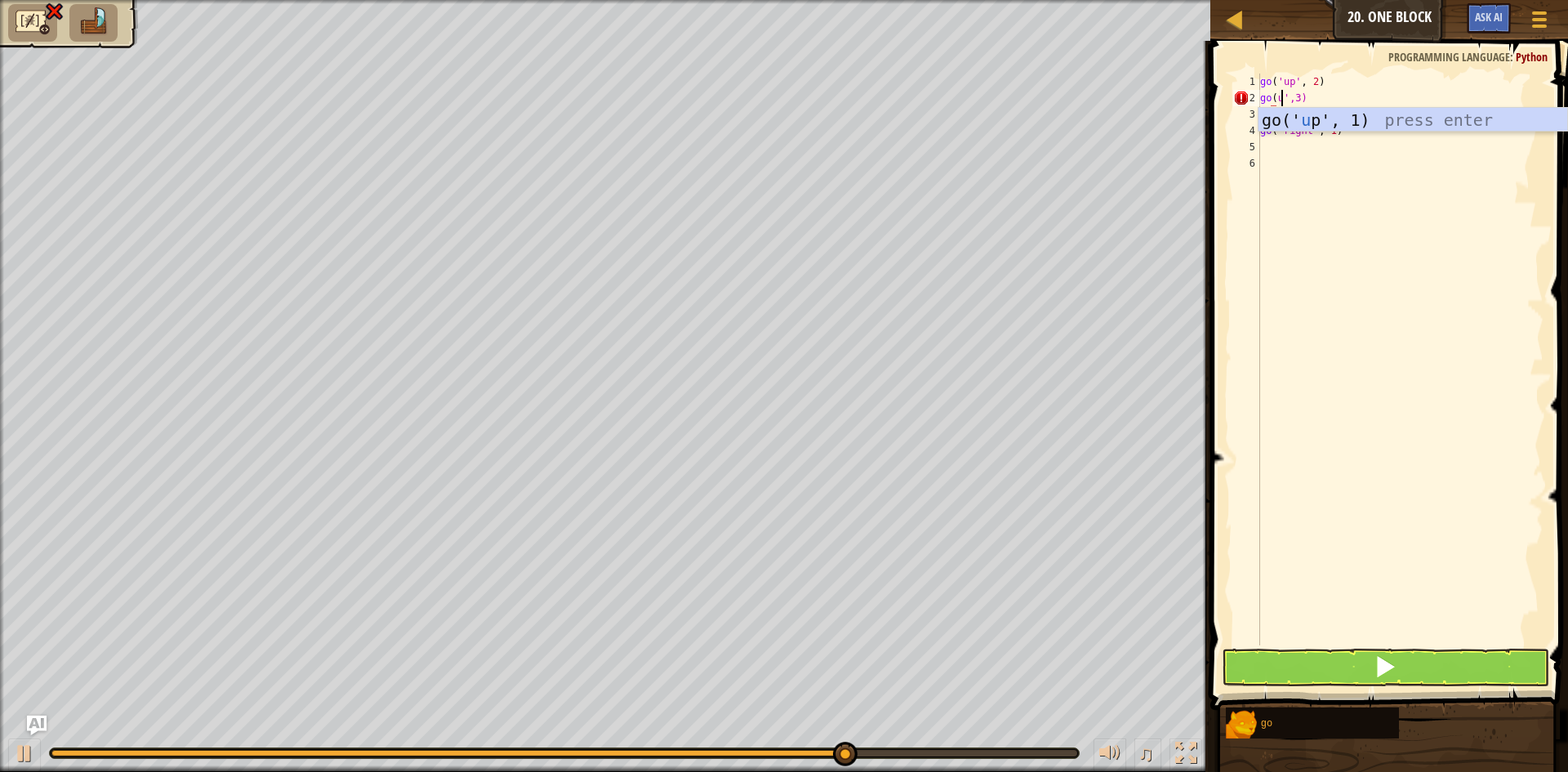
scroll to position [7, 2]
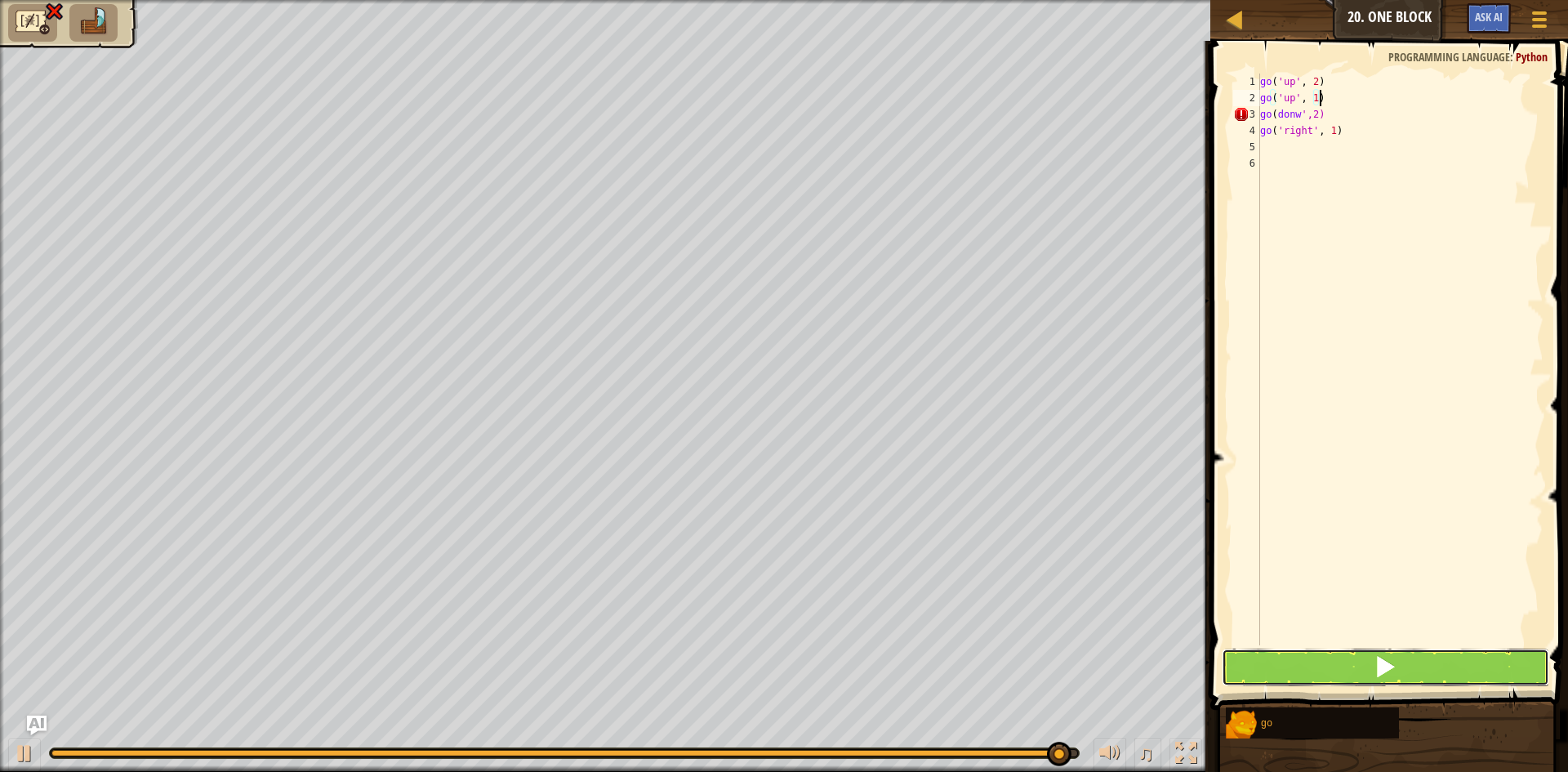
click at [1342, 669] on button at bounding box center [1385, 667] width 328 height 38
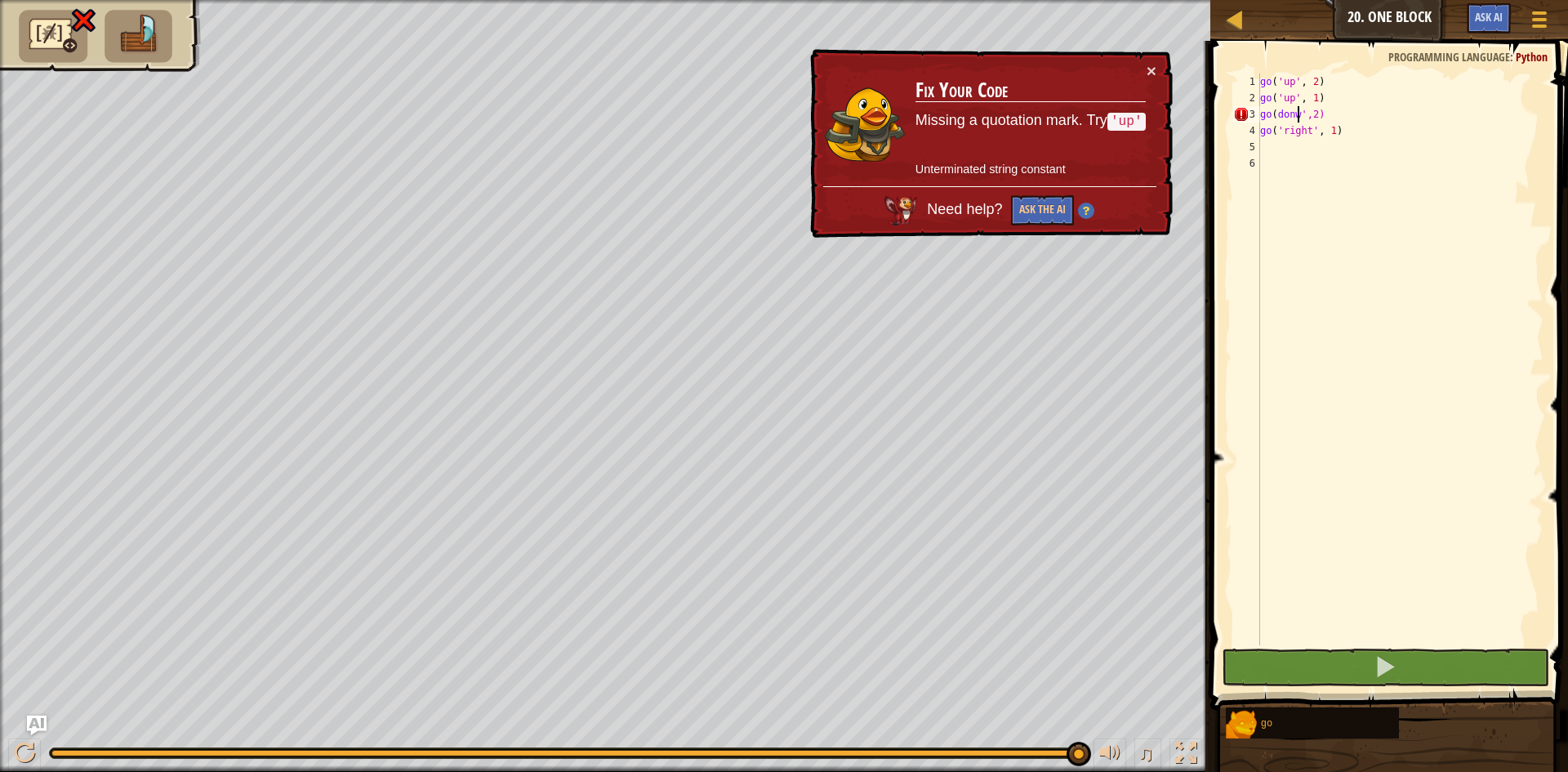
click at [1298, 118] on div "go ( 'up' , 2 ) go ( 'up' , 1 ) go ( donw ',2) go ( 'right' , 1 )" at bounding box center [1400, 375] width 286 height 604
click at [1114, 118] on code "'up'" at bounding box center [1126, 123] width 39 height 19
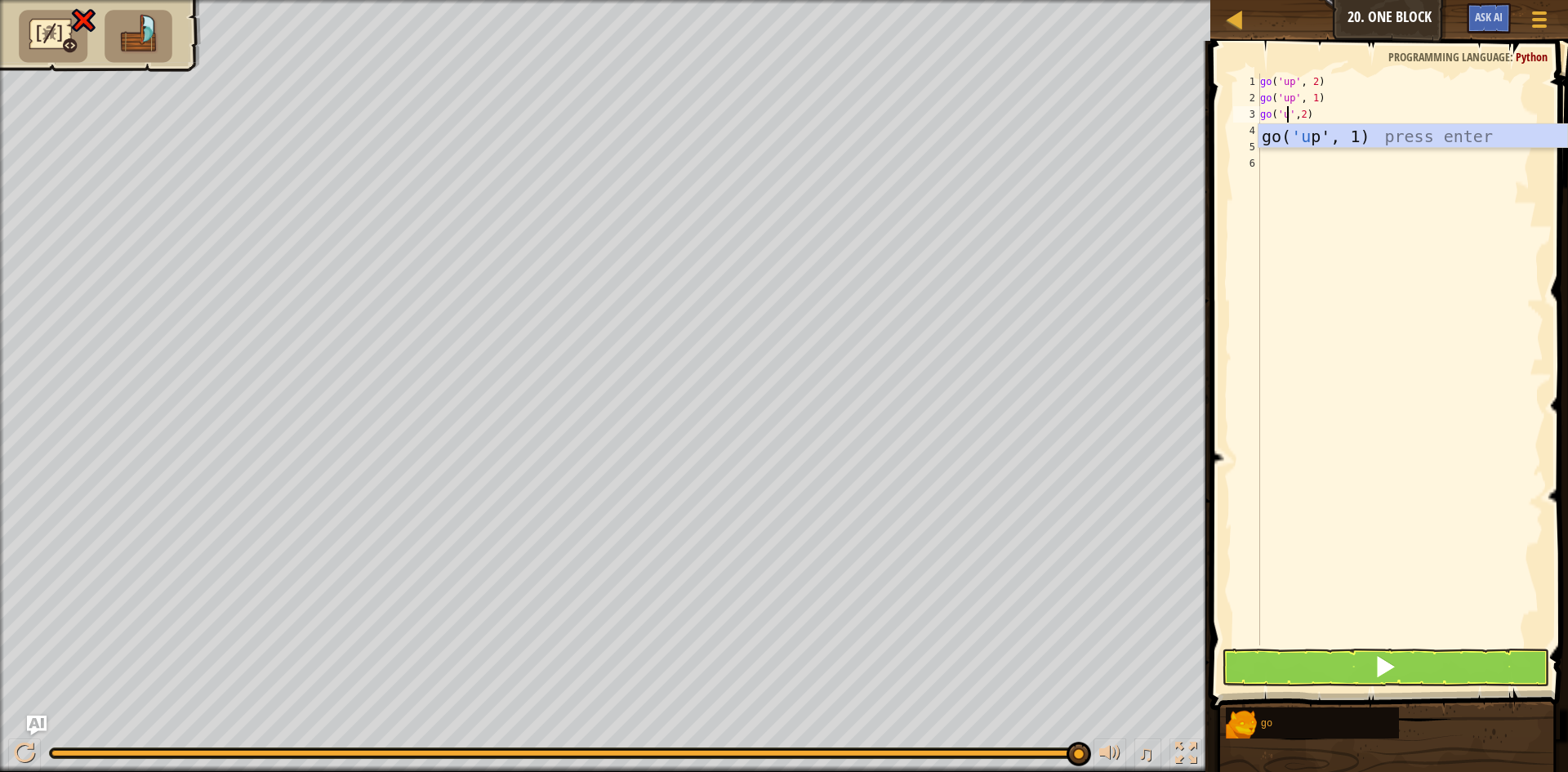
scroll to position [7, 3]
click at [1323, 679] on button at bounding box center [1385, 667] width 328 height 38
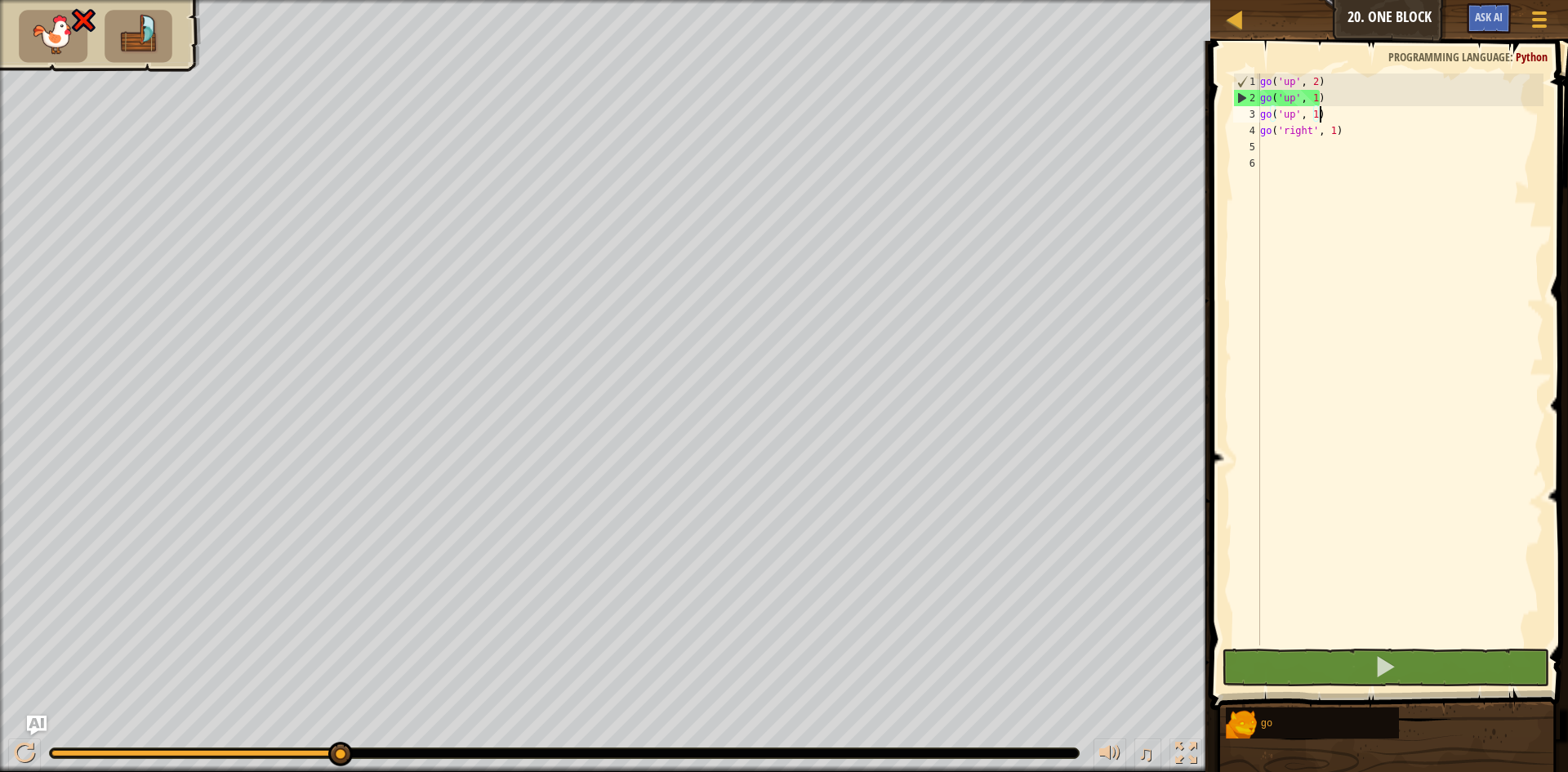
click at [1312, 97] on div "go ( 'up' , 2 ) go ( 'up' , 1 ) go ( 'up' , 1 ) go ( 'right' , 1 )" at bounding box center [1400, 375] width 286 height 604
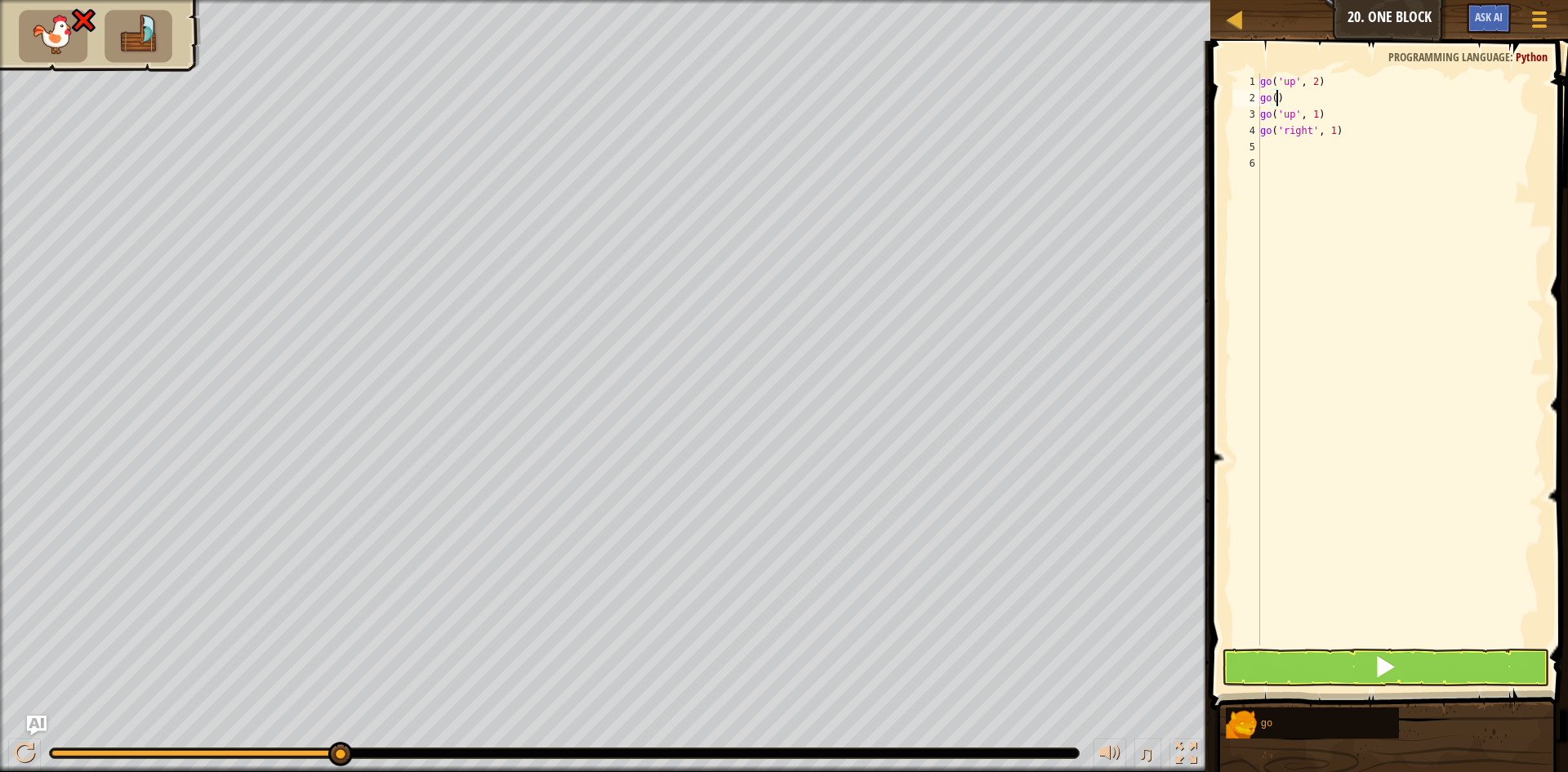
scroll to position [7, 2]
click at [1271, 673] on button at bounding box center [1385, 667] width 328 height 38
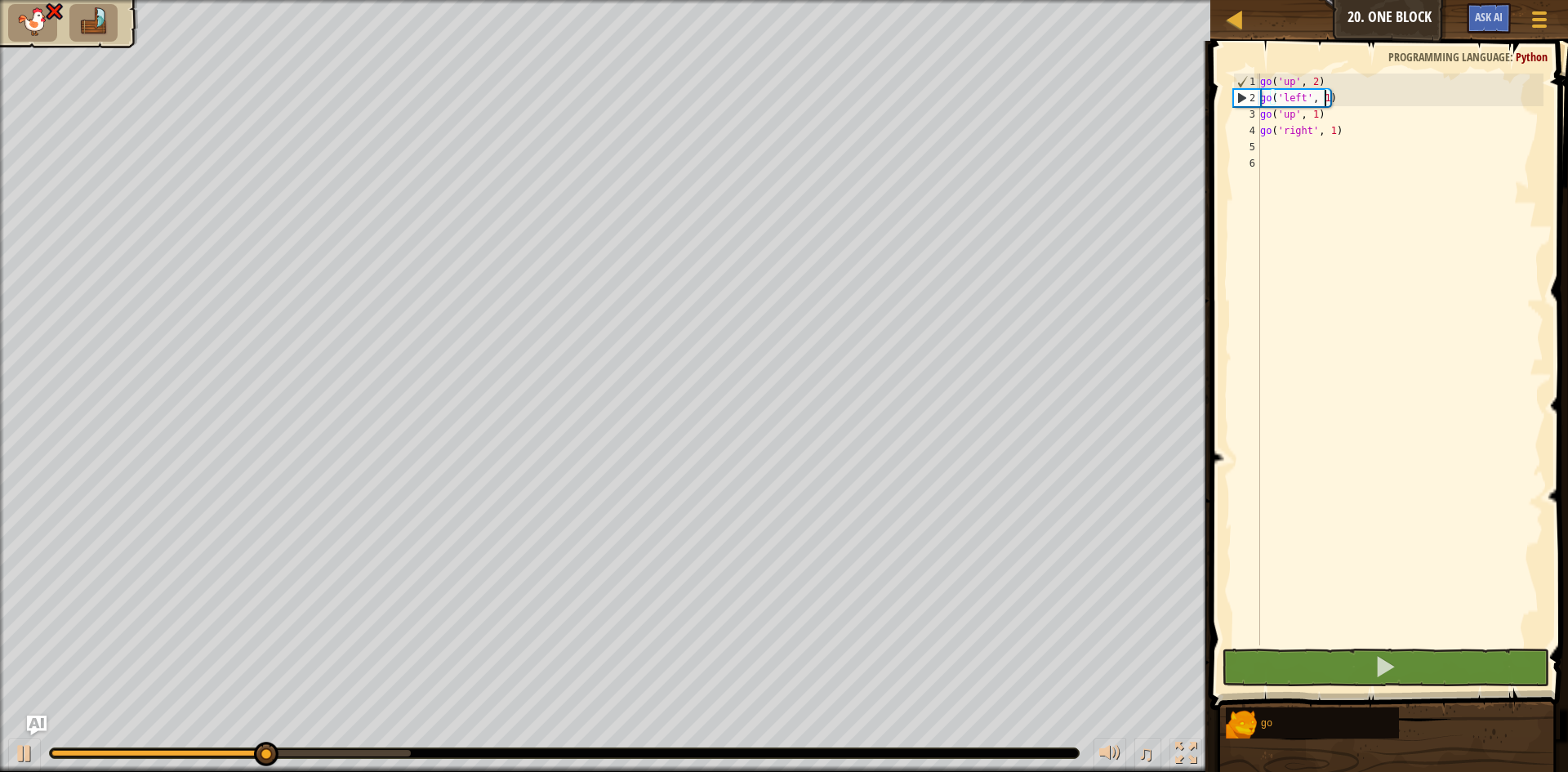
click at [1326, 100] on div "go ( 'up' , 2 ) go ( 'left' , 1 ) go ( 'up' , 1 ) go ( 'right' , 1 )" at bounding box center [1400, 375] width 286 height 604
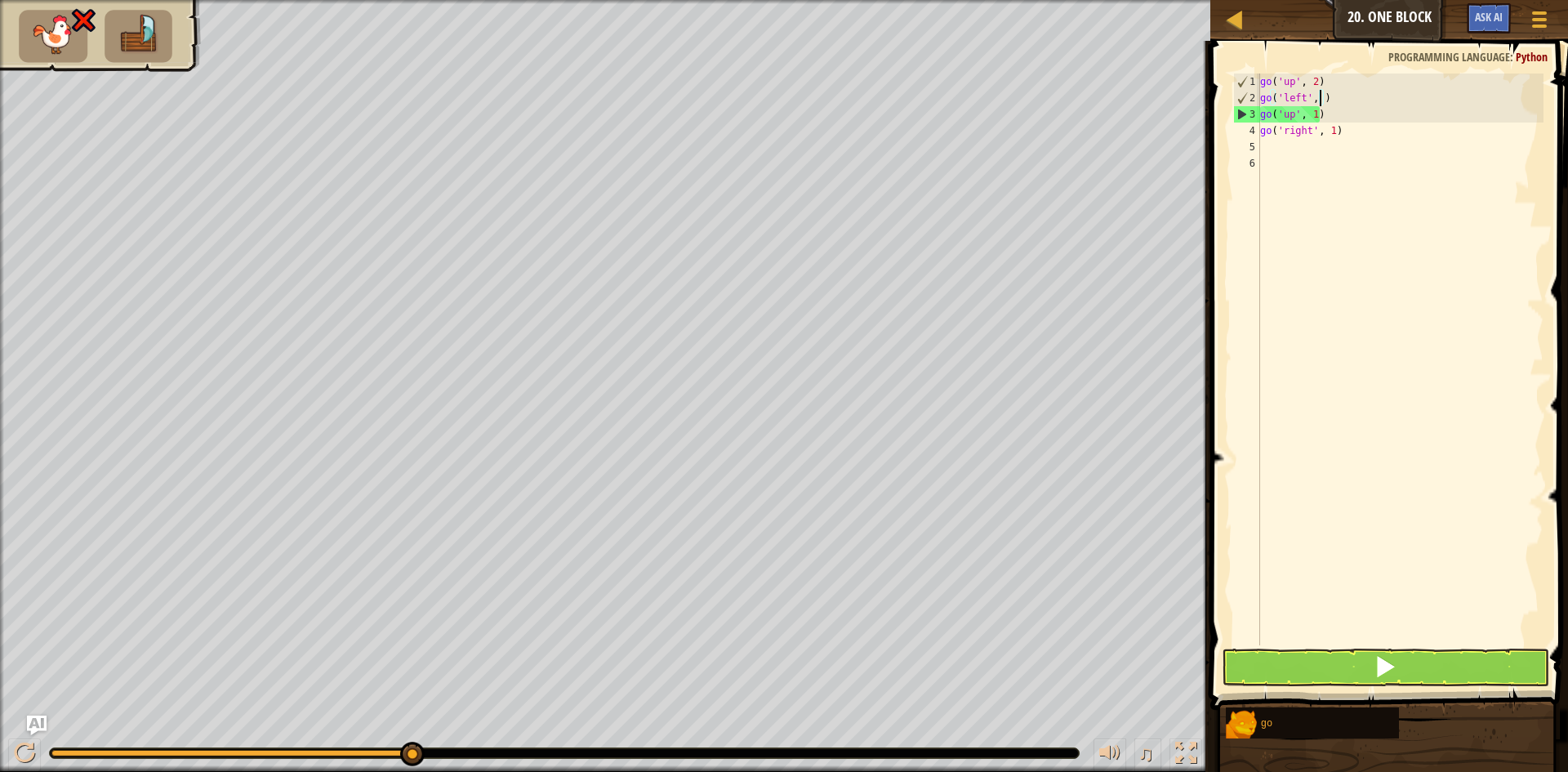
type textarea "go('left', 3)"
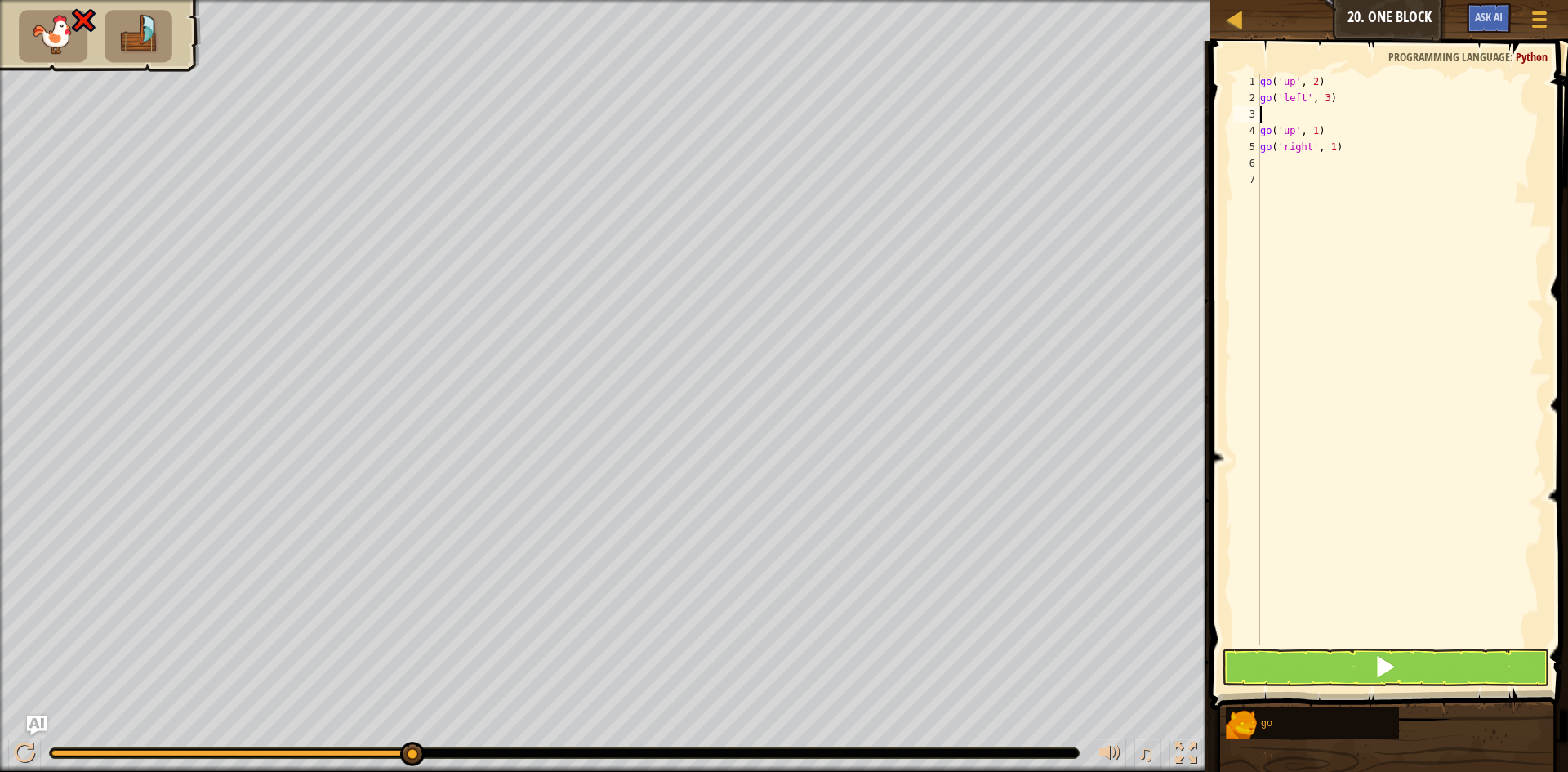
scroll to position [7, 0]
click at [1341, 663] on button at bounding box center [1385, 667] width 328 height 38
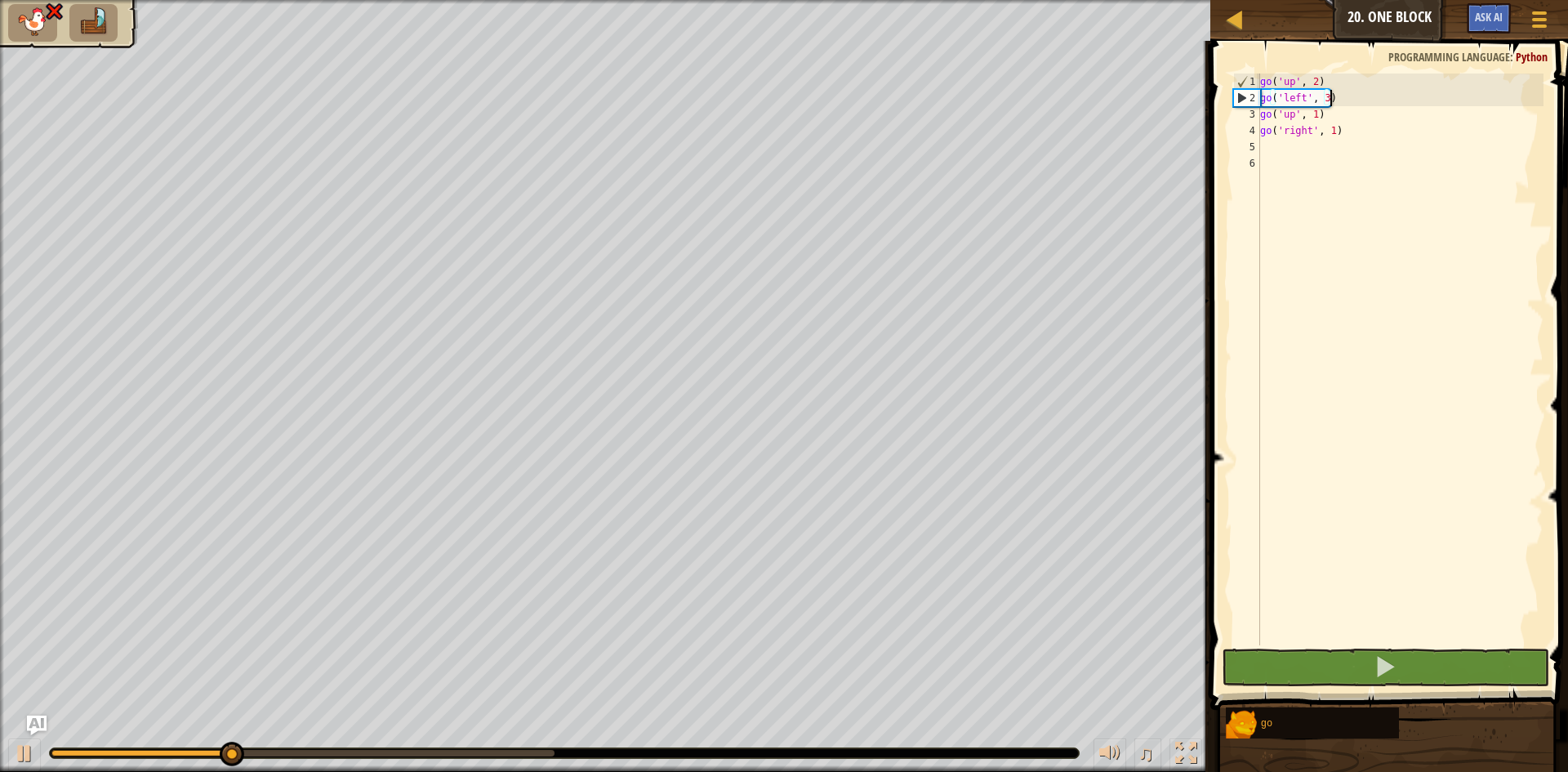
click at [1293, 117] on div "go ( 'up' , 2 ) go ( 'left' , 3 ) go ( 'up' , 1 ) go ( 'right' , 1 )" at bounding box center [1400, 375] width 286 height 604
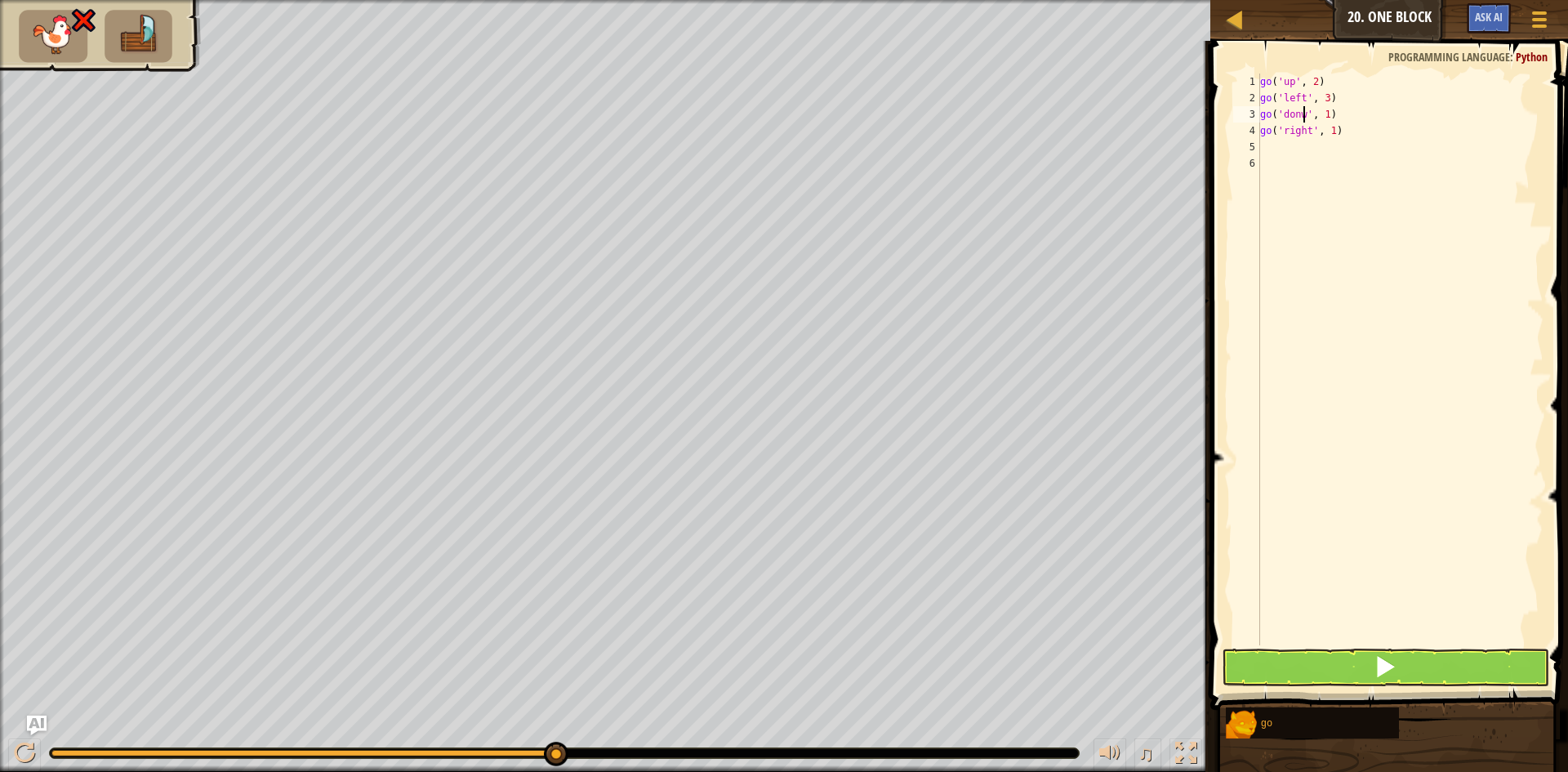
scroll to position [7, 4]
click at [1323, 114] on div "go ( 'up' , 2 ) go ( 'left' , 3 ) go ( 'donw' , 1 ) go ( 'right' , 1 )" at bounding box center [1400, 375] width 286 height 604
click at [1361, 667] on button at bounding box center [1385, 667] width 328 height 38
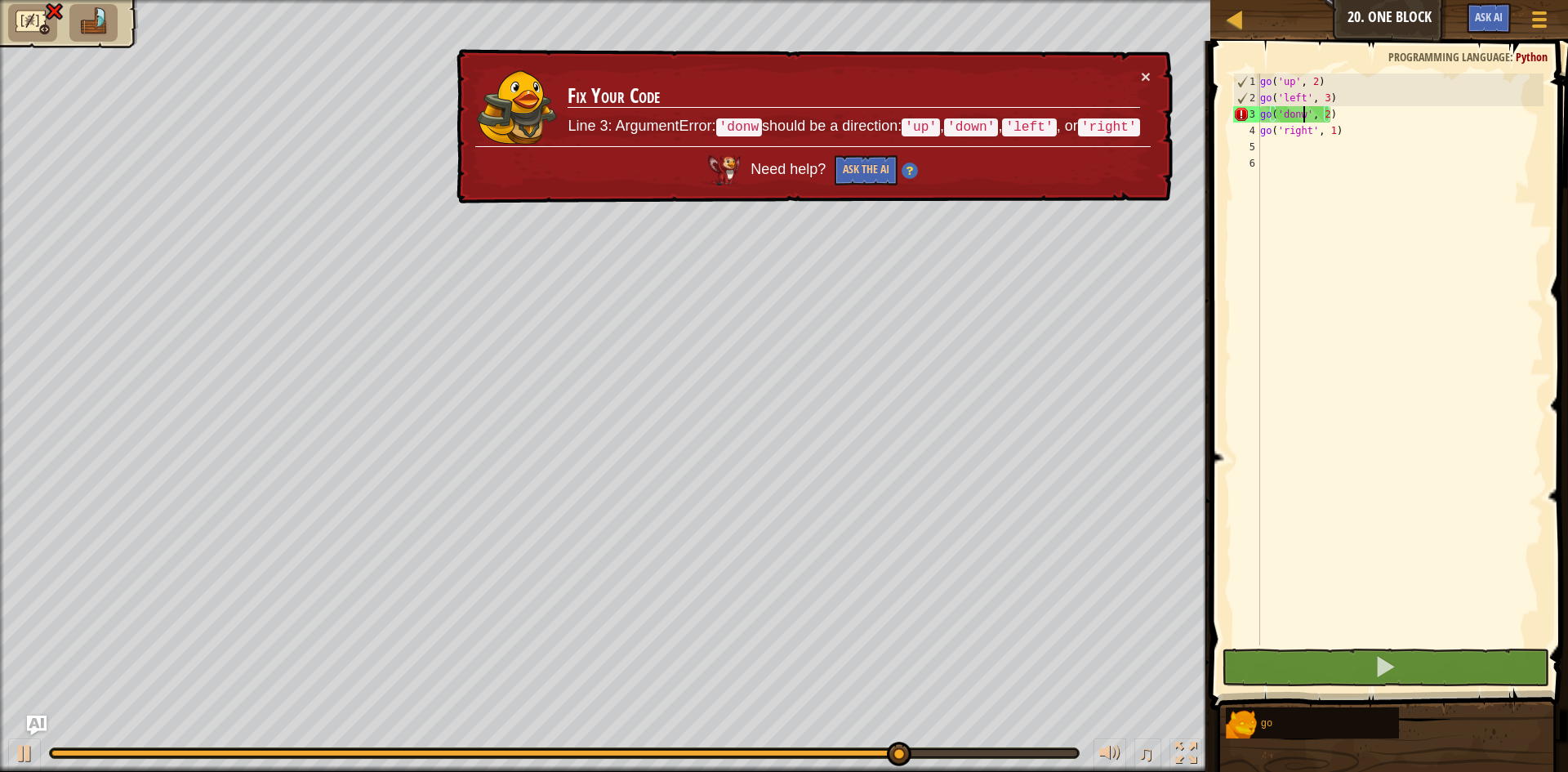
click at [1301, 114] on div "go ( 'up' , 2 ) go ( 'left' , 3 ) go ( 'donw' , 2 ) go ( 'right' , 1 )" at bounding box center [1400, 375] width 286 height 604
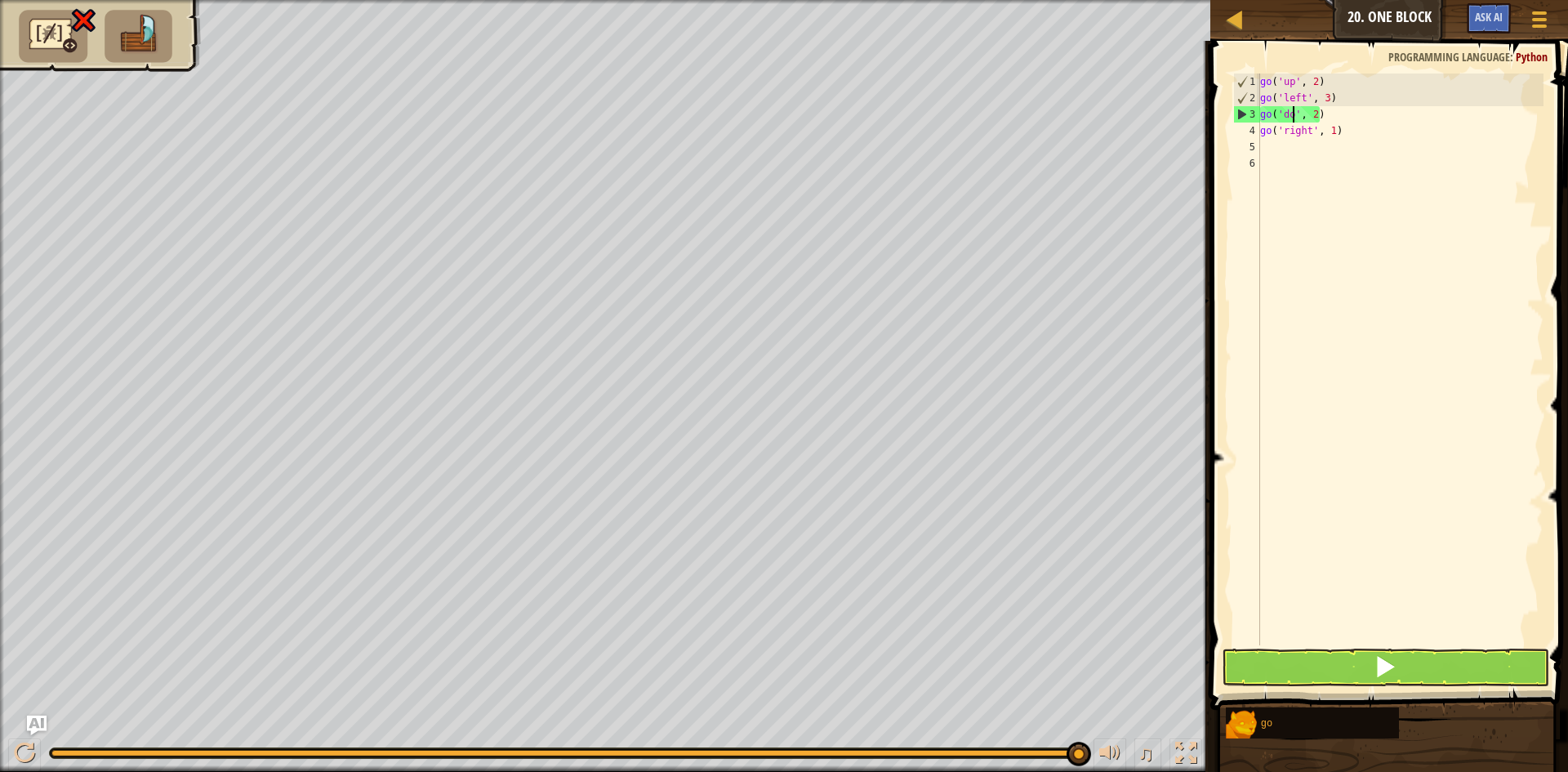
scroll to position [7, 4]
click at [1347, 672] on button at bounding box center [1385, 667] width 328 height 38
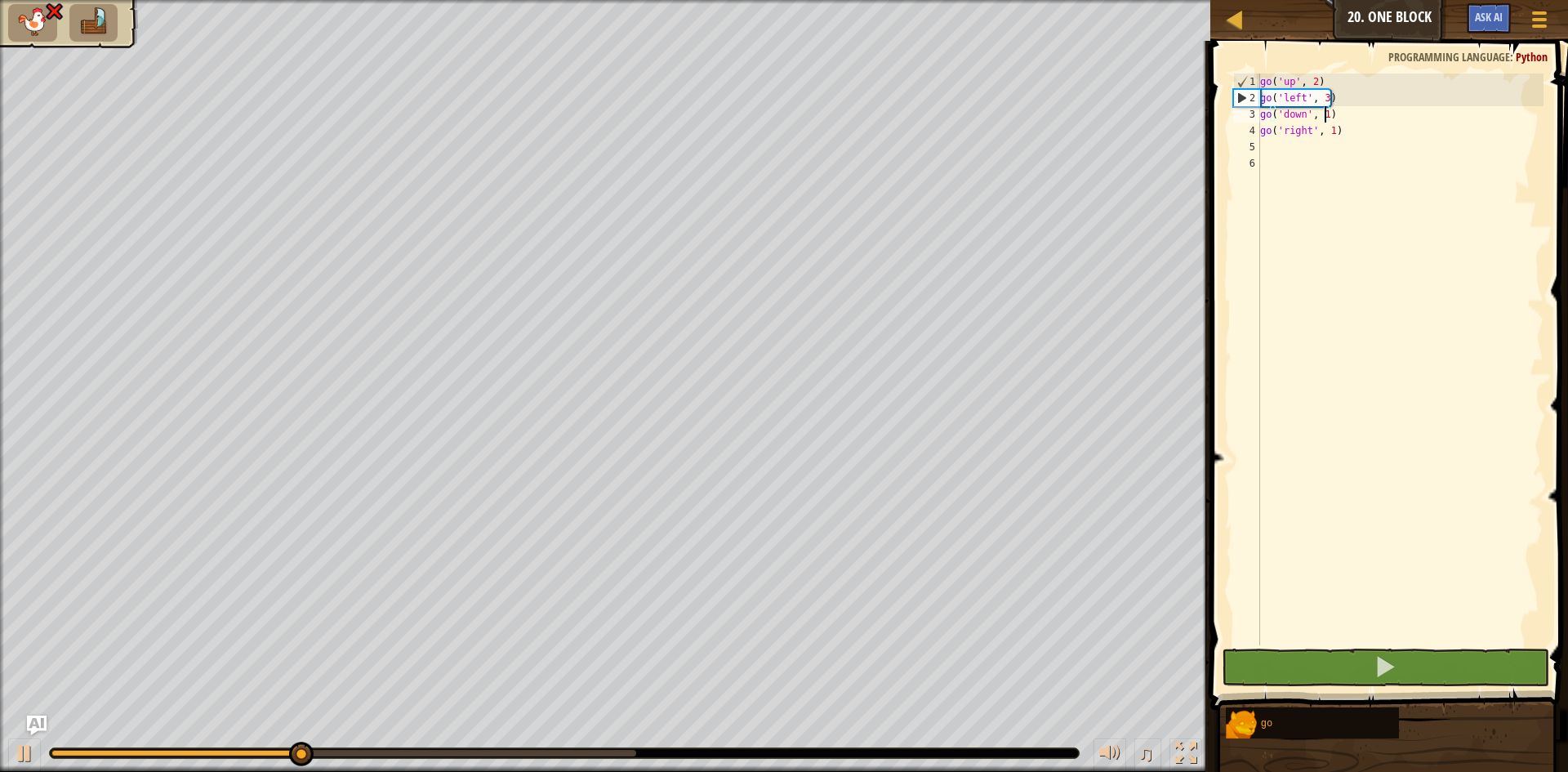
click at [1325, 118] on div "go ( 'up' , 2 ) go ( 'left' , 3 ) go ( 'down' , 1 ) go ( 'right' , 1 )" at bounding box center [1400, 375] width 286 height 604
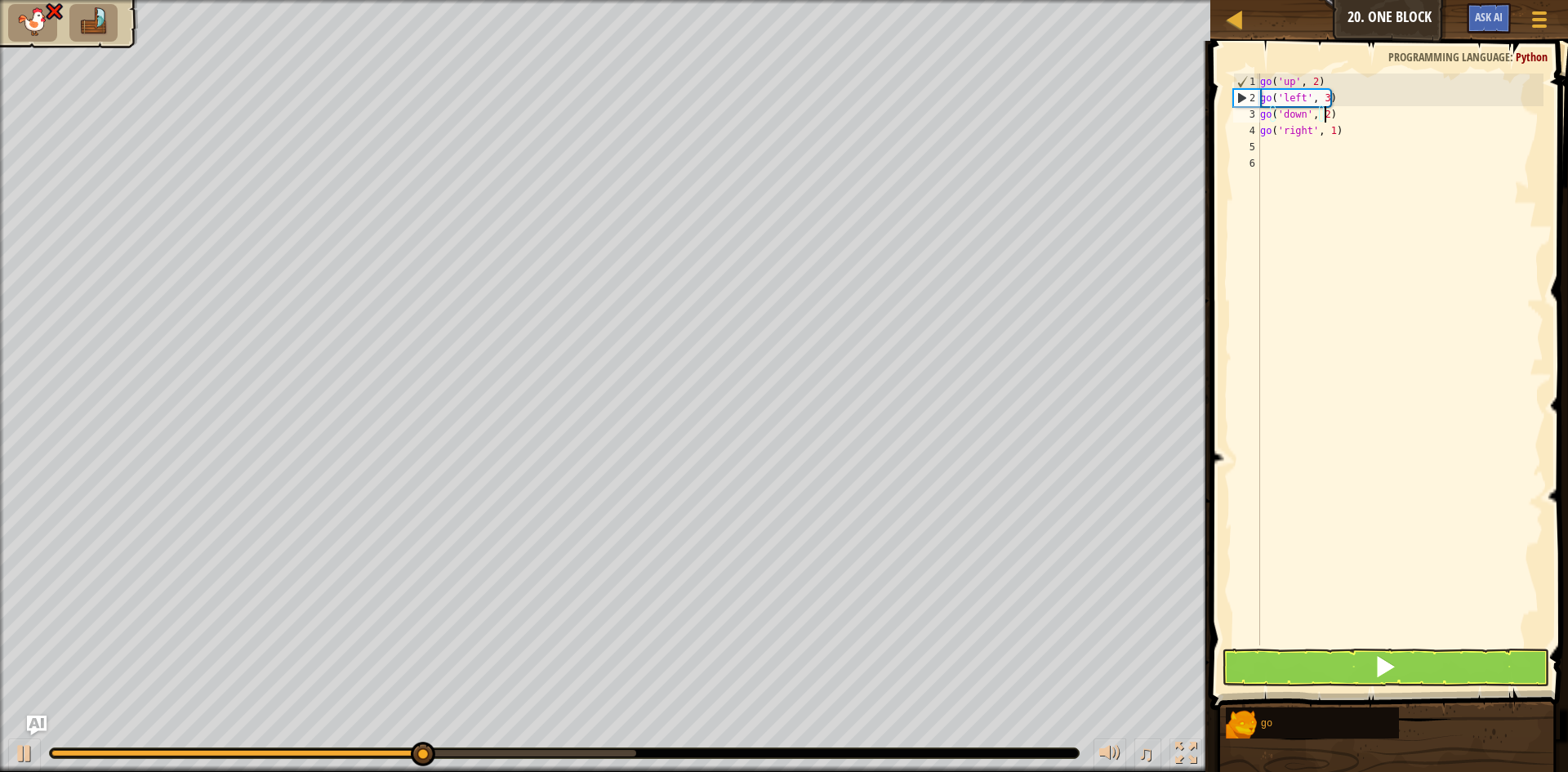
scroll to position [7, 5]
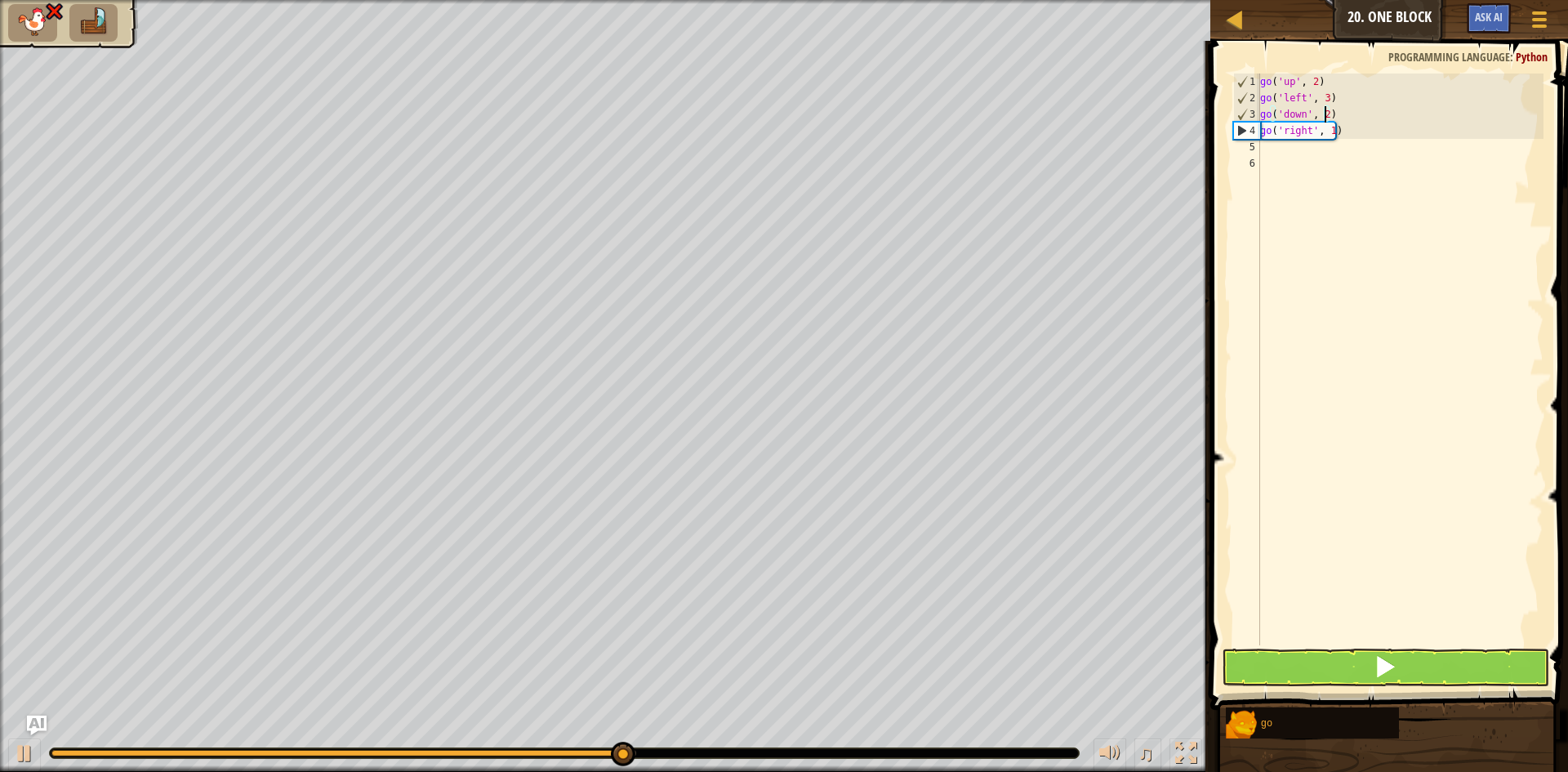
type textarea "go('down', 2)"
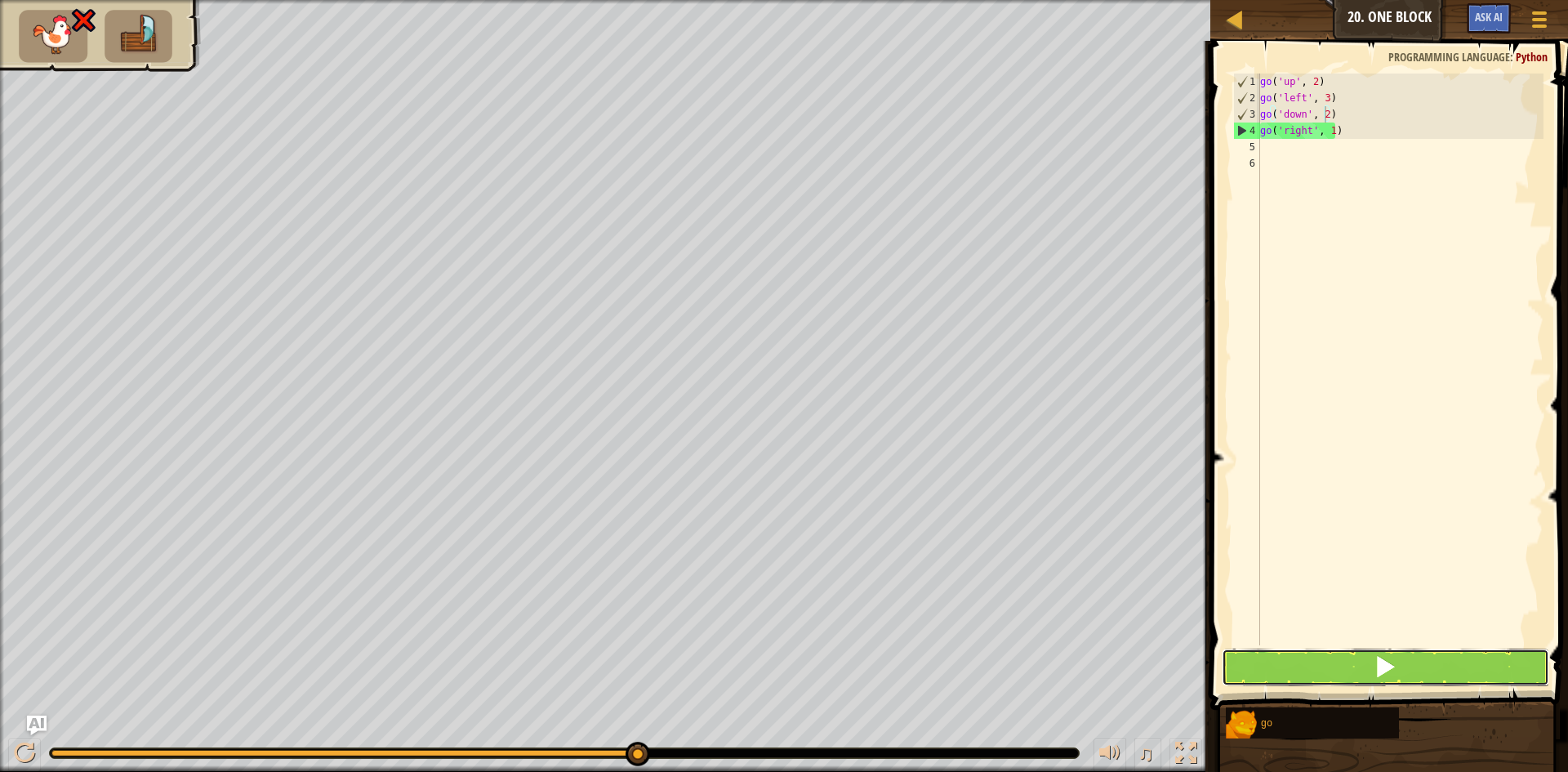
click at [1268, 668] on button at bounding box center [1385, 667] width 328 height 38
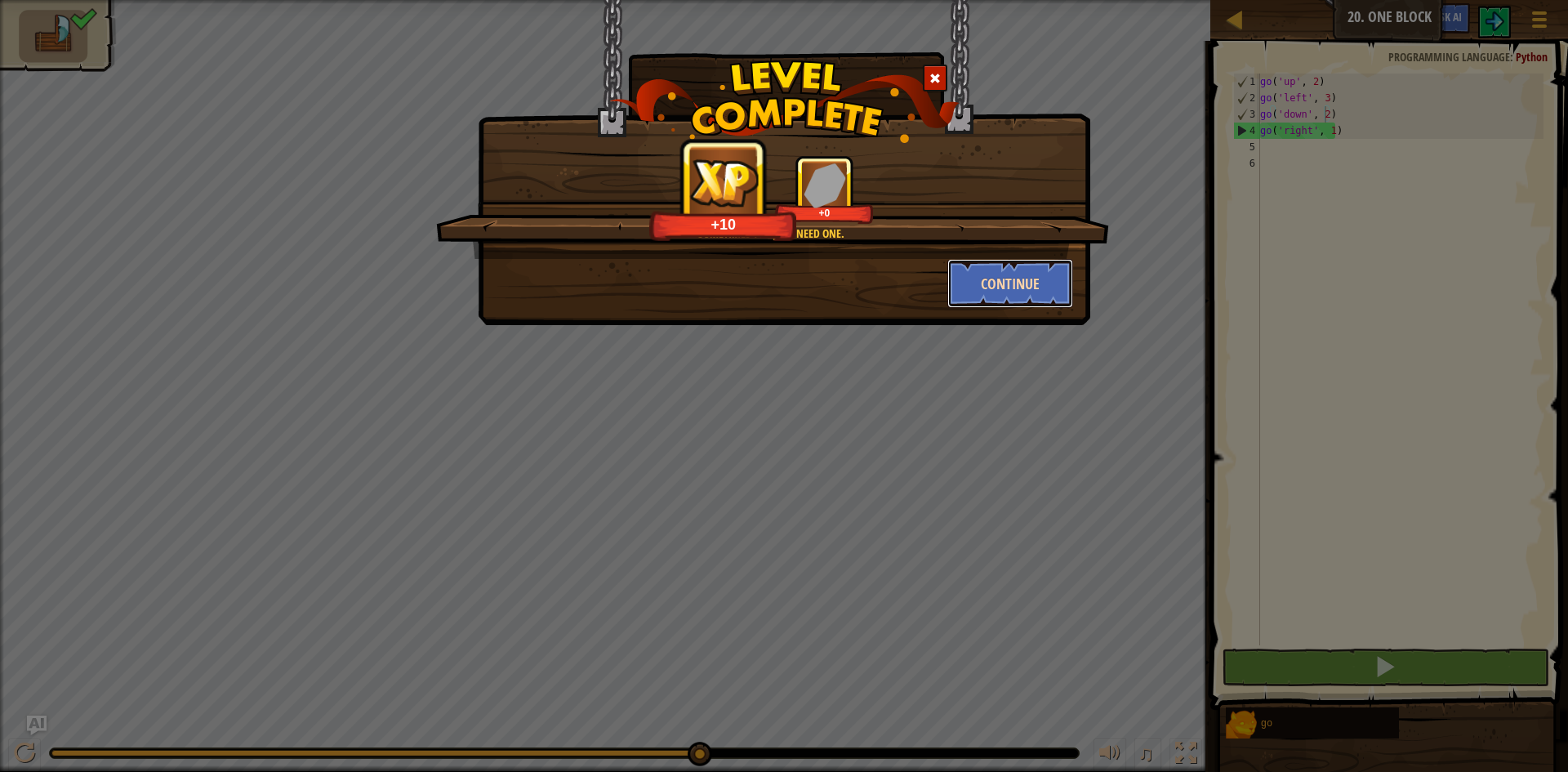
click at [1013, 289] on button "Continue" at bounding box center [1011, 283] width 127 height 49
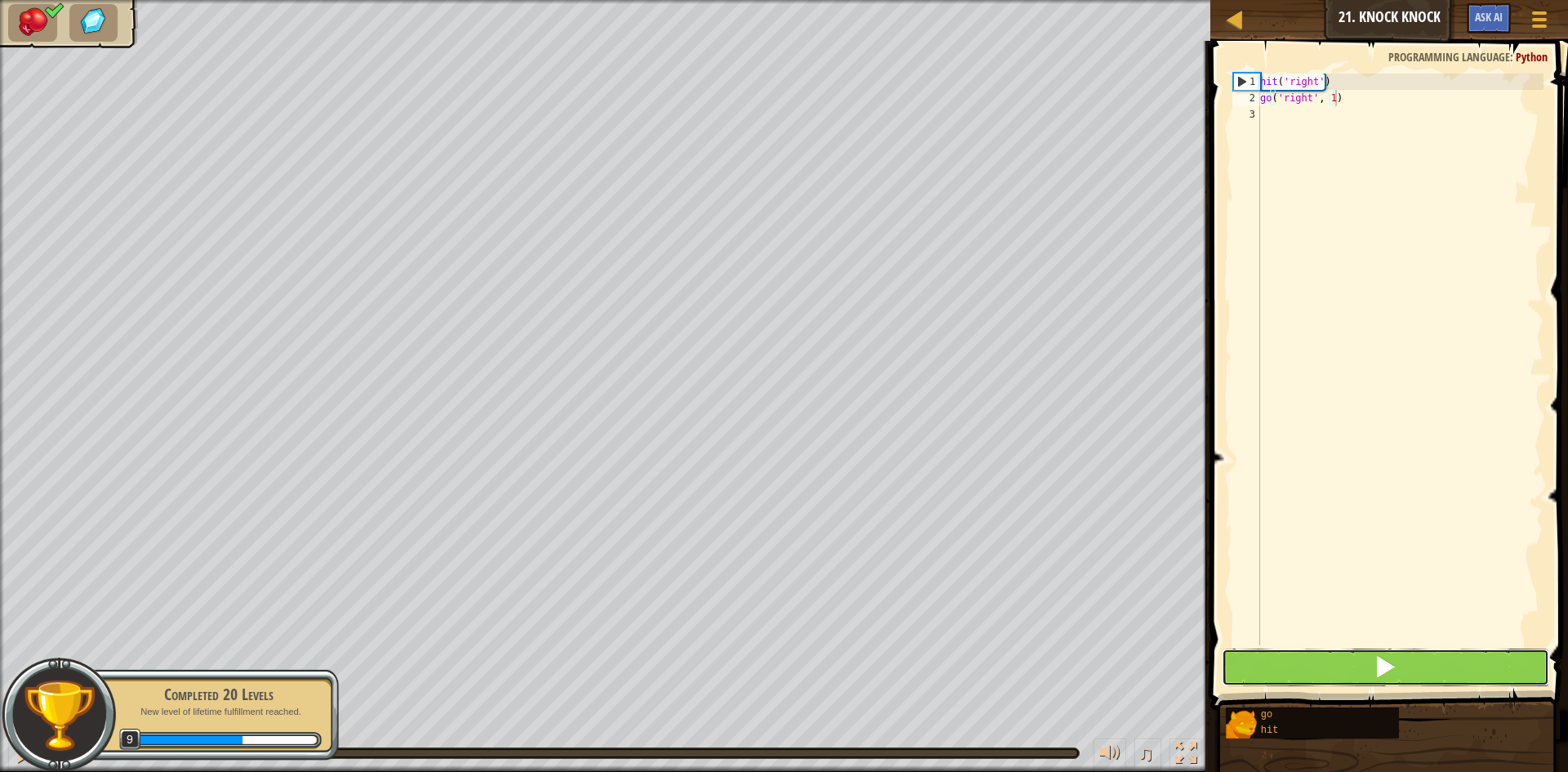
click at [1285, 663] on button at bounding box center [1385, 667] width 328 height 38
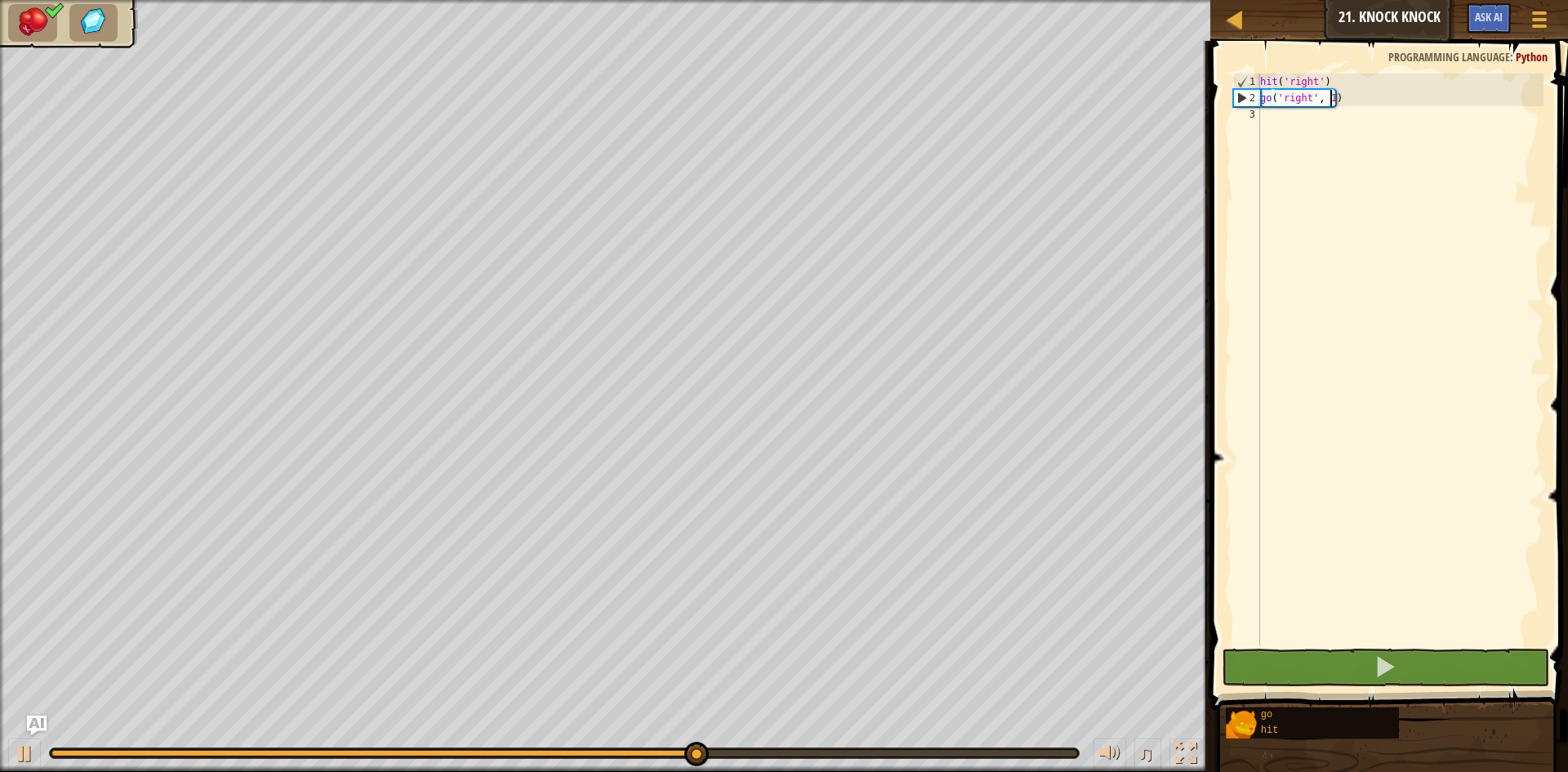
click at [1328, 99] on div "hit ( 'right' ) go ( 'right' , 1 )" at bounding box center [1400, 375] width 286 height 604
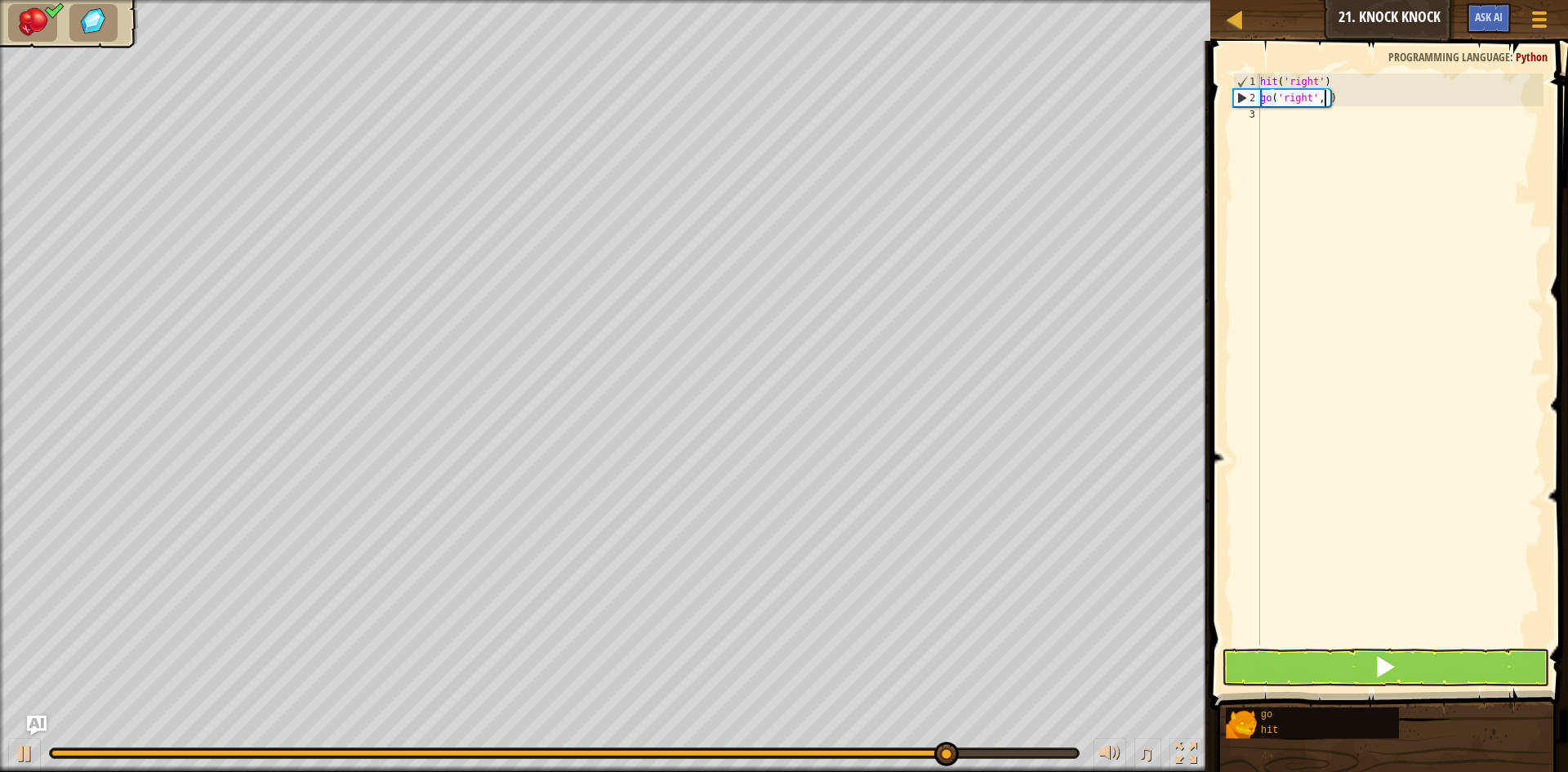
type textarea "go('right', 2)"
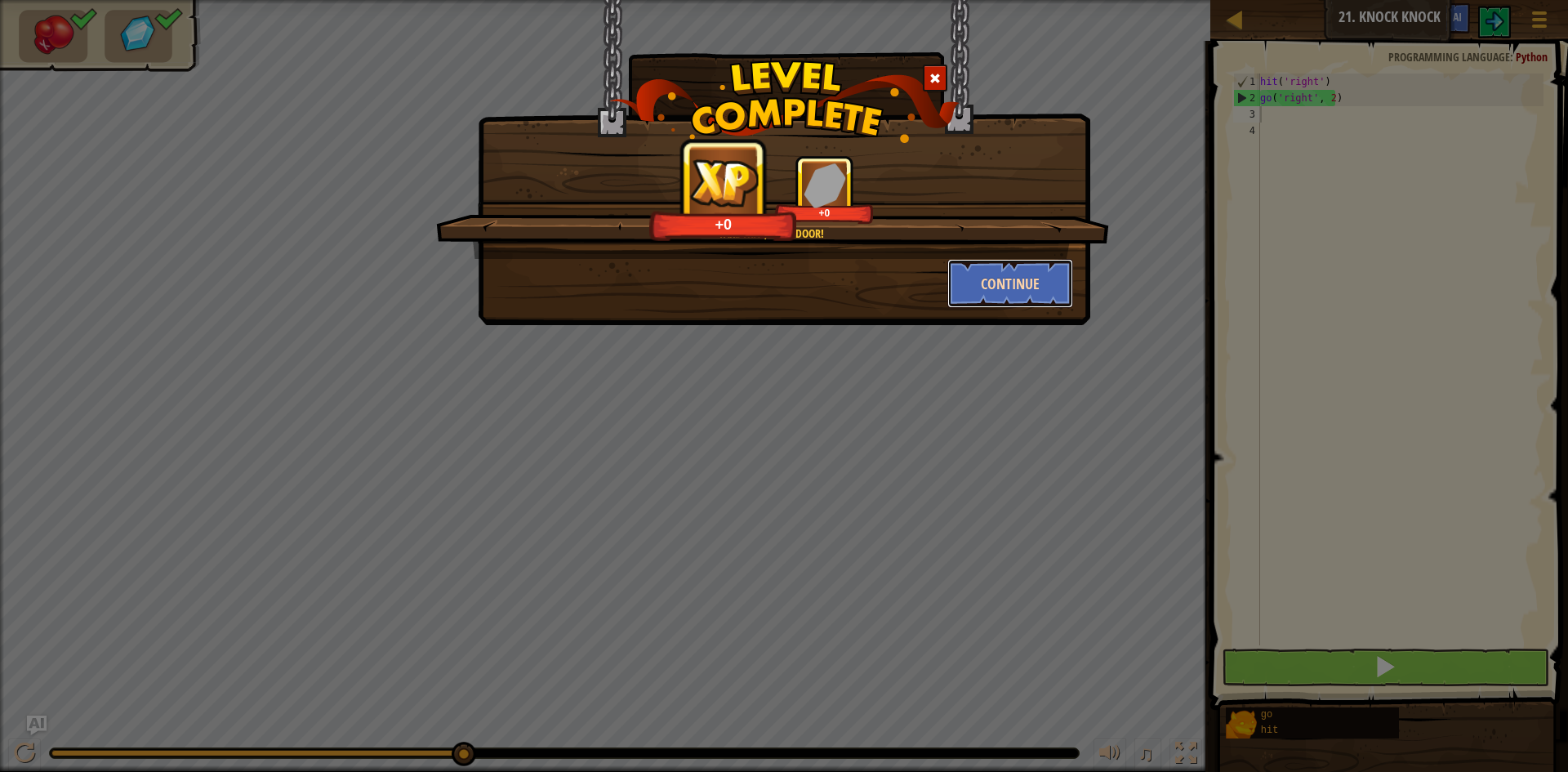
click at [1003, 289] on button "Continue" at bounding box center [1011, 283] width 127 height 49
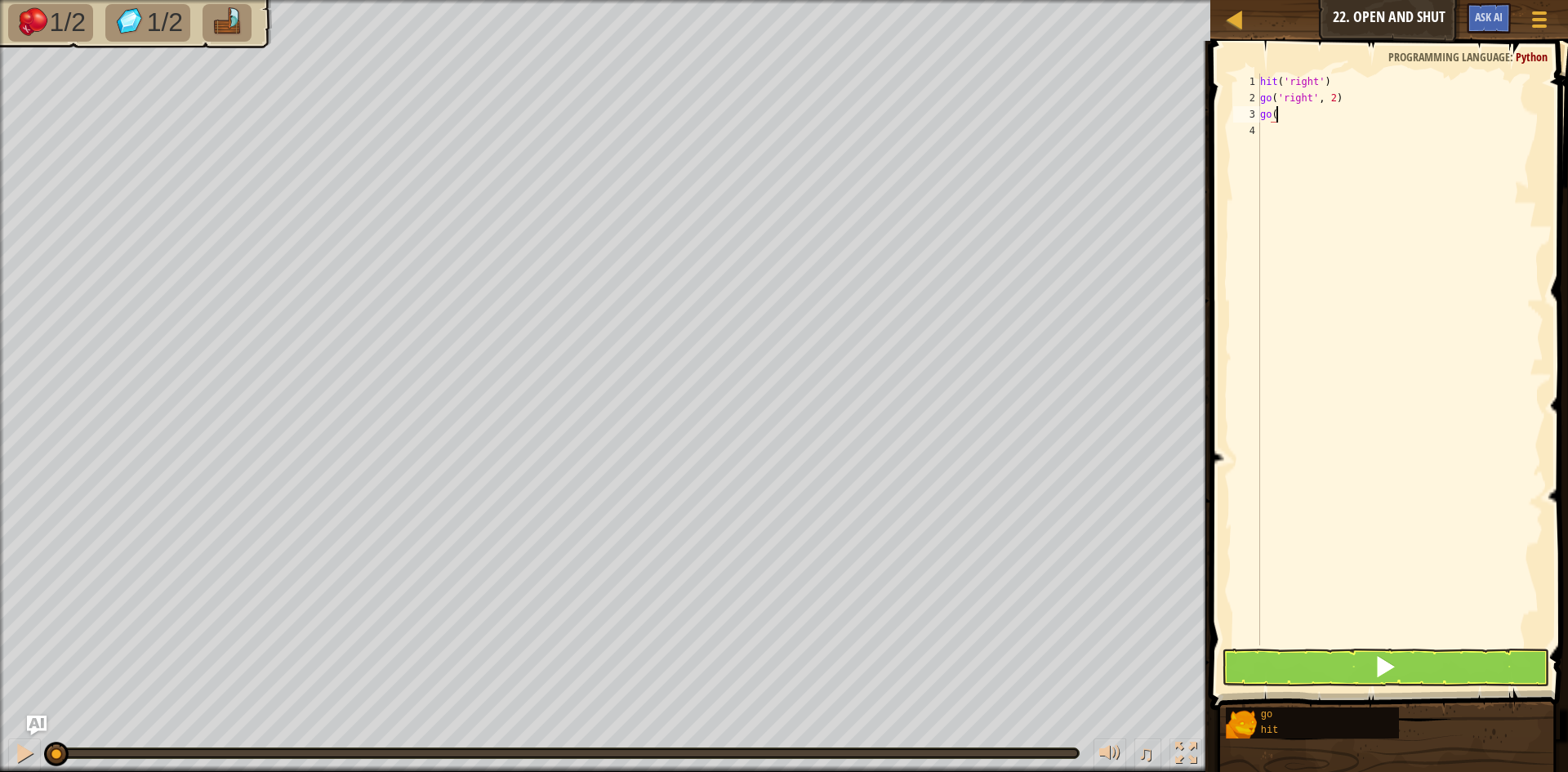
scroll to position [7, 1]
type textarea "go('"
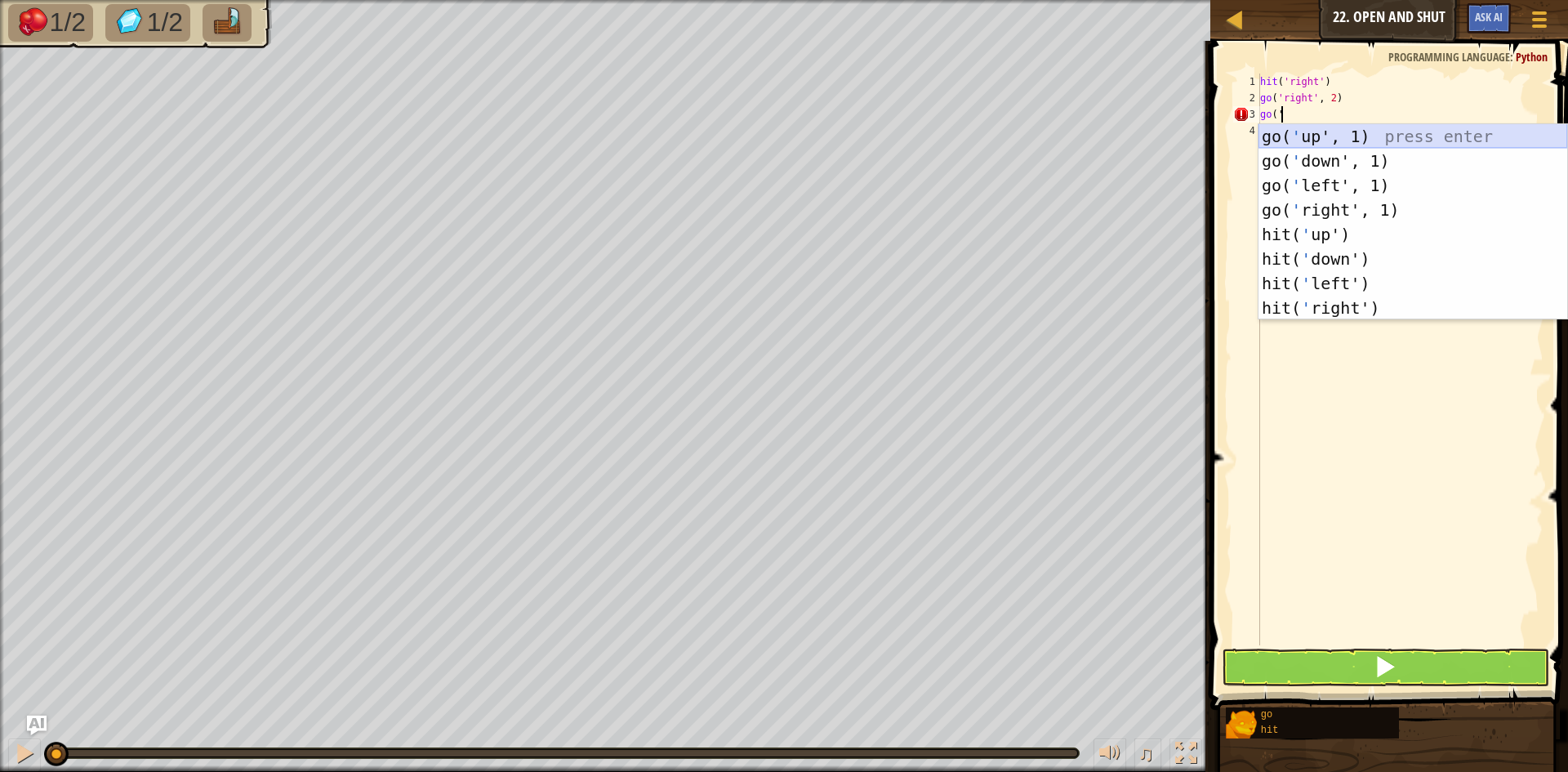
click at [1321, 131] on div "go( ' up', 1) press enter go( ' down', 1) press enter go( ' left', 1) press ent…" at bounding box center [1412, 247] width 309 height 245
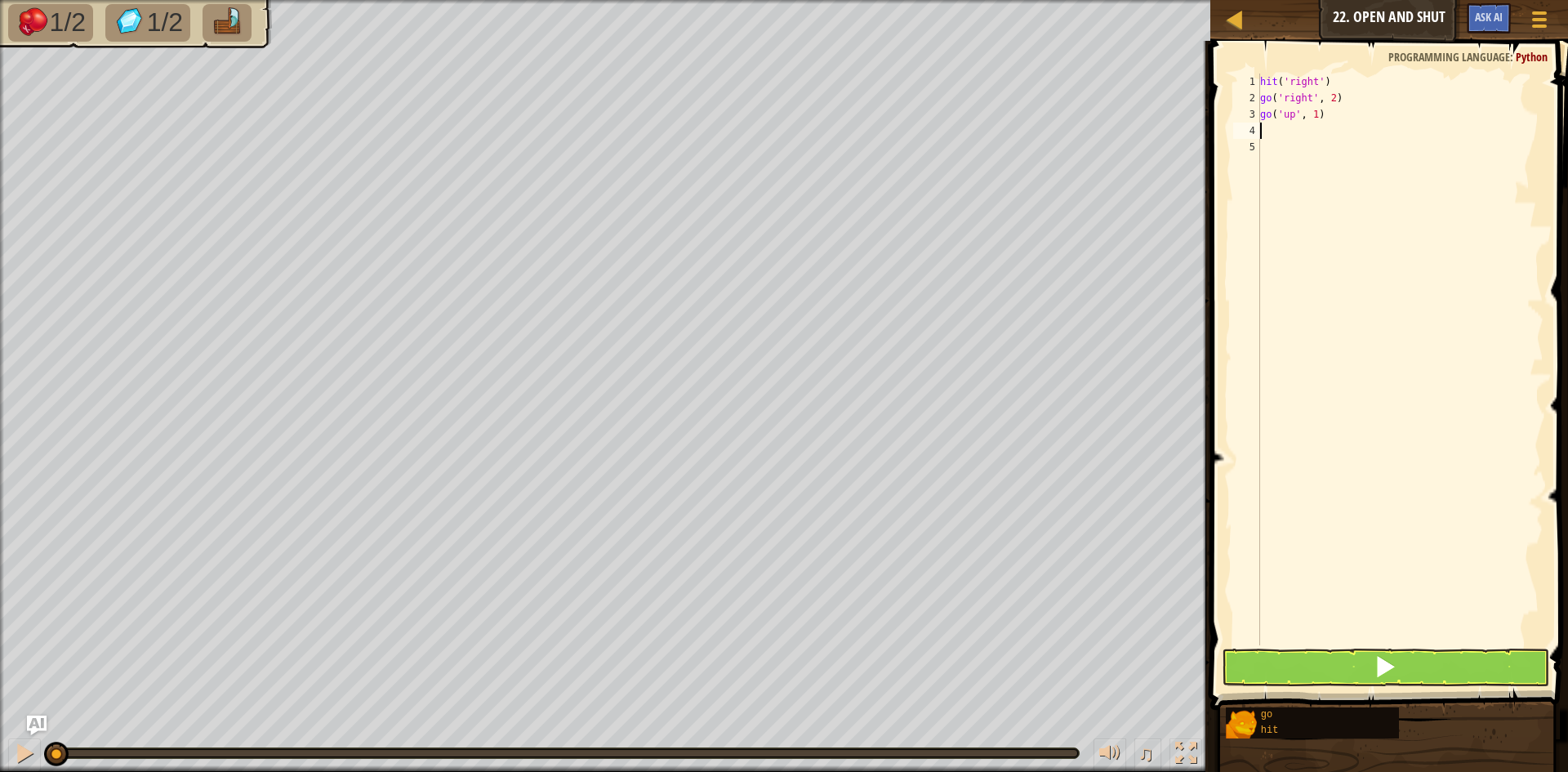
scroll to position [7, 0]
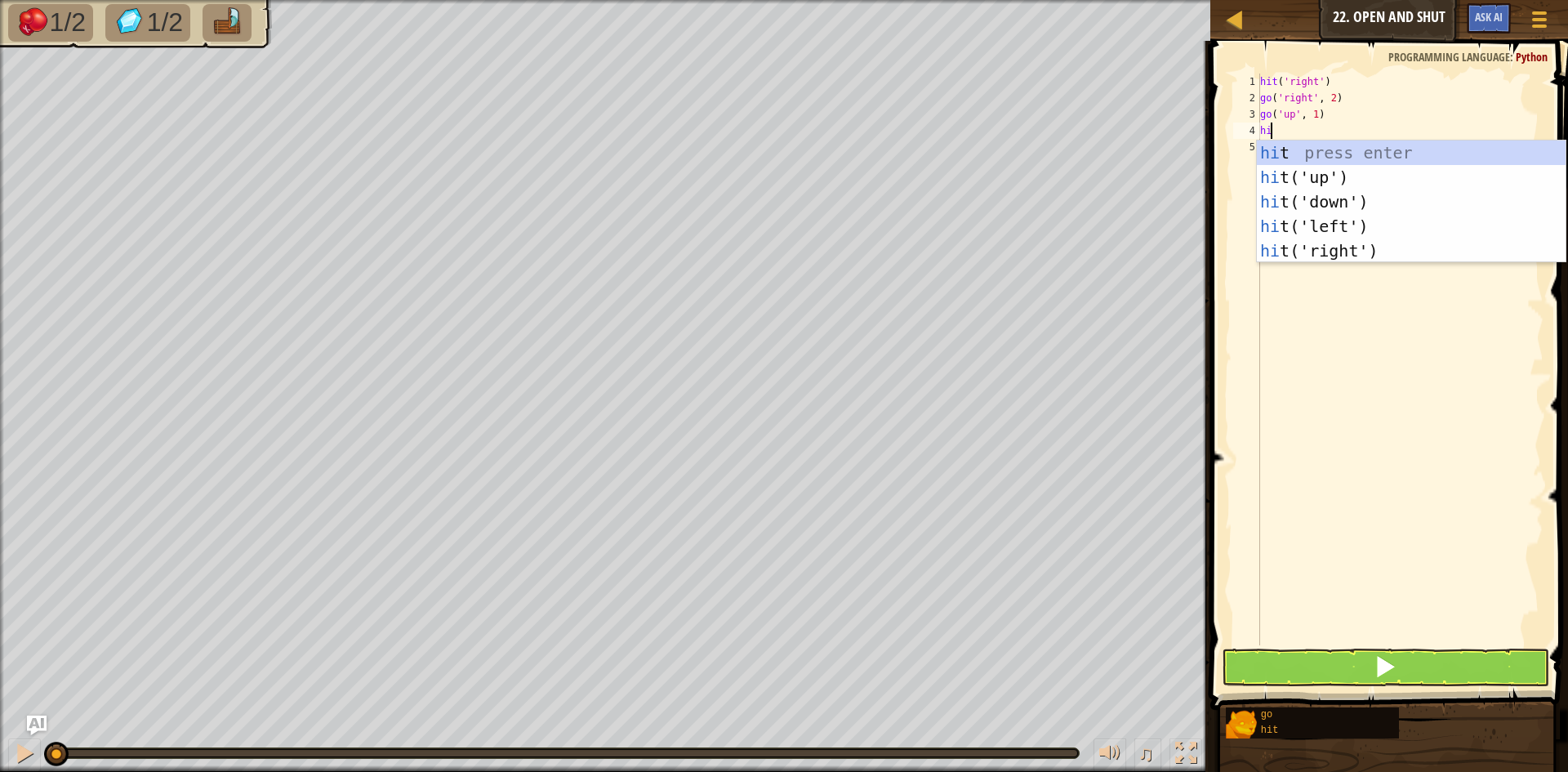
type textarea "hit"
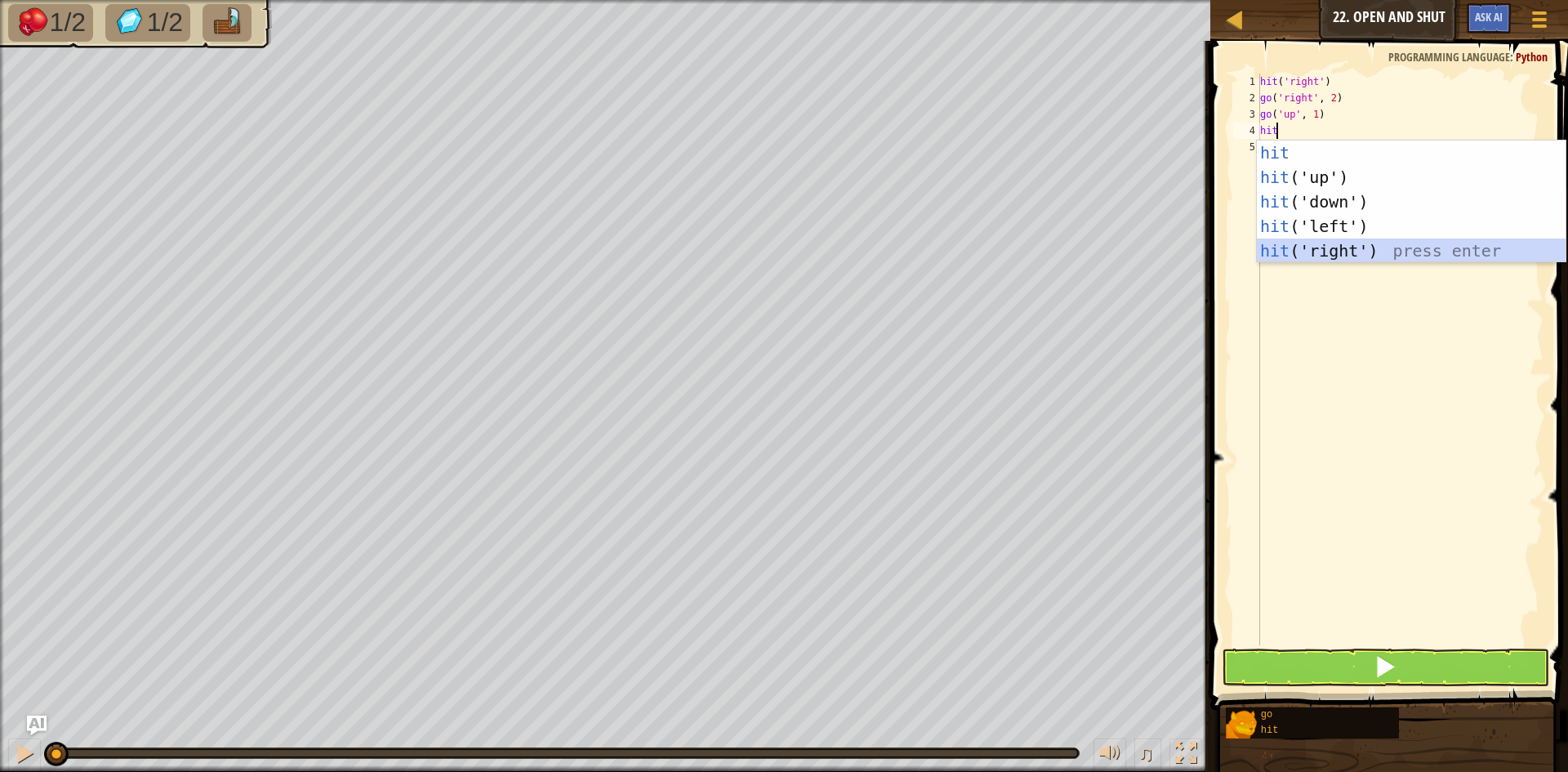
click at [1291, 253] on div "hit press enter hit ('up') press enter hit ('down') press enter hit ('left') pr…" at bounding box center [1411, 226] width 309 height 171
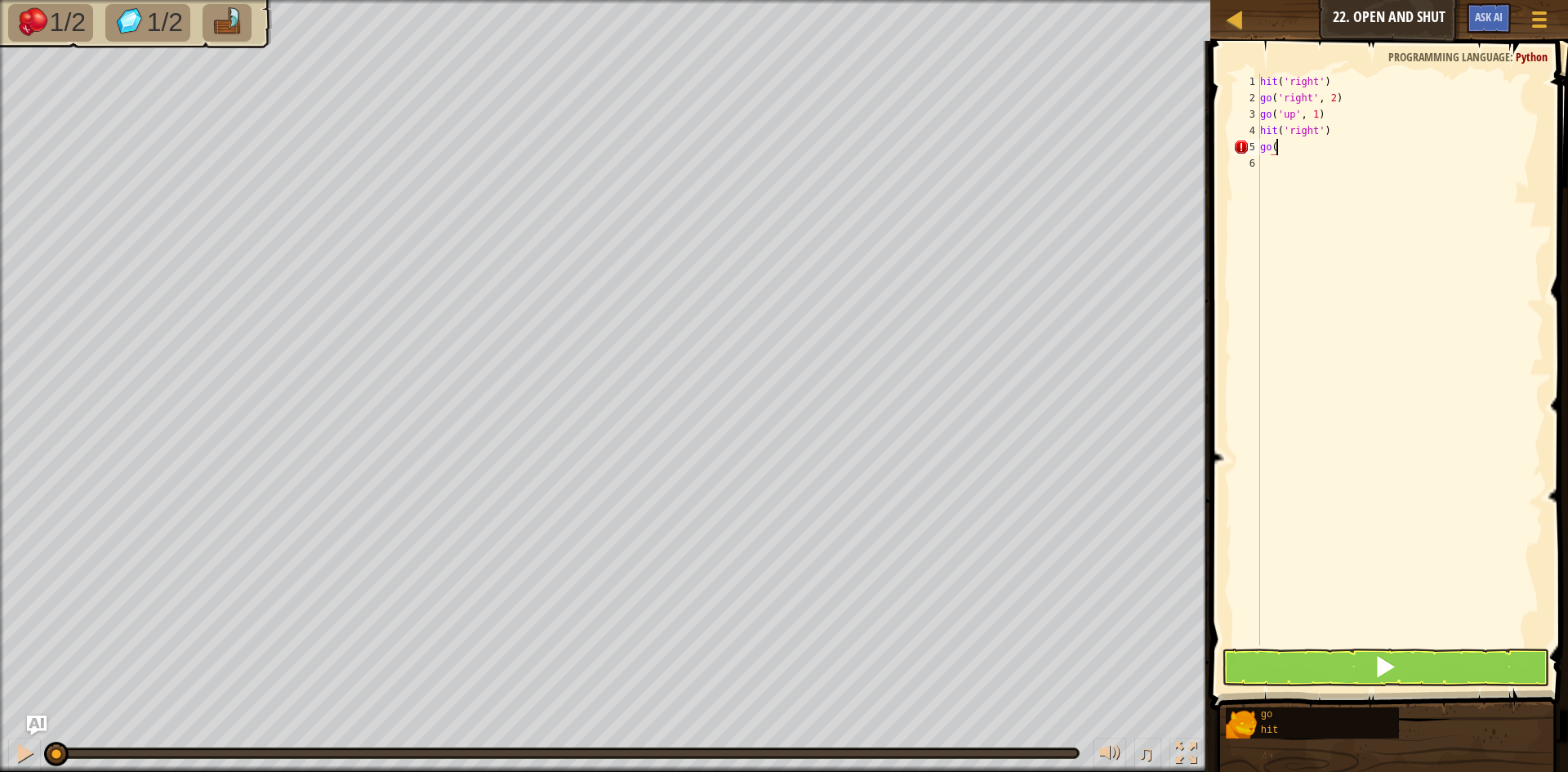
type textarea "go('"
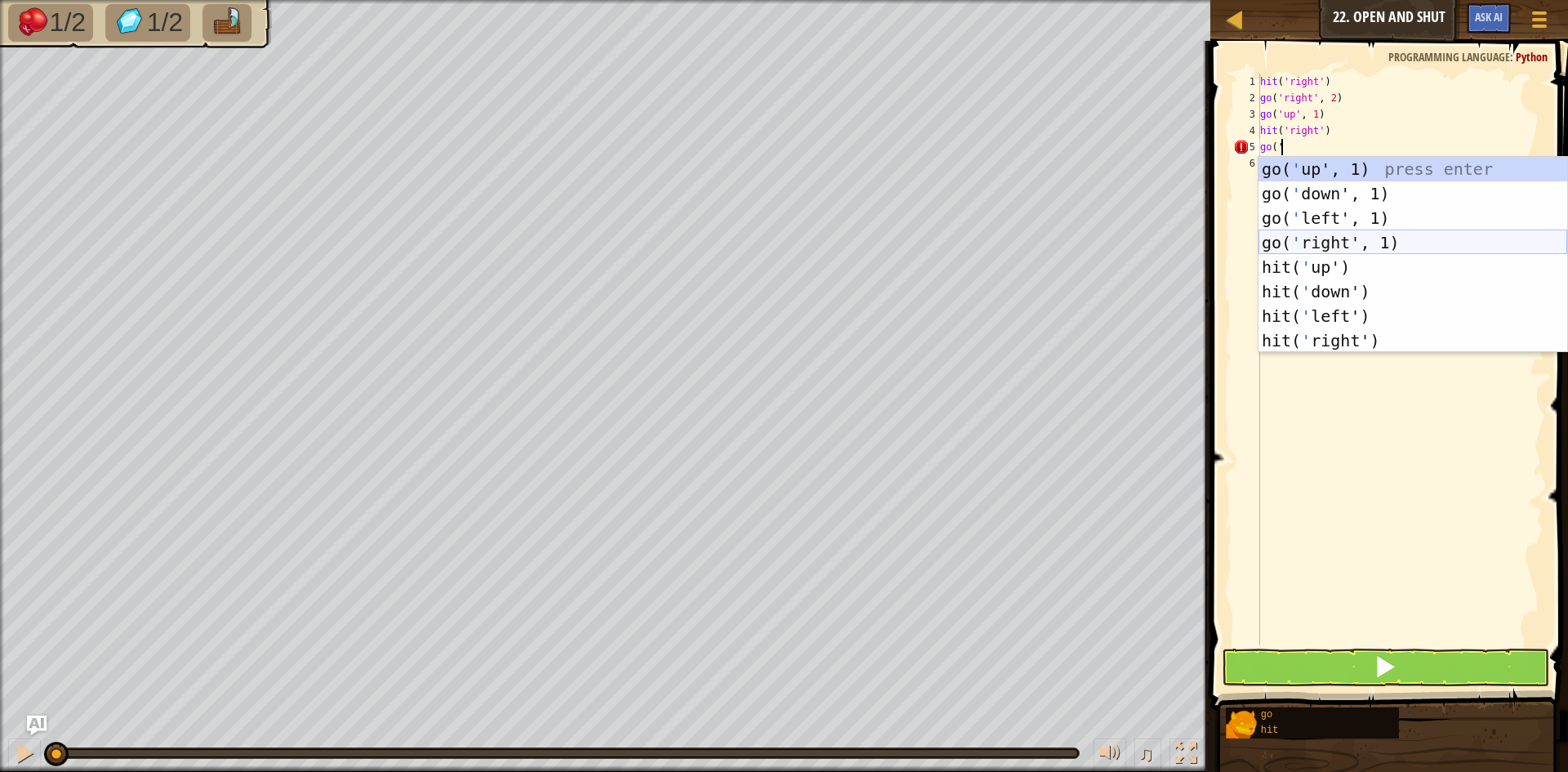
click at [1303, 240] on div "go( ' up', 1) press enter go( ' down', 1) press enter go( ' left', 1) press ent…" at bounding box center [1412, 279] width 309 height 245
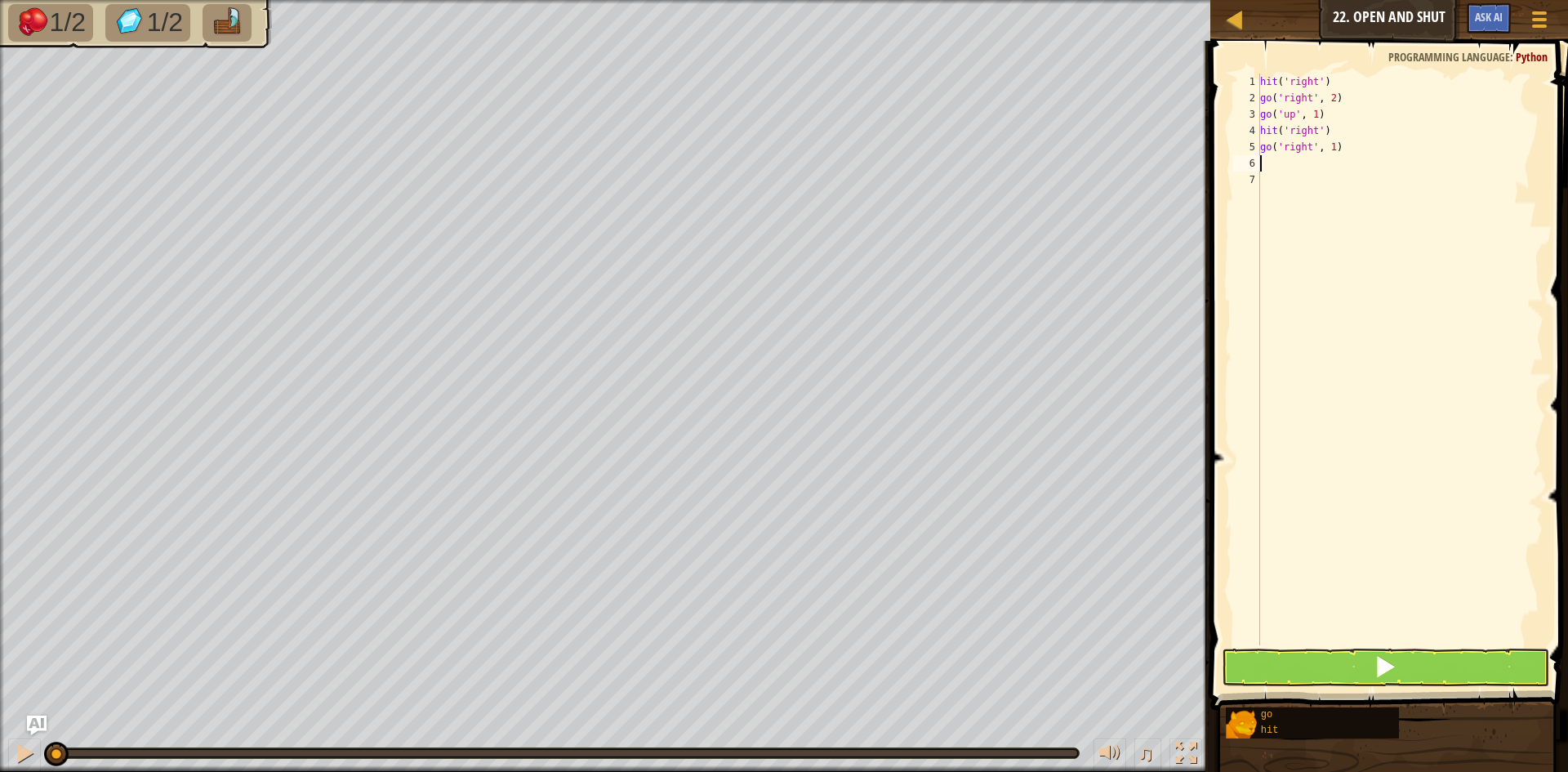
scroll to position [7, 0]
click at [1374, 654] on button at bounding box center [1385, 667] width 328 height 38
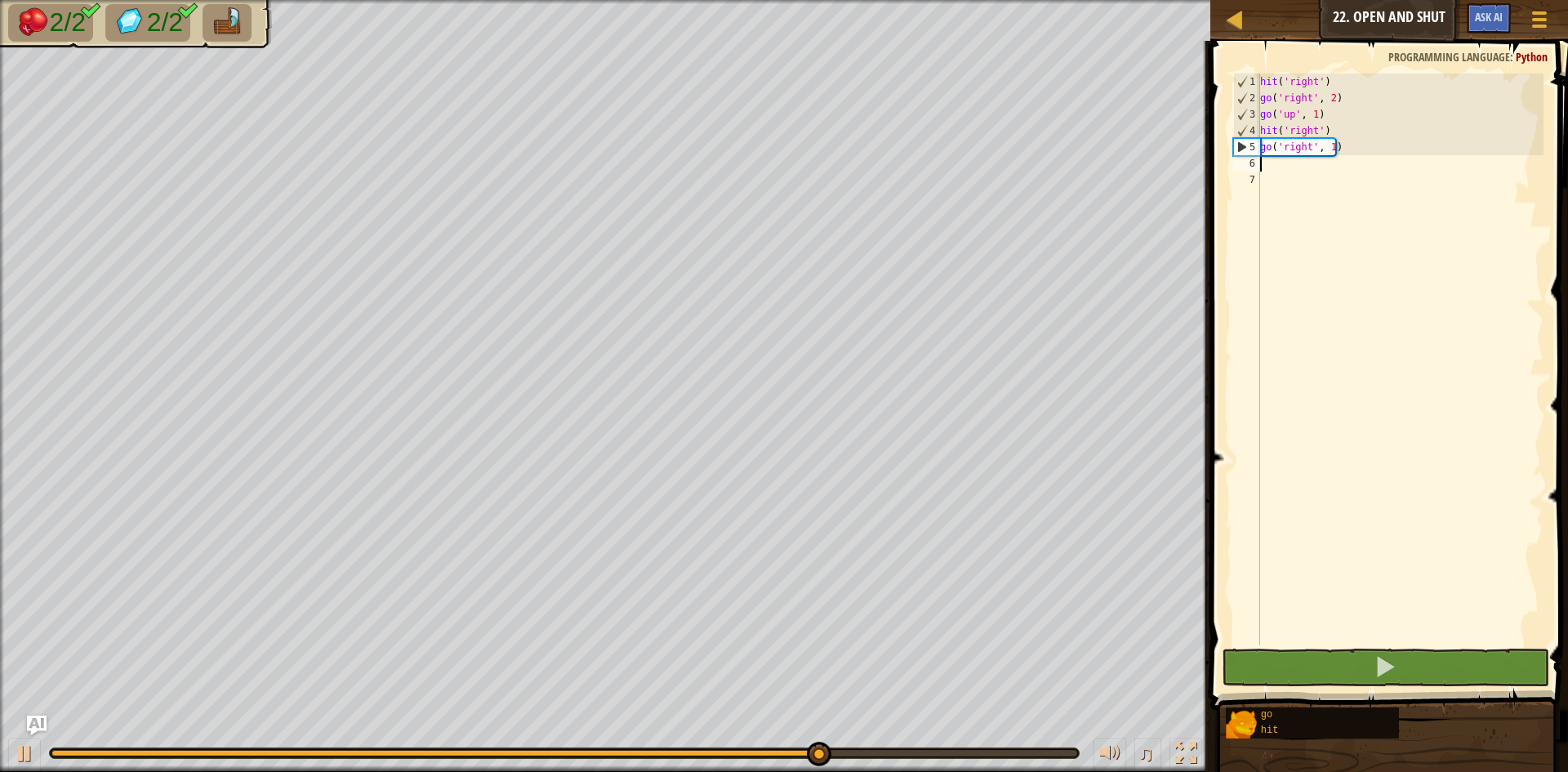
click at [1331, 150] on div "hit ( 'right' ) go ( 'right' , 2 ) go ( 'up' , 1 ) hit ( 'right' ) go ( 'right'…" at bounding box center [1400, 375] width 286 height 604
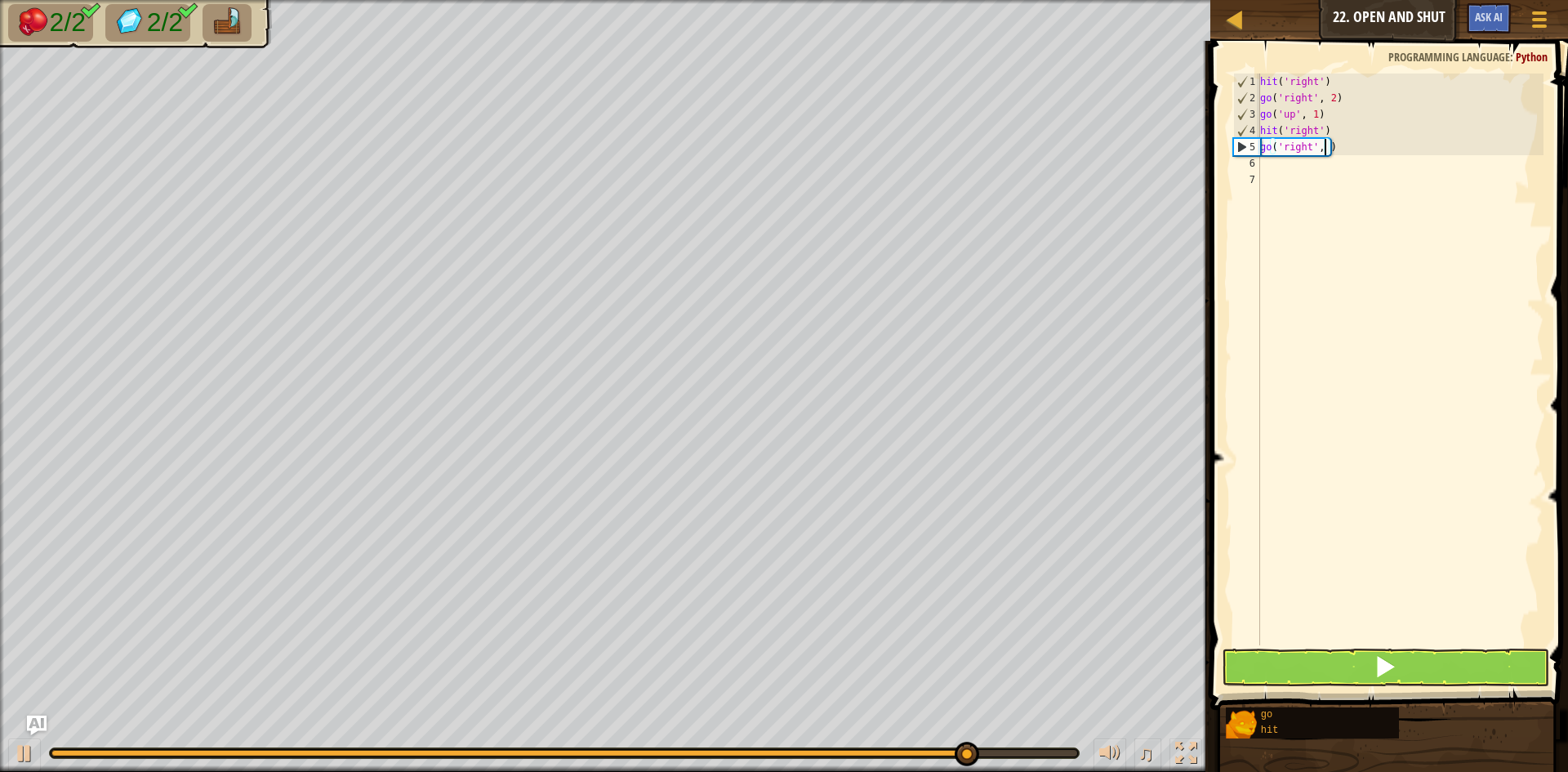
type textarea "go('right', 2)"
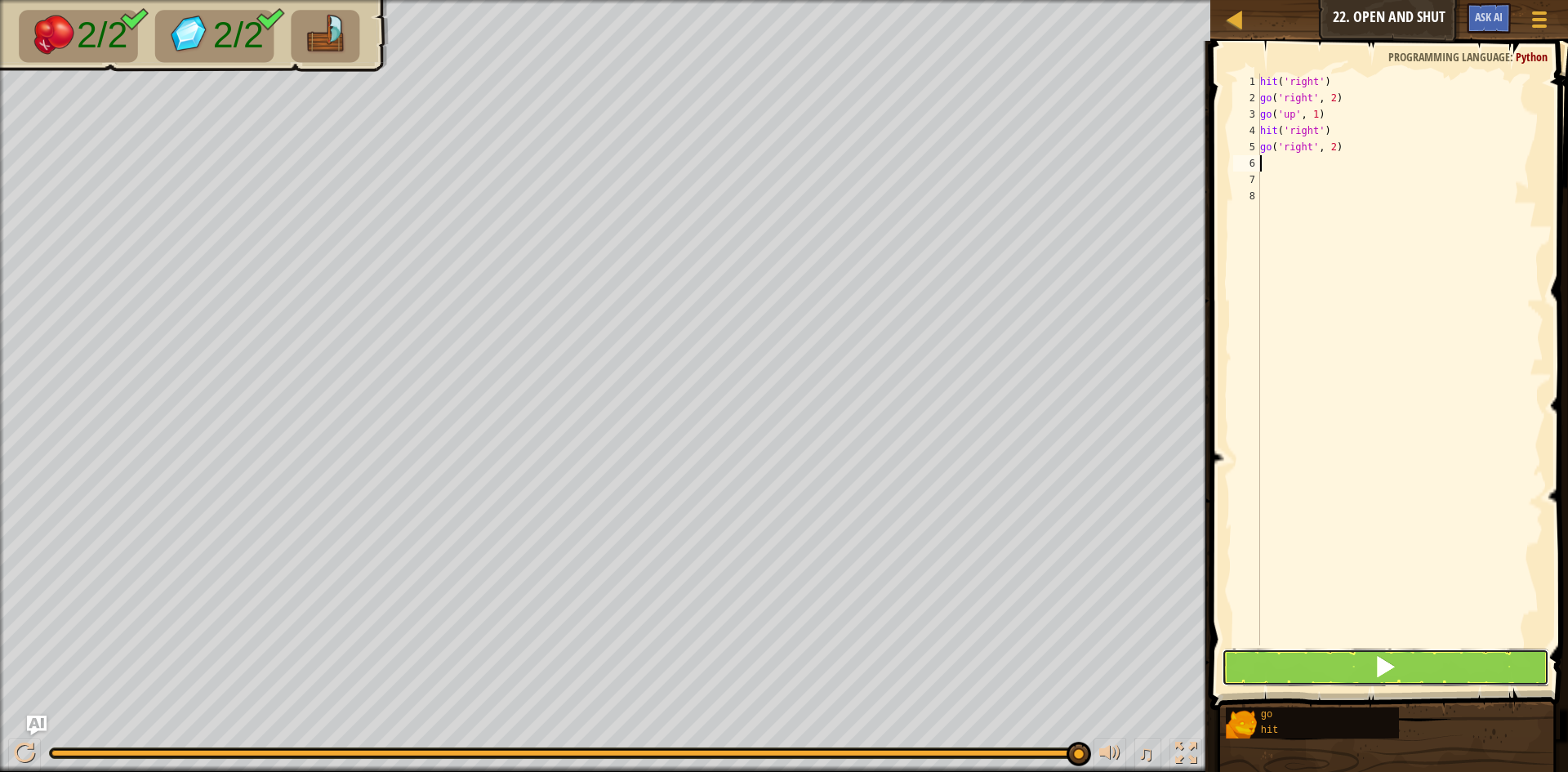
click at [1347, 661] on button at bounding box center [1385, 667] width 328 height 38
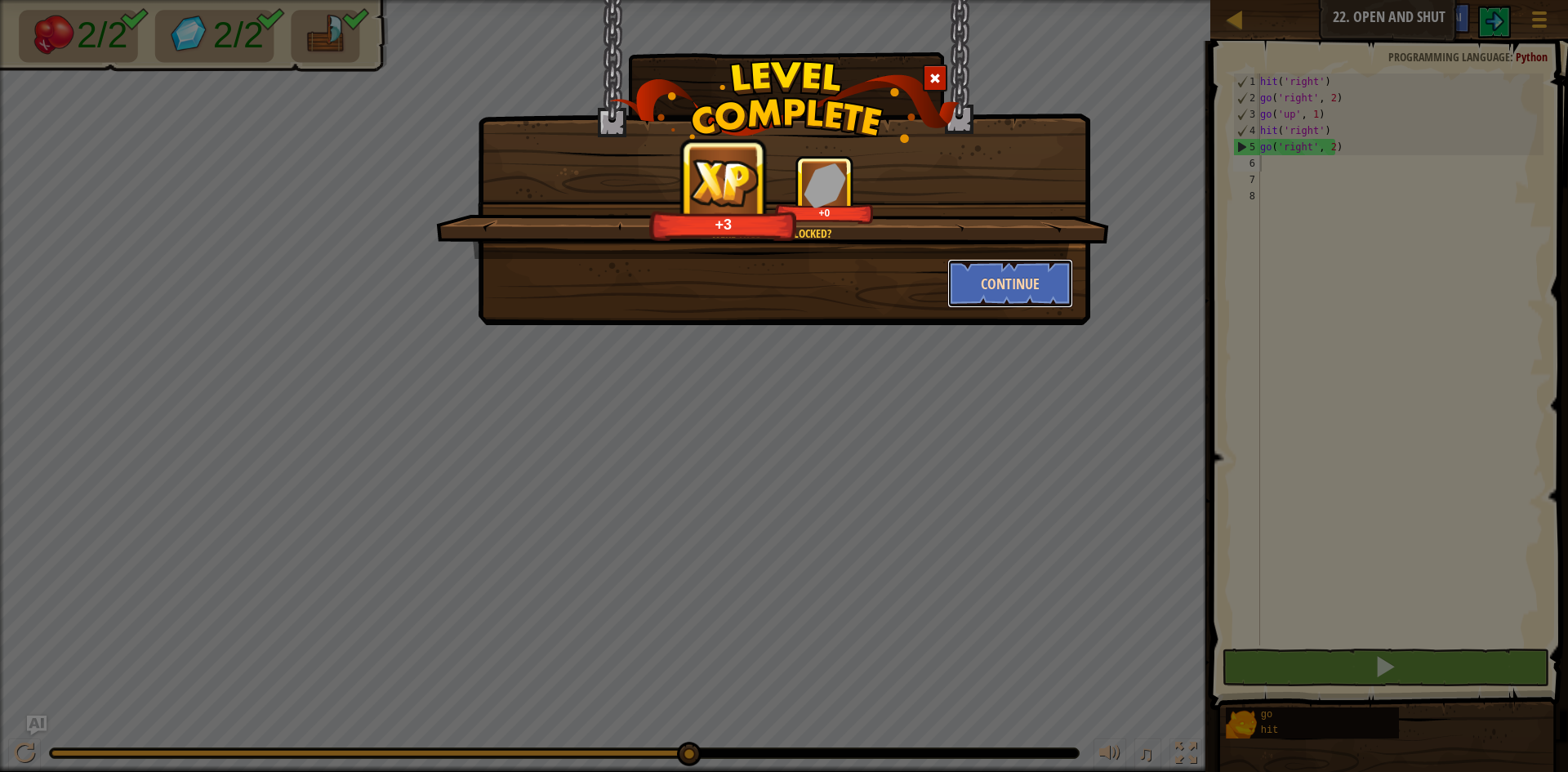
click at [953, 270] on button "Continue" at bounding box center [1011, 283] width 127 height 49
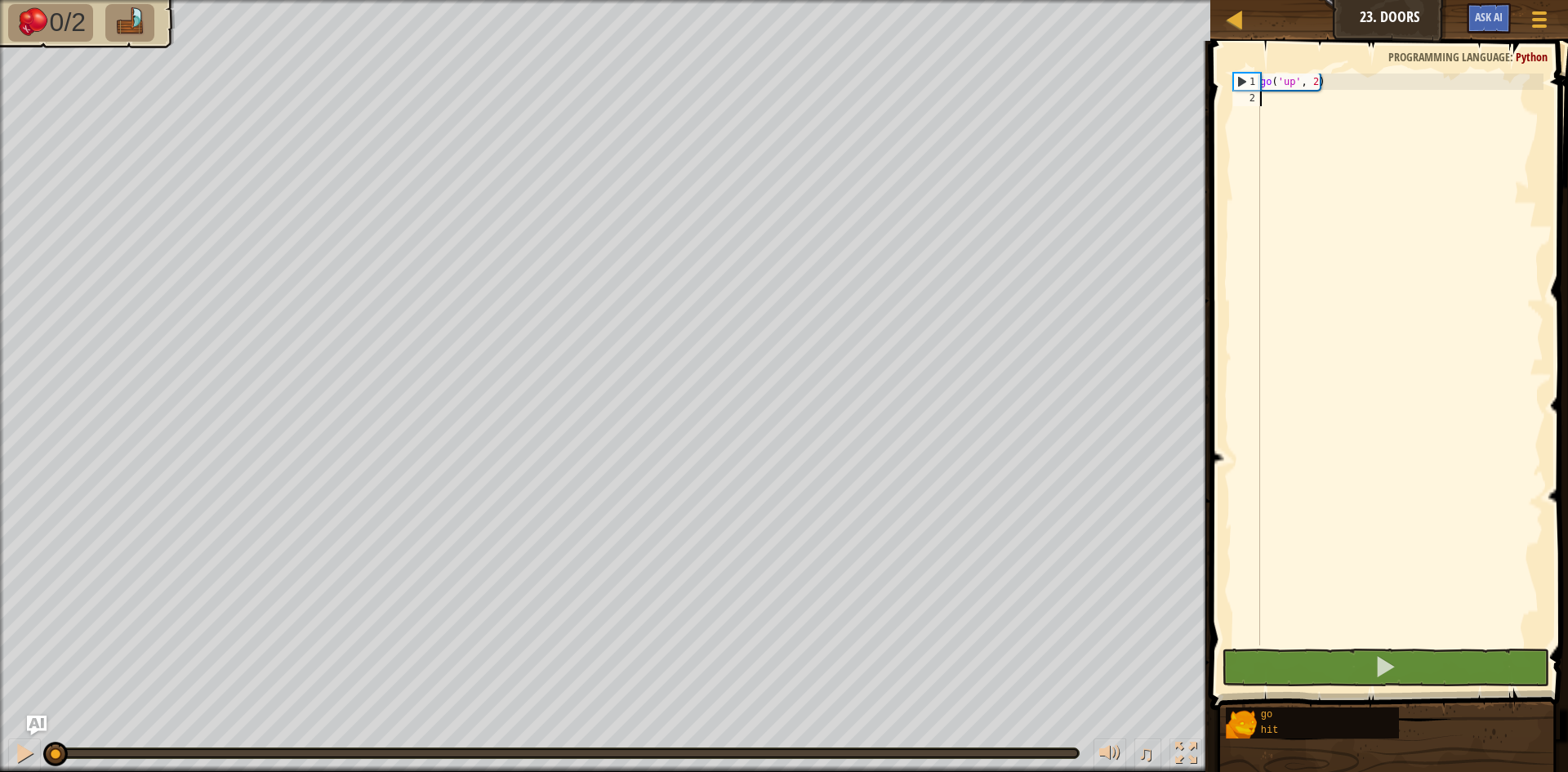
scroll to position [7, 0]
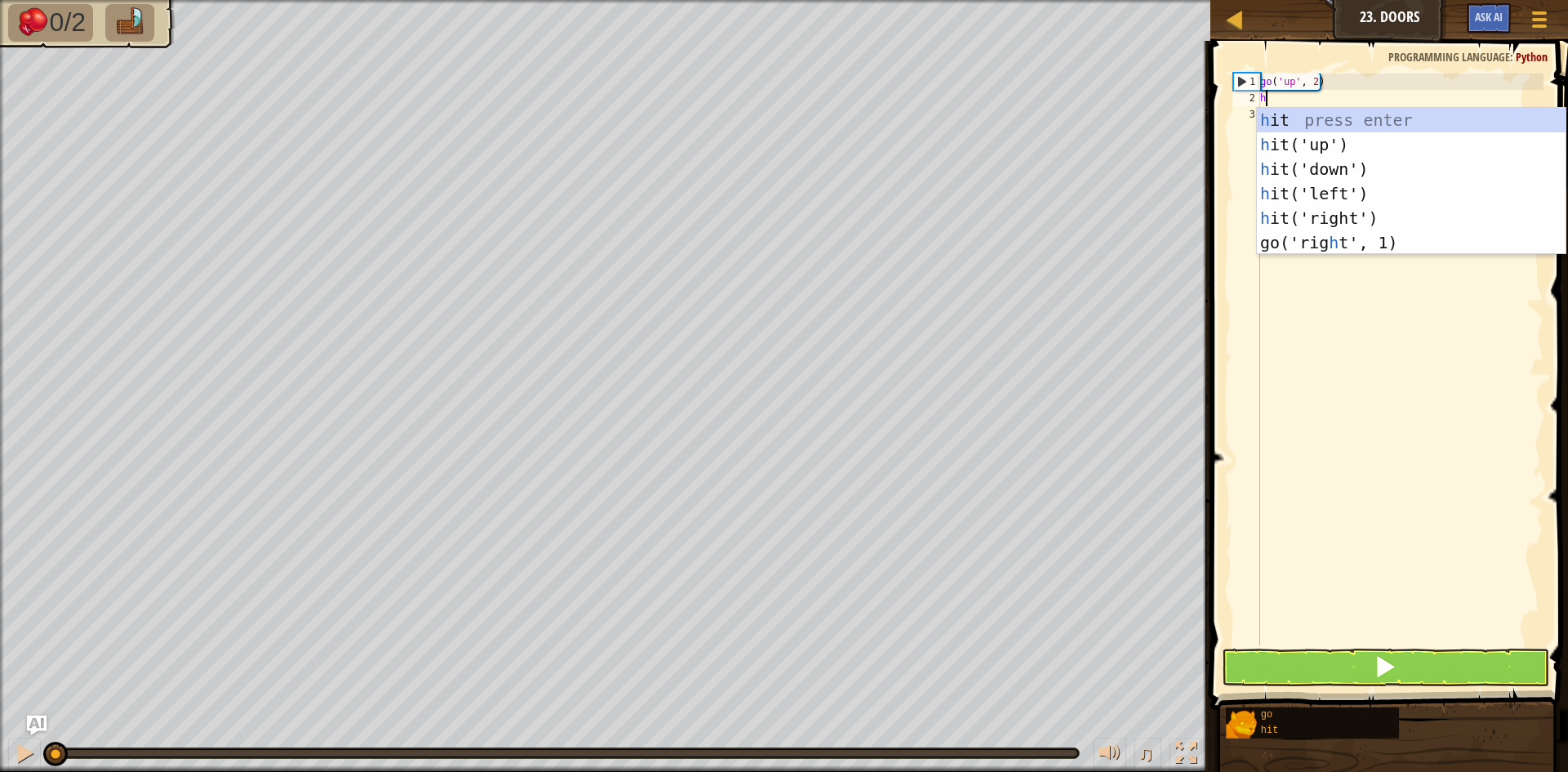
type textarea "hit"
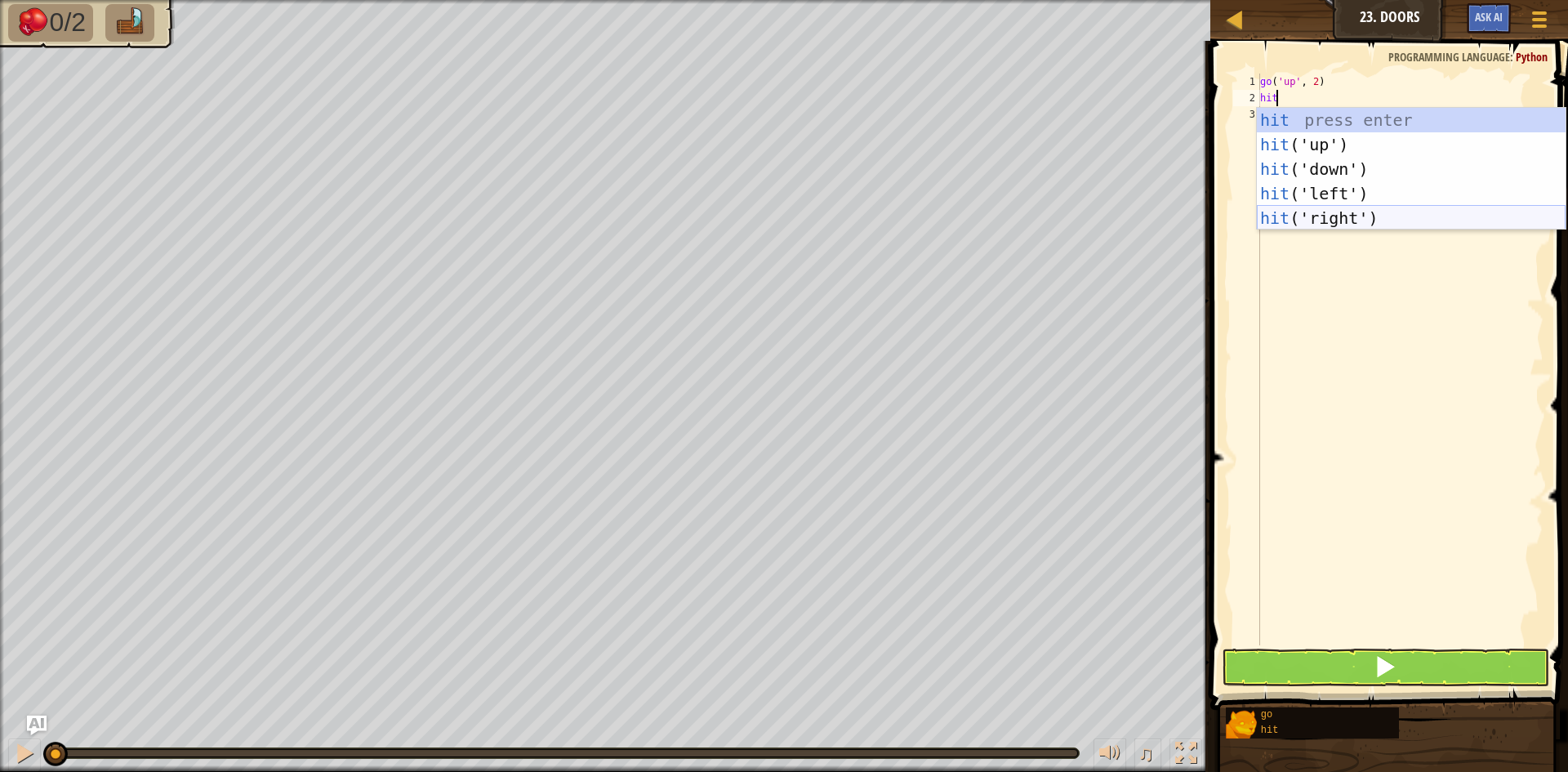
click at [1291, 207] on div "hit press enter hit ('up') press enter hit ('down') press enter hit ('left') pr…" at bounding box center [1411, 193] width 309 height 171
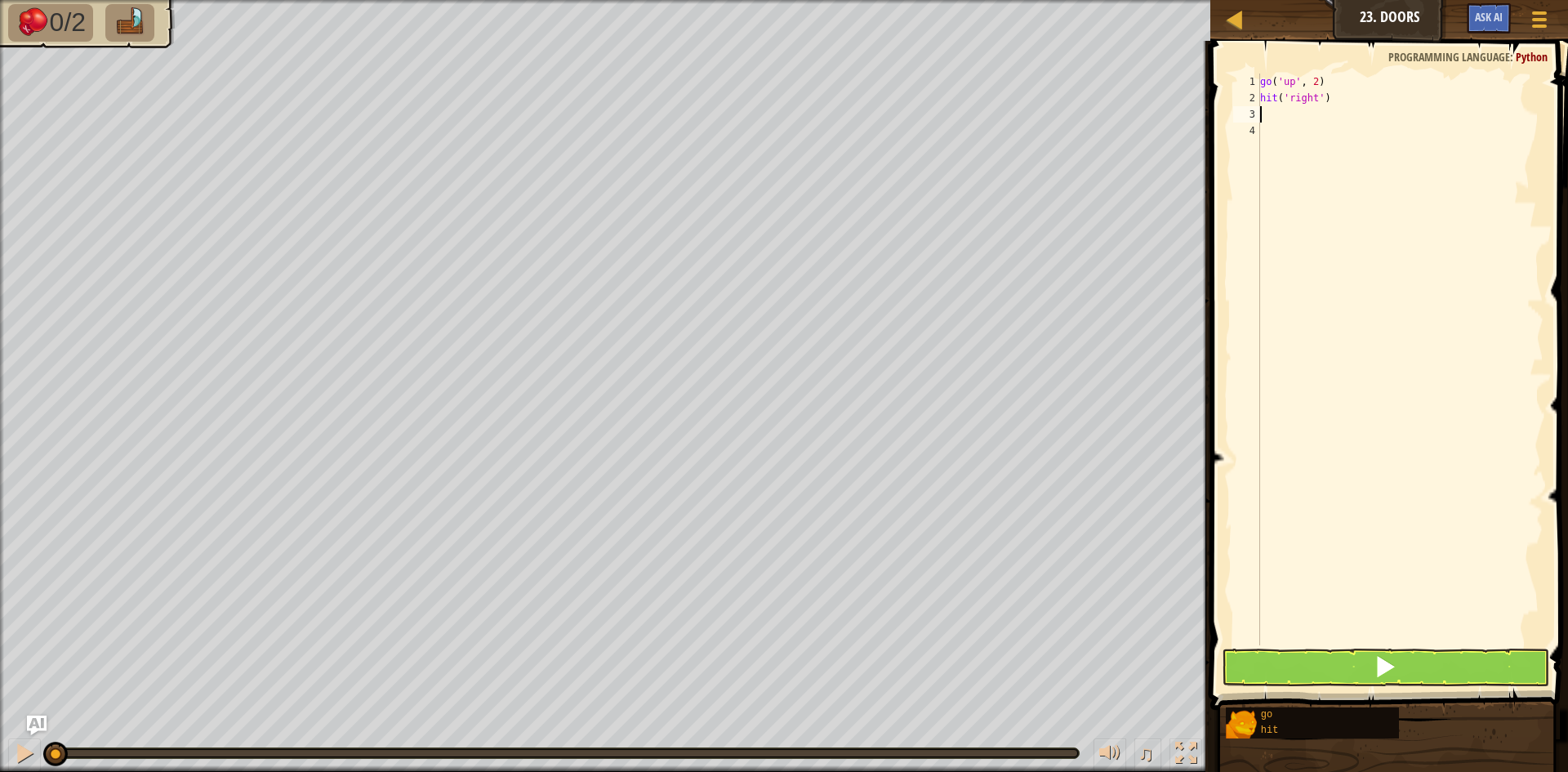
scroll to position [7, 0]
type textarea "go"
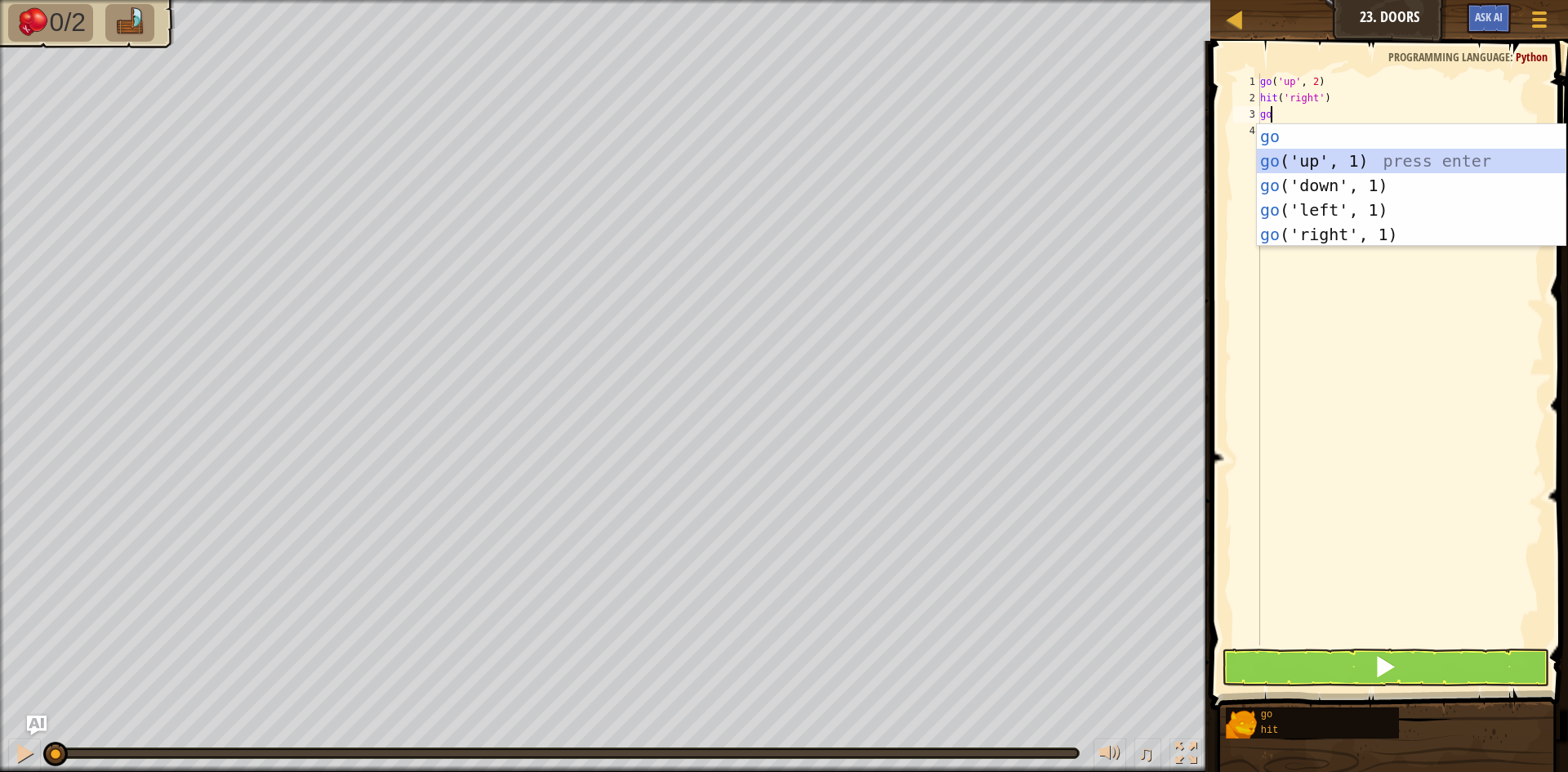
click at [1295, 170] on div "go press enter go ('up', 1) press enter go ('down', 1) press enter go ('left', …" at bounding box center [1411, 210] width 309 height 171
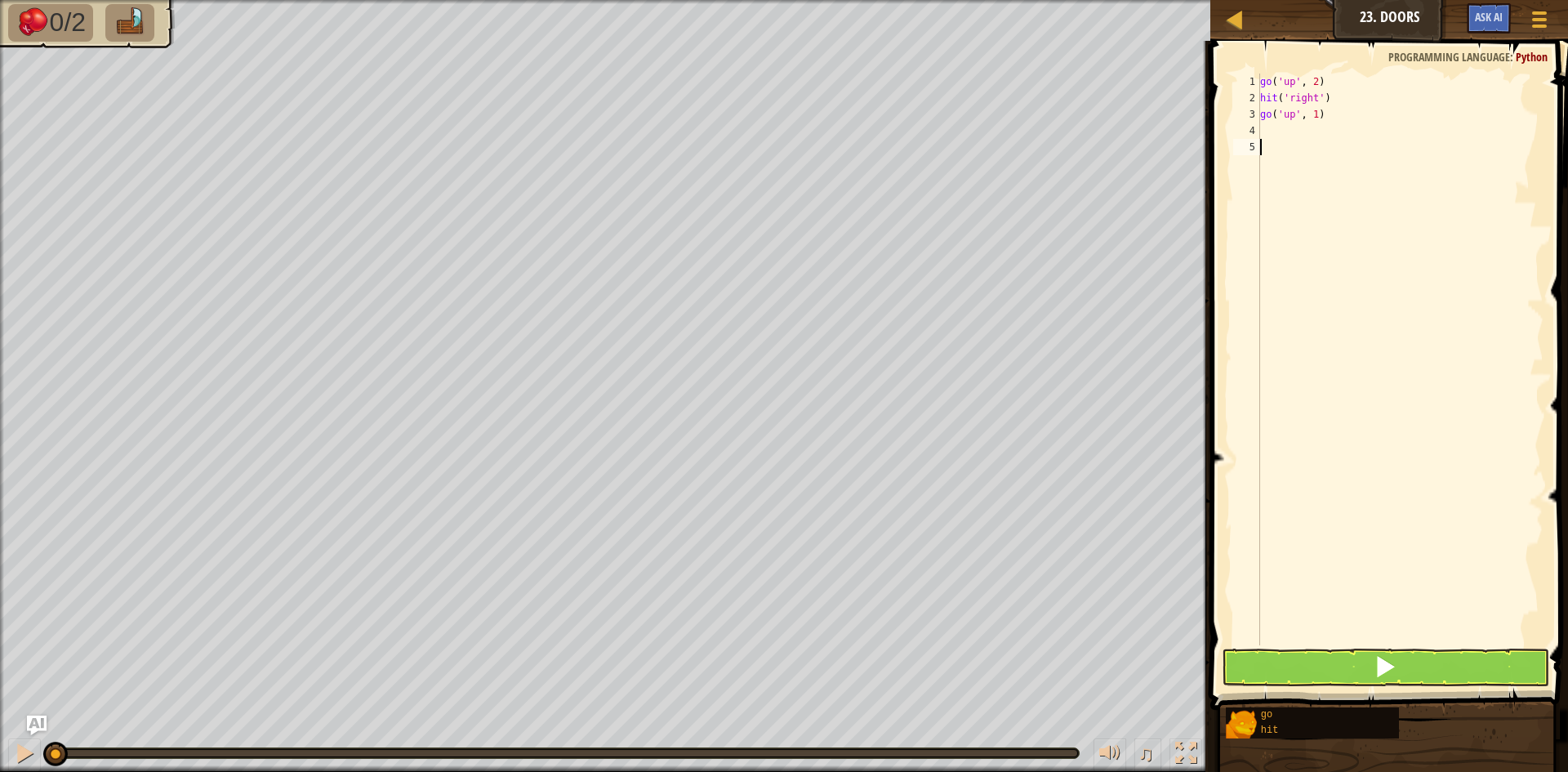
click at [1295, 170] on div "go ( 'up' , 2 ) hit ( 'right' ) go ( 'up' , 1 )" at bounding box center [1400, 375] width 286 height 604
click at [1272, 132] on div "go ( 'up' , 2 ) hit ( 'right' ) go ( 'up' , 1 )" at bounding box center [1400, 375] width 286 height 604
click at [1294, 119] on div "go ( 'up' , 2 ) hit ( 'right' ) go ( 'up' , 1 )" at bounding box center [1400, 375] width 286 height 604
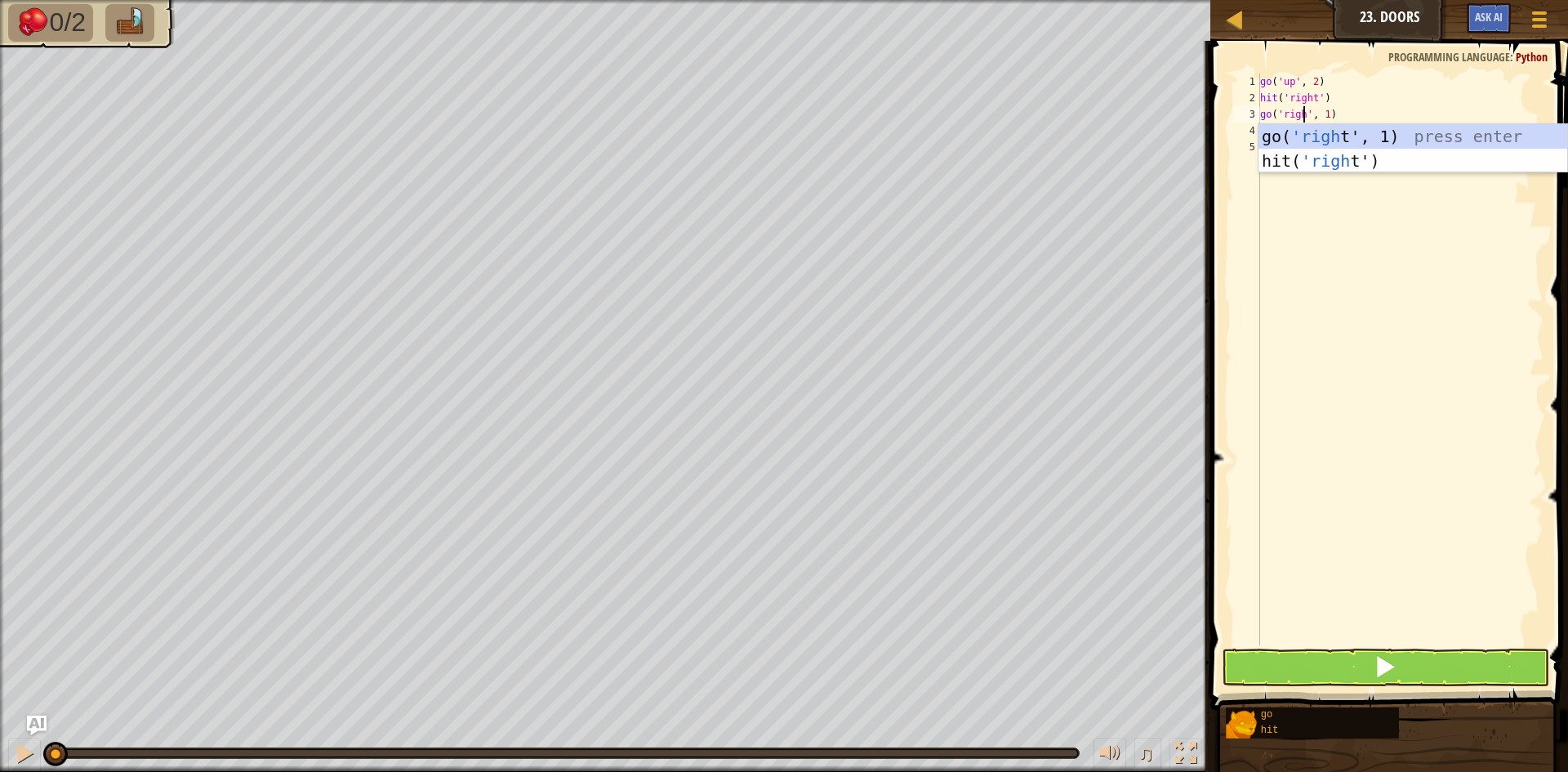
scroll to position [7, 4]
click at [1330, 120] on div "go ( 'up' , 2 ) hit ( 'right' ) go ( 'right' , 1 )" at bounding box center [1400, 375] width 286 height 604
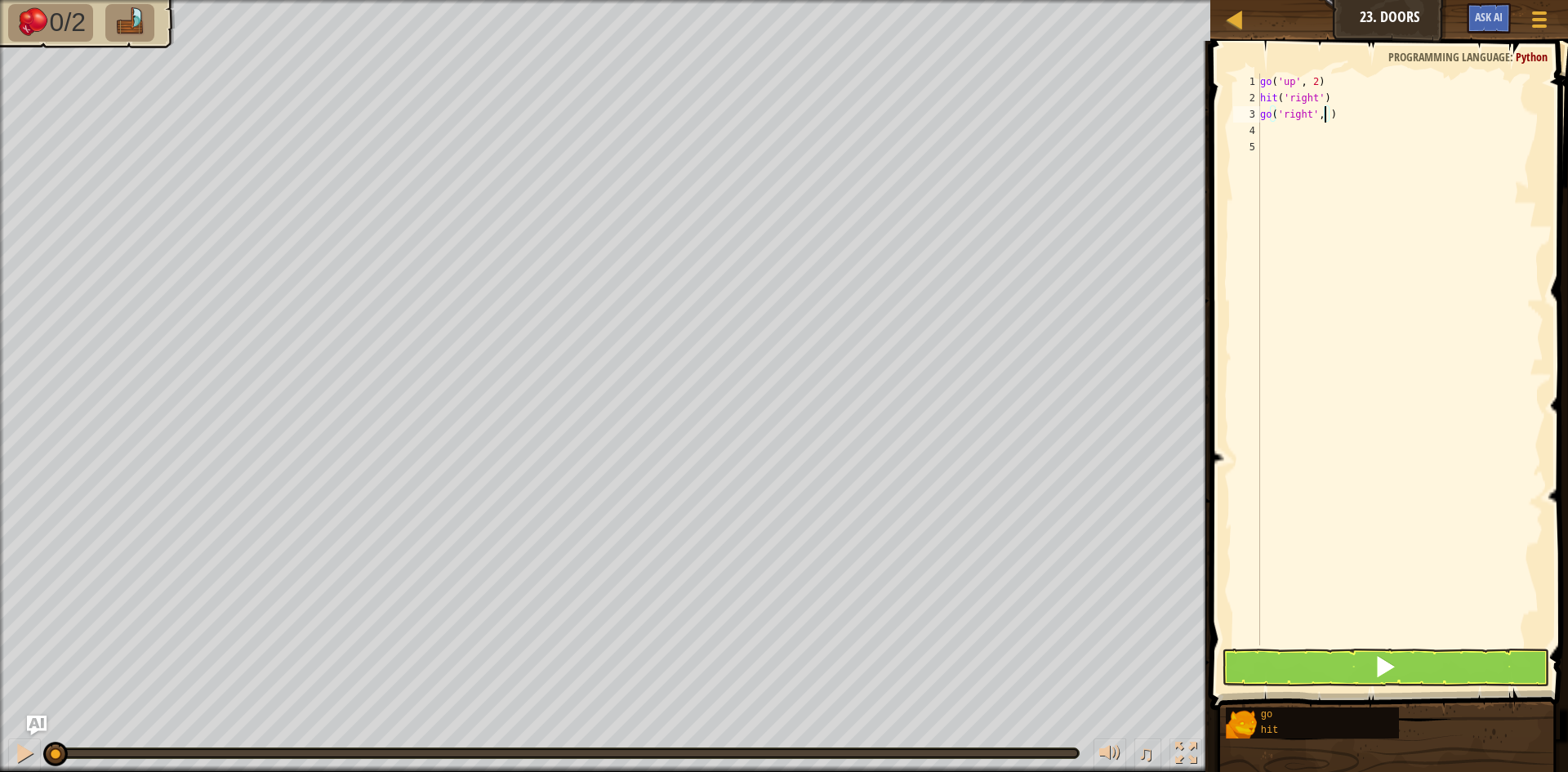
type textarea "go('right', 2)"
click at [1274, 670] on button at bounding box center [1385, 667] width 328 height 38
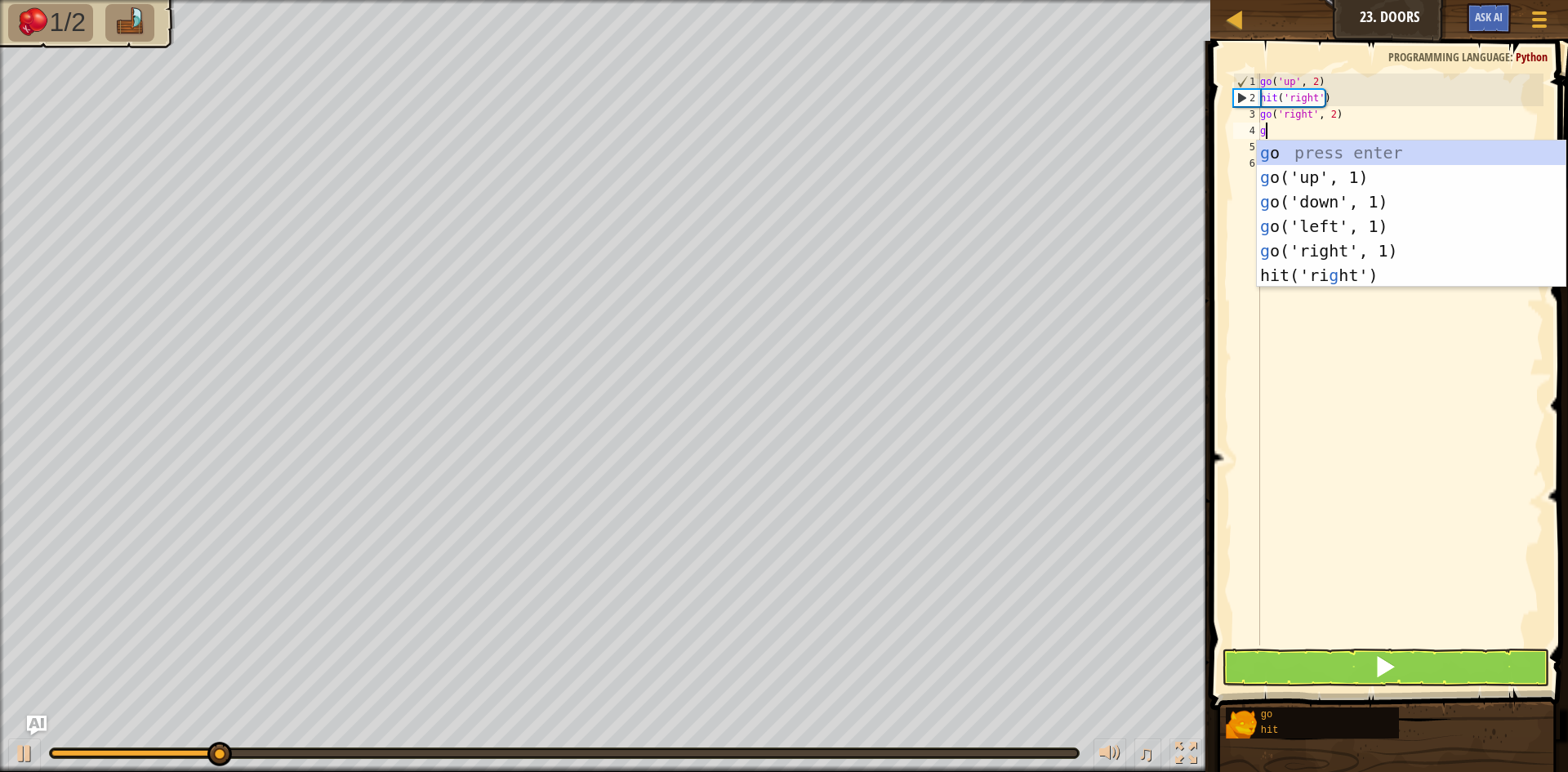
type textarea "go"
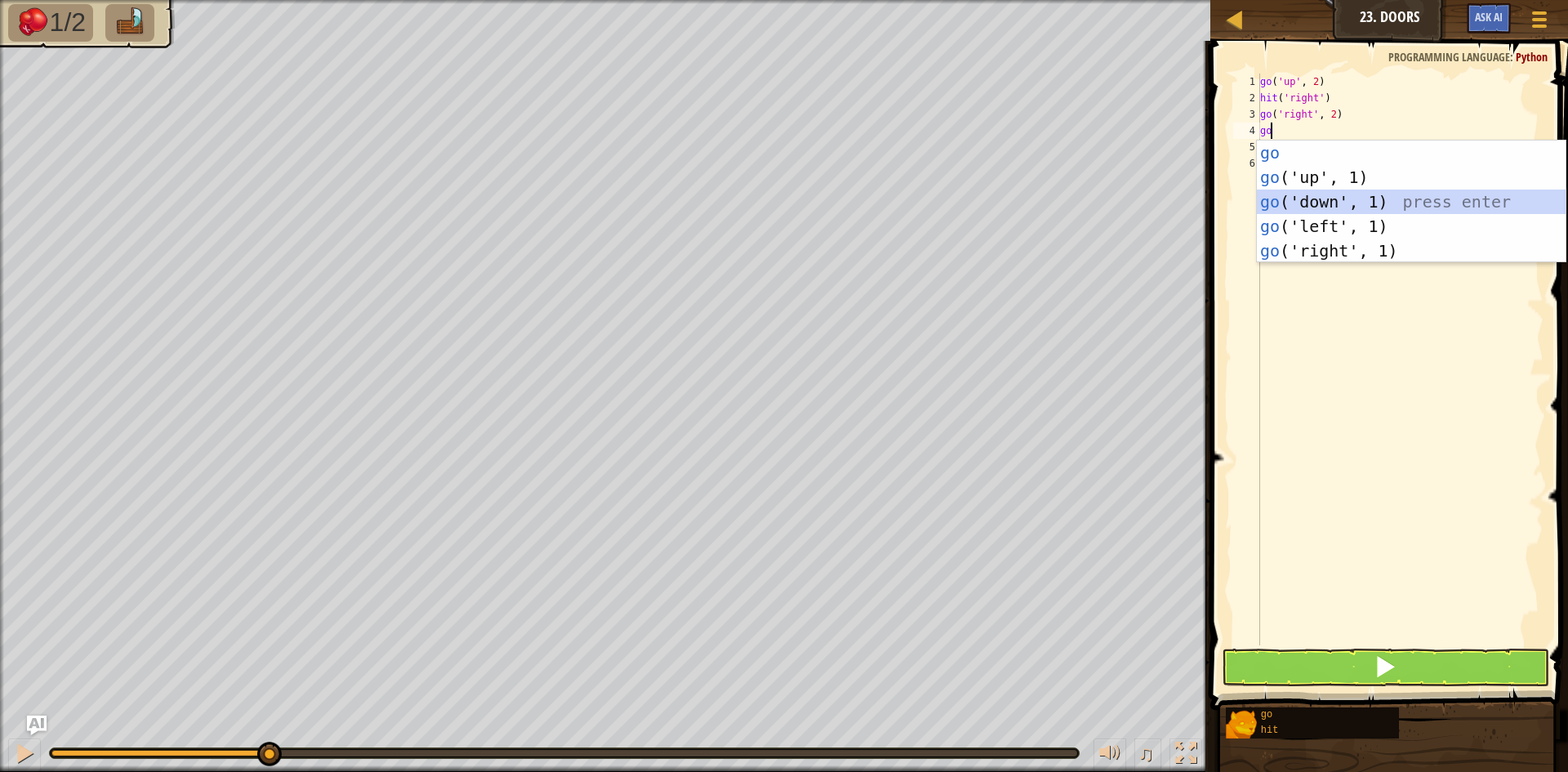
click at [1328, 207] on div "go press enter go ('up', 1) press enter go ('down', 1) press enter go ('left', …" at bounding box center [1411, 226] width 309 height 171
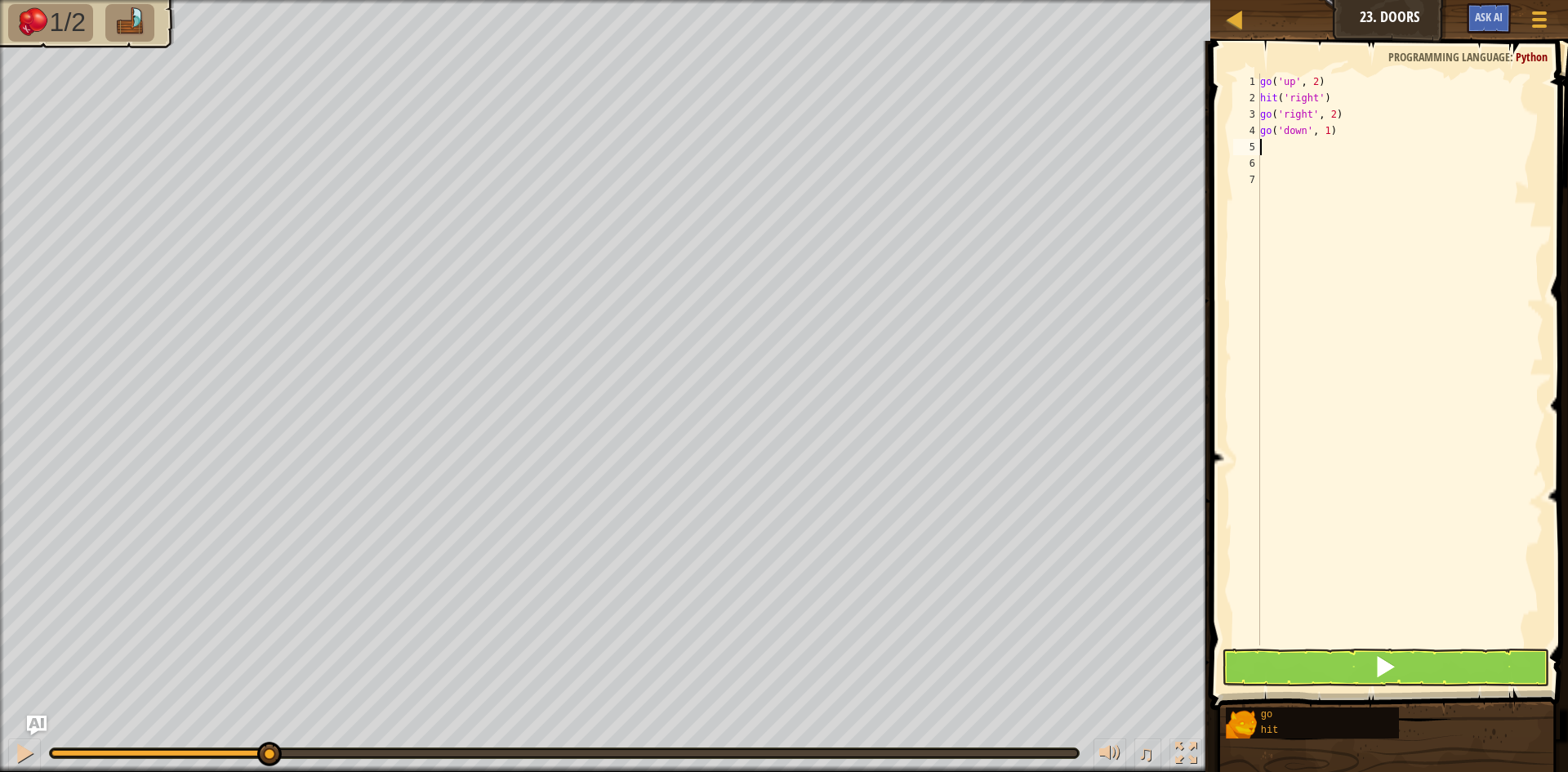
click at [1324, 130] on div "go ( 'up' , 2 ) hit ( 'right' ) go ( 'right' , 2 ) go ( 'down' , 1 )" at bounding box center [1400, 375] width 286 height 604
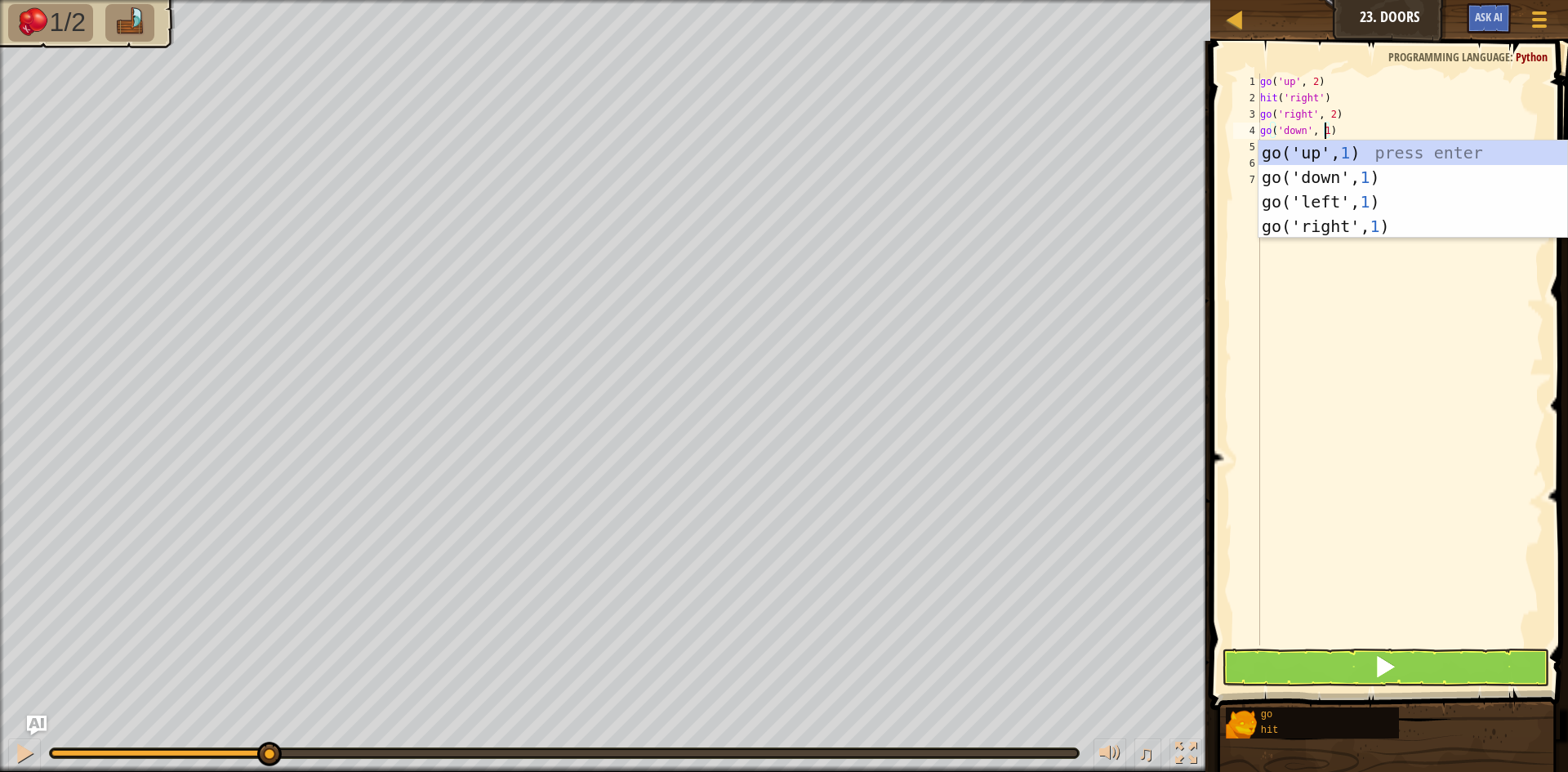
type textarea "go('down', 1)"
click at [1298, 667] on button at bounding box center [1385, 667] width 328 height 38
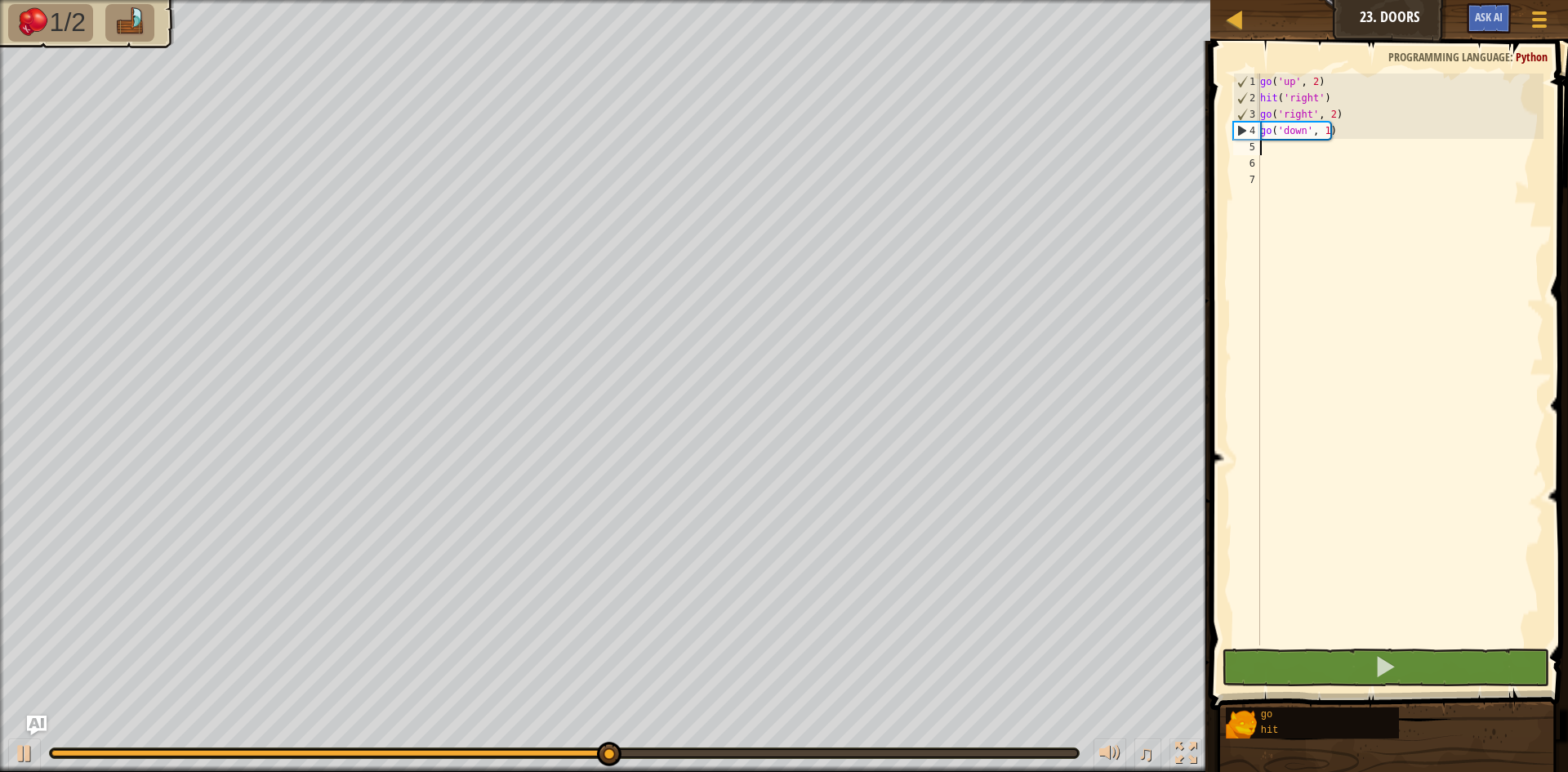
click at [1267, 144] on div "go ( 'up' , 2 ) hit ( 'right' ) go ( 'right' , 2 ) go ( 'down' , 1 )" at bounding box center [1400, 375] width 286 height 604
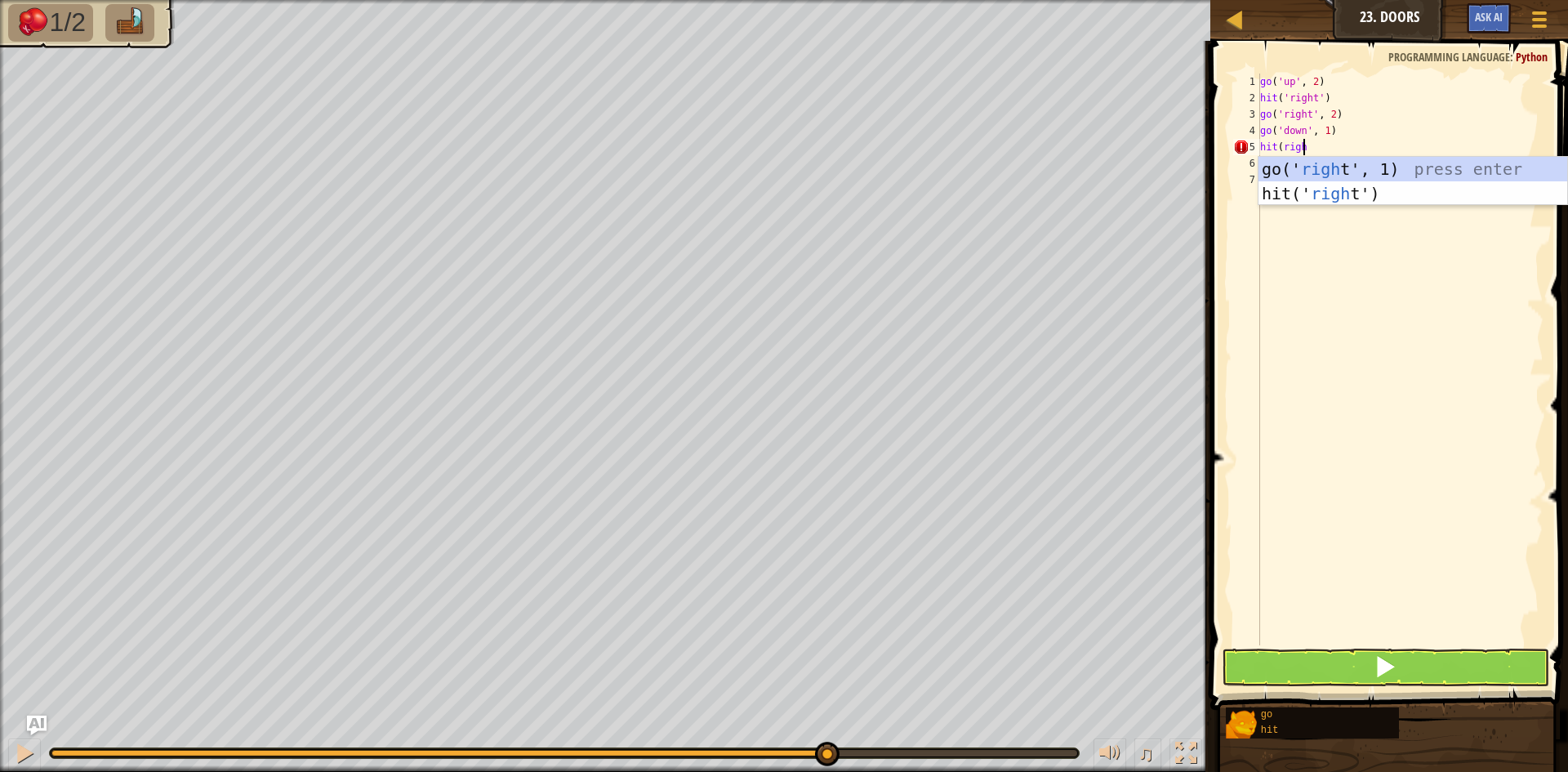
scroll to position [7, 3]
click at [1280, 142] on div "go ( 'up' , 2 ) hit ( 'right' ) go ( 'right' , 2 ) go ( 'down' , 1 ) hit ( right" at bounding box center [1400, 375] width 286 height 604
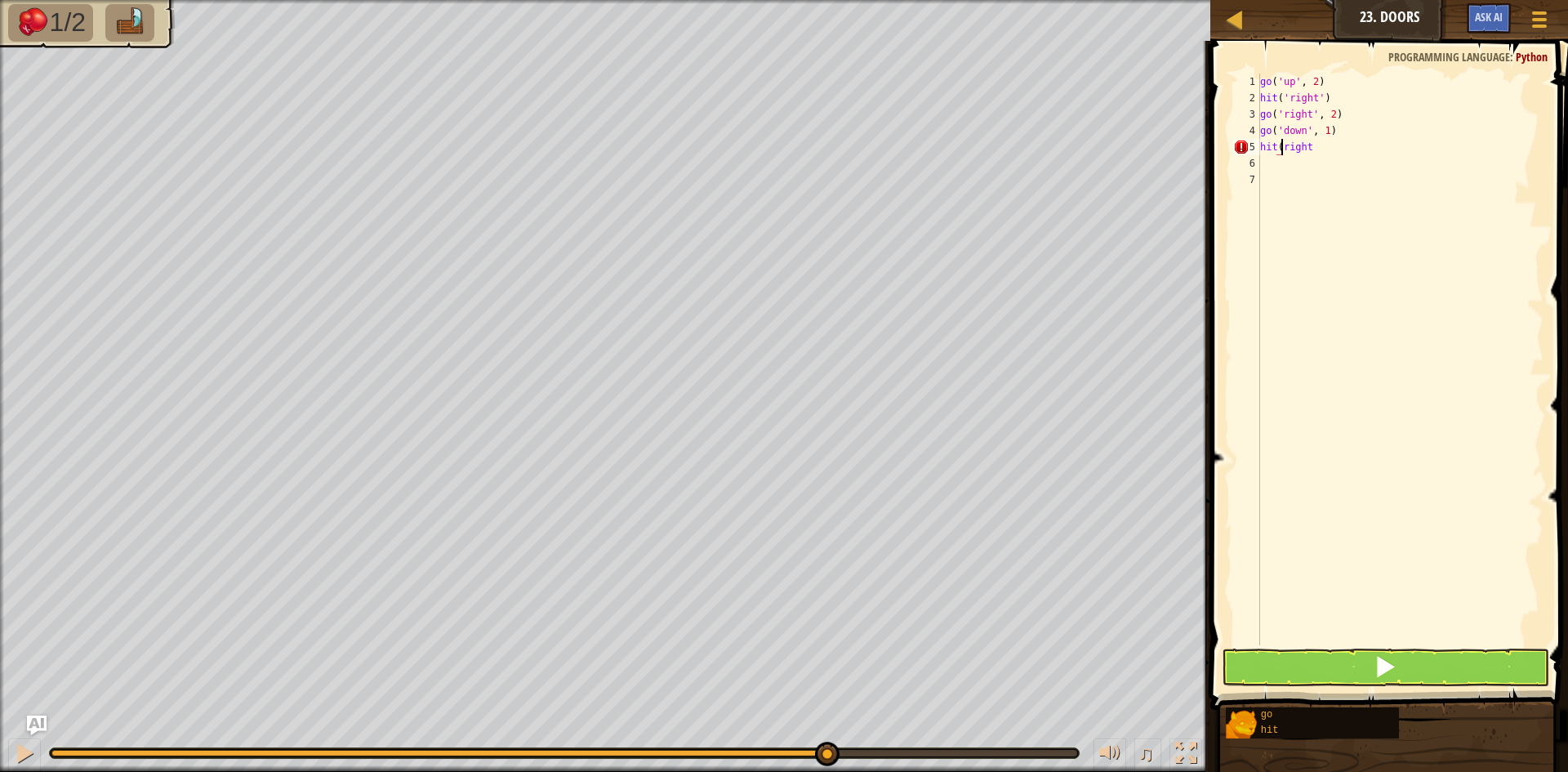
scroll to position [7, 2]
click at [1314, 146] on div "go ( 'up' , 2 ) hit ( 'right' ) go ( 'right' , 2 ) go ( 'down' , 1 ) hit ( 'rig…" at bounding box center [1400, 375] width 286 height 604
click at [1287, 148] on div "go ( 'up' , 2 ) hit ( 'right' ) go ( 'right' , 2 ) go ( 'down' , 1 ) hit ( 'rig…" at bounding box center [1400, 375] width 286 height 604
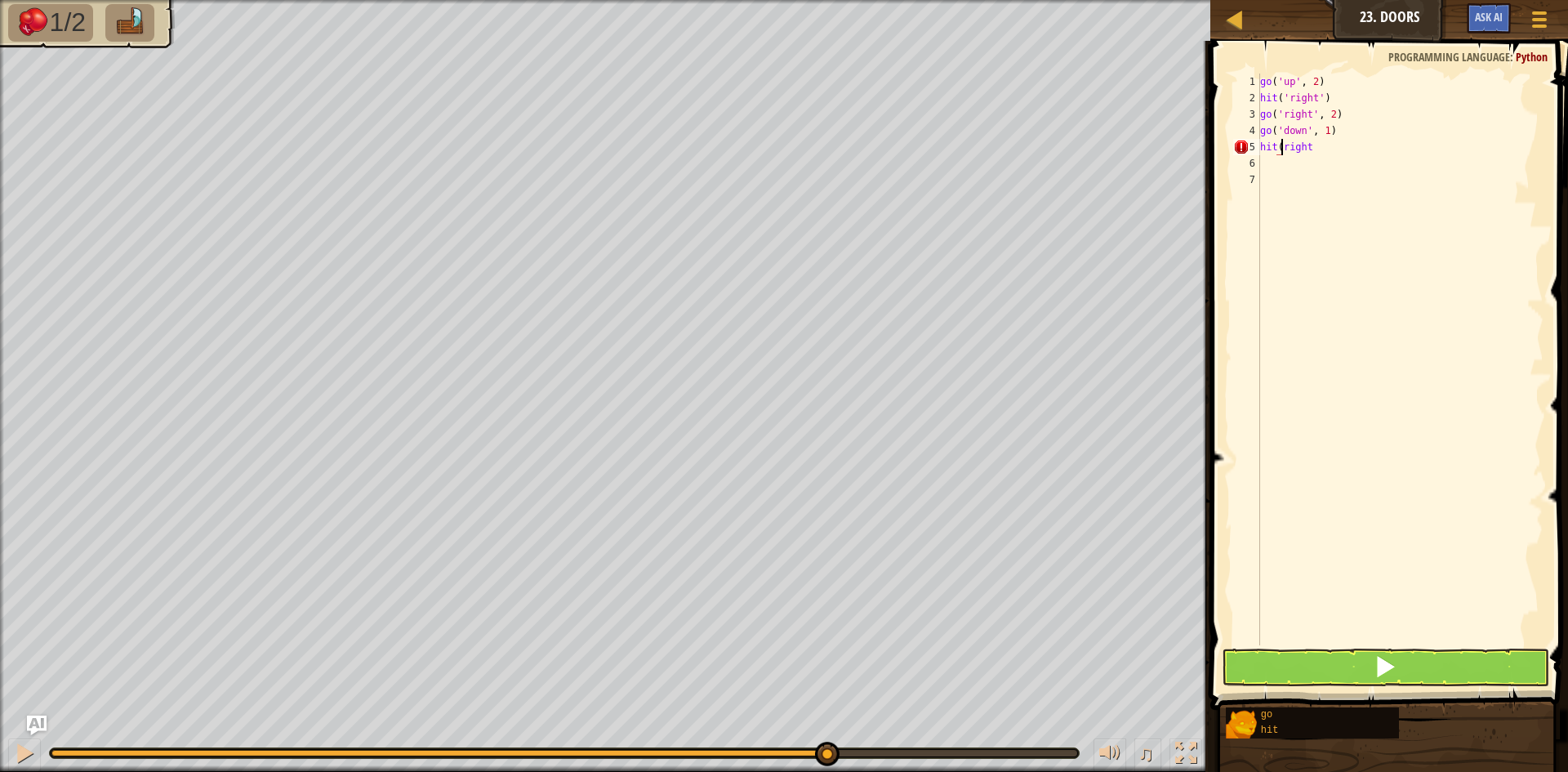
click at [1311, 147] on div "go ( 'up' , 2 ) hit ( 'right' ) go ( 'right' , 2 ) go ( 'down' , 1 ) hit ( right" at bounding box center [1400, 375] width 286 height 604
click at [1280, 149] on div "go ( 'up' , 2 ) hit ( 'right' ) go ( 'right' , 2 ) go ( 'down' , 1 ) hit ( right" at bounding box center [1400, 375] width 286 height 604
click at [1319, 146] on div "go ( 'up' , 2 ) hit ( 'right' ) go ( 'right' , 2 ) go ( 'down' , 1 ) hit ( 'rig…" at bounding box center [1400, 375] width 286 height 604
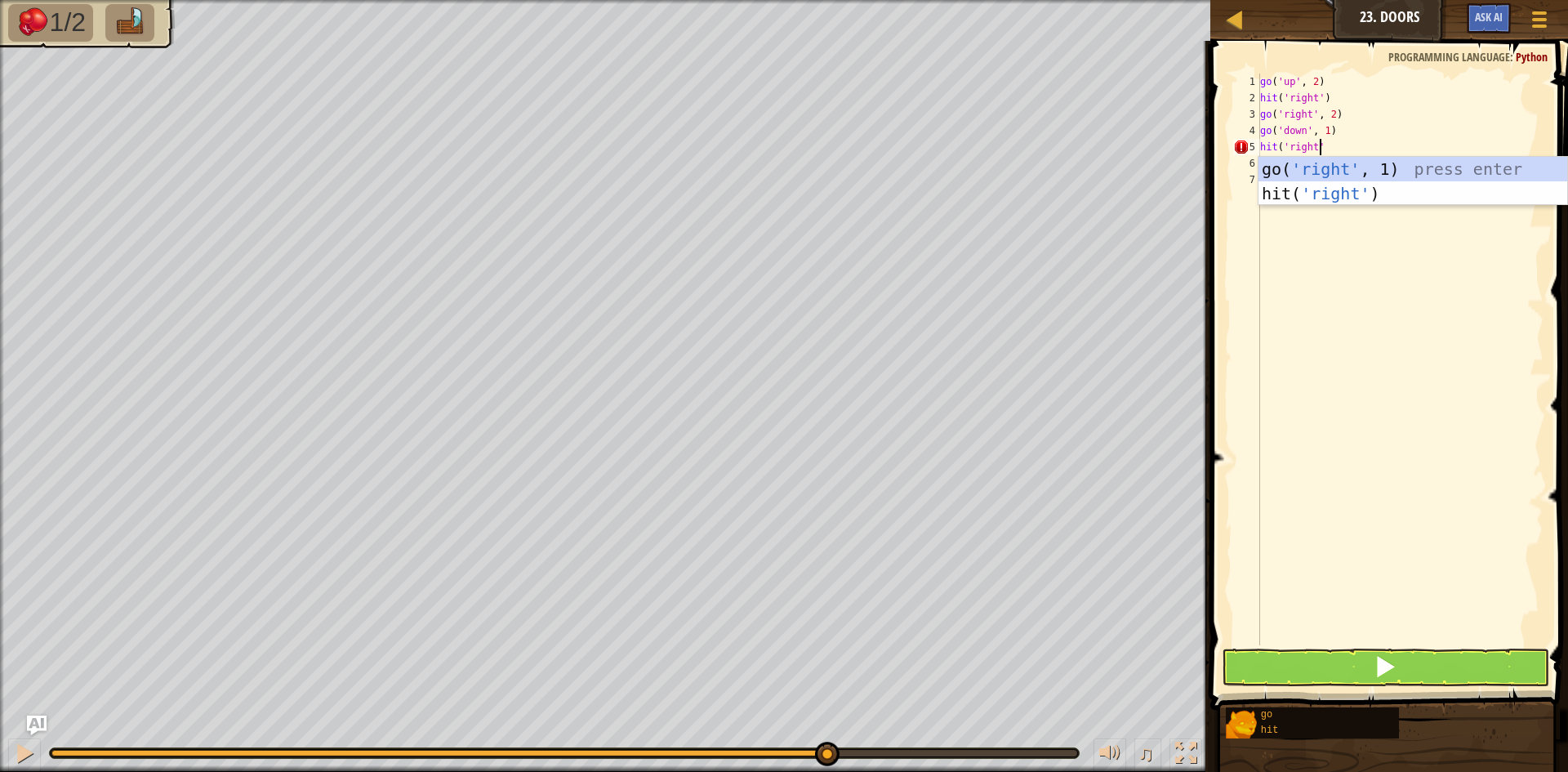
type textarea "hit('right')"
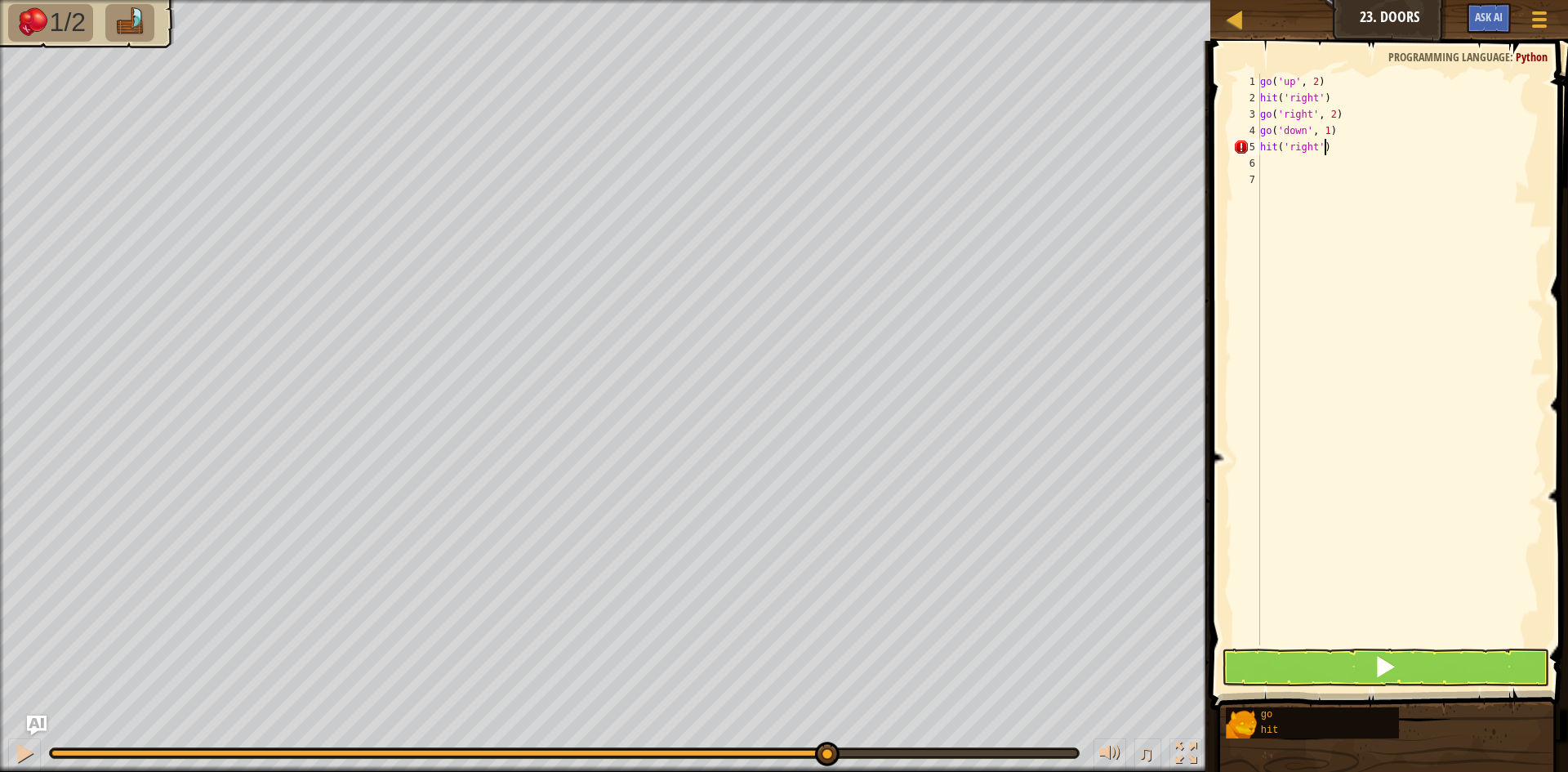
scroll to position [7, 5]
click at [1274, 163] on div "go ( 'up' , 2 ) hit ( 'right' ) go ( 'right' , 2 ) go ( 'down' , 1 ) hit ( 'rig…" at bounding box center [1400, 375] width 286 height 604
type textarea "go ('right',2)"
click at [1260, 174] on div "go ( 'up' , 2 ) hit ( 'right' ) go ( 'right' , 2 ) go ( 'down' , 1 ) hit ( 'rig…" at bounding box center [1400, 375] width 286 height 604
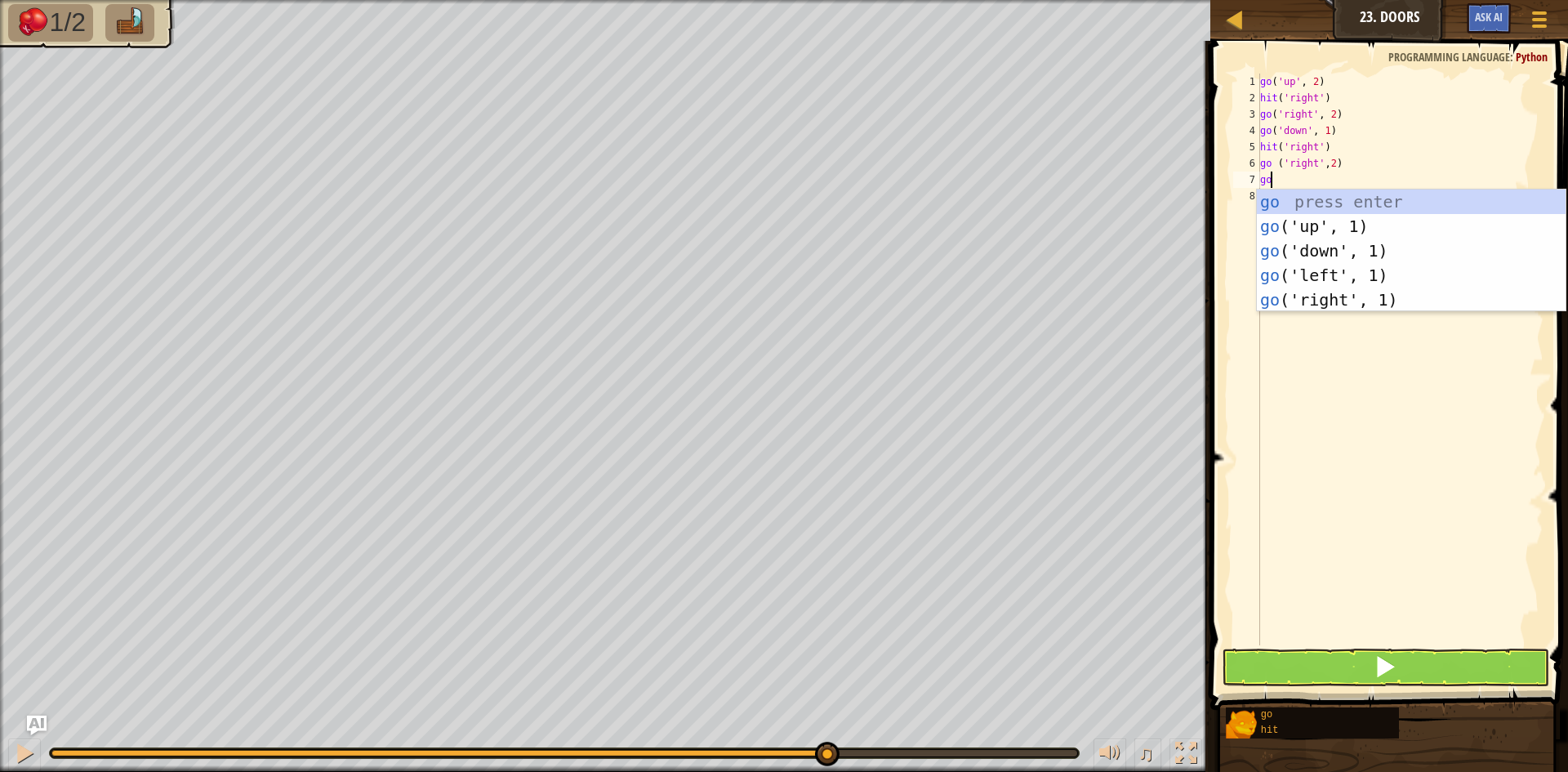
scroll to position [7, 1]
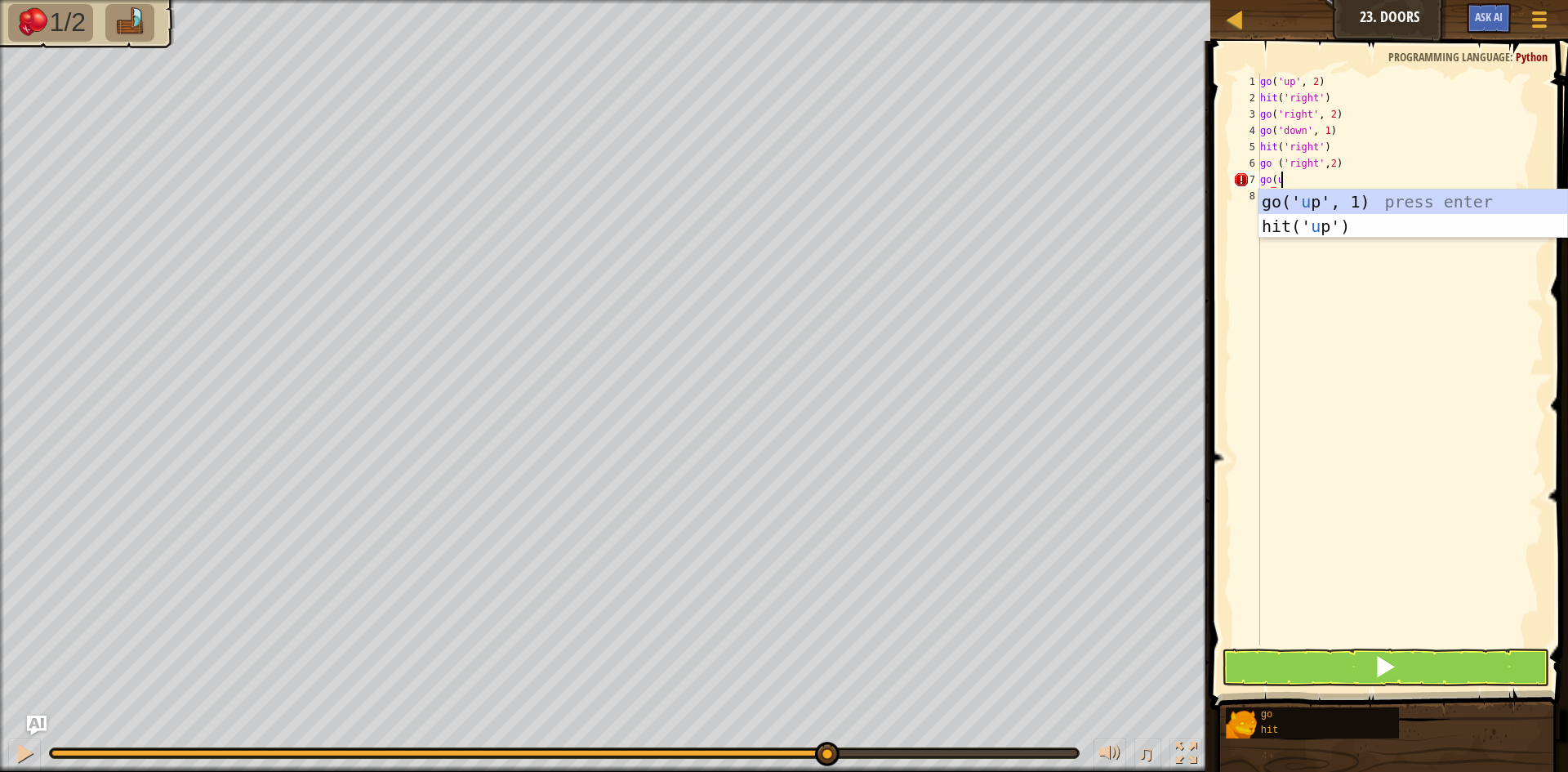
type textarea "go(up"
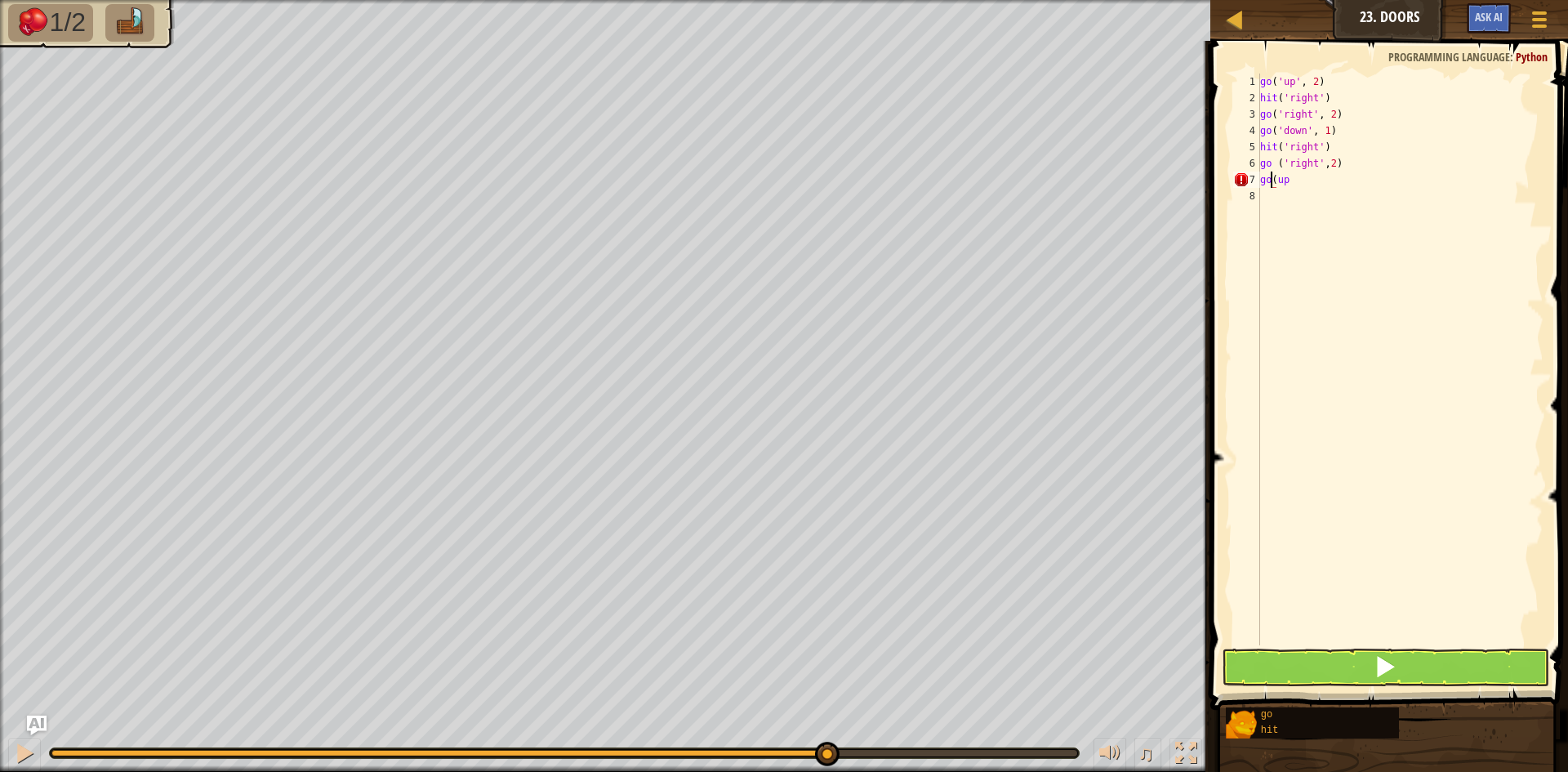
click at [1272, 181] on div "go ( 'up' , 2 ) hit ( 'right' ) go ( 'right' , 2 ) go ( 'down' , 1 ) hit ( 'rig…" at bounding box center [1400, 375] width 286 height 604
click at [1273, 179] on div "go ( 'up' , 2 ) hit ( 'right' ) go ( 'right' , 2 ) go ( 'down' , 1 ) hit ( 'rig…" at bounding box center [1400, 375] width 286 height 604
click at [1285, 181] on div "go ( 'up' , 2 ) hit ( 'right' ) go ( 'right' , 2 ) go ( 'down' , 1 ) hit ( 'rig…" at bounding box center [1400, 375] width 286 height 604
click at [1287, 181] on div "go ( 'up' , 2 ) hit ( 'right' ) go ( 'right' , 2 ) go ( 'down' , 1 ) hit ( 'rig…" at bounding box center [1400, 375] width 286 height 604
click at [1296, 190] on div "go ( 'up' , 2 ) hit ( 'right' ) go ( 'right' , 2 ) go ( 'down' , 1 ) hit ( 'rig…" at bounding box center [1400, 375] width 286 height 604
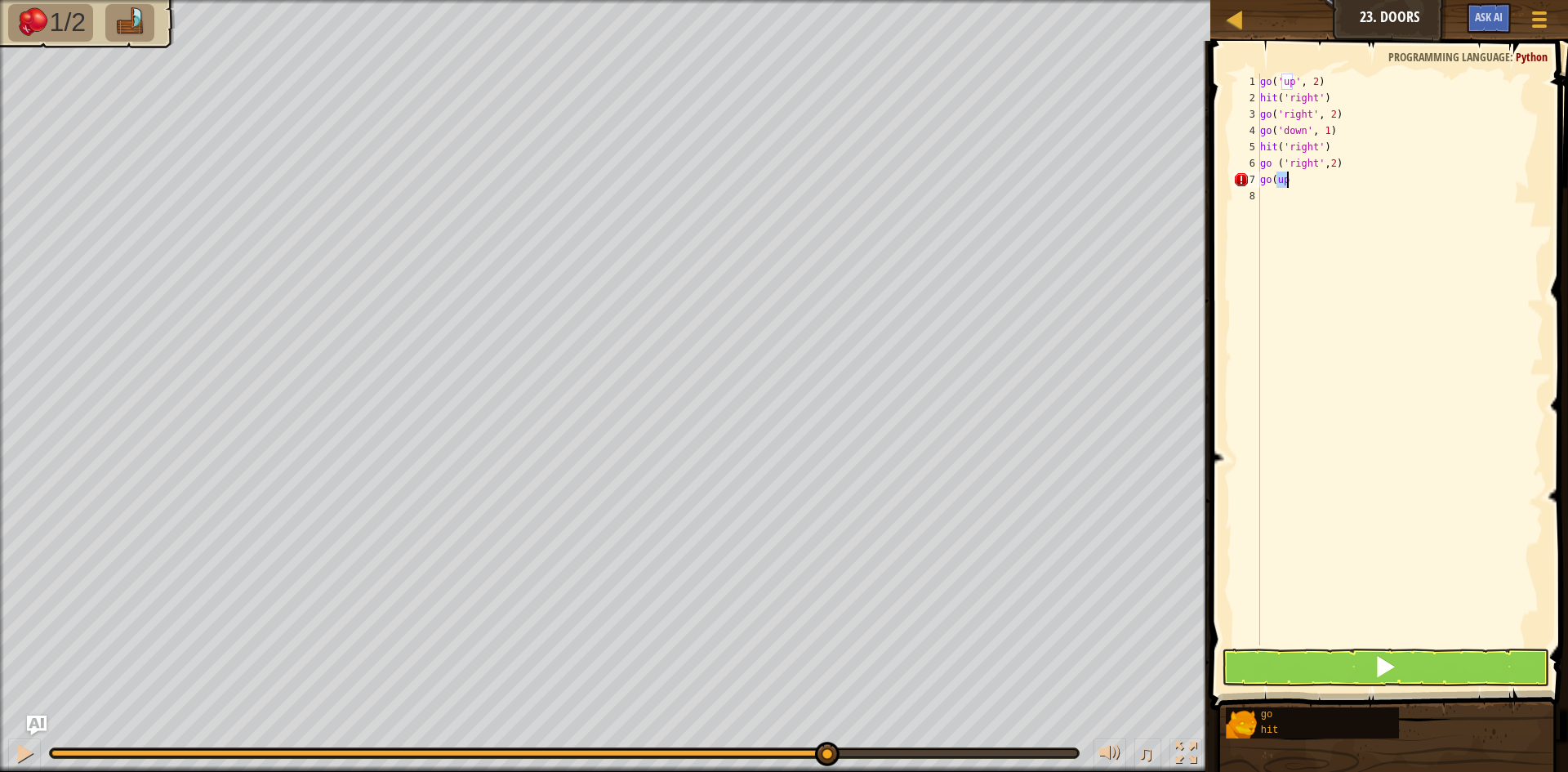
scroll to position [7, 0]
click at [1286, 174] on div "go ( 'up' , 2 ) hit ( 'right' ) go ( 'right' , 2 ) go ( 'down' , 1 ) hit ( 'rig…" at bounding box center [1400, 375] width 286 height 604
type textarea "go('up',1)"
click at [1393, 661] on span at bounding box center [1385, 667] width 23 height 23
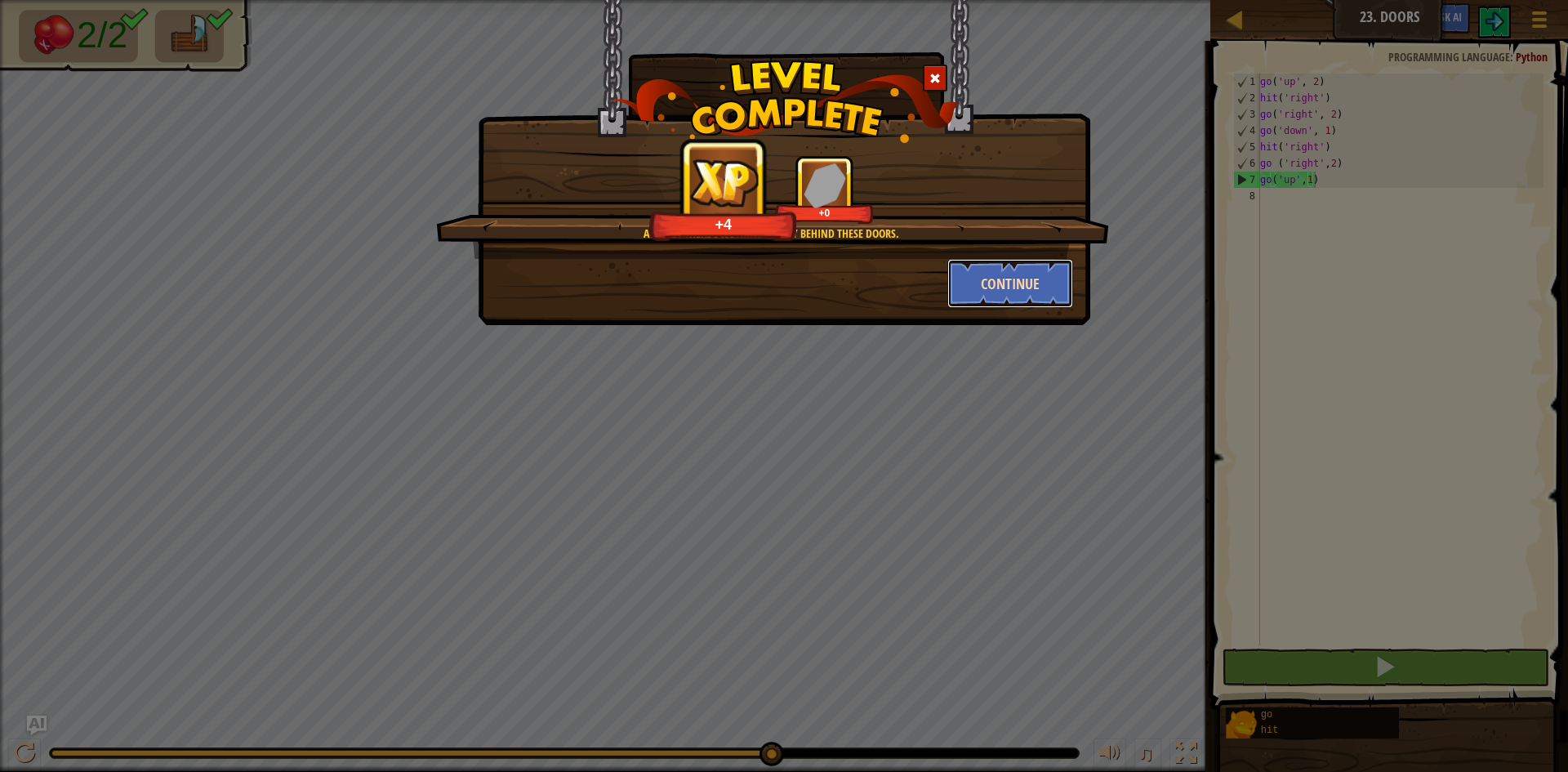
click at [1031, 275] on button "Continue" at bounding box center [1011, 283] width 127 height 49
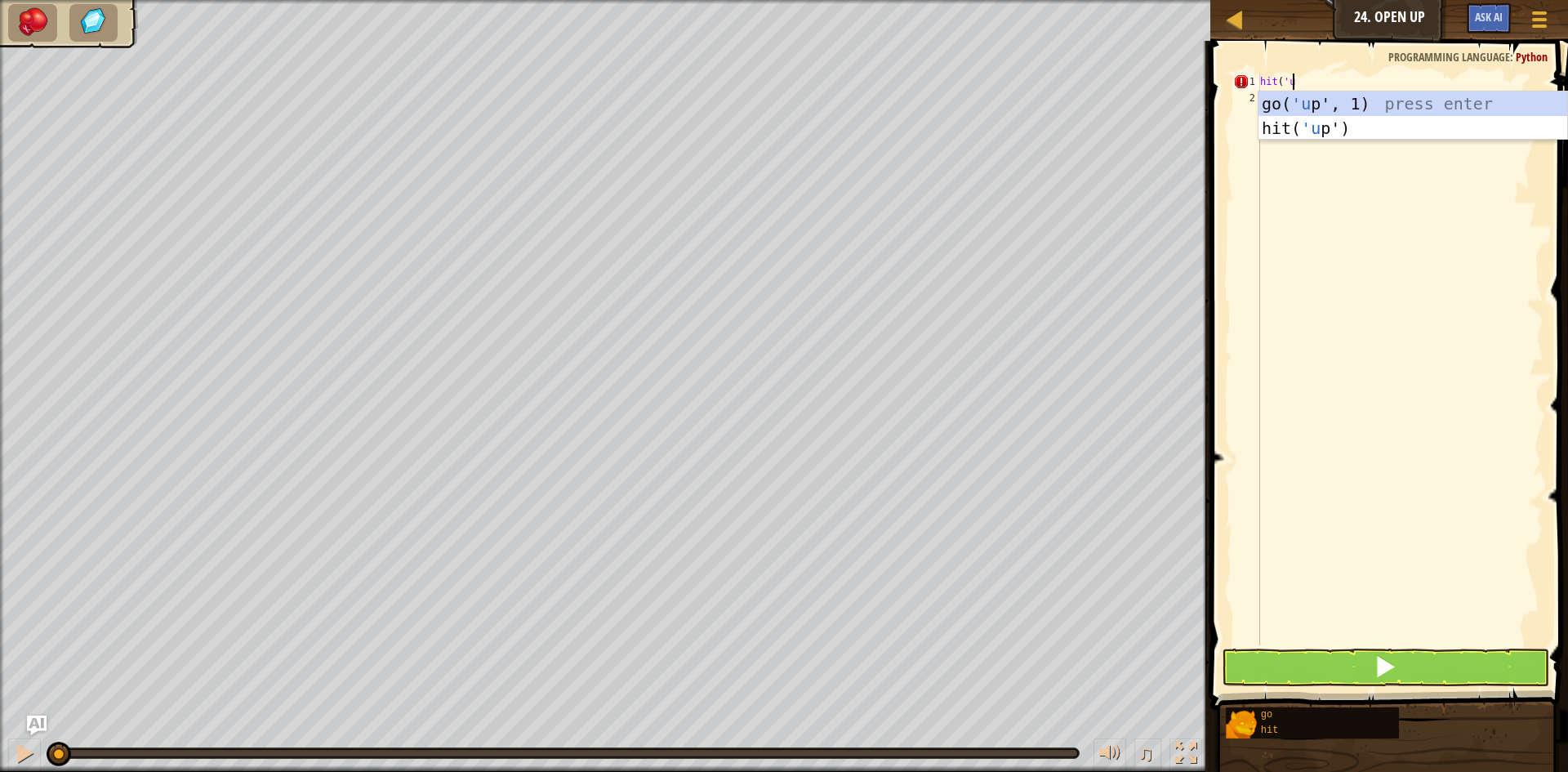
scroll to position [7, 2]
type textarea "hit('up')"
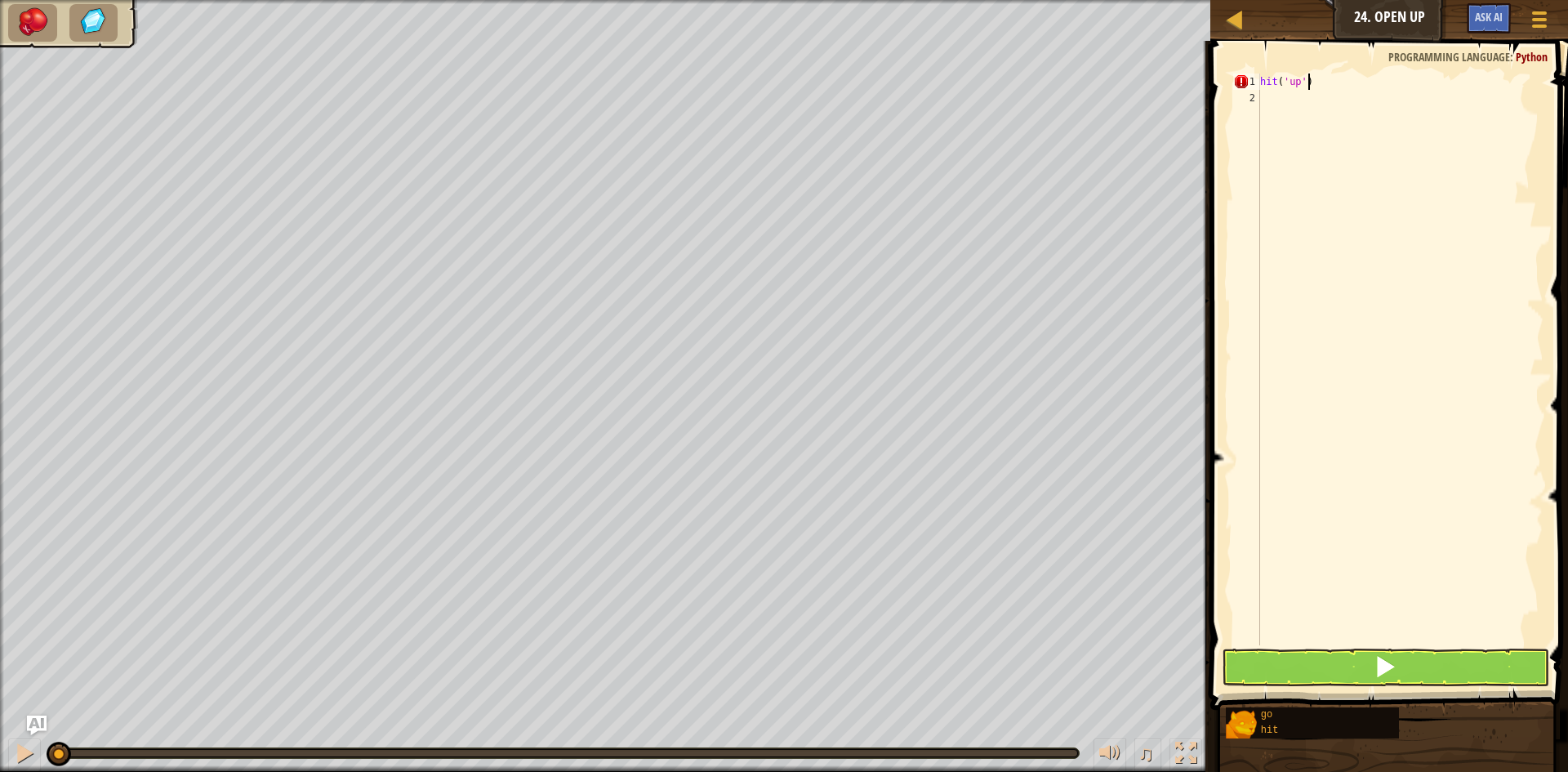
scroll to position [7, 3]
click at [1271, 109] on div "hit ( 'up' )" at bounding box center [1400, 375] width 286 height 604
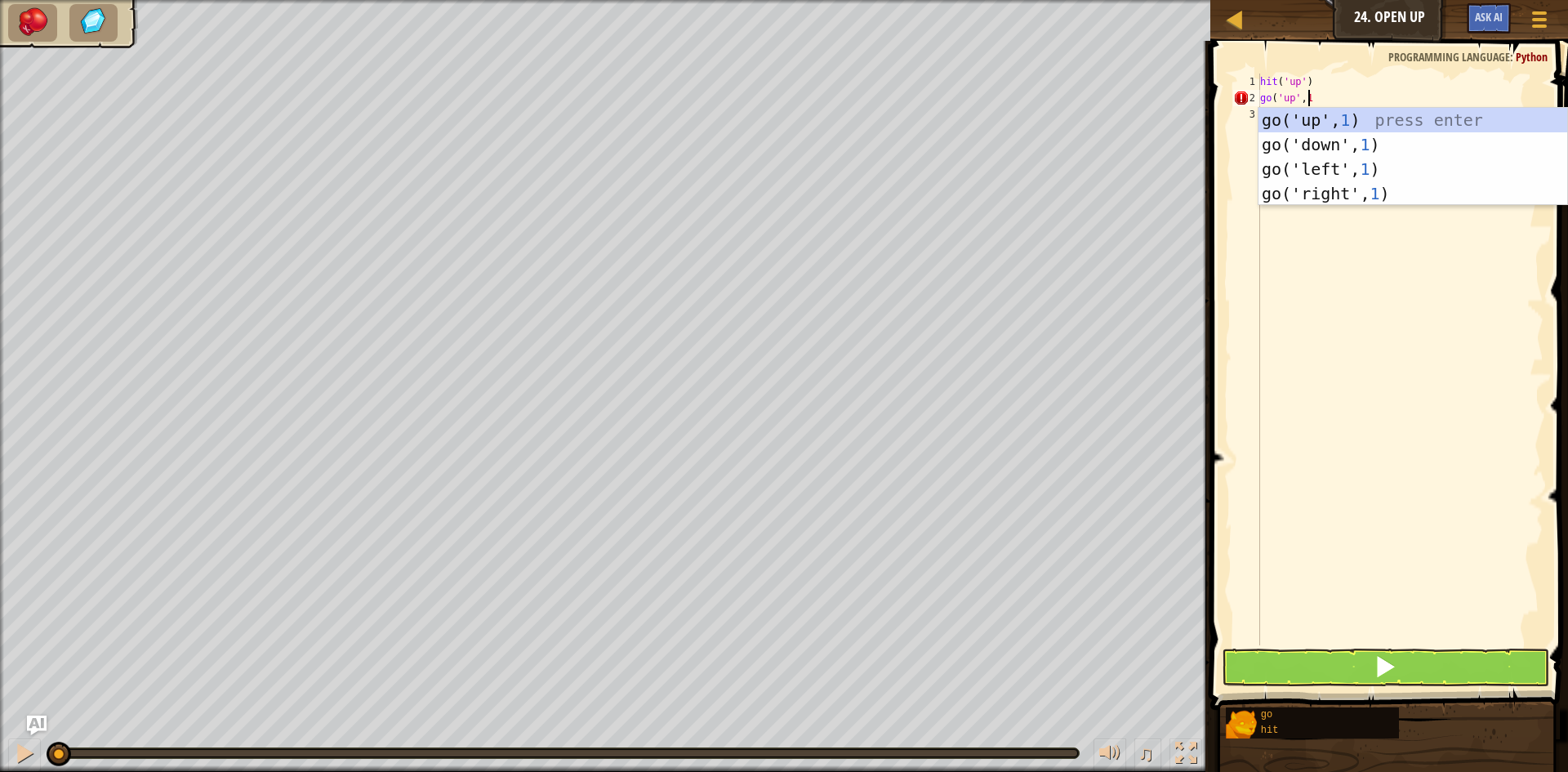
type textarea "go('up',10"
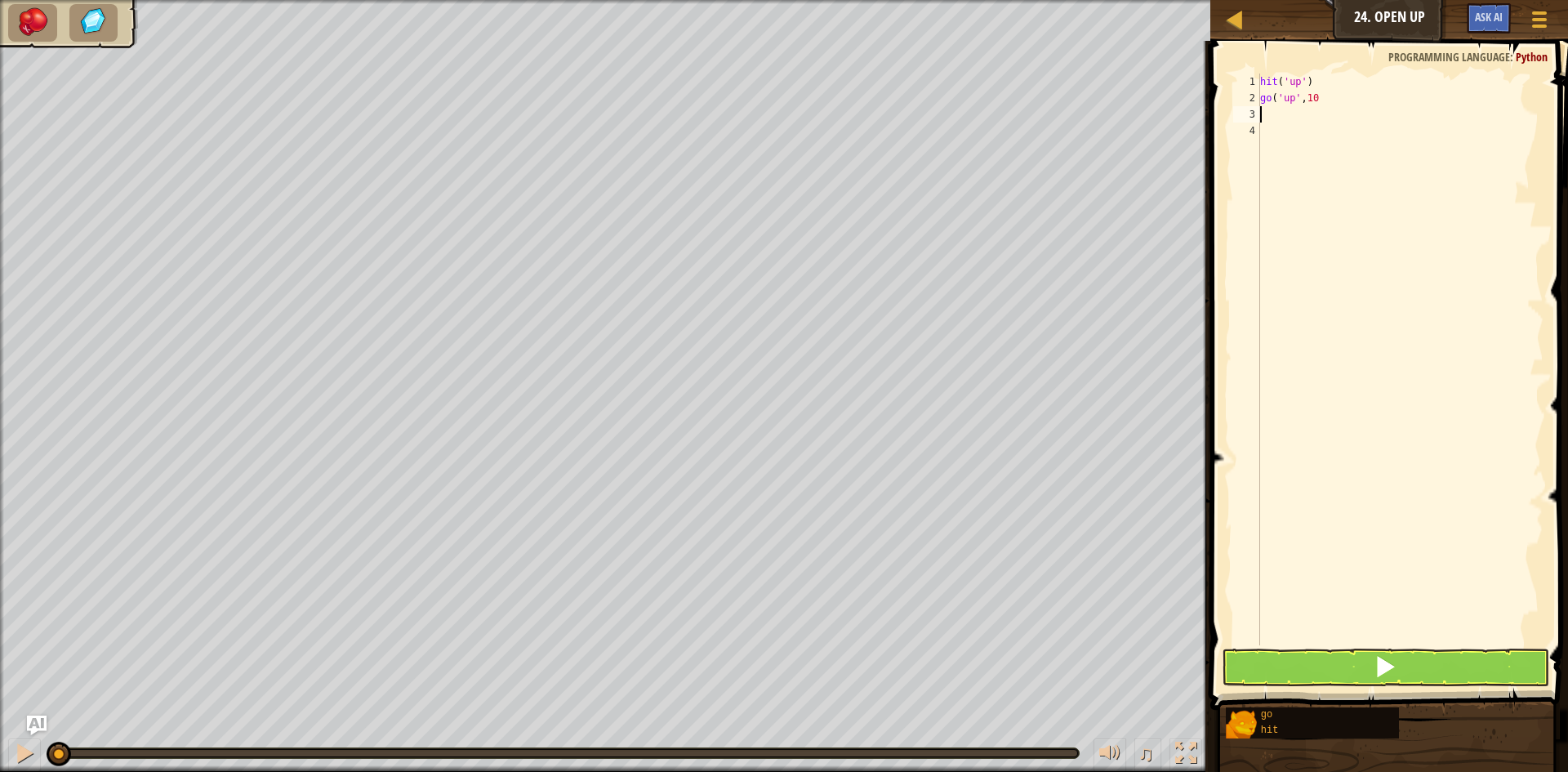
scroll to position [7, 0]
click at [1317, 100] on div "hit ( 'up' ) go ( 'up' , 10" at bounding box center [1400, 375] width 286 height 604
click at [1370, 672] on button at bounding box center [1385, 667] width 328 height 38
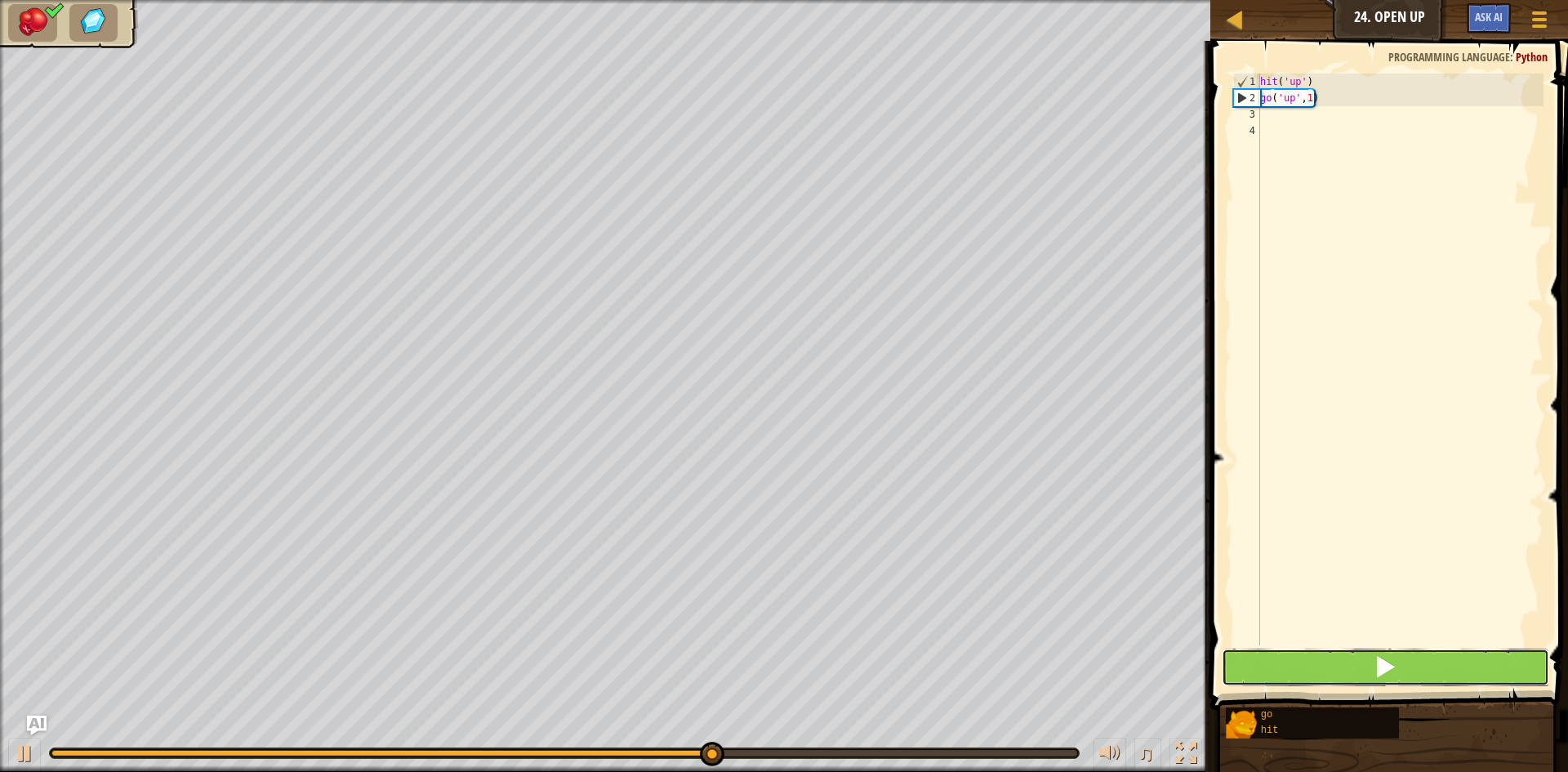
click at [1379, 658] on span at bounding box center [1385, 667] width 23 height 23
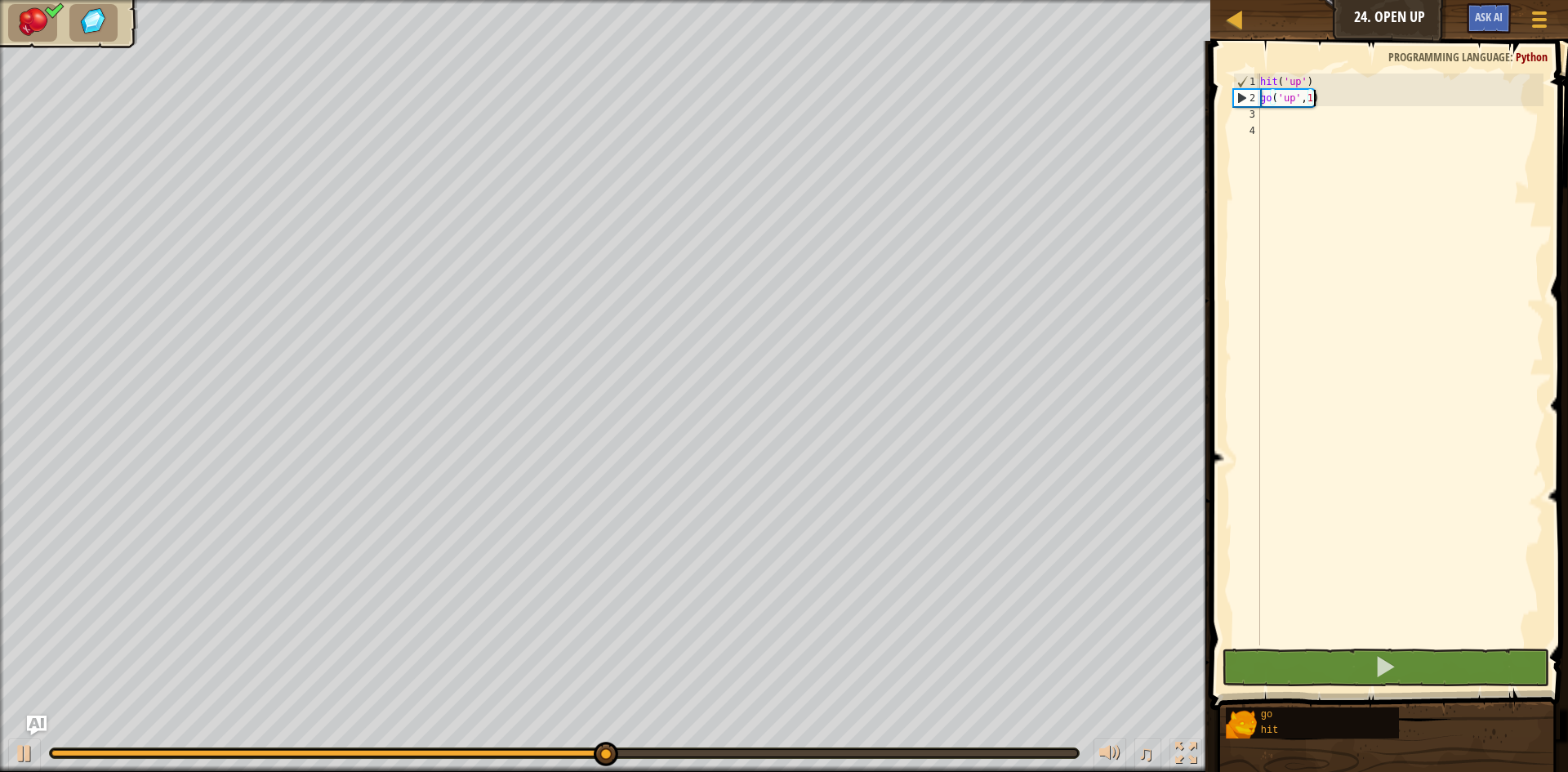
click at [1308, 103] on div "hit ( 'up' ) go ( 'up' , 1 )" at bounding box center [1400, 375] width 286 height 604
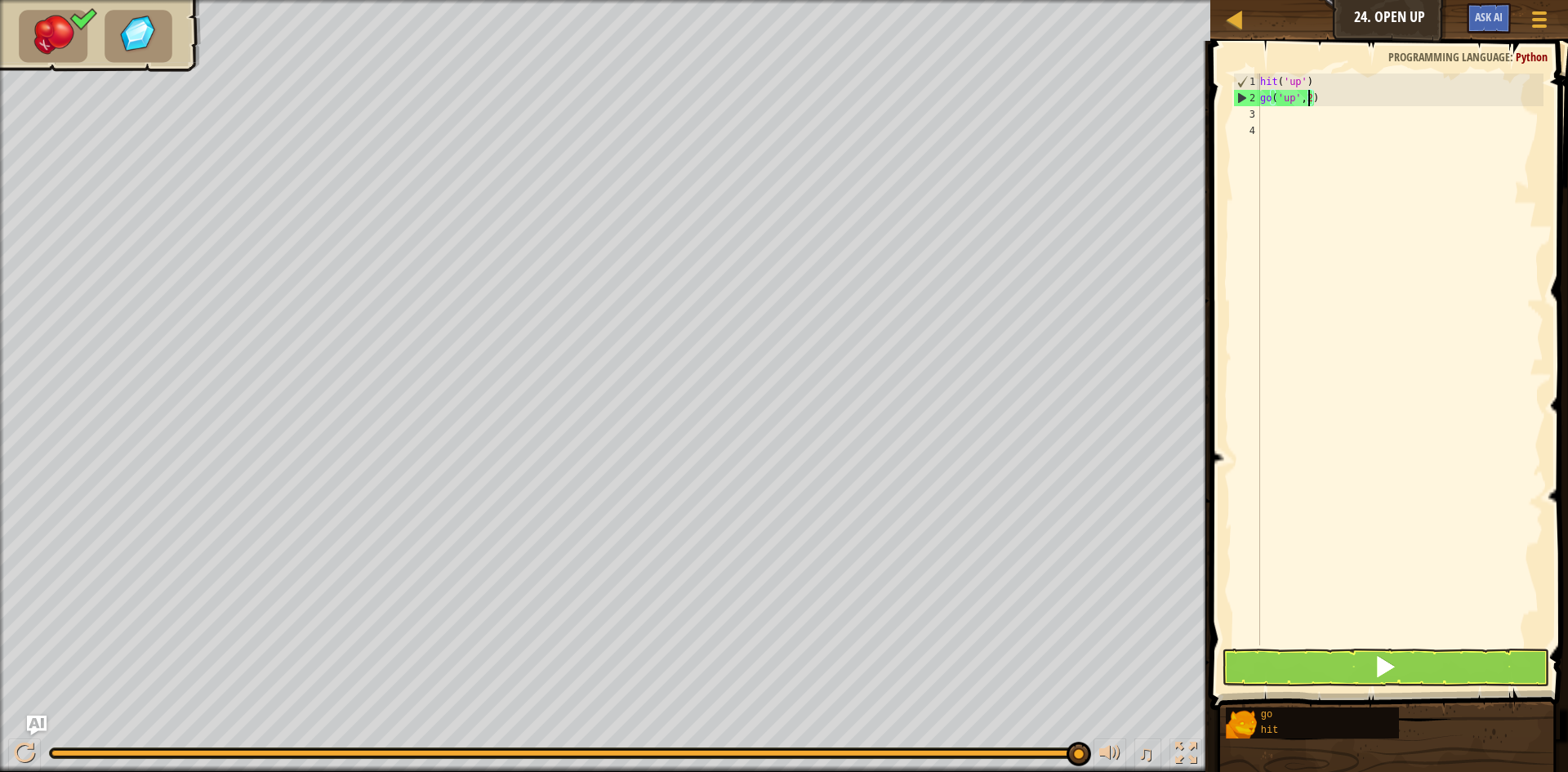
type textarea "go('up',2)"
click at [1448, 653] on button at bounding box center [1385, 667] width 328 height 38
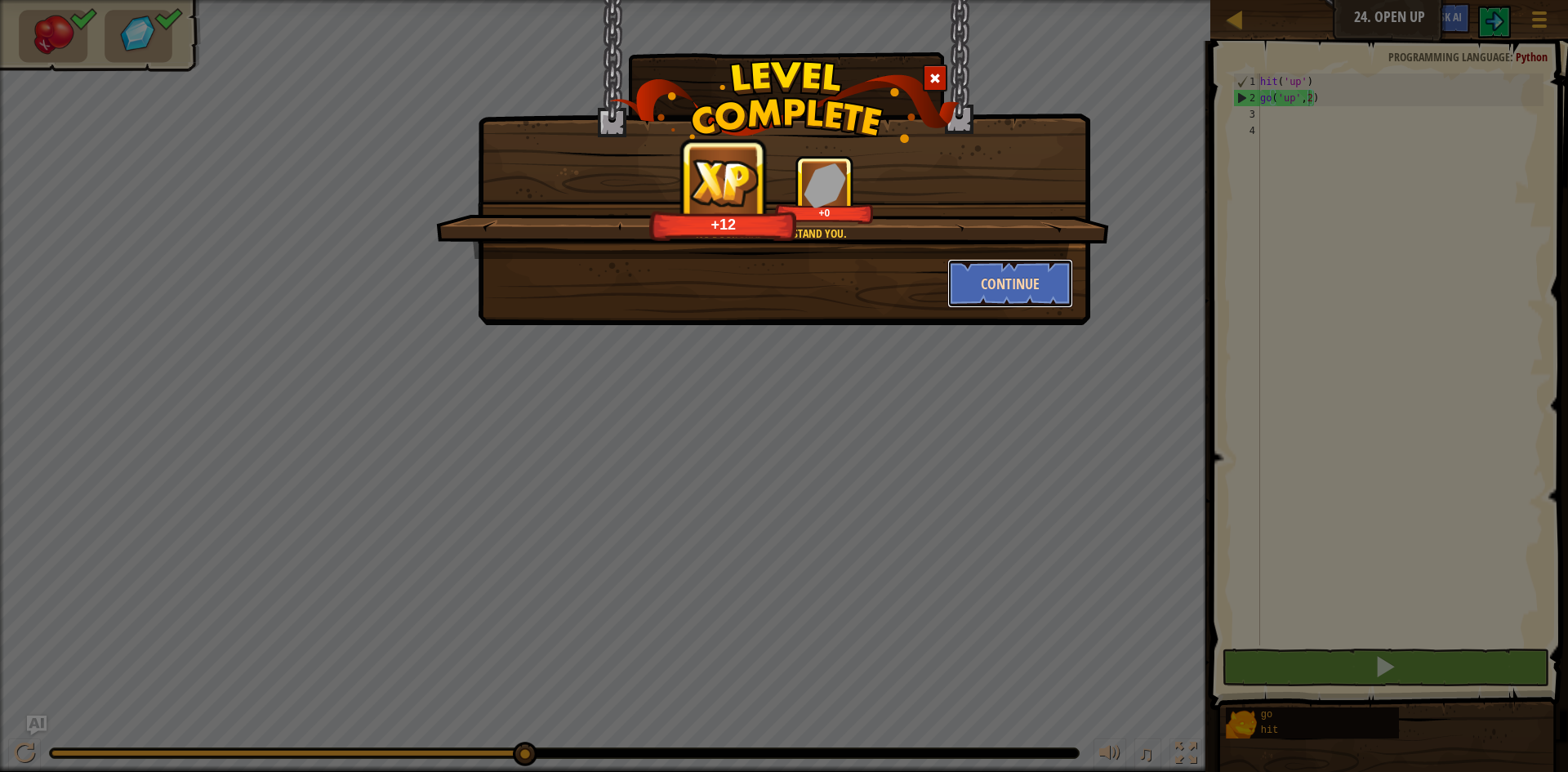
click at [970, 288] on button "Continue" at bounding box center [1011, 283] width 127 height 49
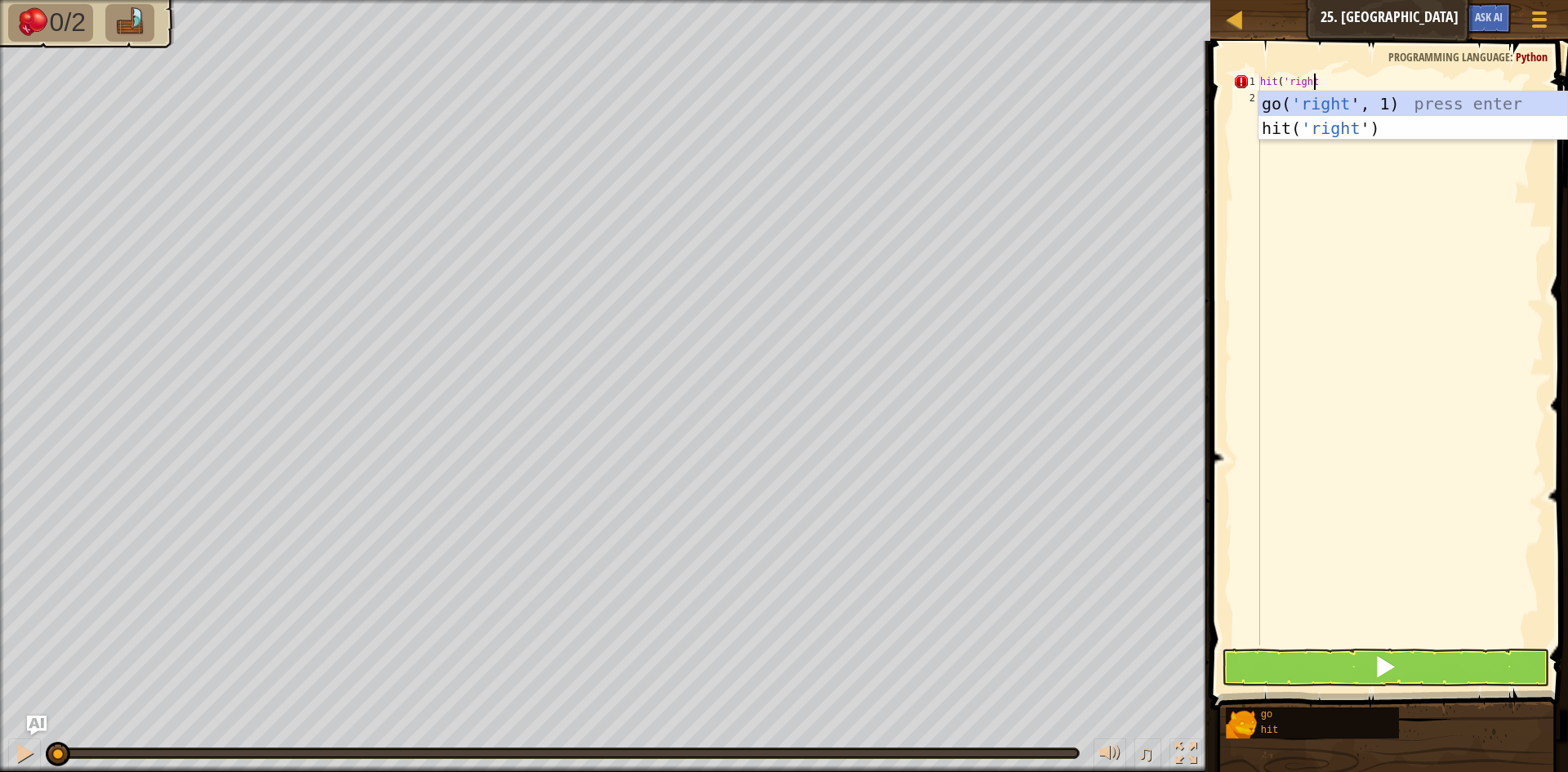
scroll to position [7, 4]
type textarea "hit('right')"
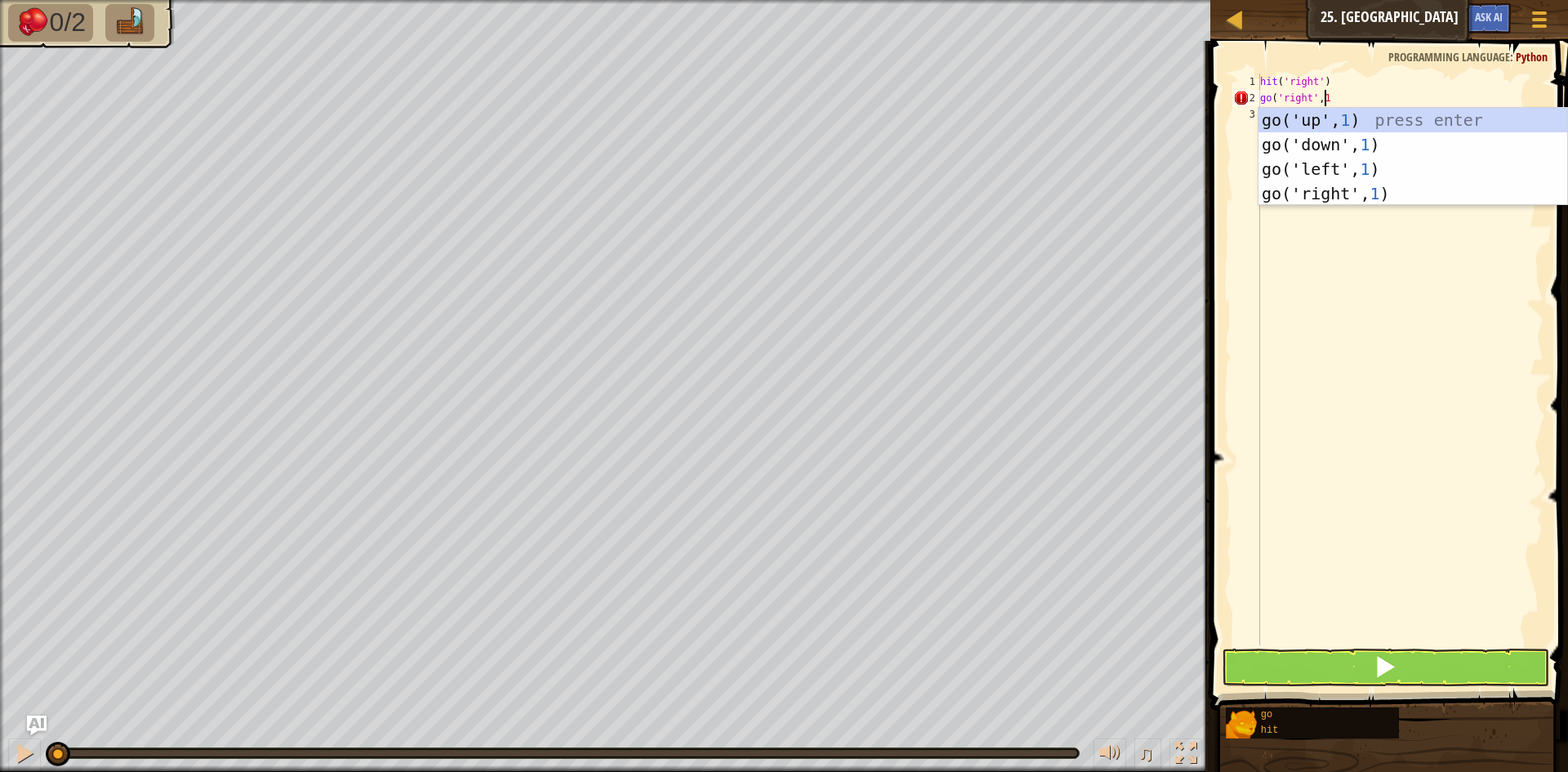
scroll to position [7, 5]
type textarea "go('right',1)"
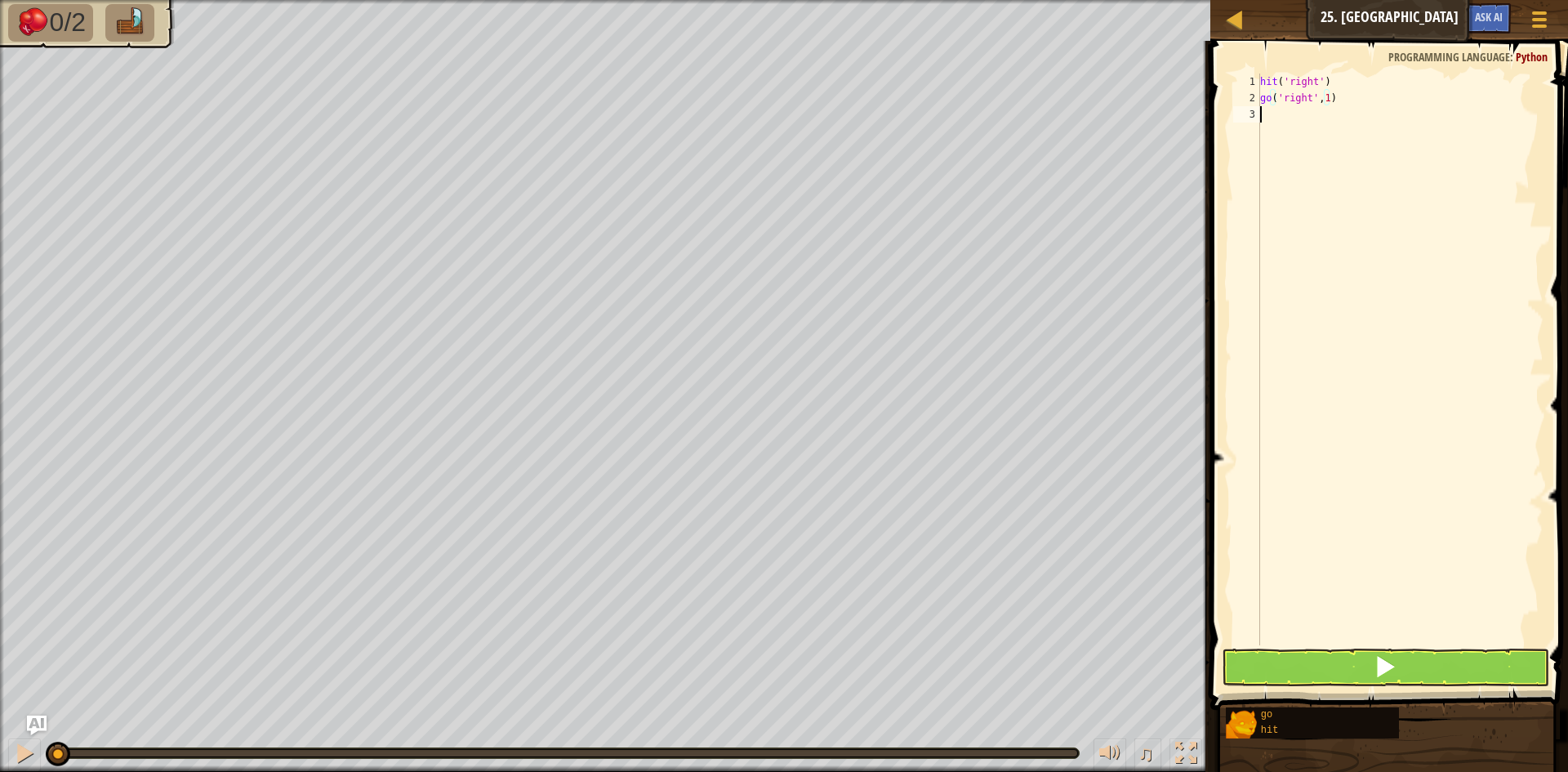
click at [1259, 119] on div "3" at bounding box center [1246, 114] width 27 height 16
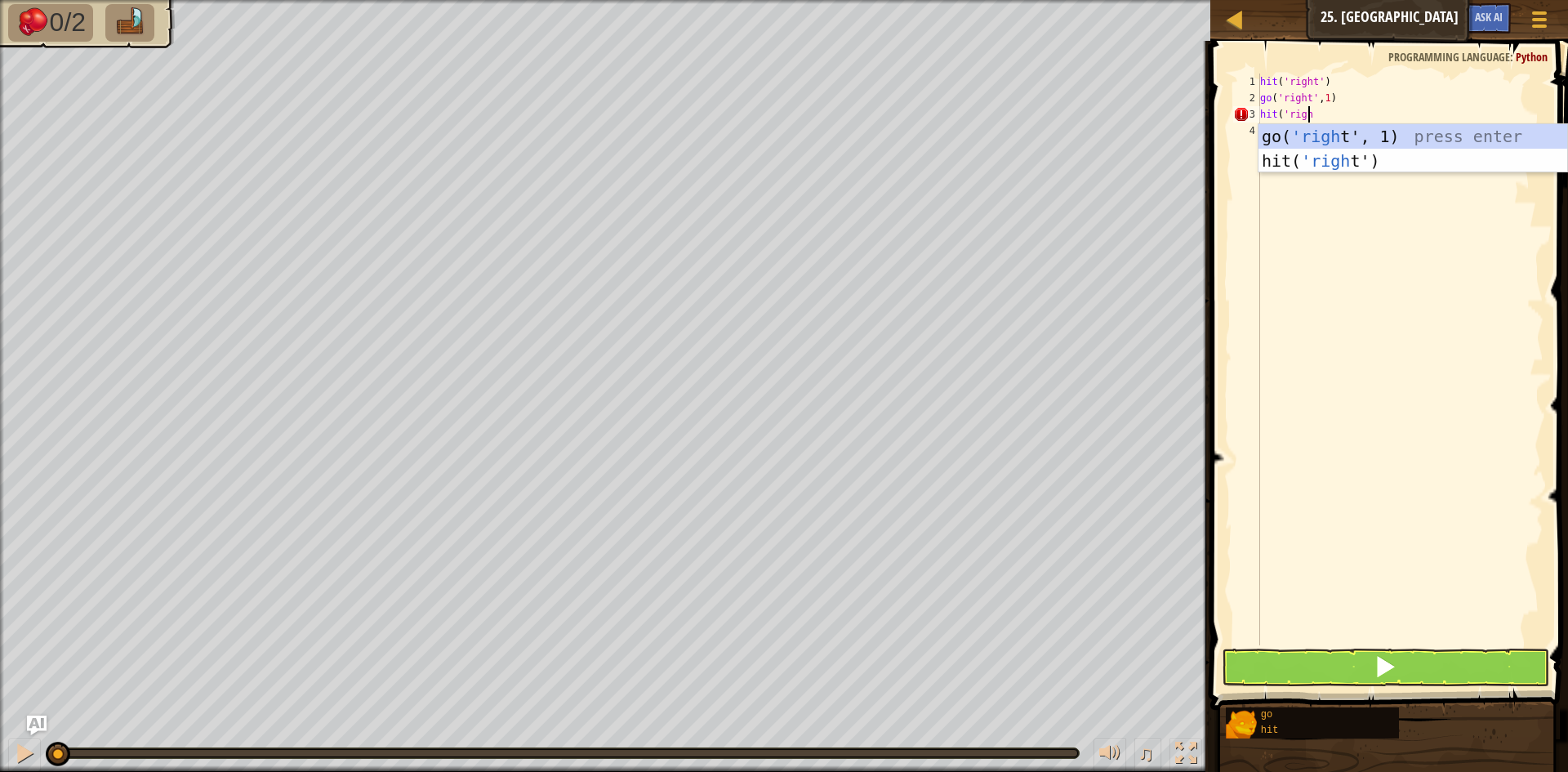
scroll to position [7, 4]
type textarea "hit('right')"
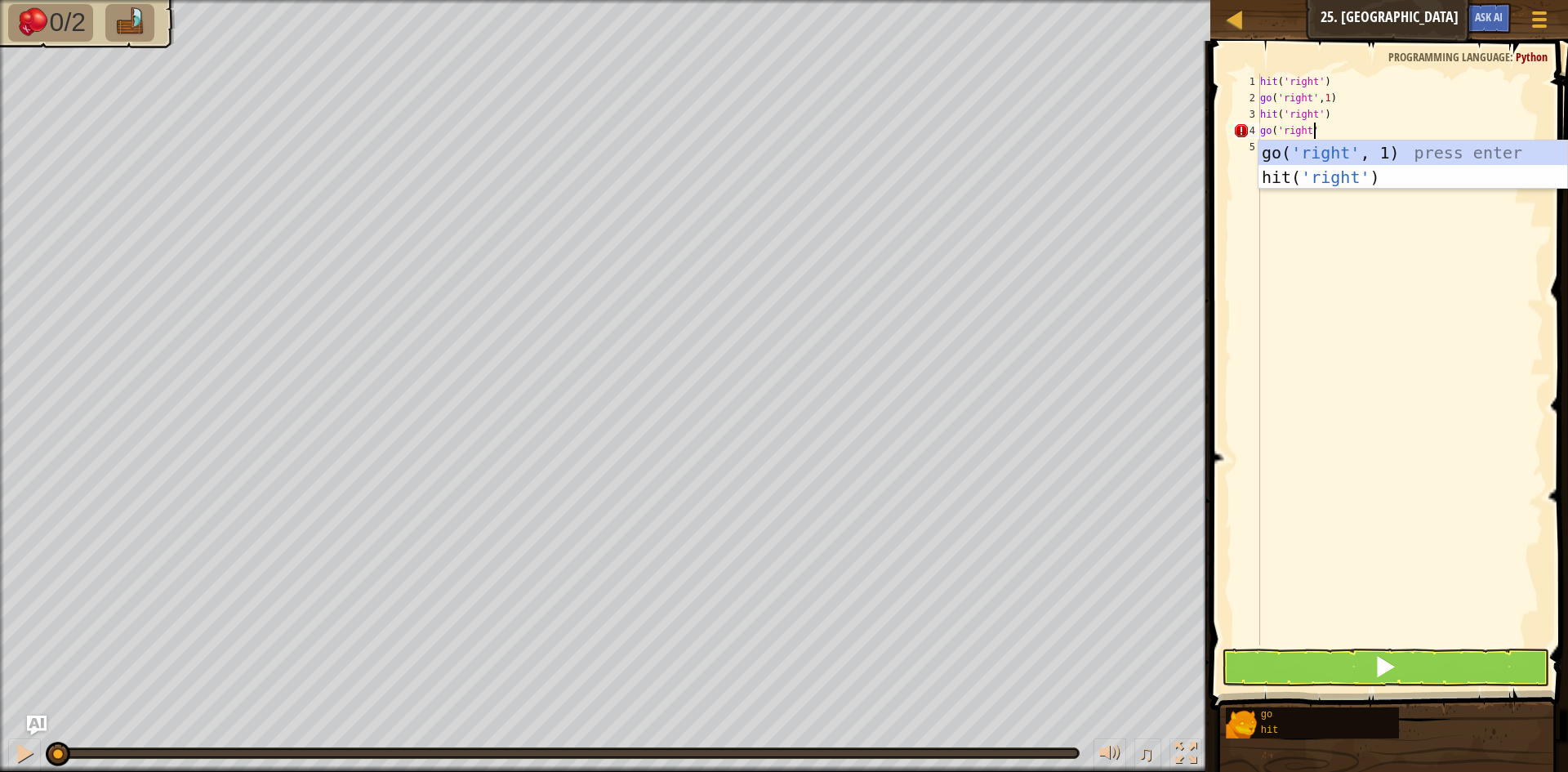
type textarea "go('right',"
